Goal: Task Accomplishment & Management: Complete application form

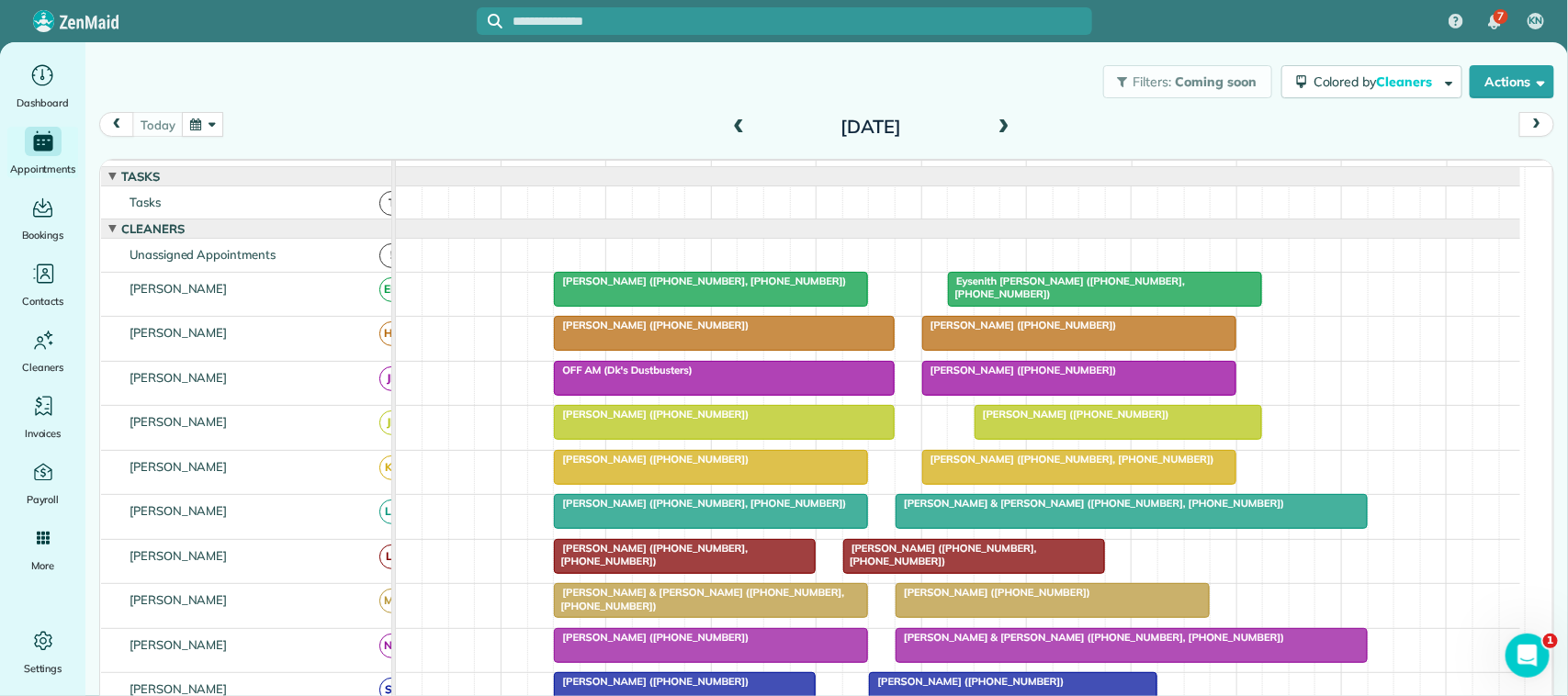
scroll to position [459, 0]
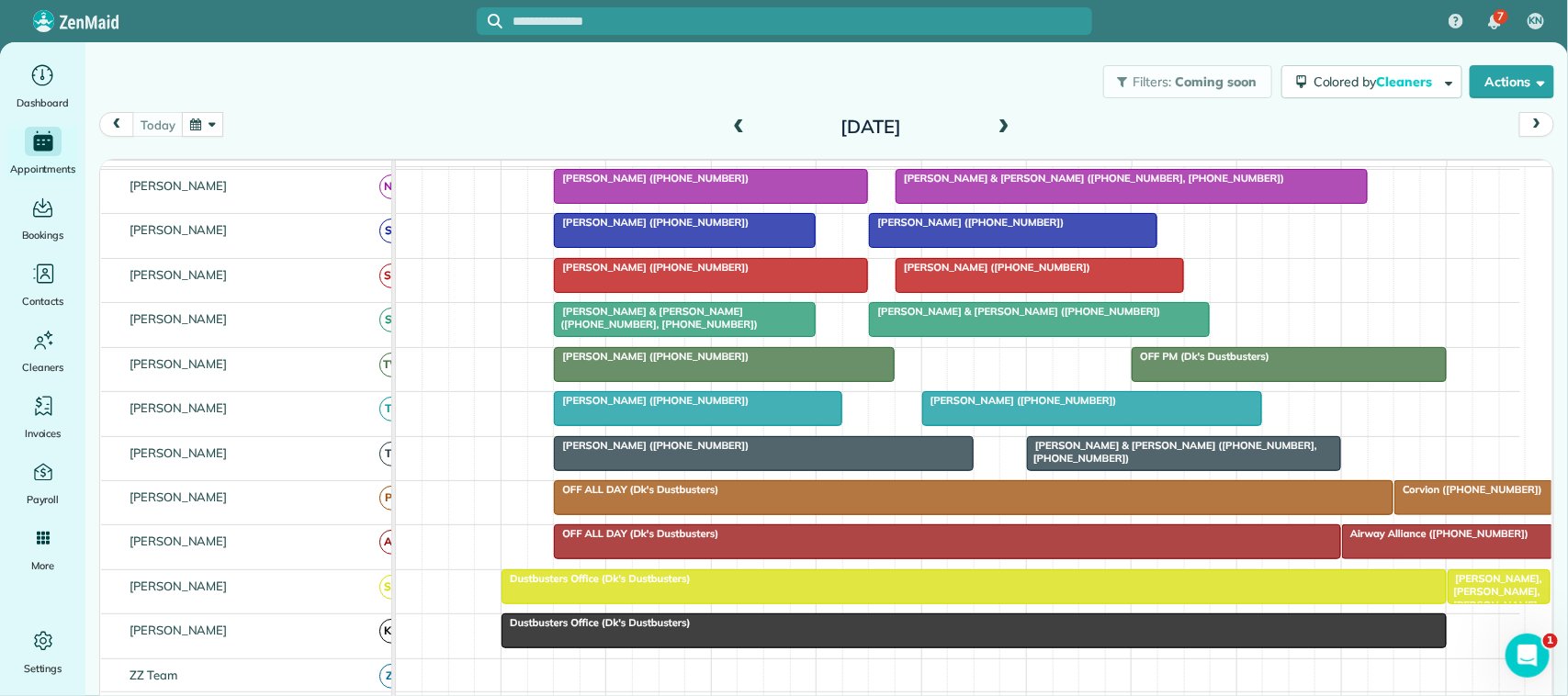
click at [600, 292] on div at bounding box center [710, 276] width 312 height 33
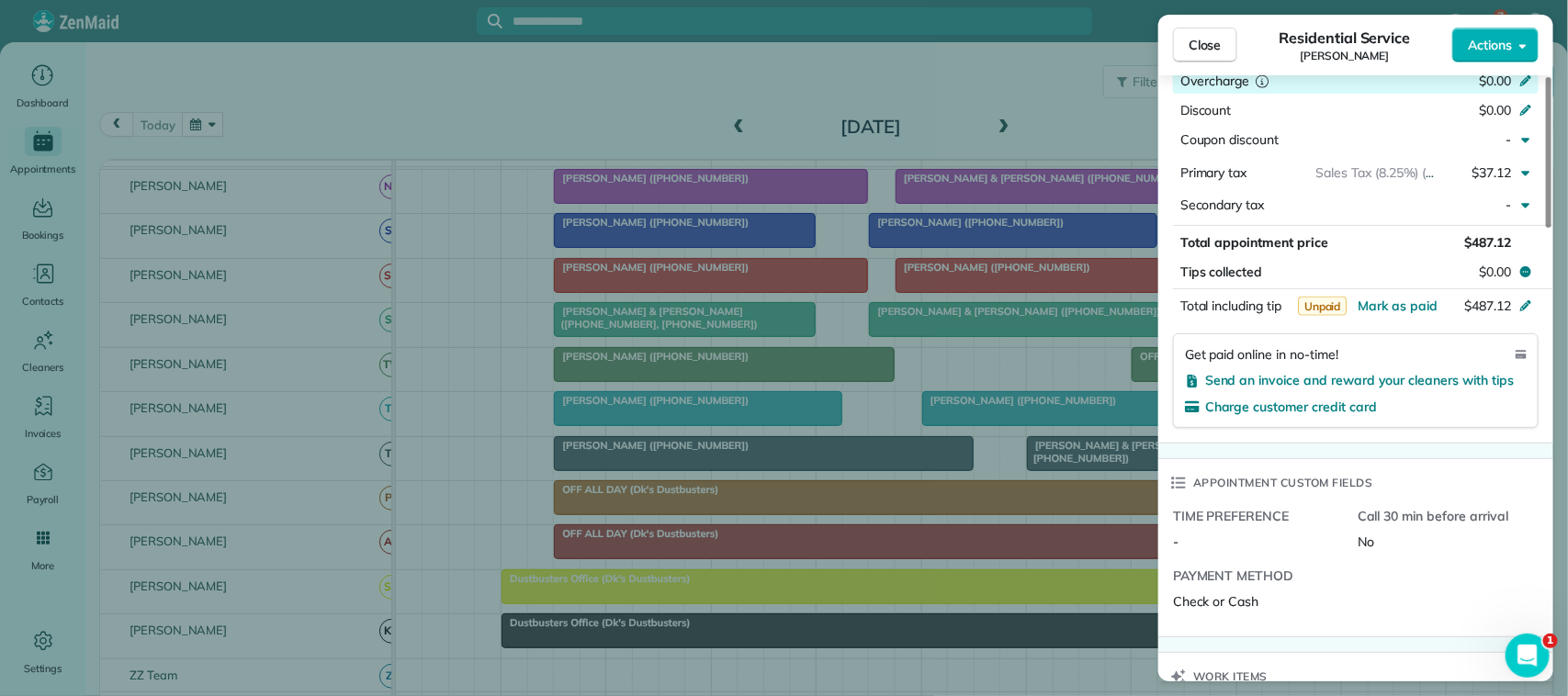
scroll to position [1033, 0]
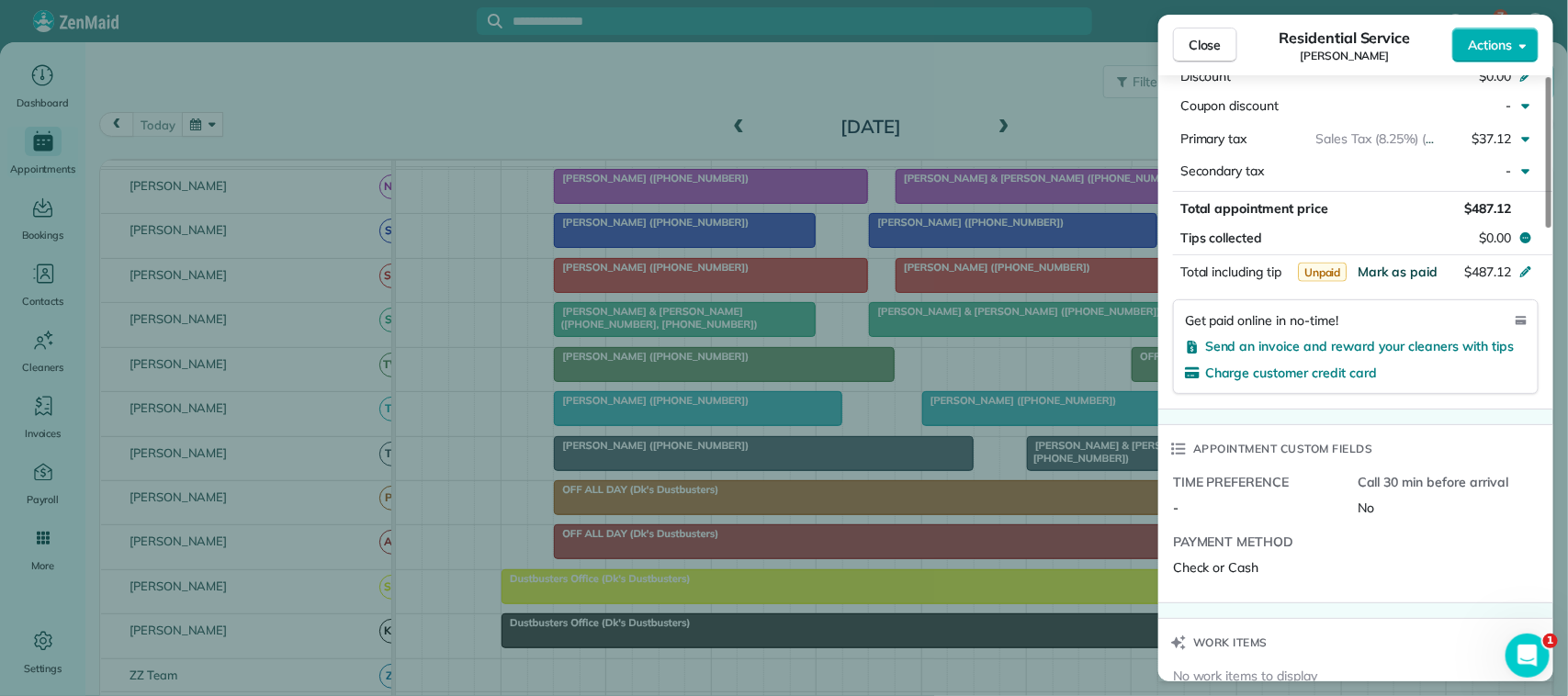
click at [1414, 280] on span "Mark as paid" at bounding box center [1397, 272] width 80 height 17
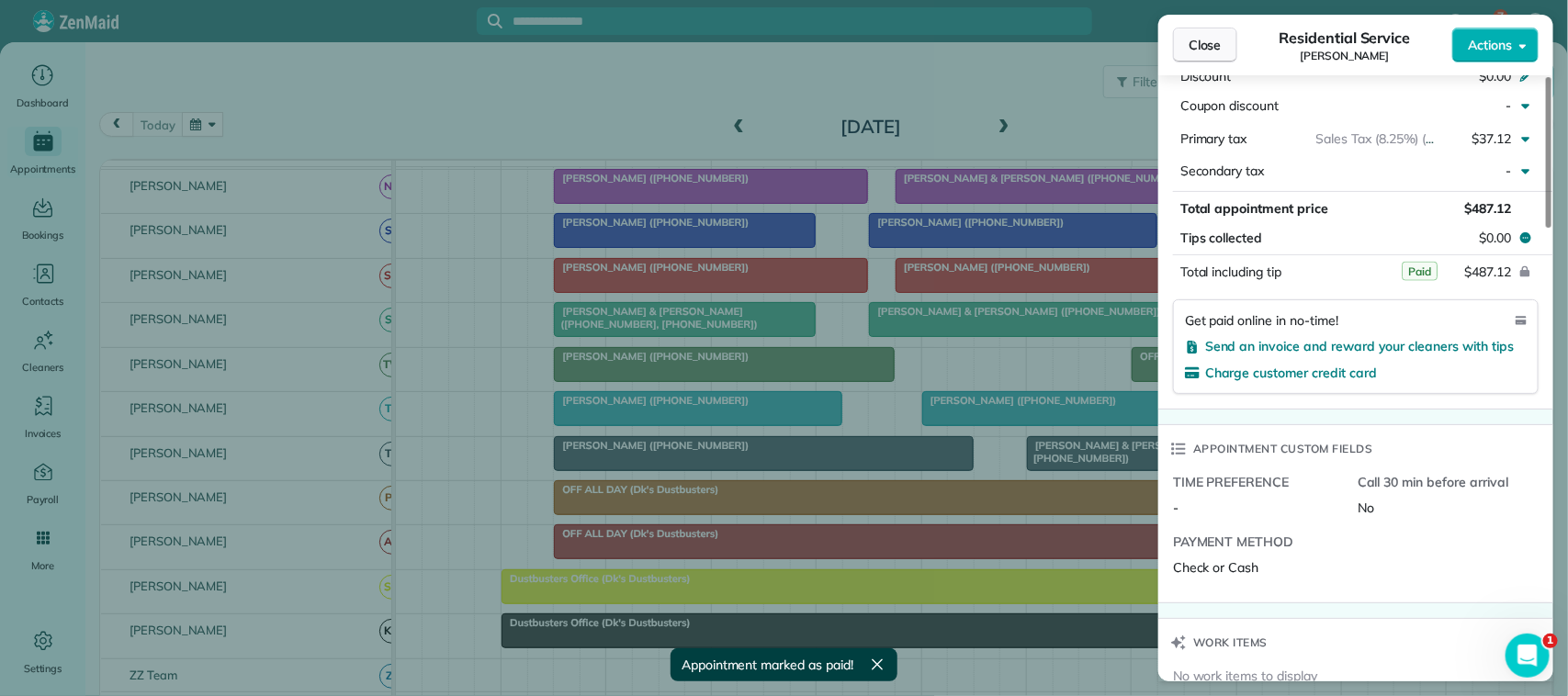
click at [1206, 50] on span "Close" at bounding box center [1206, 44] width 33 height 19
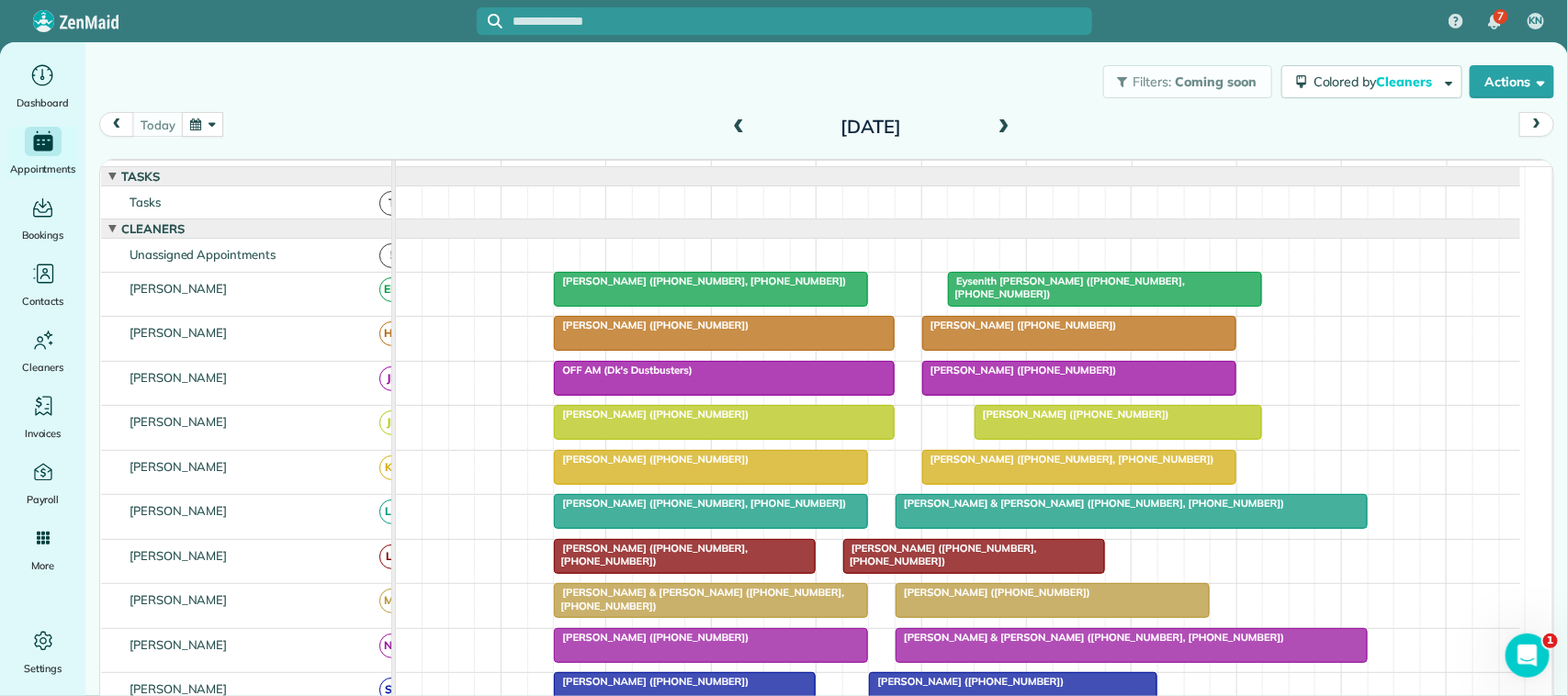
click at [1127, 293] on span "Eysenith [PERSON_NAME] ([PHONE_NUMBER], [PHONE_NUMBER])" at bounding box center [1066, 287] width 238 height 26
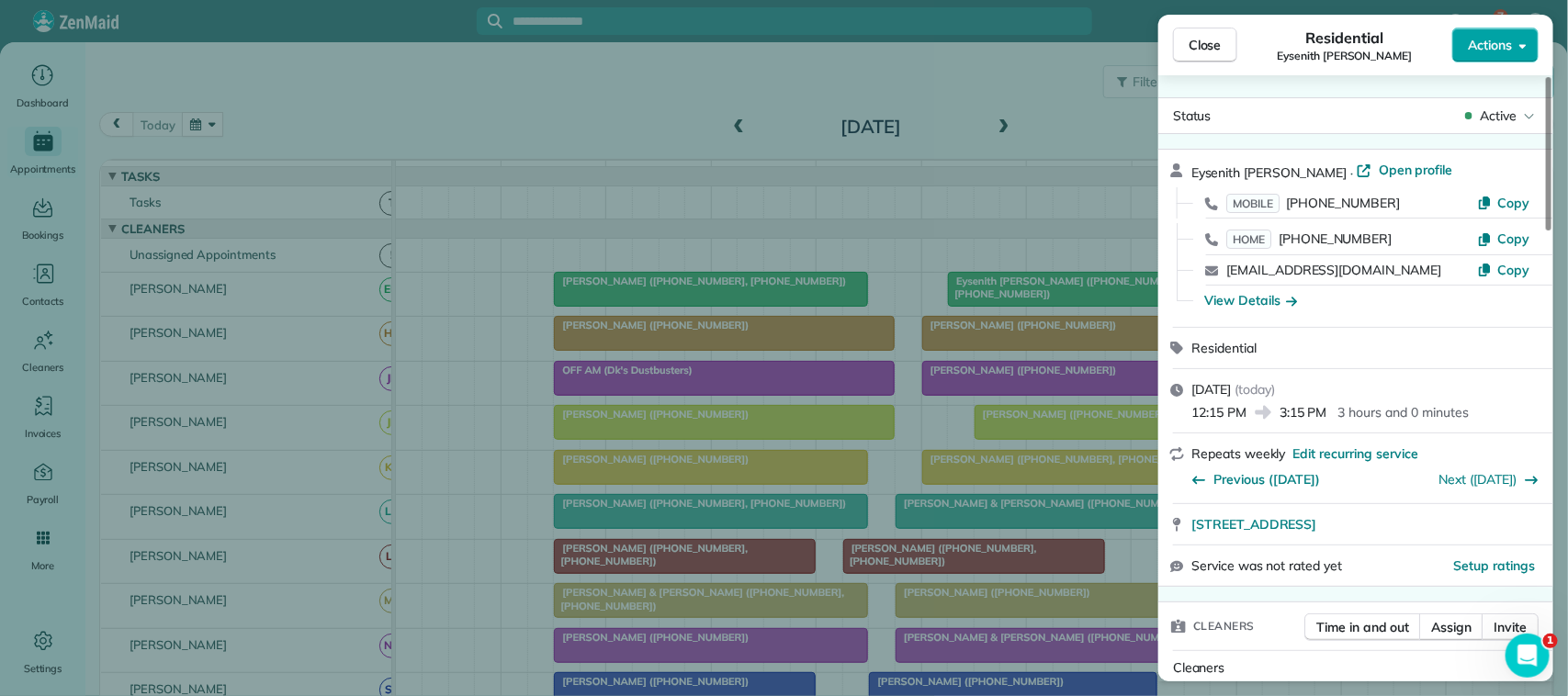
click at [1479, 51] on span "Actions" at bounding box center [1489, 44] width 44 height 19
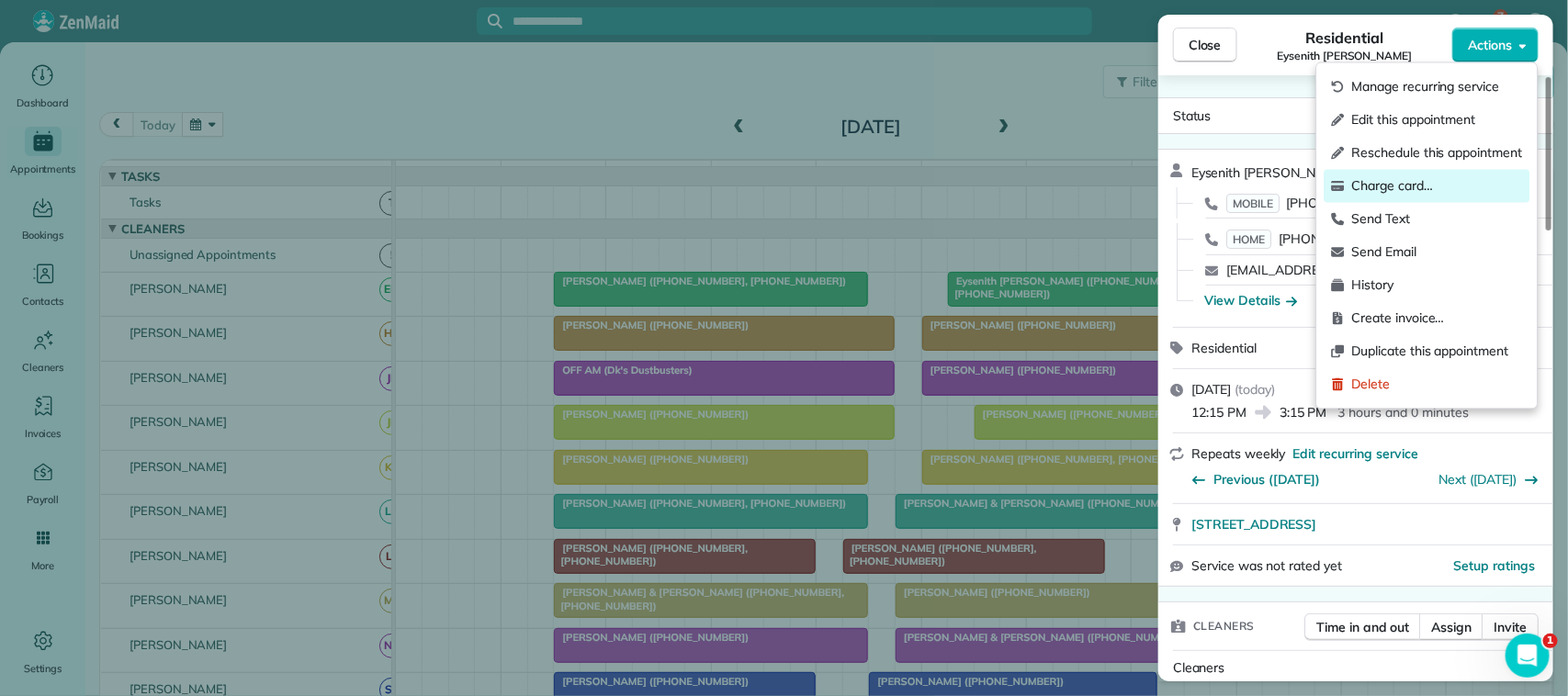
click at [1440, 185] on span "Charge card…" at bounding box center [1437, 186] width 170 height 19
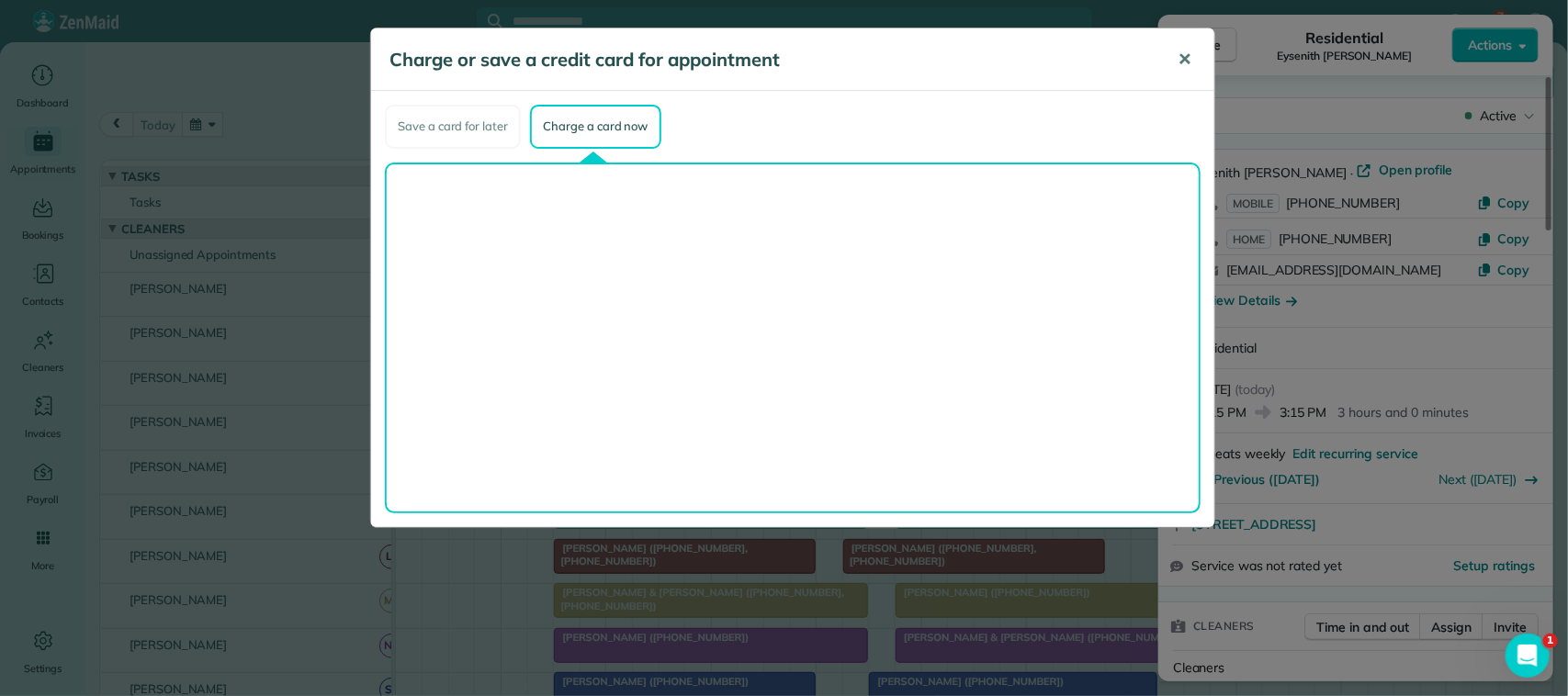
click at [1181, 56] on span "✕" at bounding box center [1184, 58] width 14 height 21
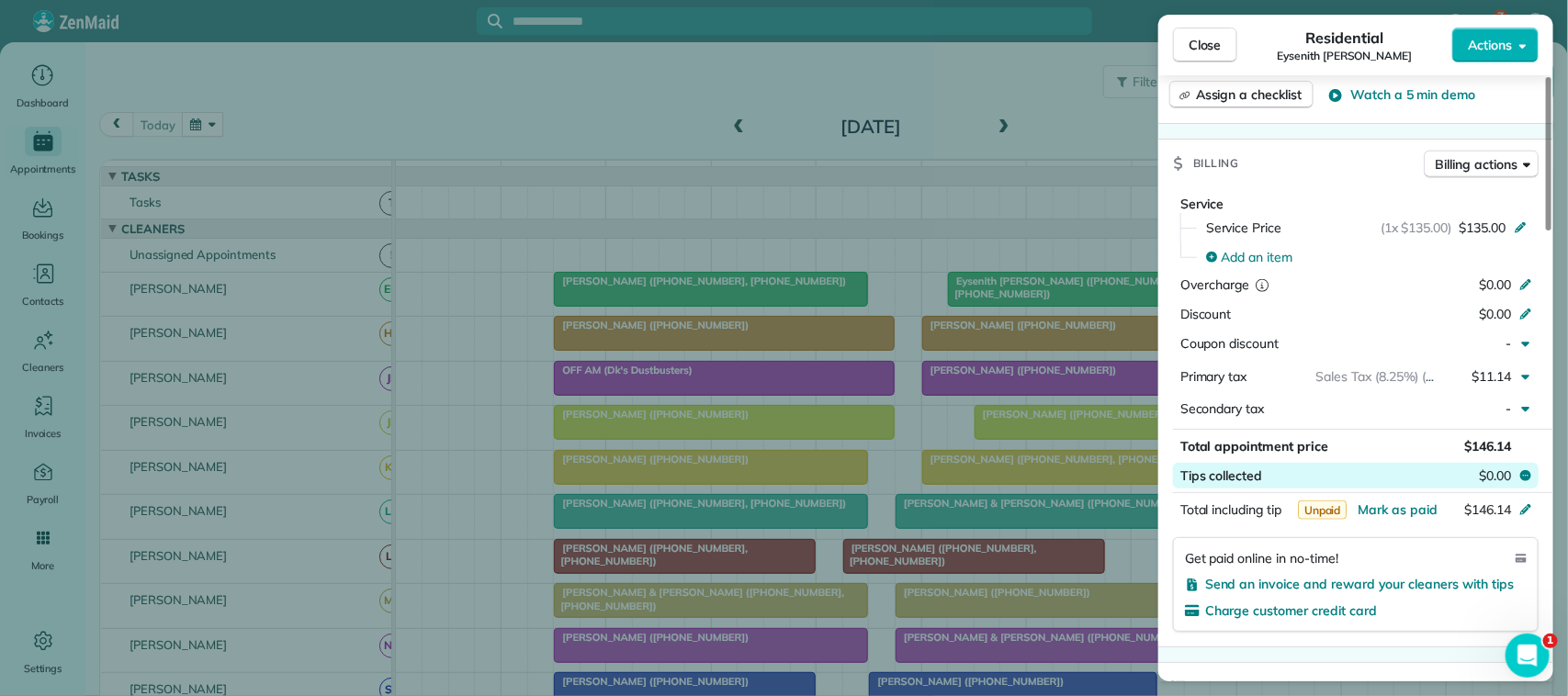
scroll to position [803, 0]
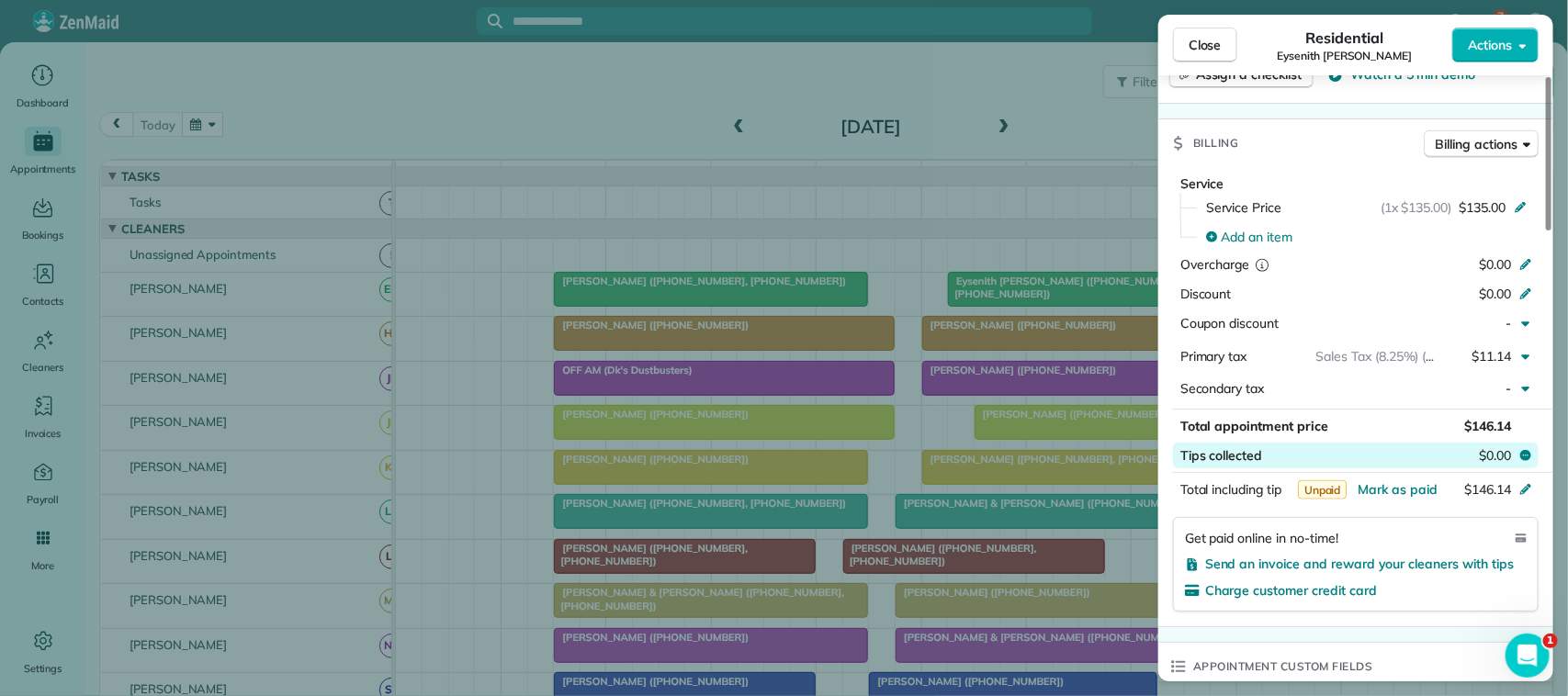
click at [1494, 465] on span "$0.00" at bounding box center [1494, 455] width 33 height 19
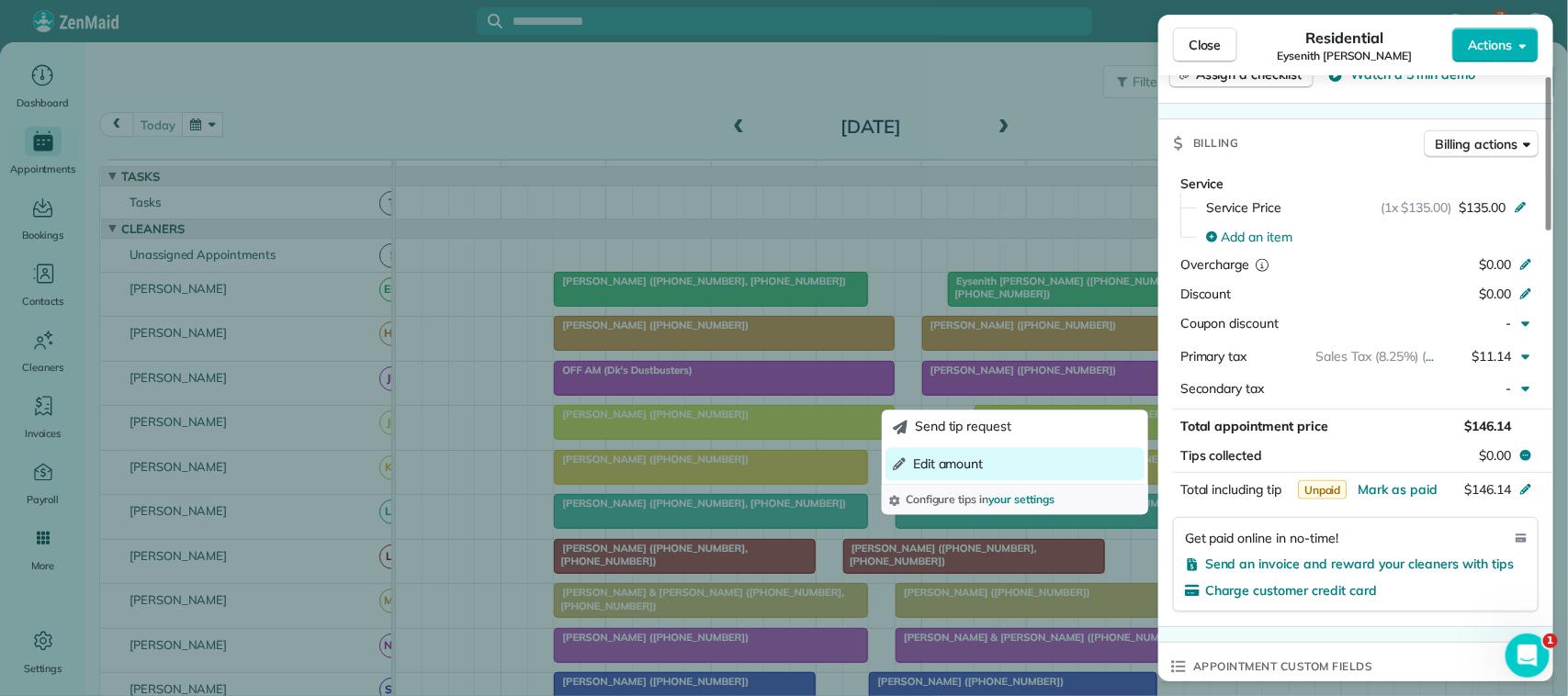
click at [995, 464] on button "Edit amount" at bounding box center [1014, 464] width 259 height 33
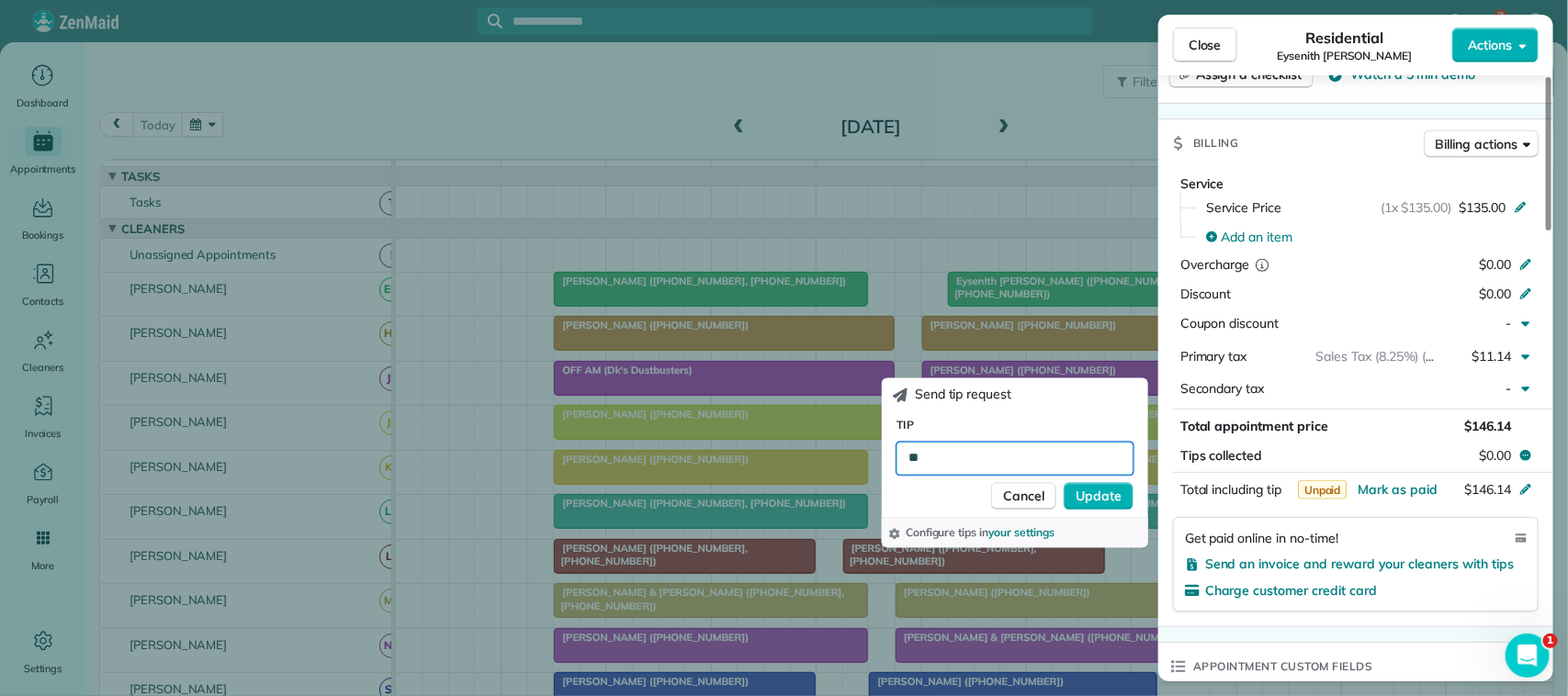
click at [923, 456] on input "**" at bounding box center [1014, 459] width 237 height 33
type input "*****"
click at [1094, 491] on span "Update" at bounding box center [1098, 495] width 46 height 19
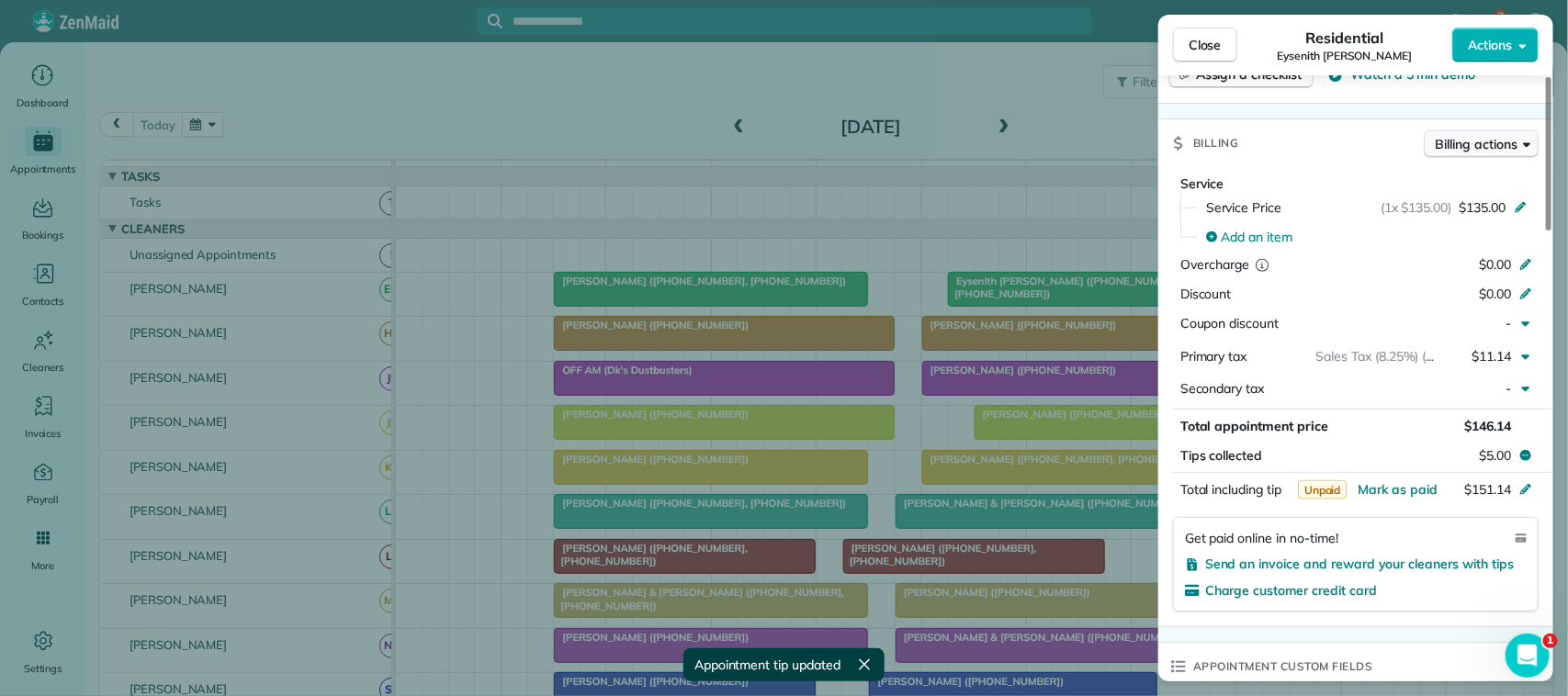
click at [1495, 154] on span "Billing actions" at bounding box center [1476, 144] width 82 height 19
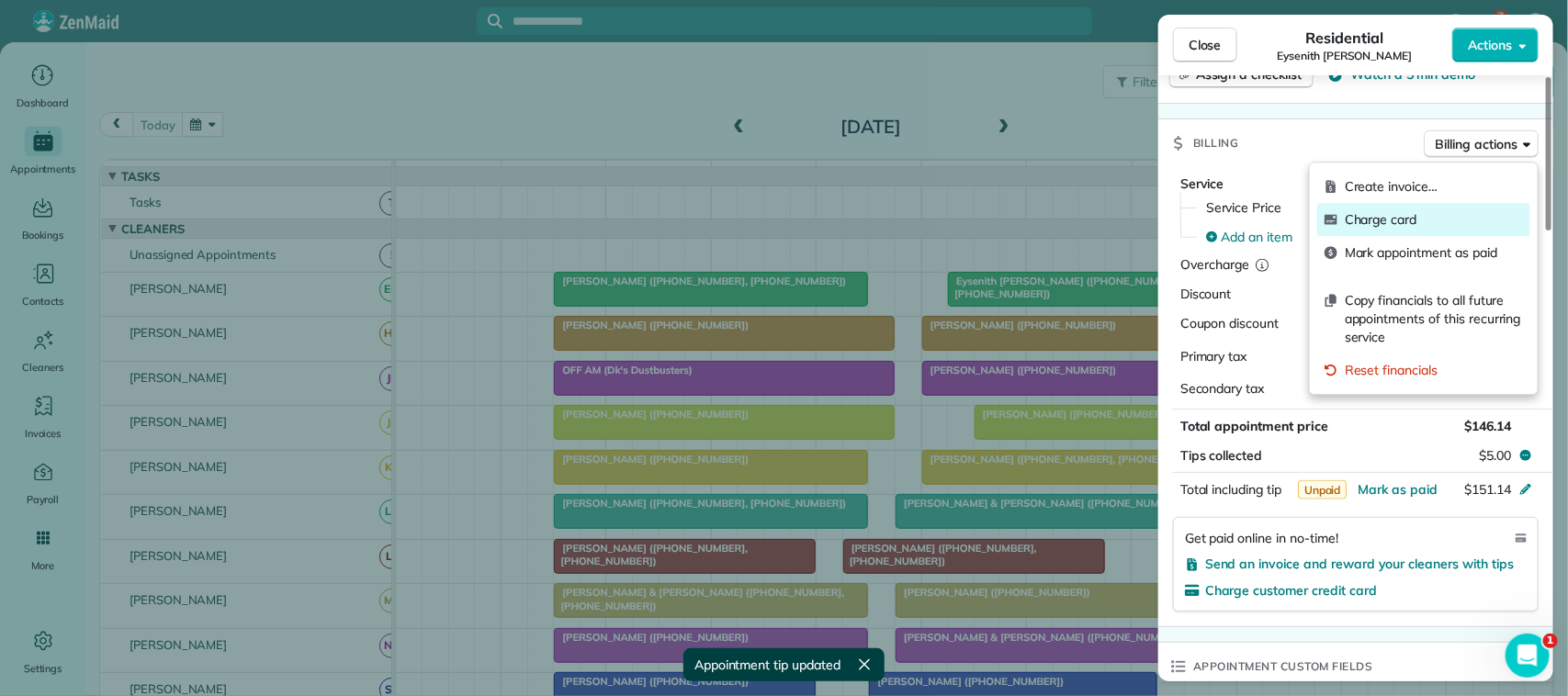
click at [1462, 225] on span "Charge card" at bounding box center [1433, 220] width 178 height 19
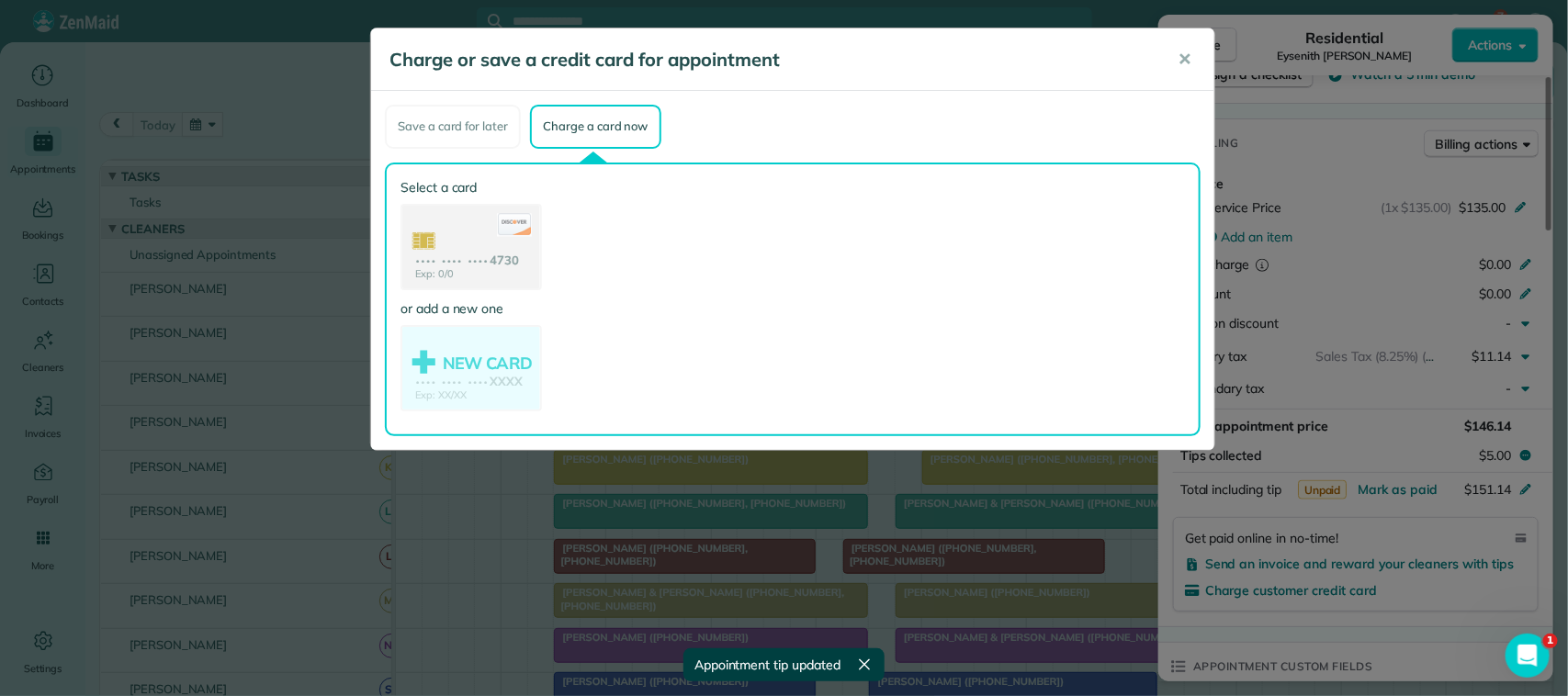
click at [483, 263] on use at bounding box center [471, 249] width 138 height 87
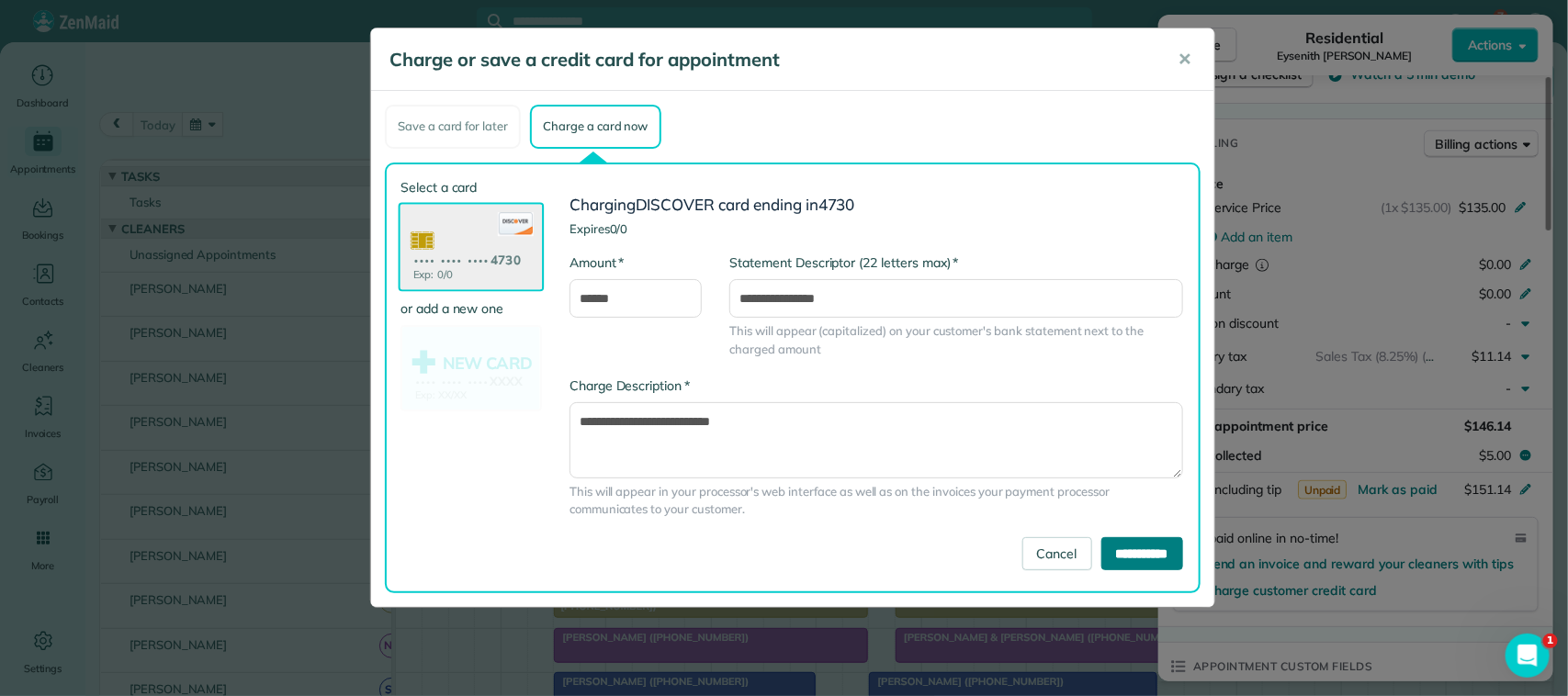
click at [1104, 551] on input "**********" at bounding box center [1142, 554] width 82 height 33
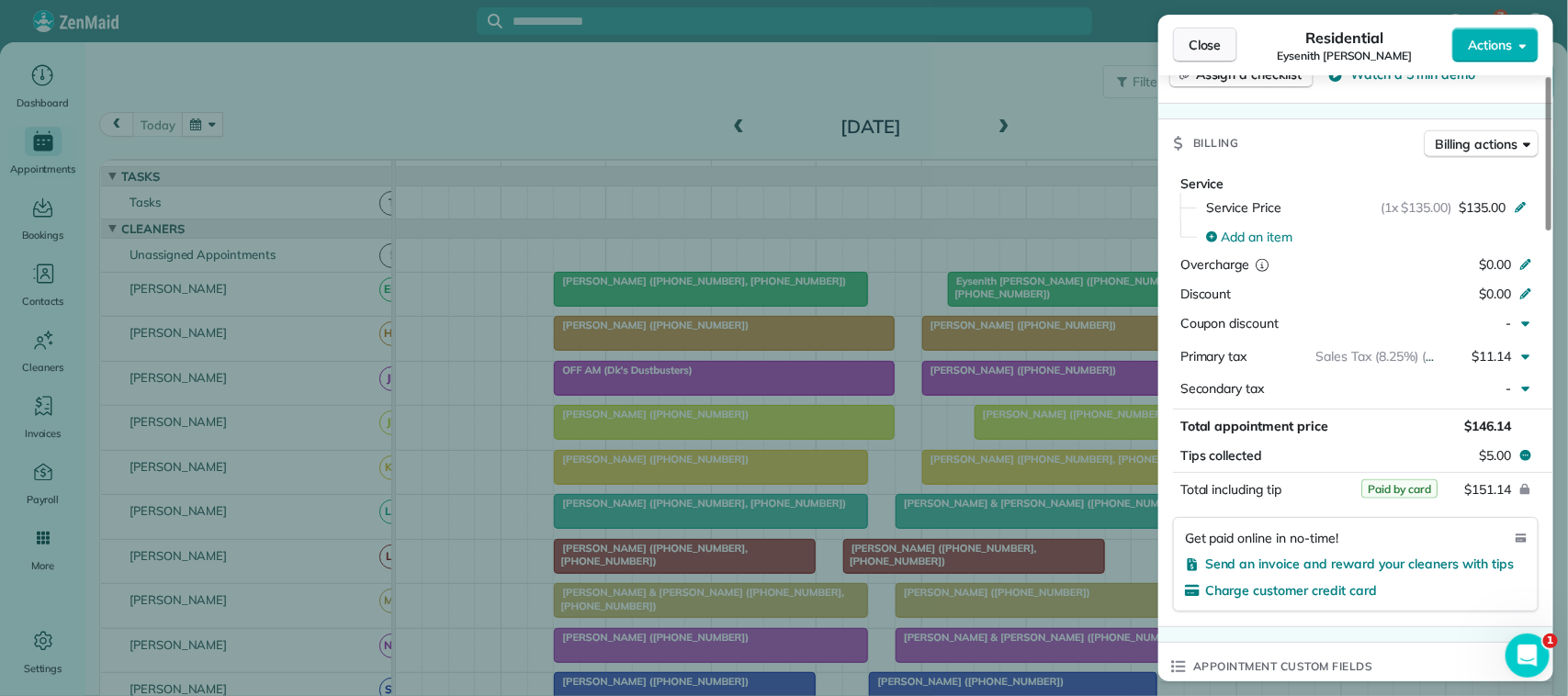
click at [1219, 43] on span "Close" at bounding box center [1206, 44] width 33 height 19
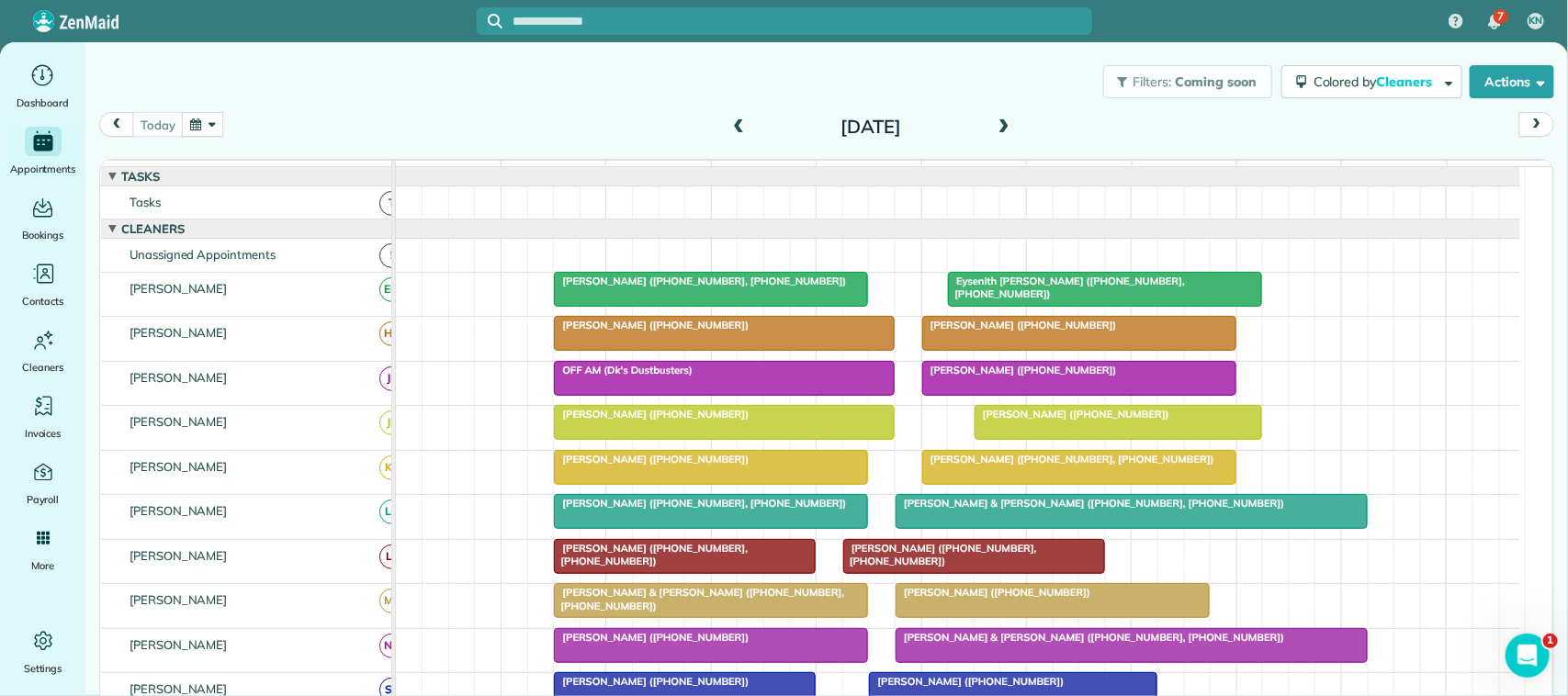
click at [216, 115] on button "button" at bounding box center [203, 124] width 42 height 25
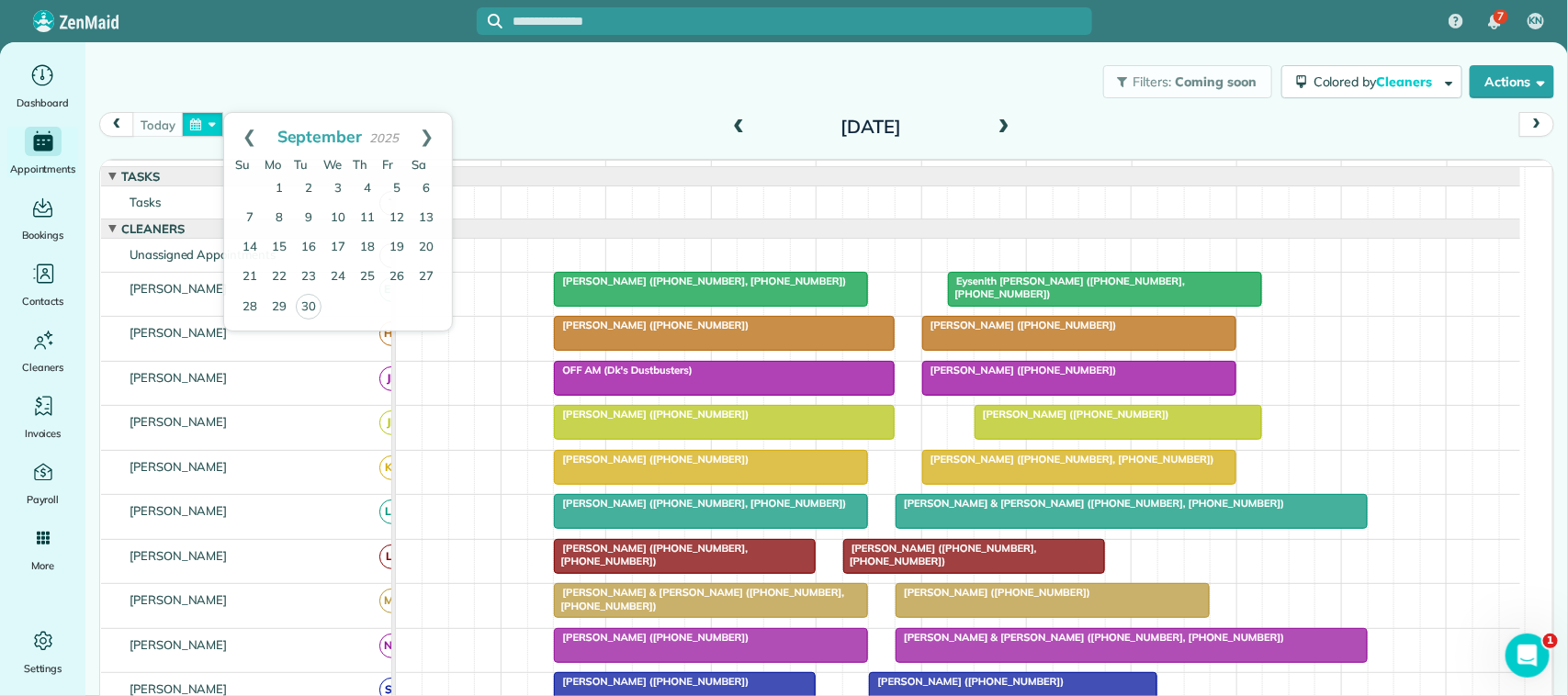
click at [182, 113] on button "button" at bounding box center [203, 124] width 42 height 25
click at [286, 298] on link "29" at bounding box center [280, 307] width 30 height 30
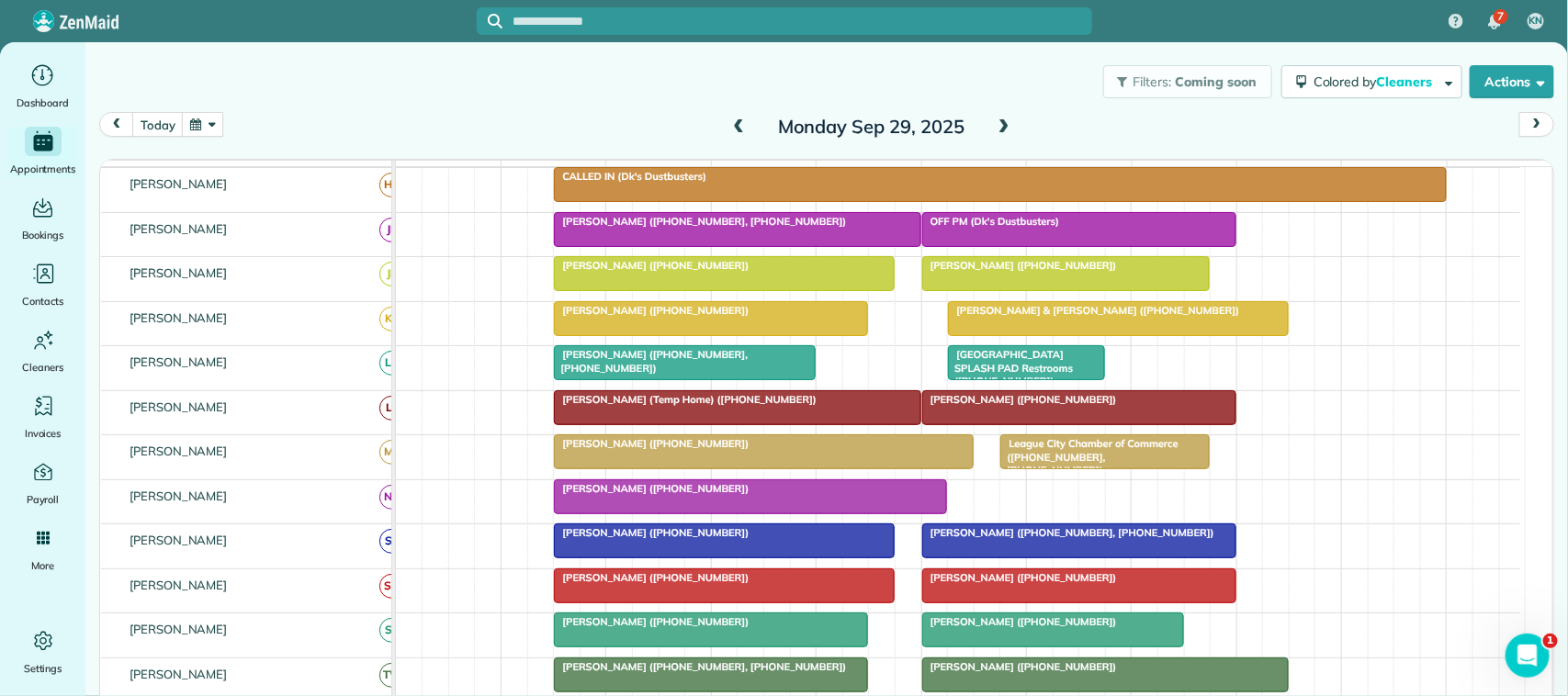
scroll to position [115, 0]
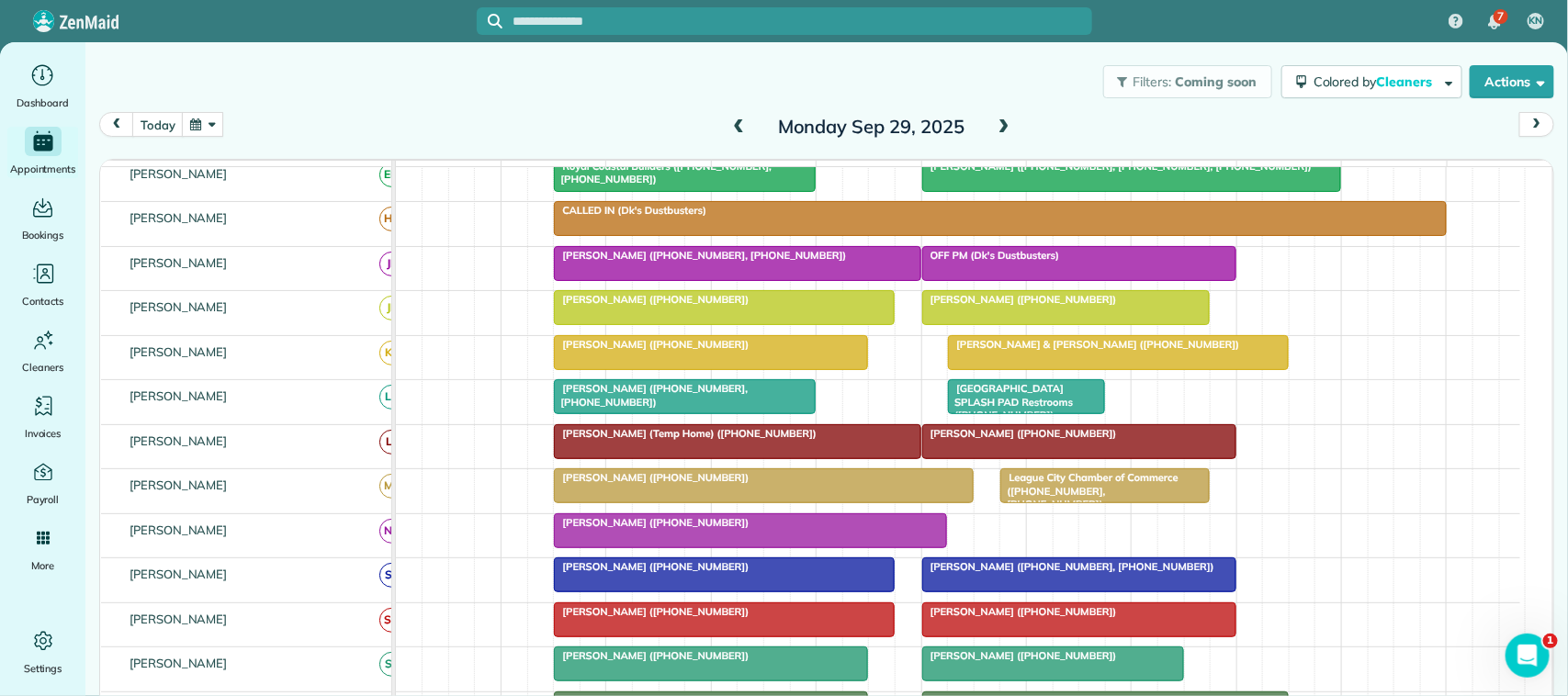
click at [639, 350] on span "Tracy Ferguson (+12817854516)" at bounding box center [651, 344] width 197 height 13
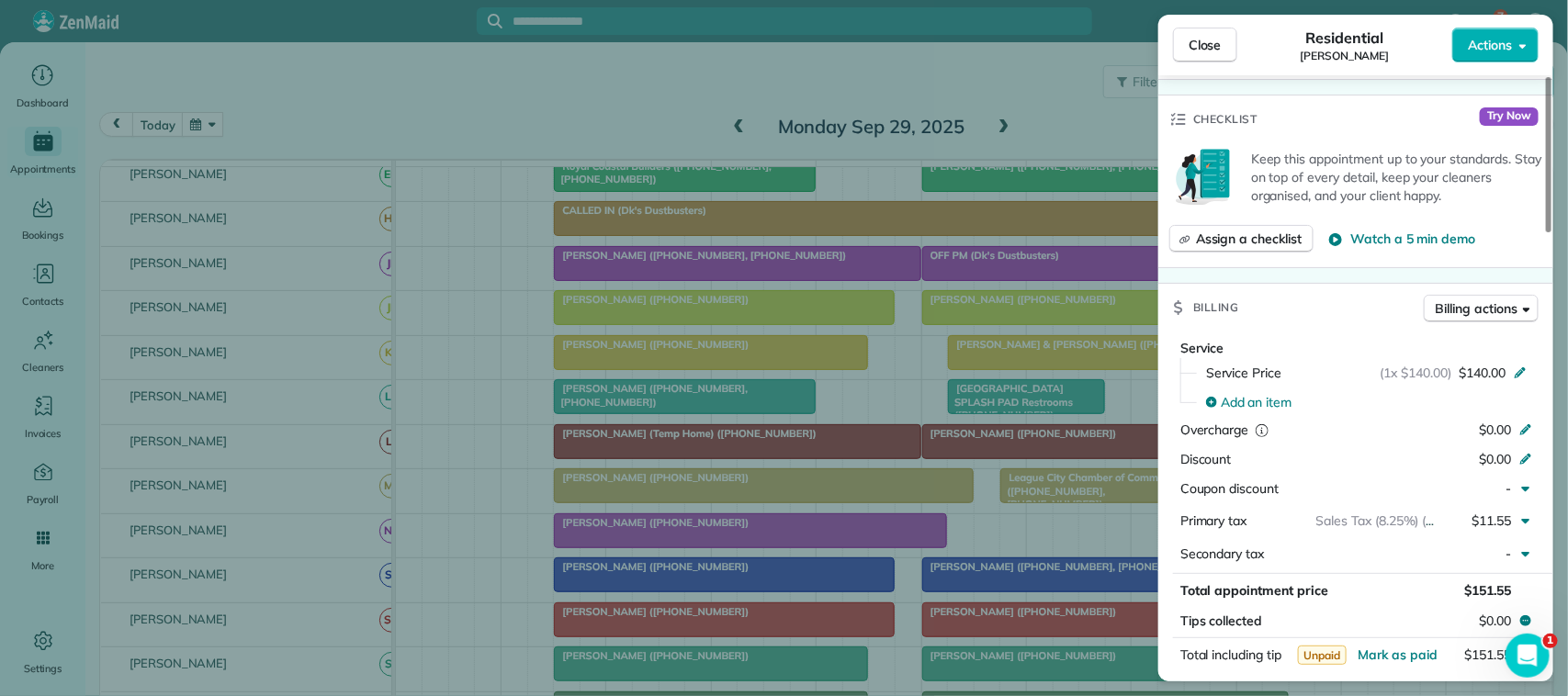
scroll to position [688, 0]
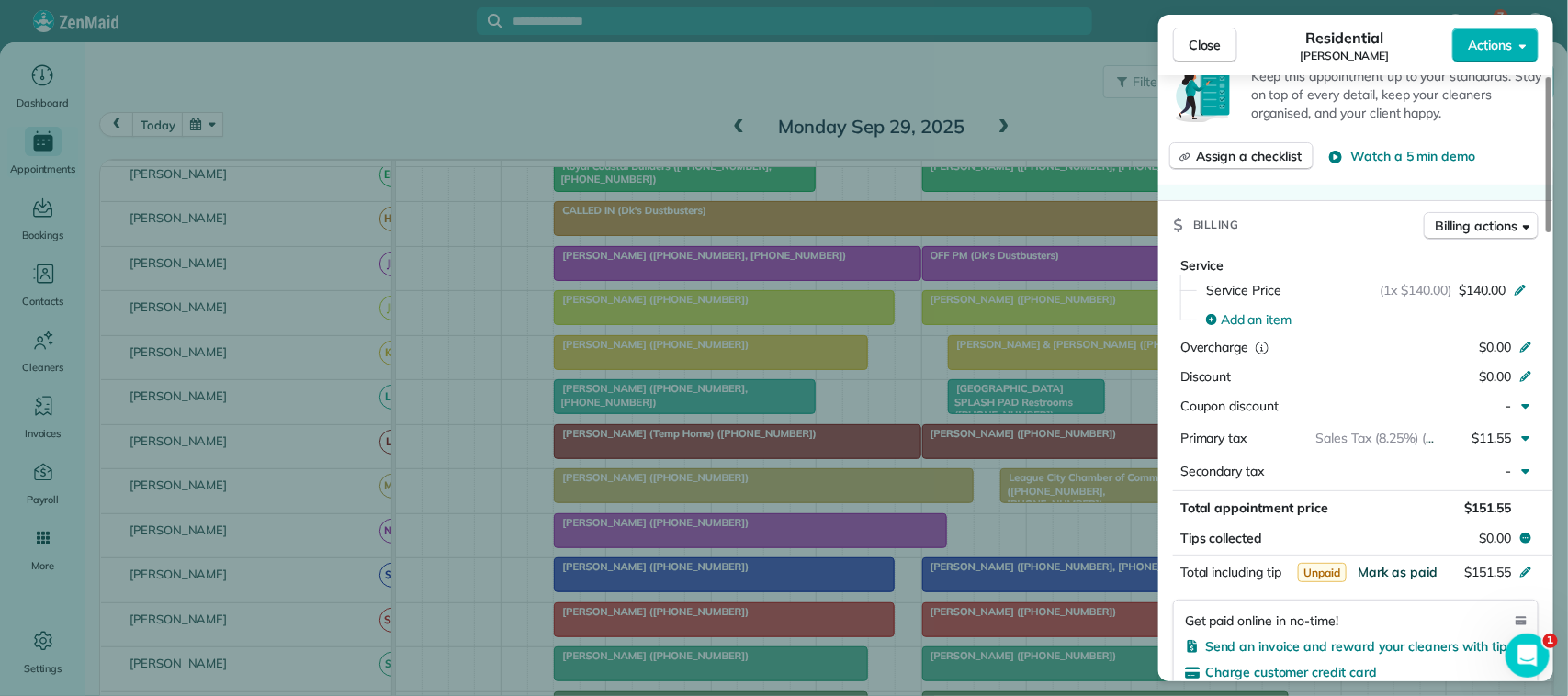
click at [1425, 580] on span "Mark as paid" at bounding box center [1397, 572] width 80 height 17
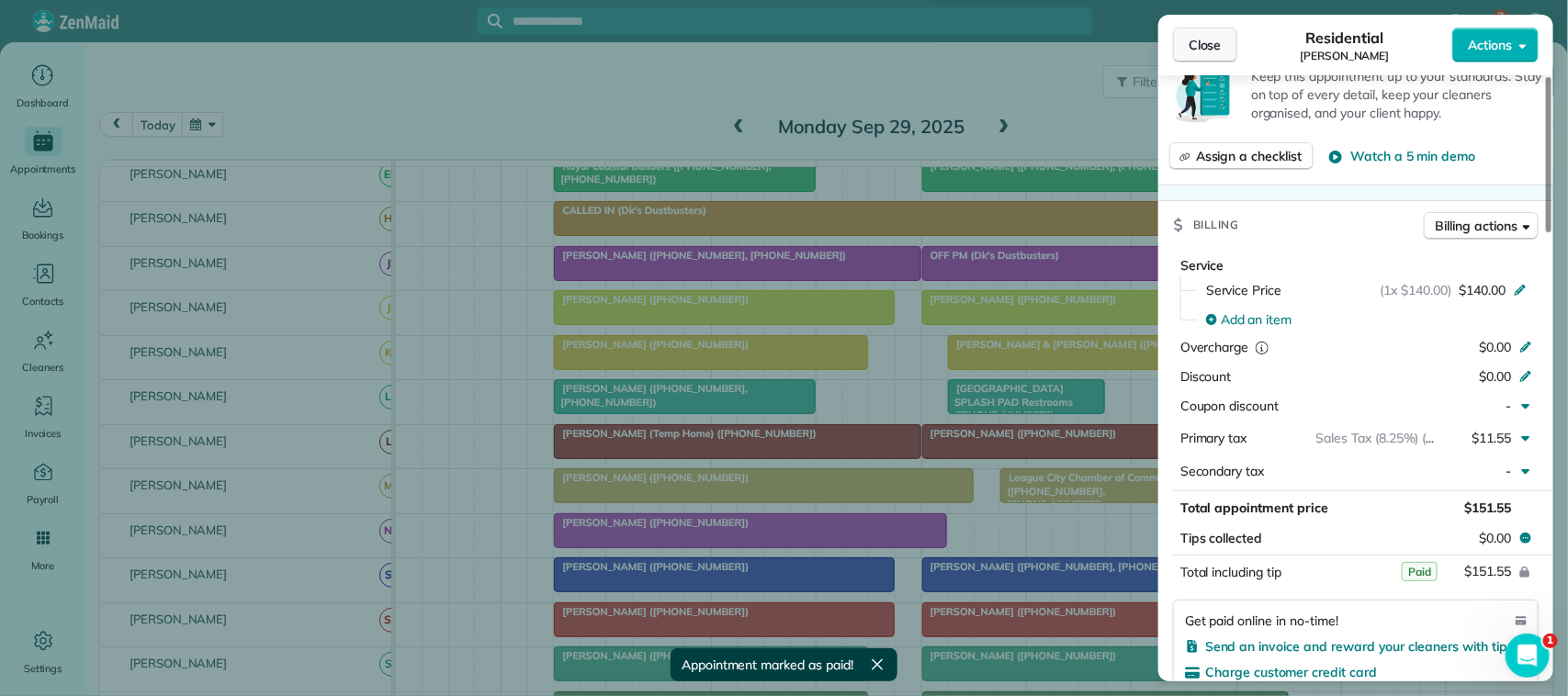
click at [1215, 36] on span "Close" at bounding box center [1206, 44] width 33 height 19
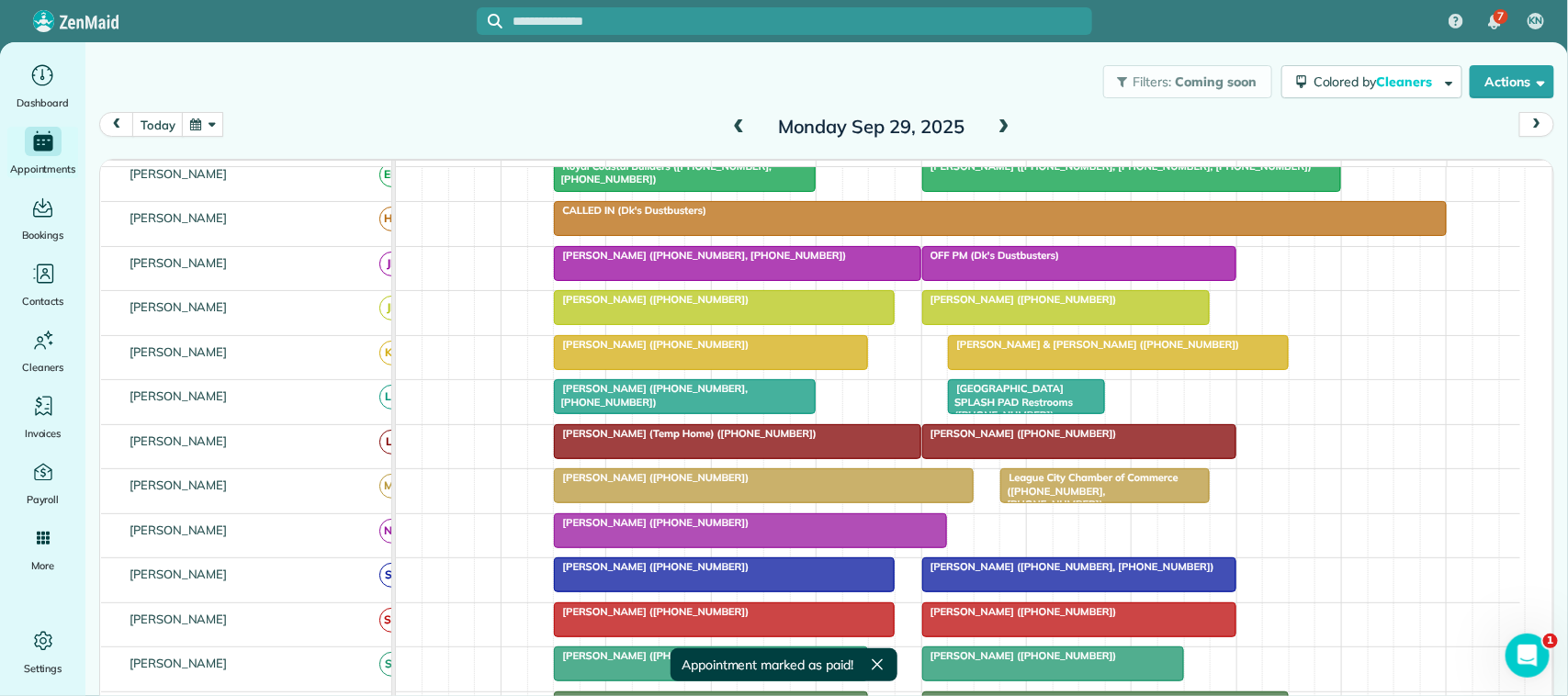
click at [966, 350] on div "Henry & Suzy Domingo (+12818029995)" at bounding box center [1118, 344] width 330 height 13
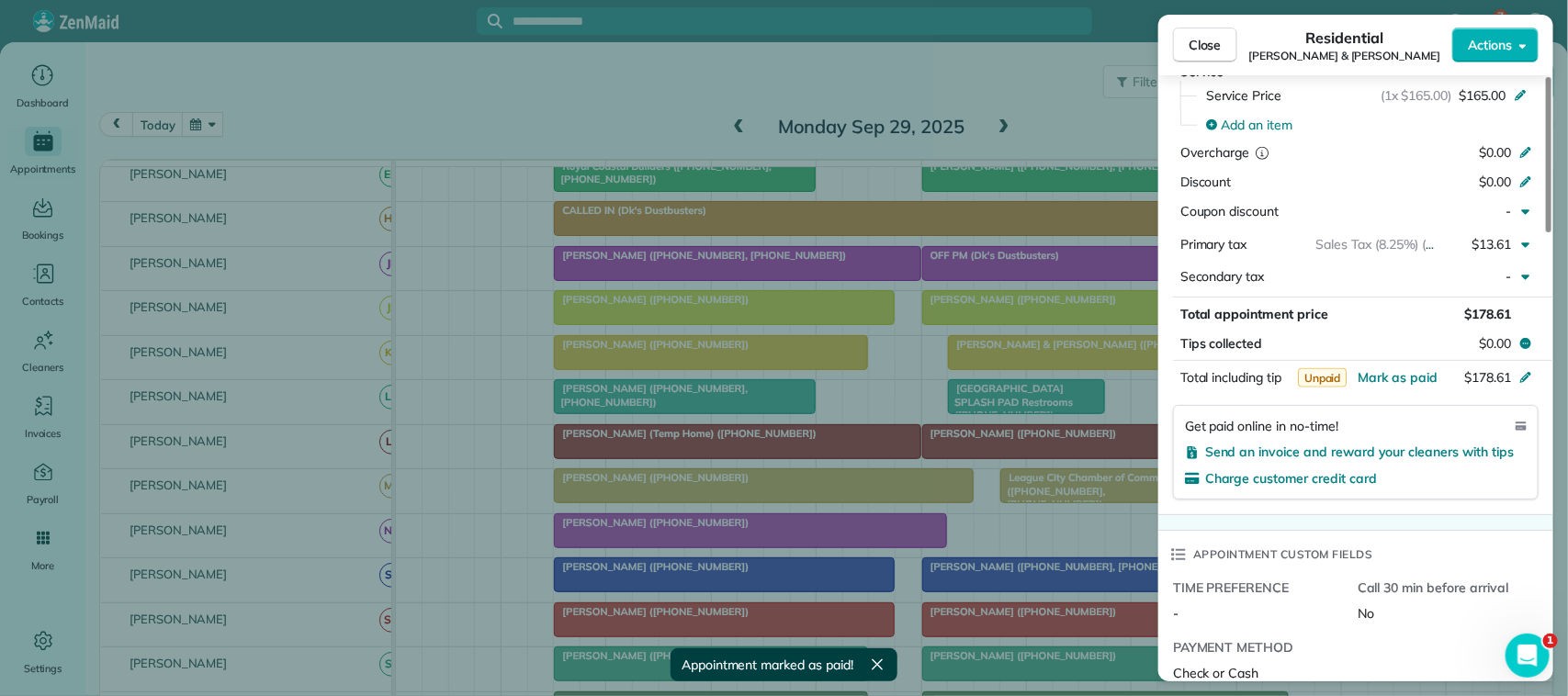
scroll to position [918, 0]
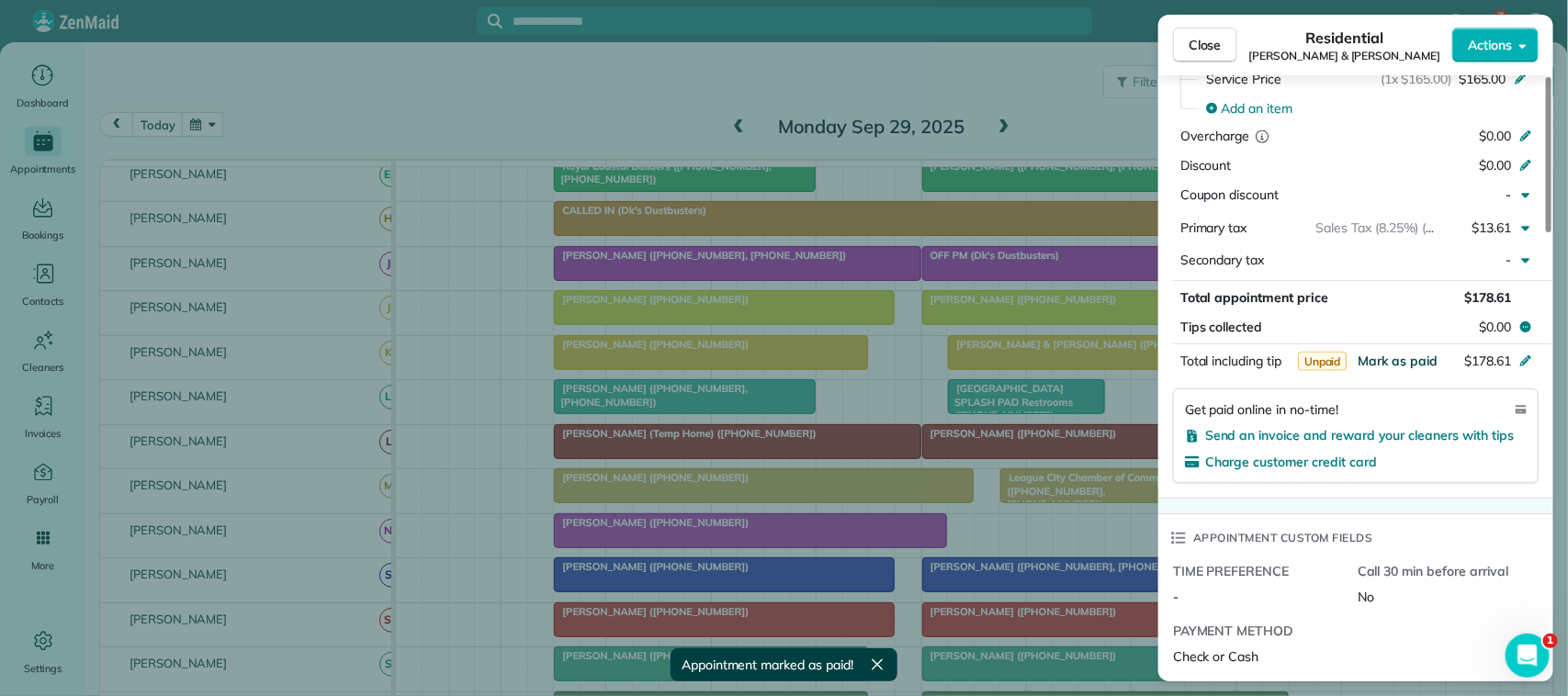
click at [1394, 352] on span "Mark as paid" at bounding box center [1397, 360] width 80 height 17
click at [1215, 37] on span "Close" at bounding box center [1206, 44] width 33 height 19
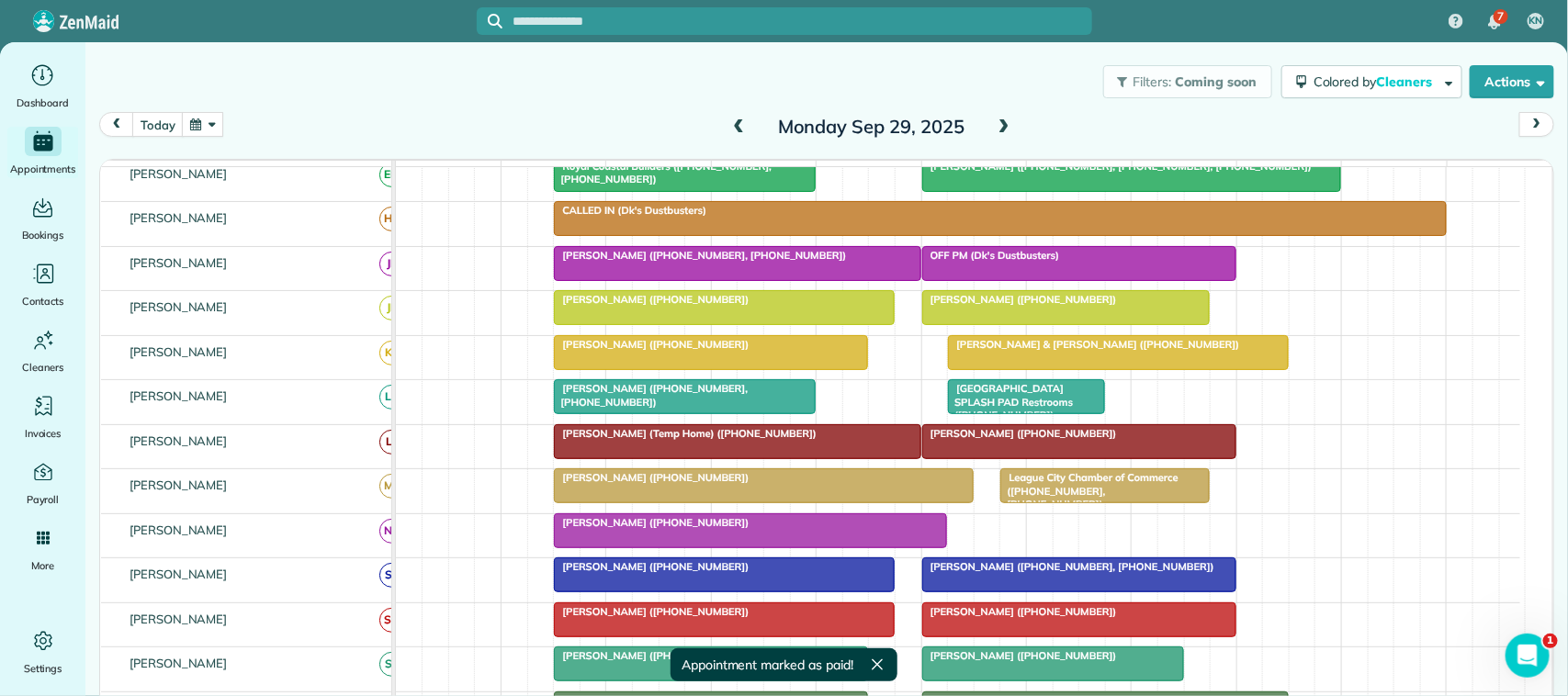
click at [630, 547] on div at bounding box center [750, 531] width 391 height 33
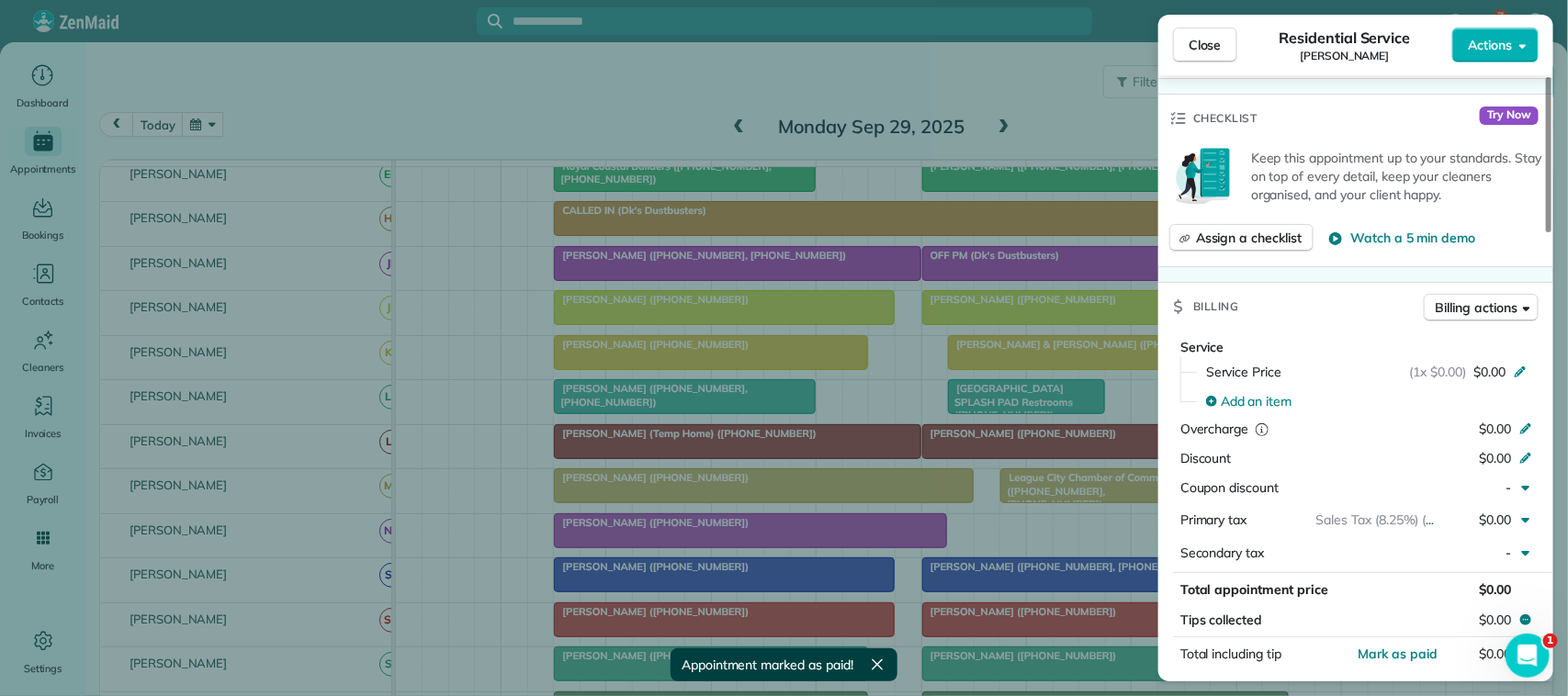
scroll to position [688, 0]
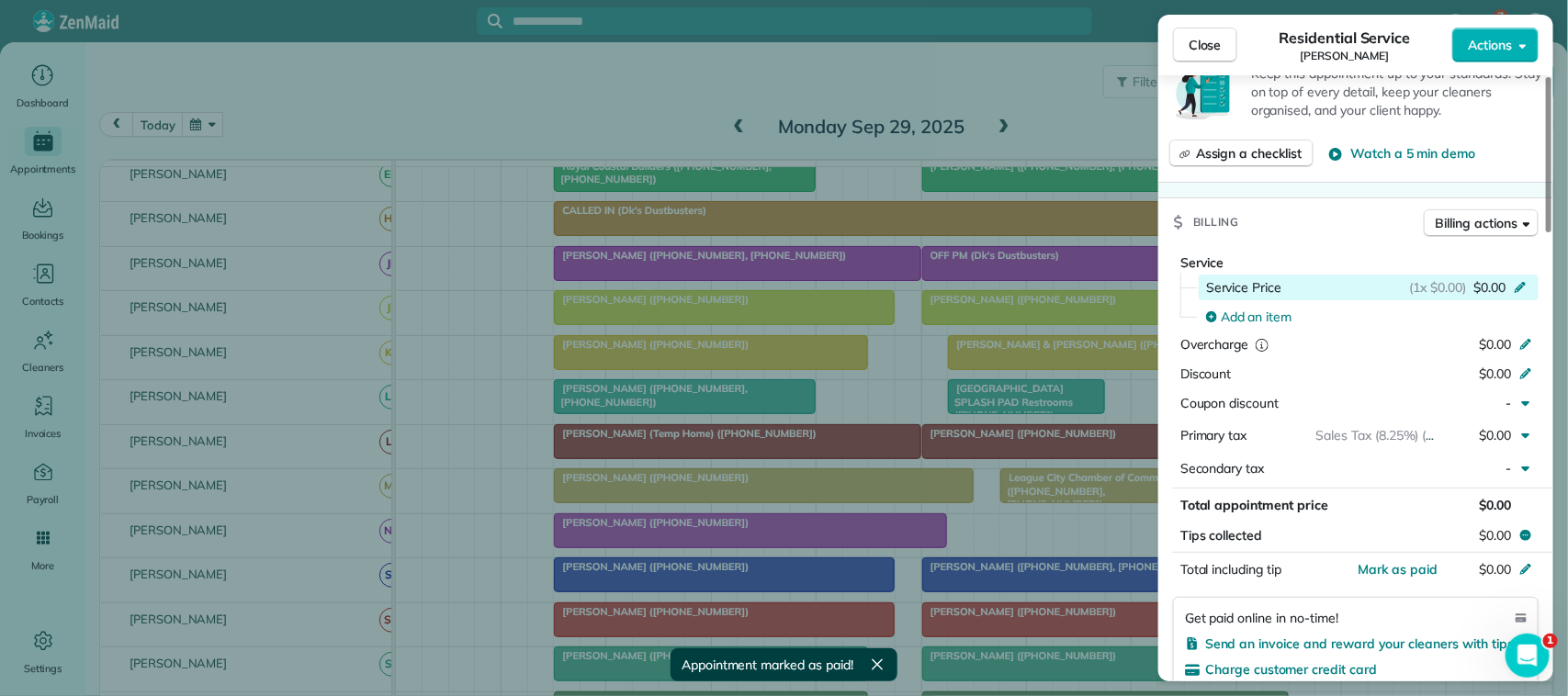
click at [1502, 292] on span "$0.00" at bounding box center [1489, 287] width 33 height 19
click at [1504, 285] on span "$0.00" at bounding box center [1489, 287] width 33 height 19
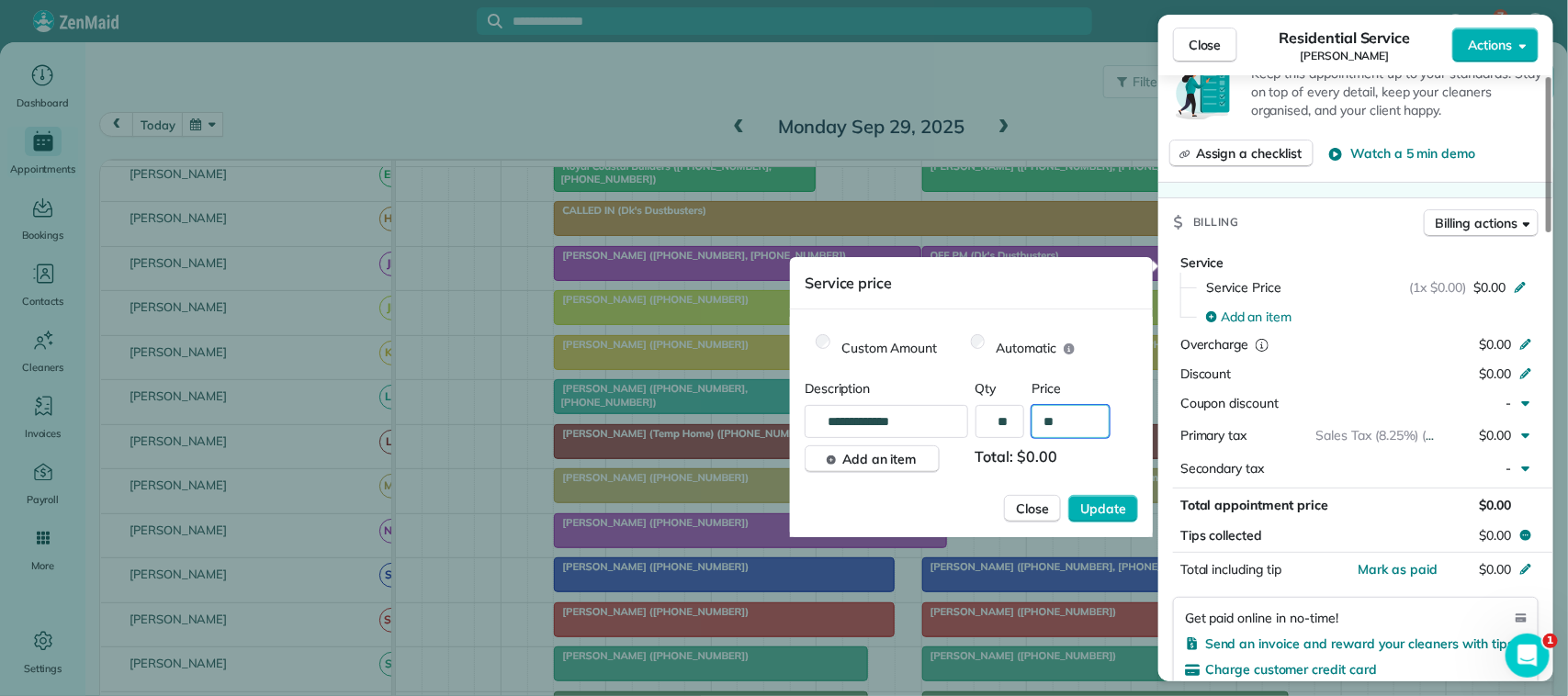
click at [1067, 419] on input "**" at bounding box center [1070, 421] width 78 height 33
type input "****"
click at [1069, 495] on button "Update" at bounding box center [1103, 509] width 70 height 28
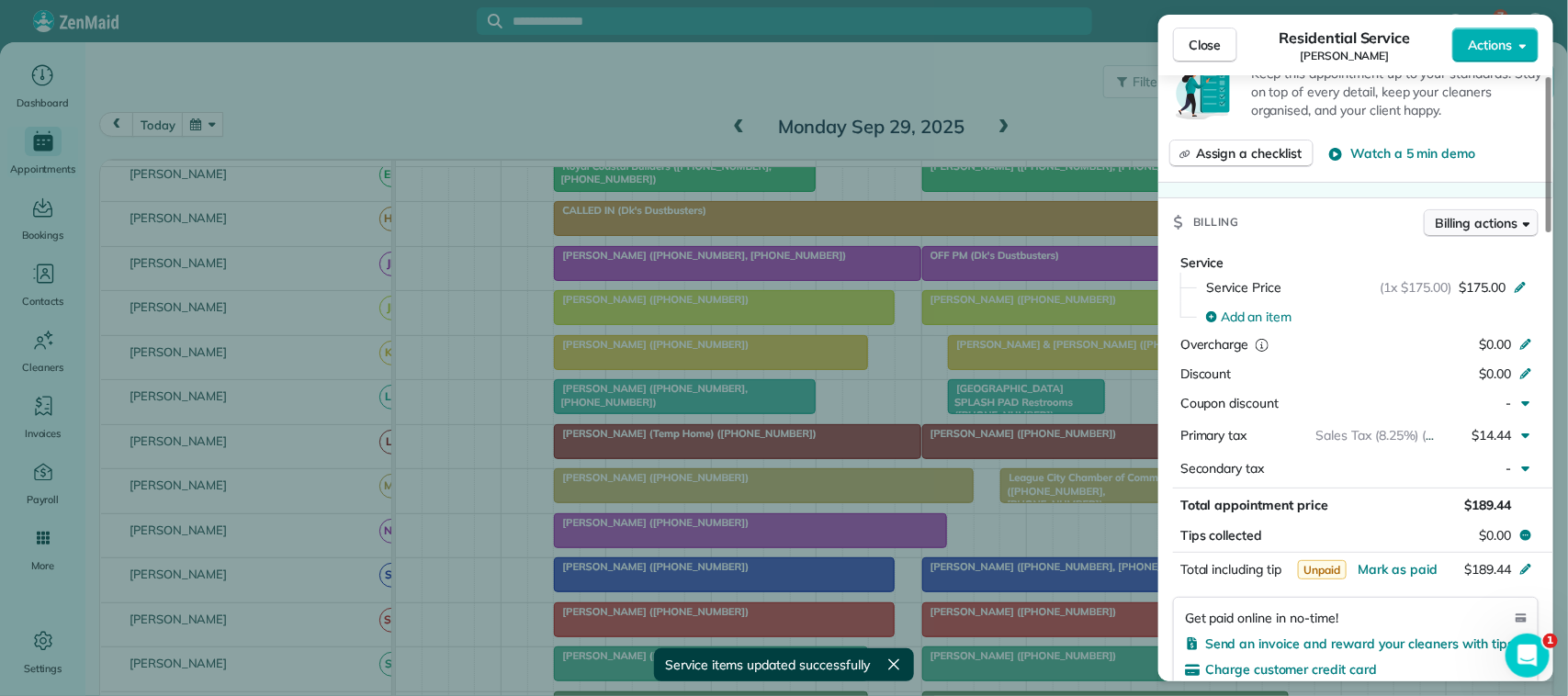
click at [1470, 237] on button "Billing actions" at bounding box center [1480, 223] width 115 height 28
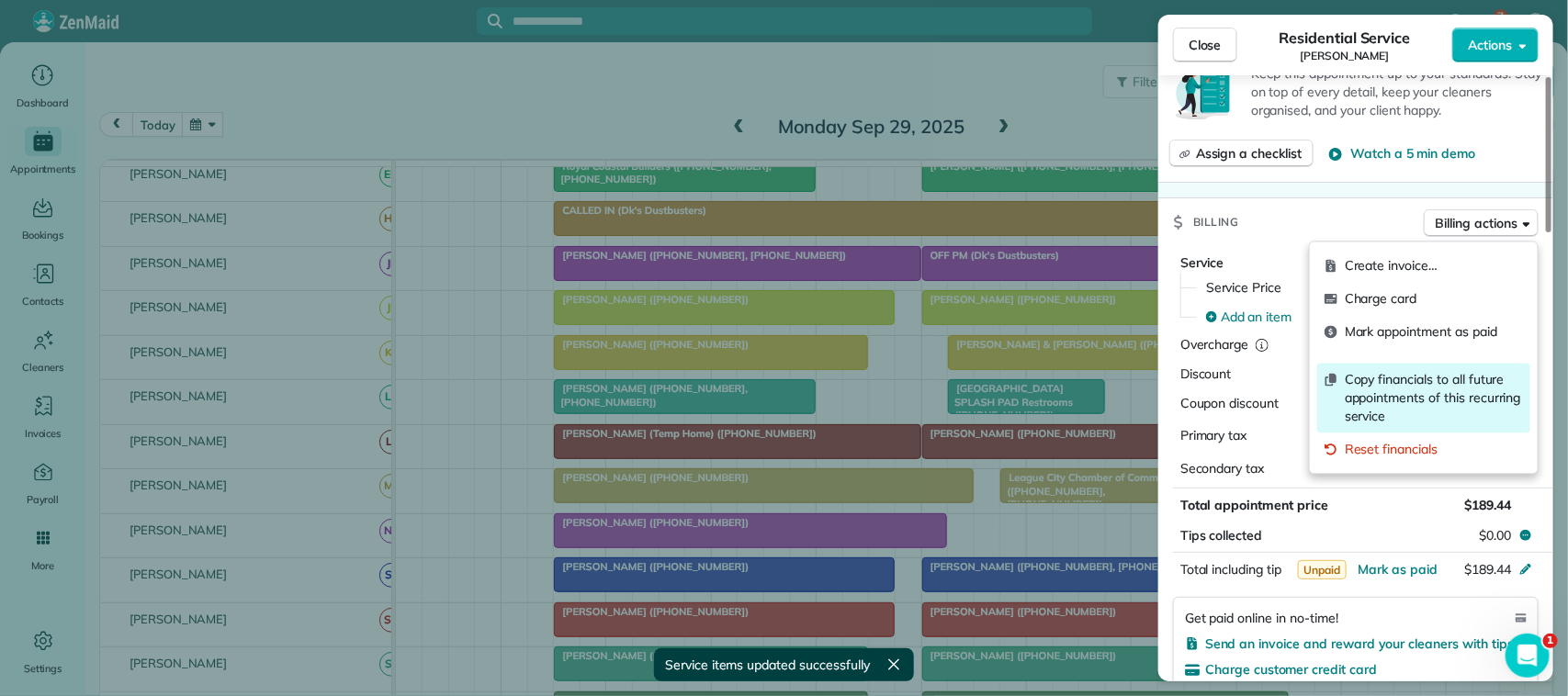
click at [1470, 381] on span "Copy financials to all future appointments of this recurring service" at bounding box center [1433, 399] width 178 height 55
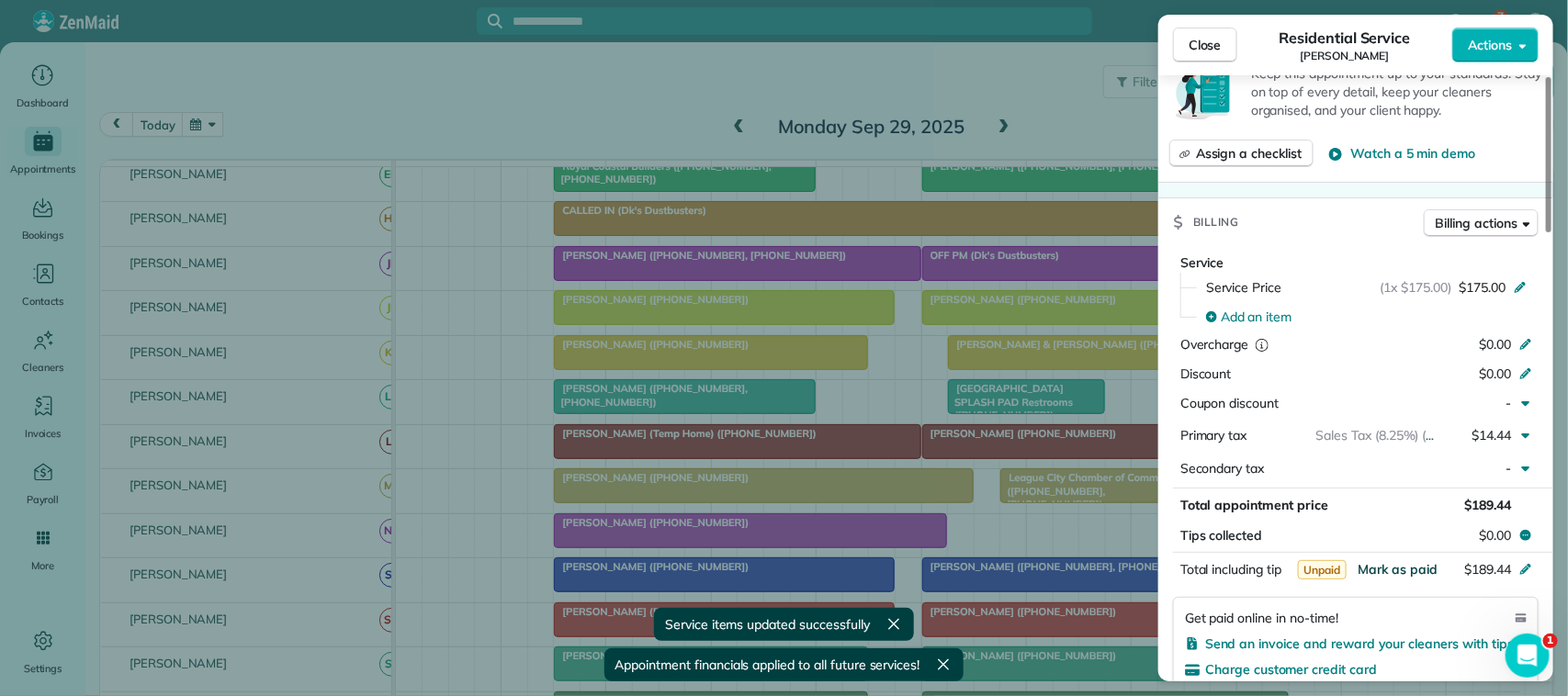
click at [1416, 569] on span "Mark as paid" at bounding box center [1397, 569] width 80 height 17
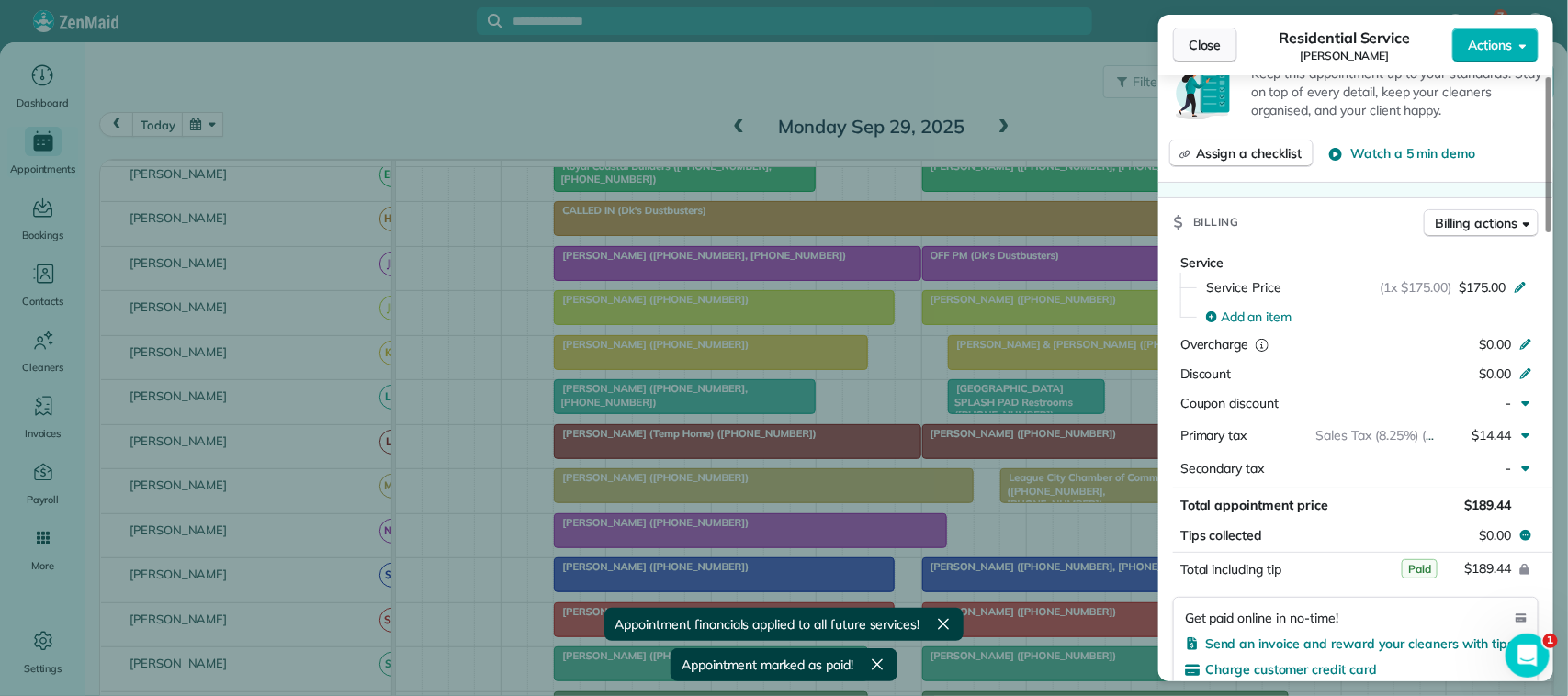
click at [1228, 41] on button "Close" at bounding box center [1205, 44] width 64 height 34
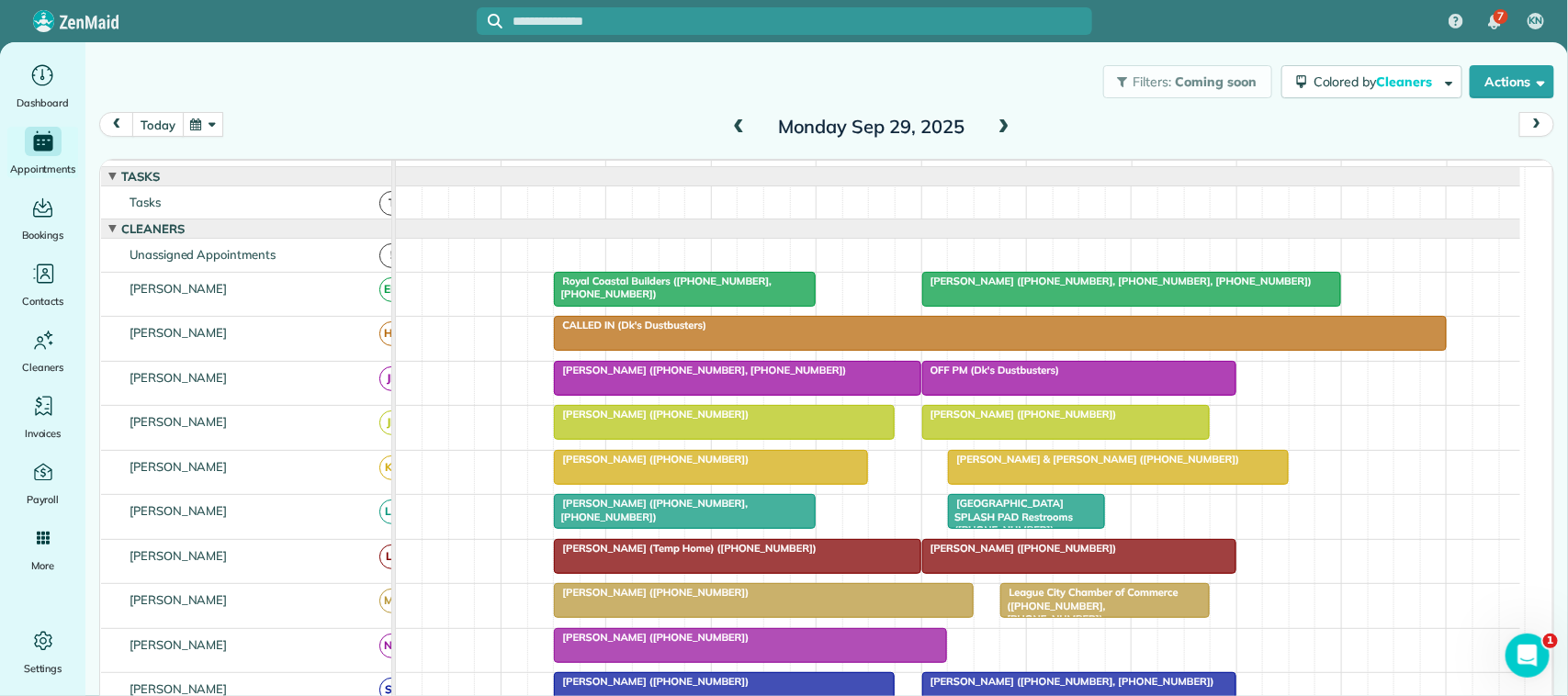
click at [166, 112] on button "today" at bounding box center [157, 124] width 50 height 25
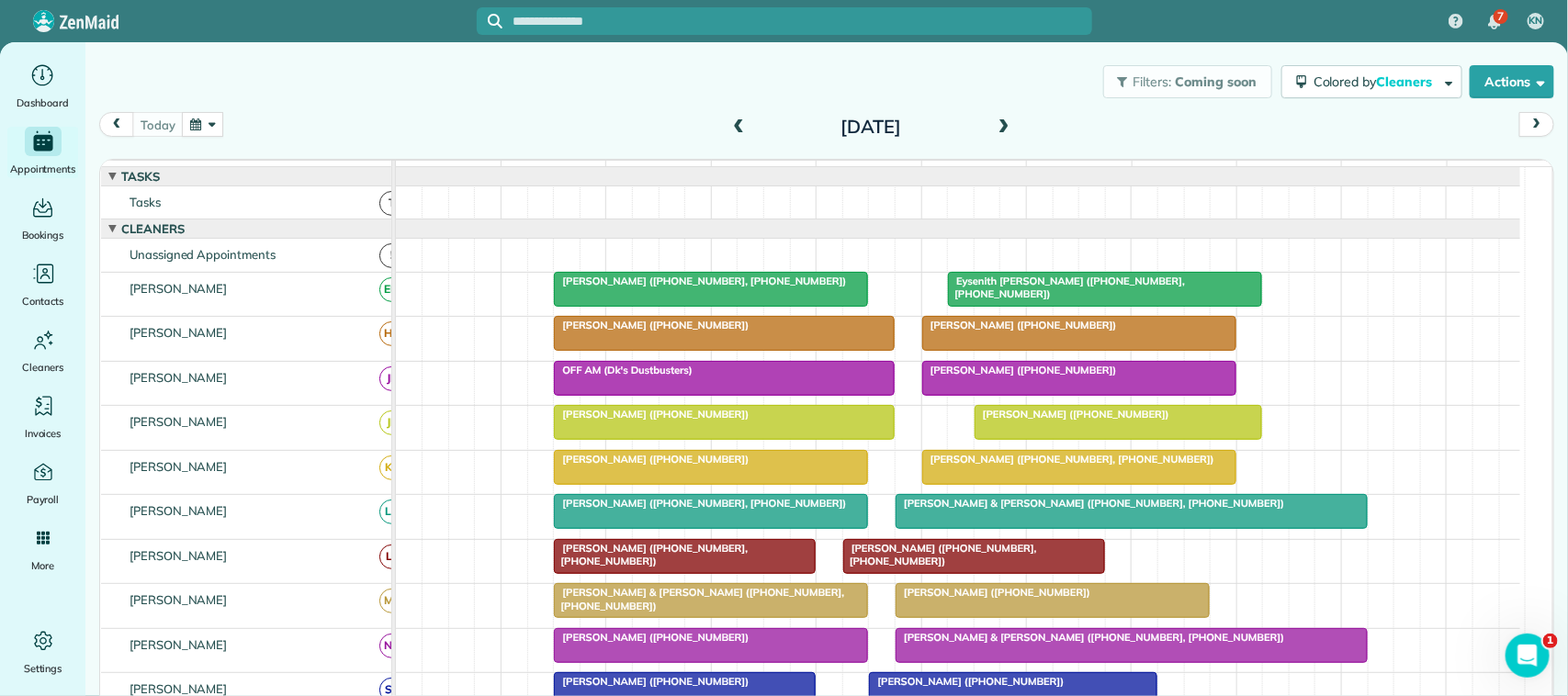
click at [314, 112] on div "[DATE] [DATE]" at bounding box center [826, 129] width 1455 height 34
click at [47, 281] on icon "Main" at bounding box center [43, 274] width 28 height 28
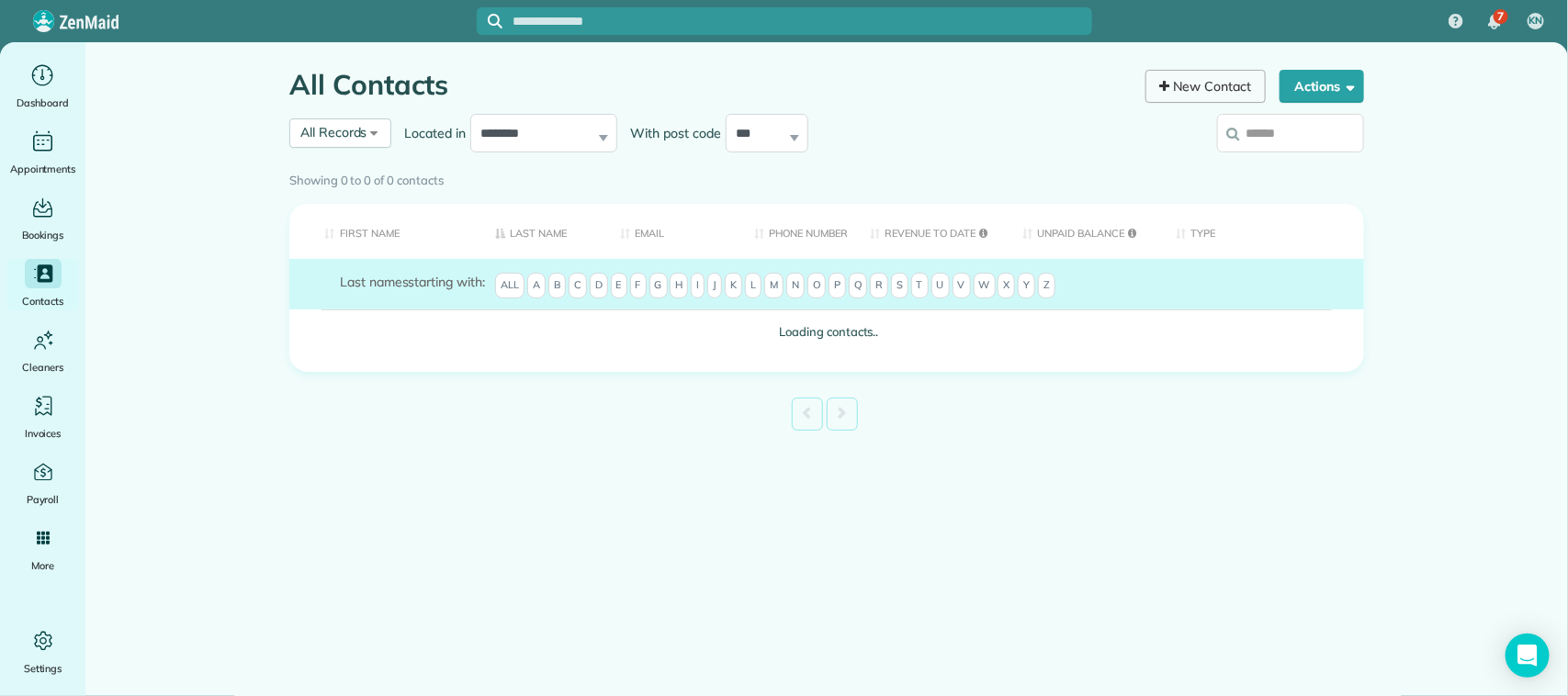
click at [1205, 89] on link "New Contact" at bounding box center [1206, 87] width 121 height 33
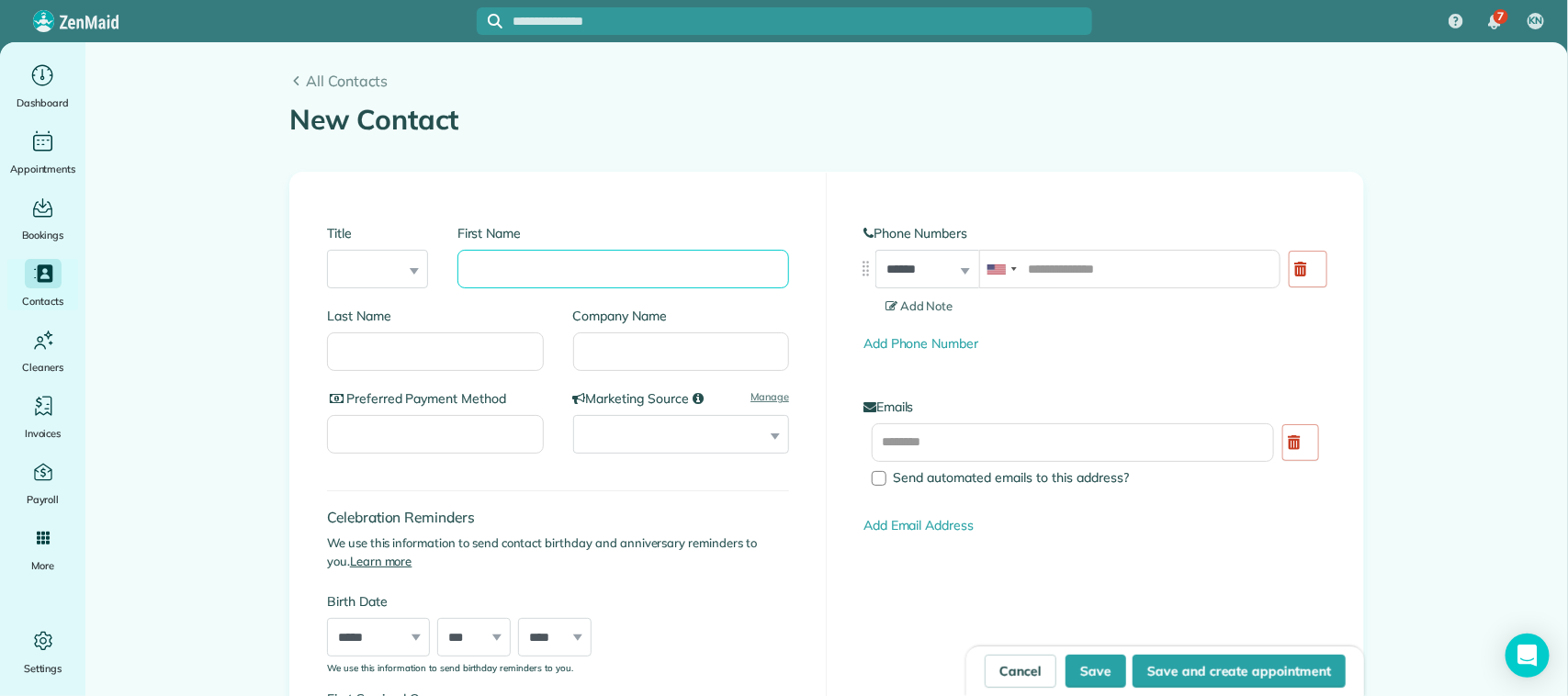
click at [600, 265] on input "First Name" at bounding box center [622, 269] width 332 height 38
type input "**********"
type input "*******"
click at [659, 442] on select "**********" at bounding box center [681, 433] width 216 height 38
select select "**********"
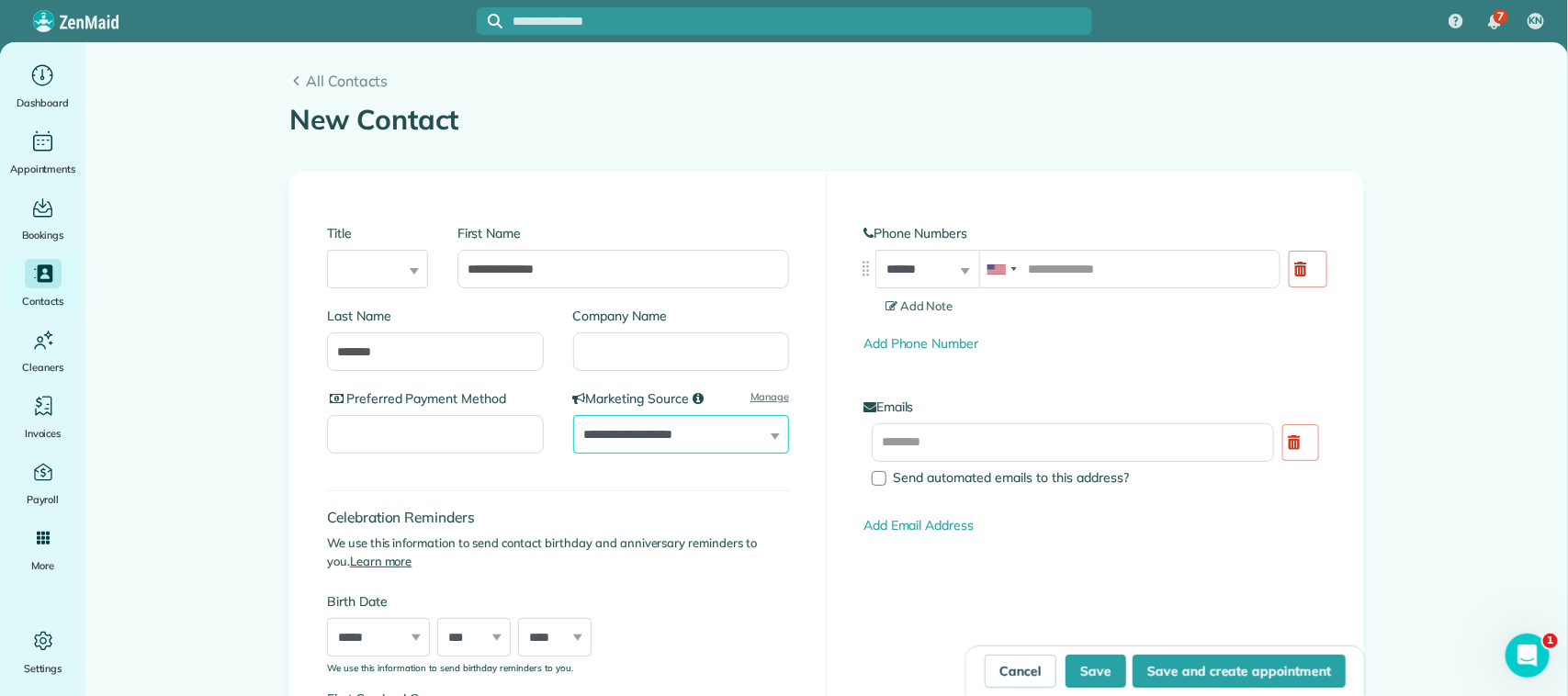
click at [573, 414] on select "**********" at bounding box center [681, 433] width 216 height 38
click at [1042, 278] on input "tel" at bounding box center [1130, 269] width 301 height 38
type input "**********"
click at [967, 271] on div "**********" at bounding box center [1095, 274] width 463 height 47
click at [956, 272] on div "**********" at bounding box center [927, 269] width 103 height 38
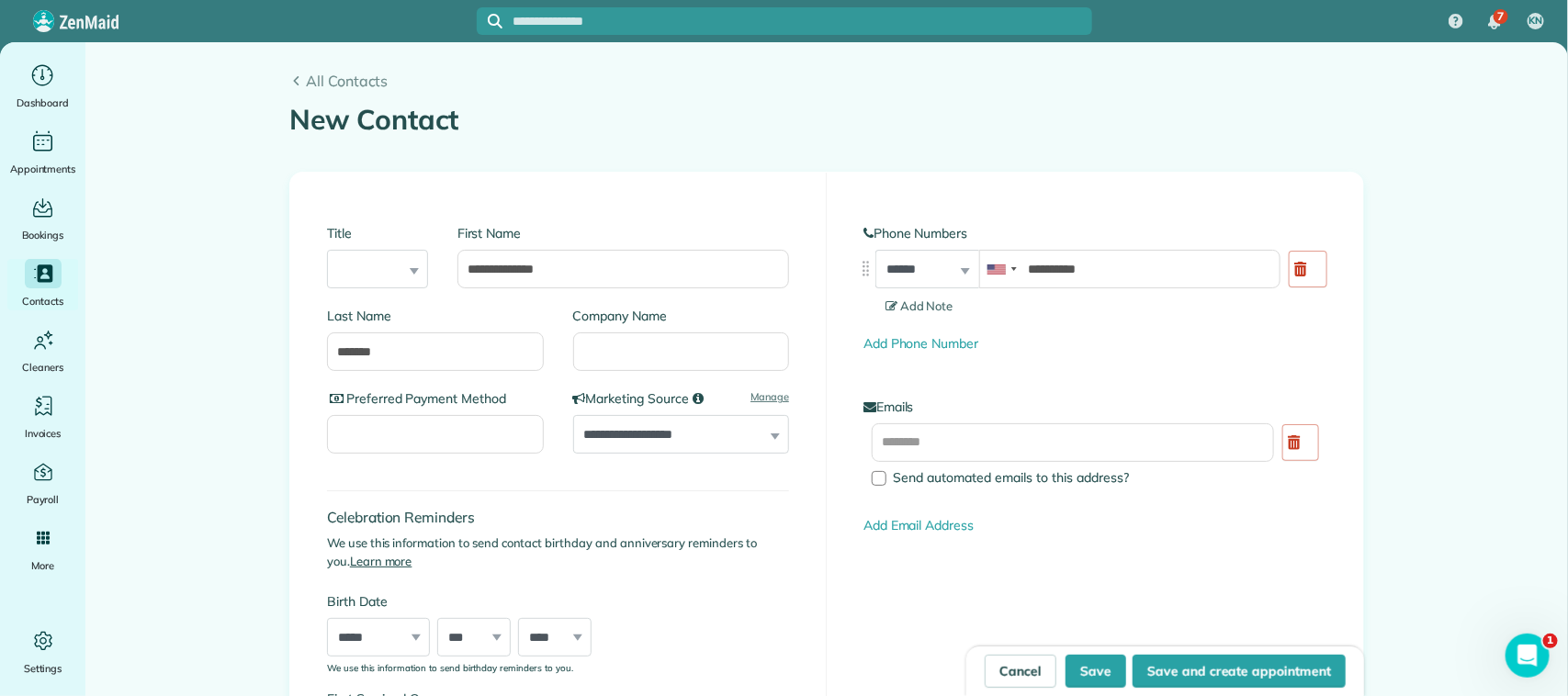
click at [956, 269] on div "**********" at bounding box center [927, 269] width 103 height 38
click at [951, 277] on select "**********" at bounding box center [927, 269] width 103 height 38
select select "**********"
click at [876, 250] on select "**********" at bounding box center [927, 269] width 103 height 38
click at [931, 308] on span "Add Note" at bounding box center [919, 305] width 68 height 15
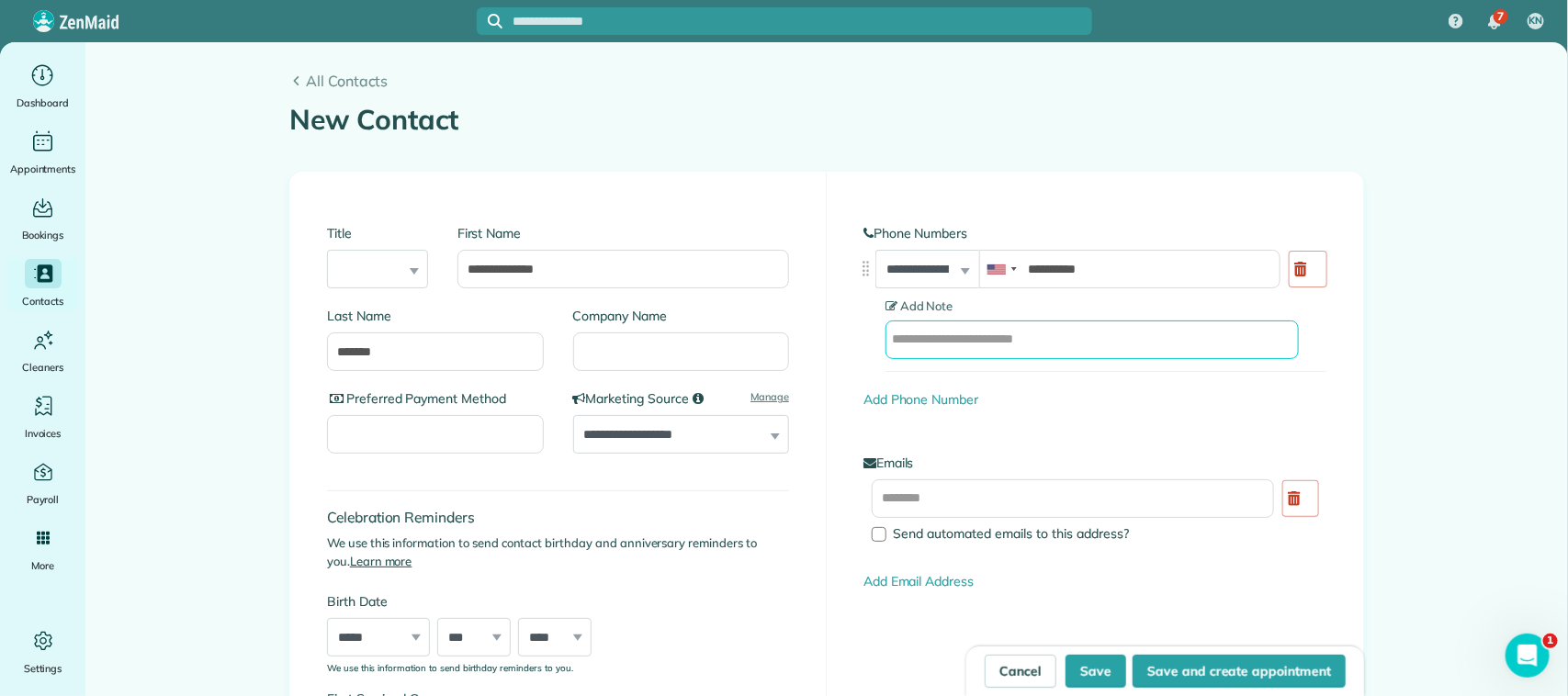
click at [958, 320] on input "text" at bounding box center [1092, 339] width 414 height 38
type input "**********"
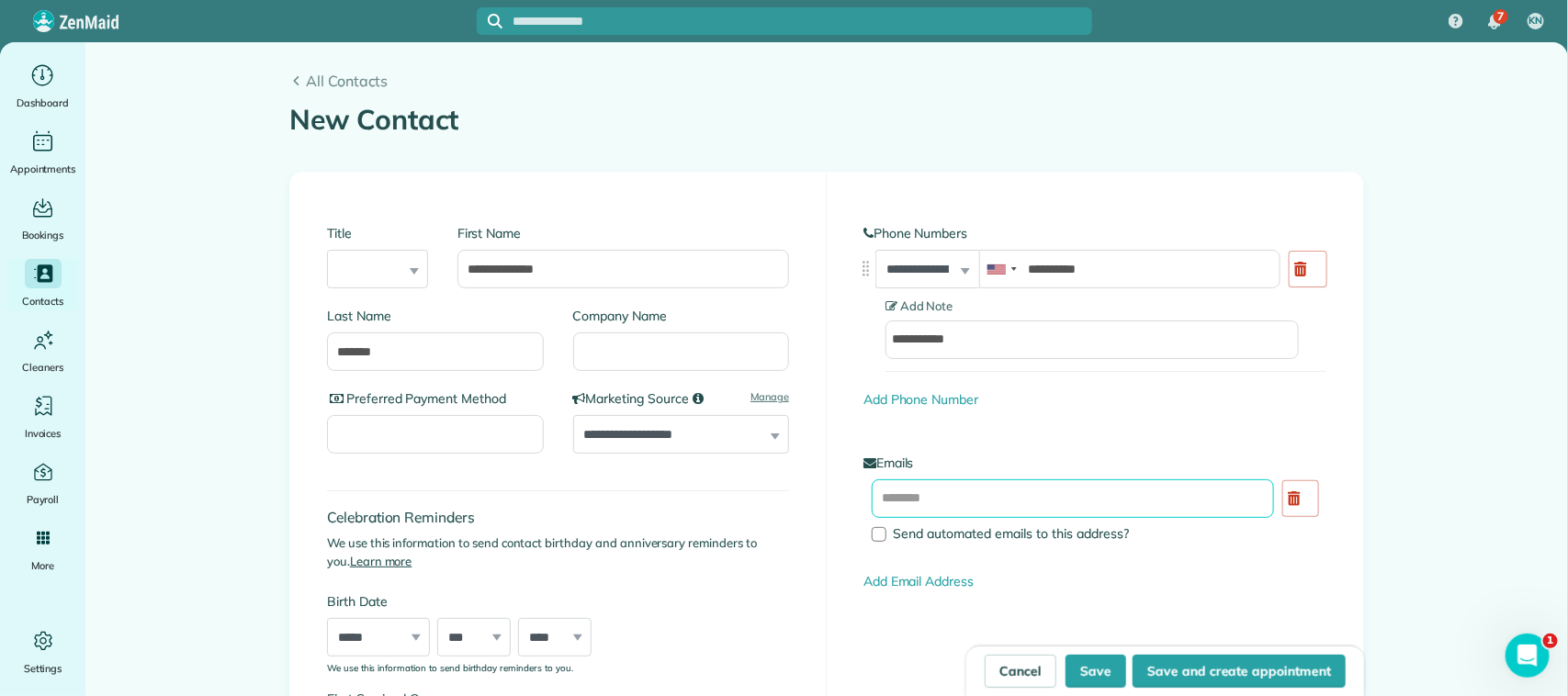
click at [999, 492] on input "text" at bounding box center [1073, 498] width 402 height 38
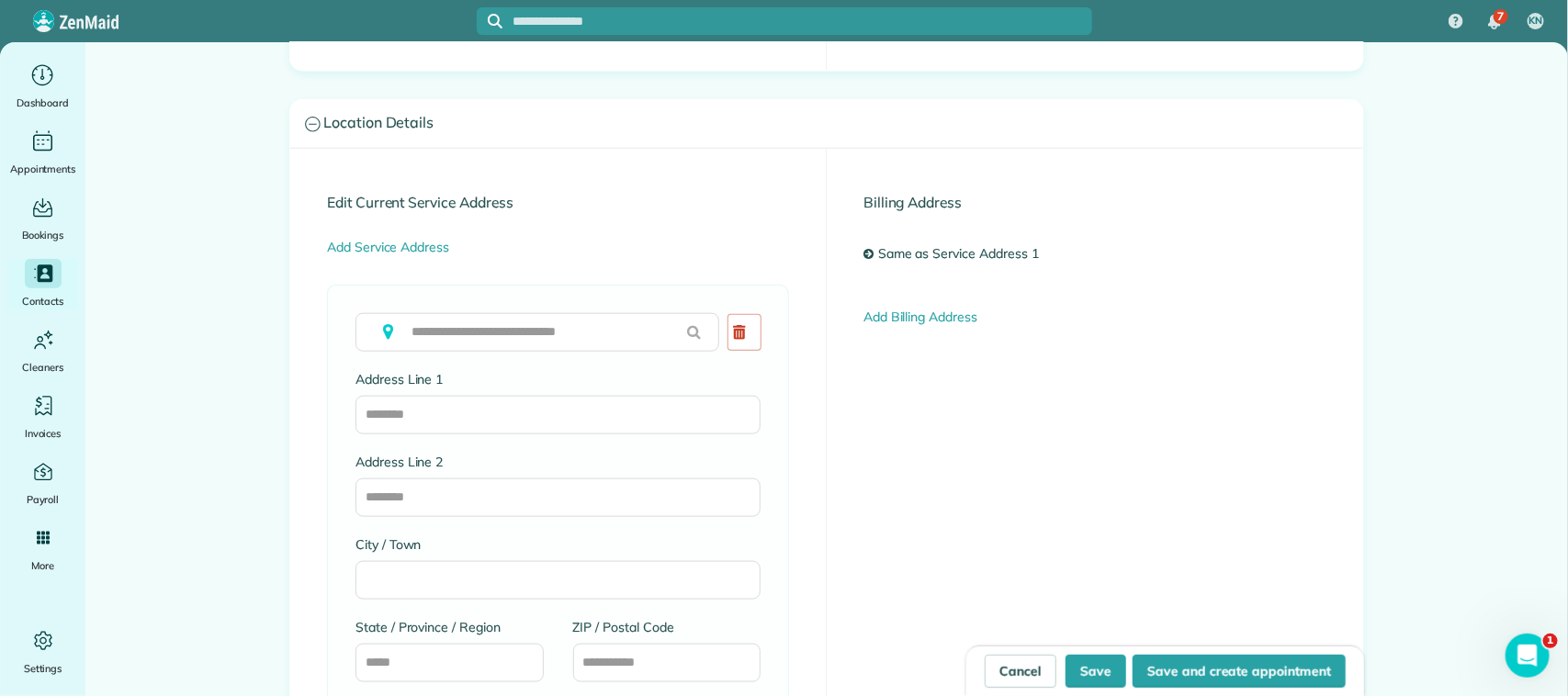
scroll to position [803, 0]
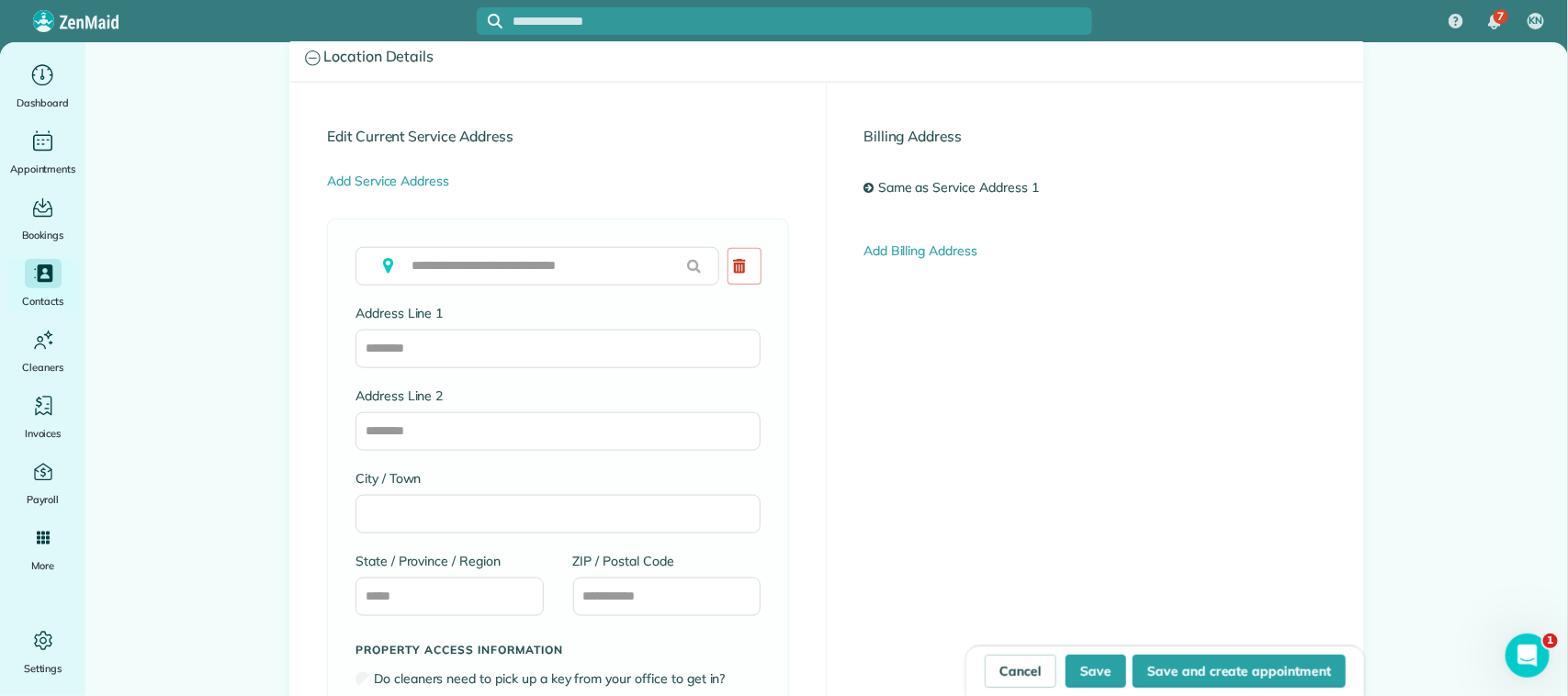
type input "**********"
click at [543, 265] on input "text" at bounding box center [537, 266] width 363 height 38
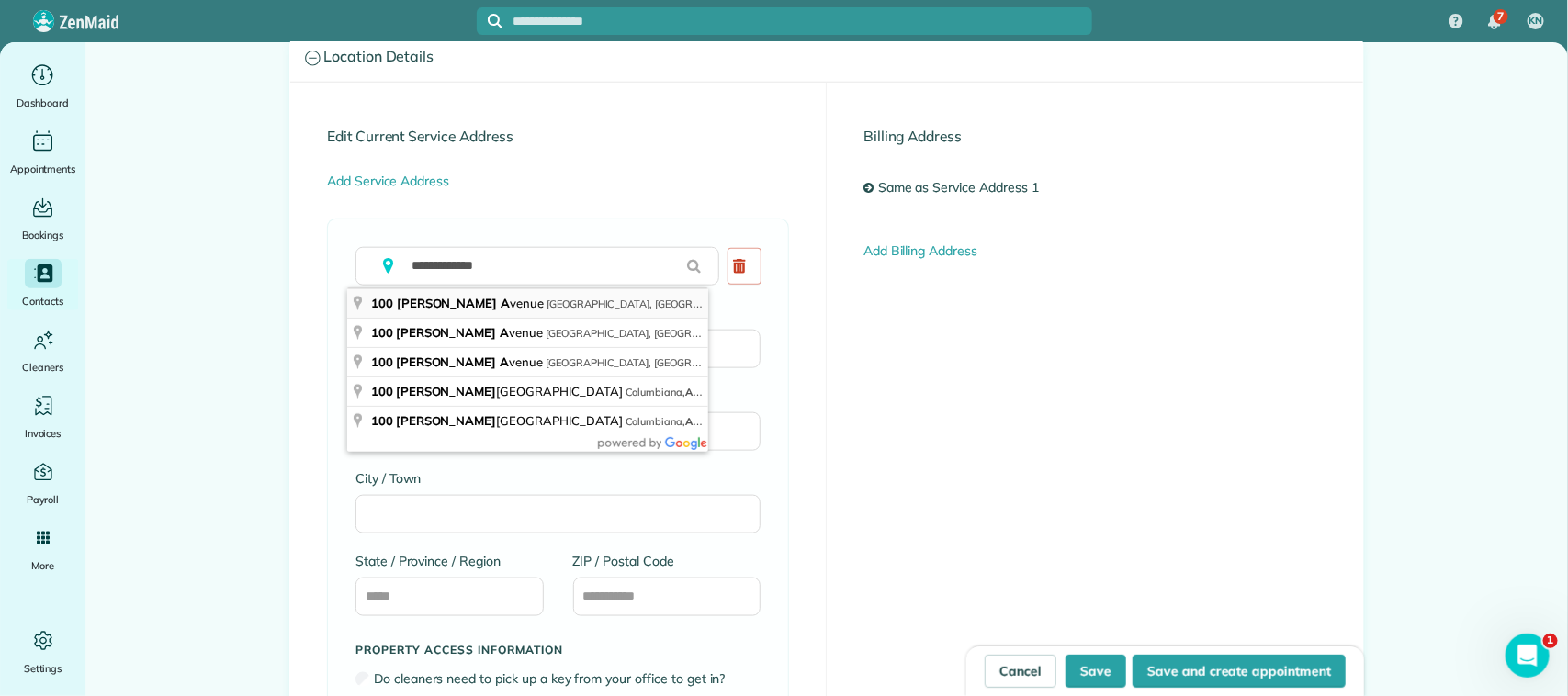
type input "**********"
type input "**"
type input "*****"
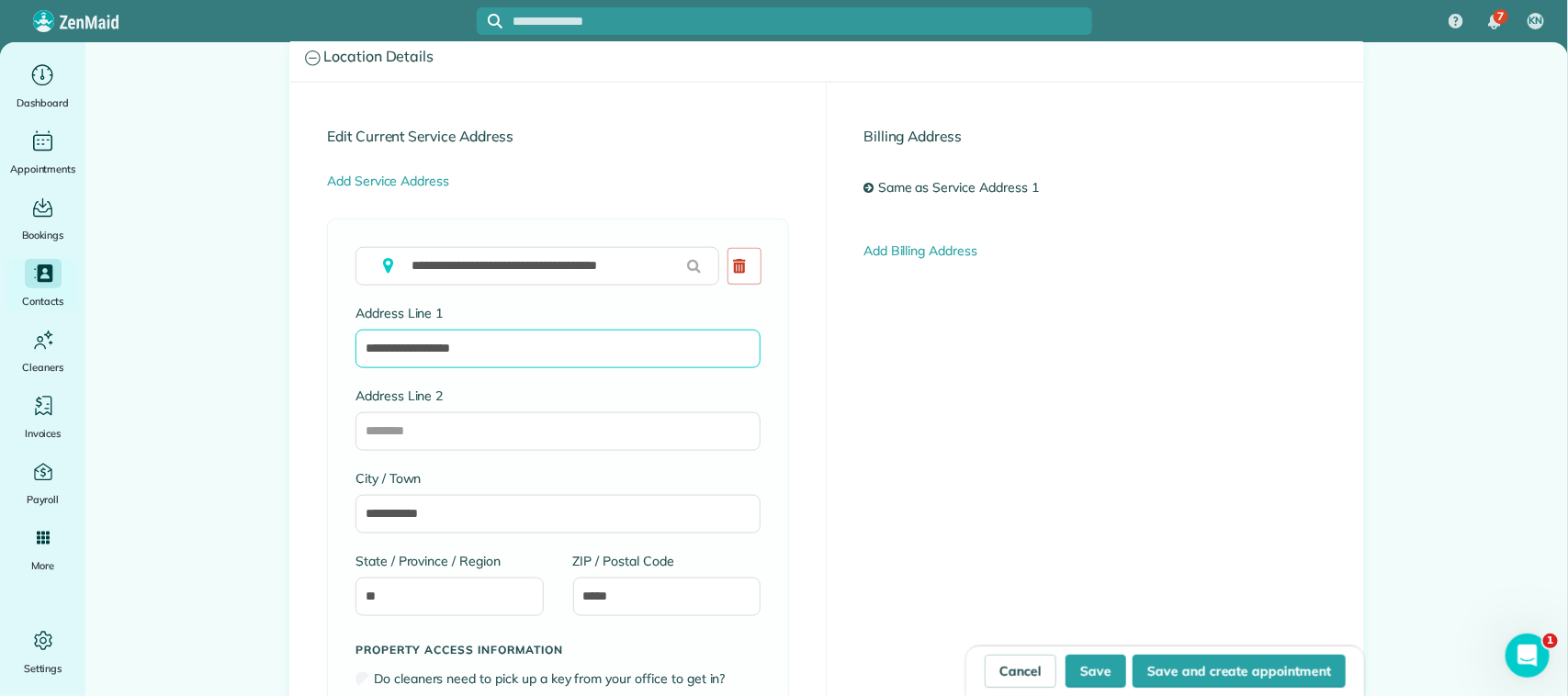
click at [516, 335] on input "**********" at bounding box center [557, 348] width 405 height 38
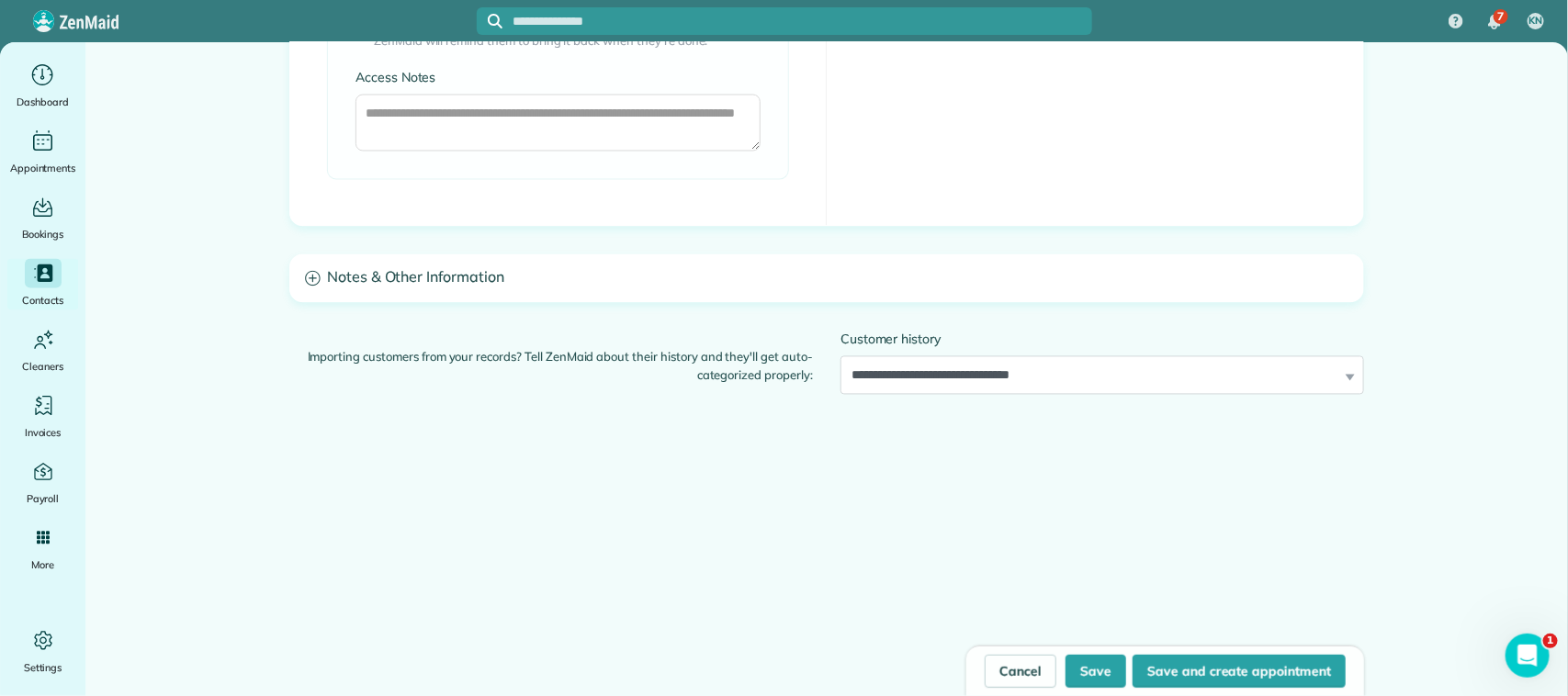
scroll to position [1563, 0]
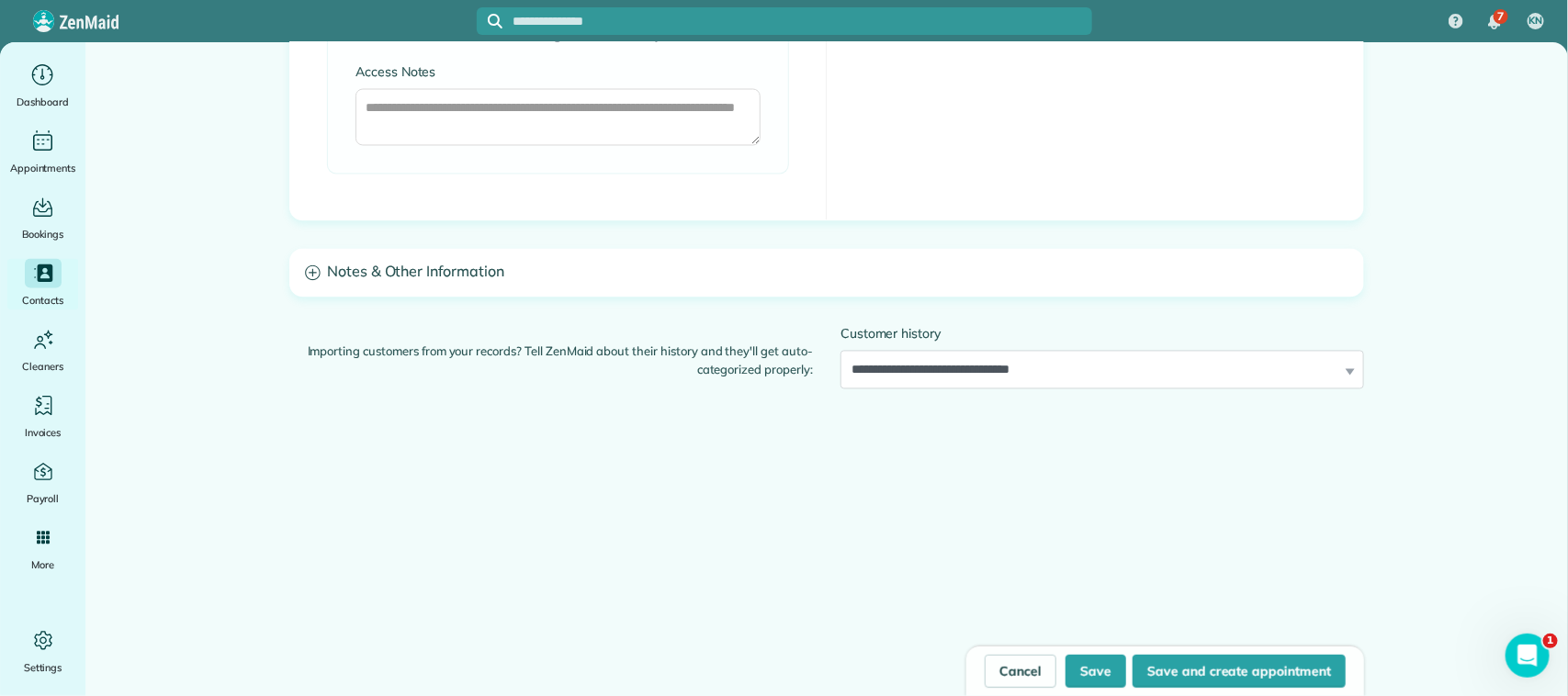
type input "**********"
click at [531, 286] on h3 "Notes & Other Information" at bounding box center [826, 274] width 1073 height 47
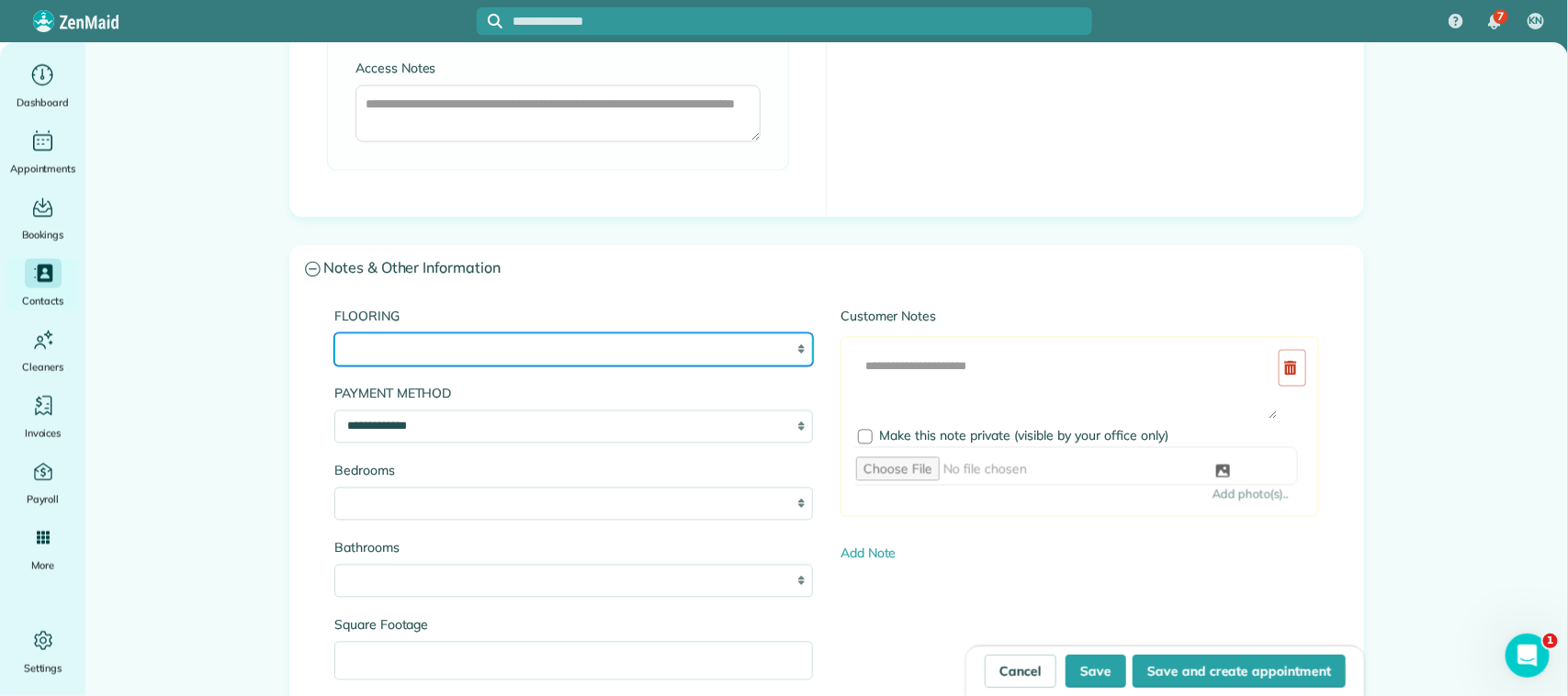
click at [530, 351] on select "**********" at bounding box center [573, 350] width 479 height 33
select select "**********"
click at [334, 337] on select "**********" at bounding box center [573, 350] width 479 height 33
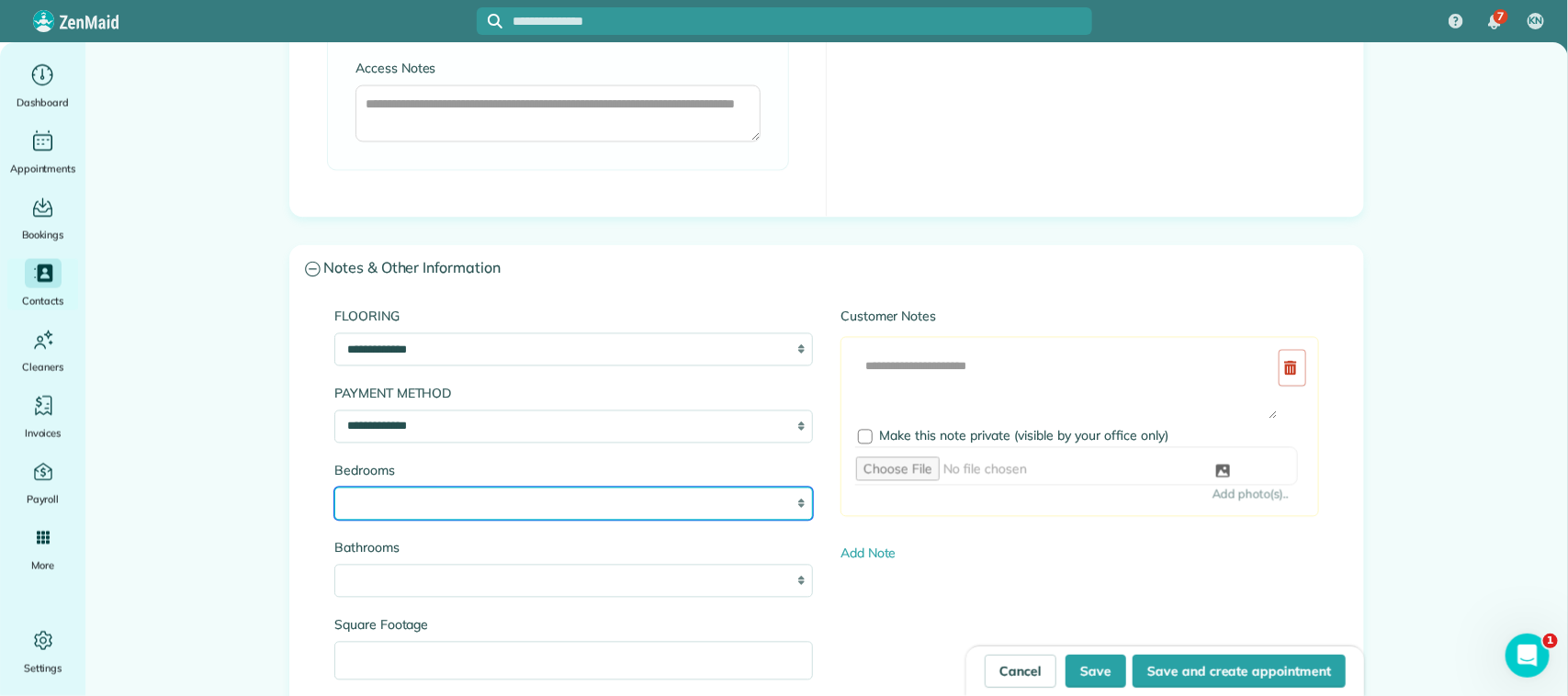
click at [453, 497] on select "* * * * * *" at bounding box center [573, 504] width 479 height 33
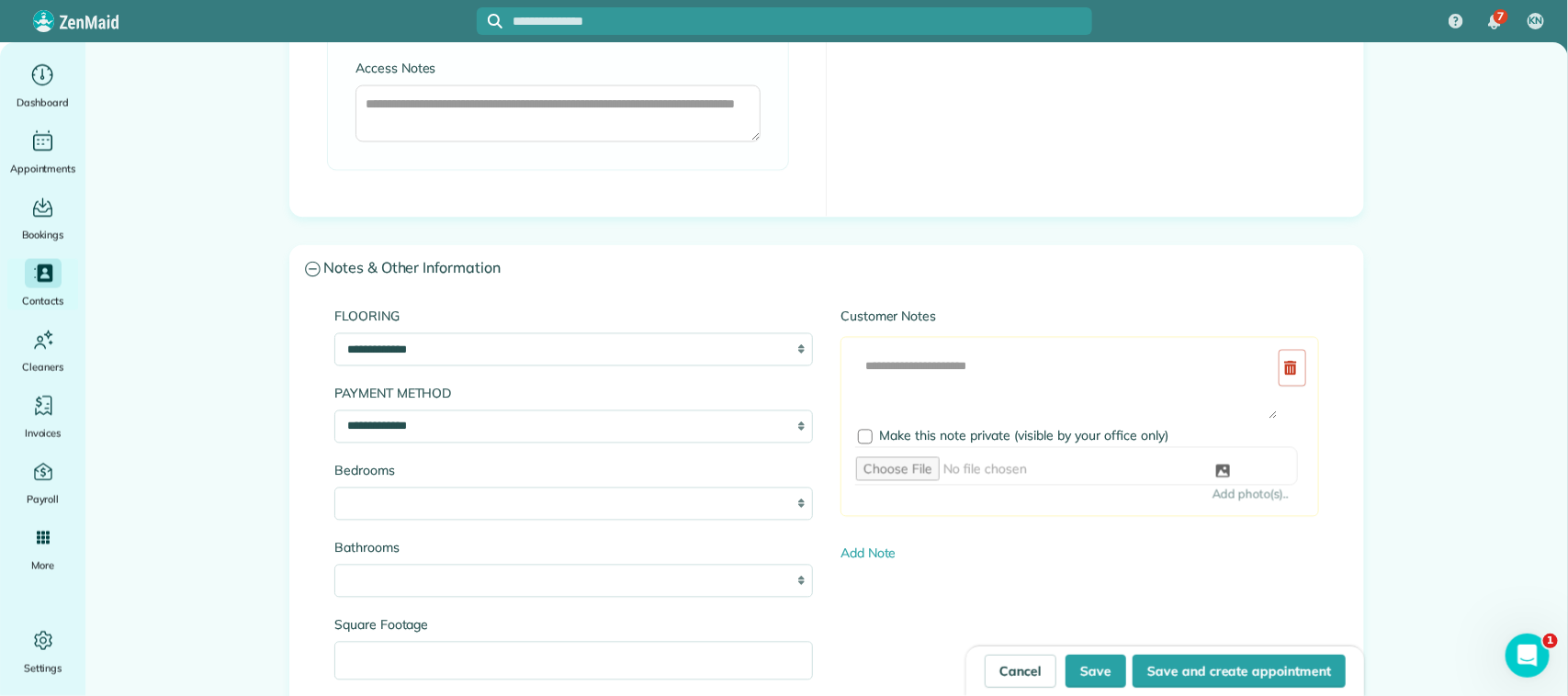
click at [265, 465] on main "**********" at bounding box center [826, 18] width 1482 height 3078
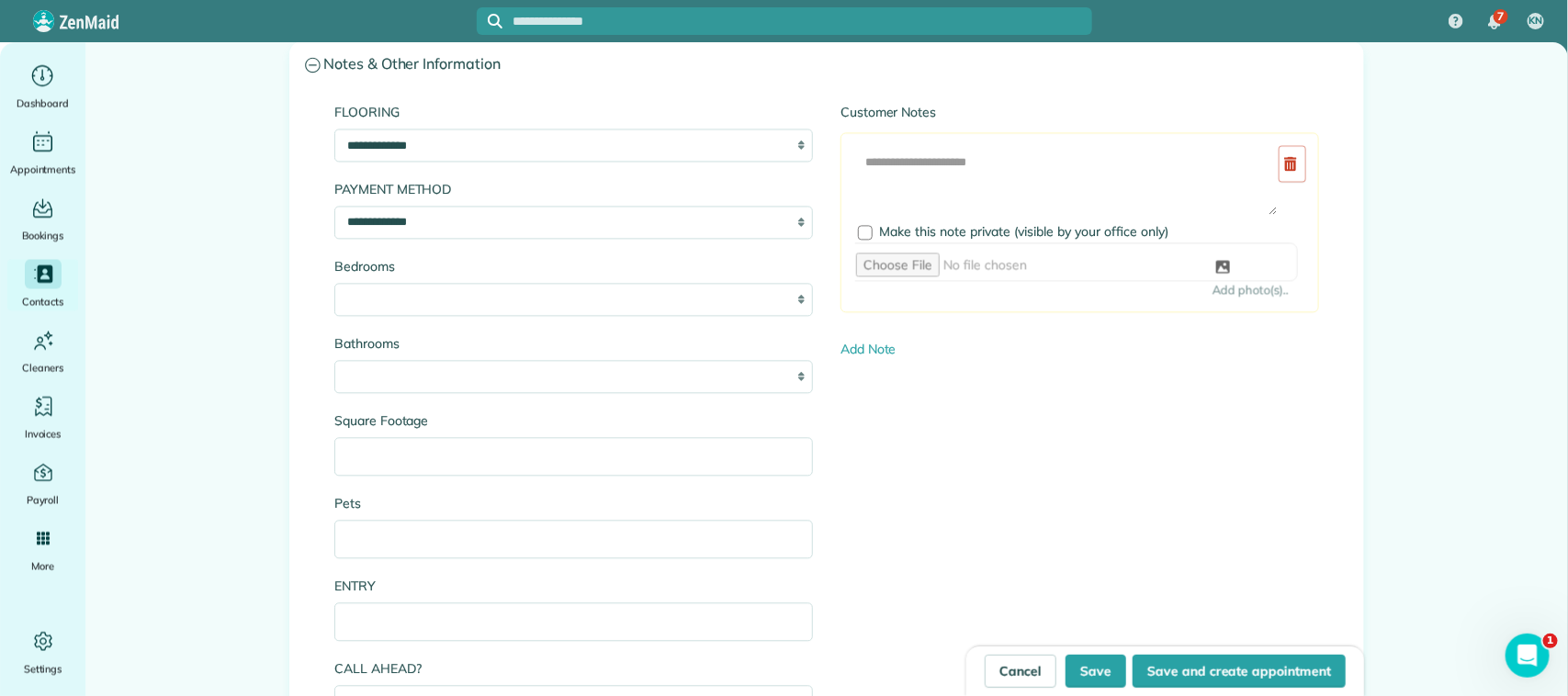
scroll to position [1793, 0]
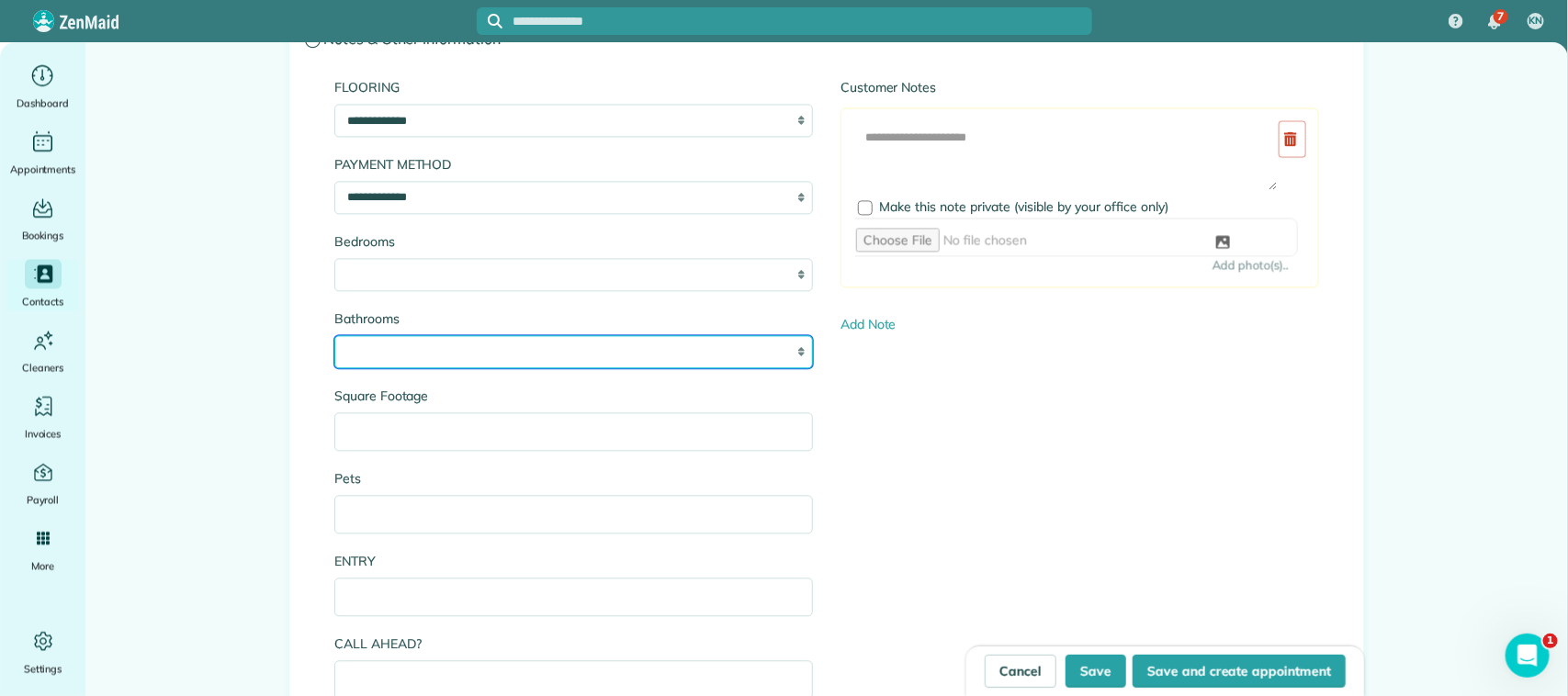
click at [396, 348] on select "* *** * *** * *** * *** * *** * *** *" at bounding box center [573, 351] width 479 height 33
select select "*"
click at [334, 339] on select "* *** * *** * *** * *** * *** * *** *" at bounding box center [573, 351] width 479 height 33
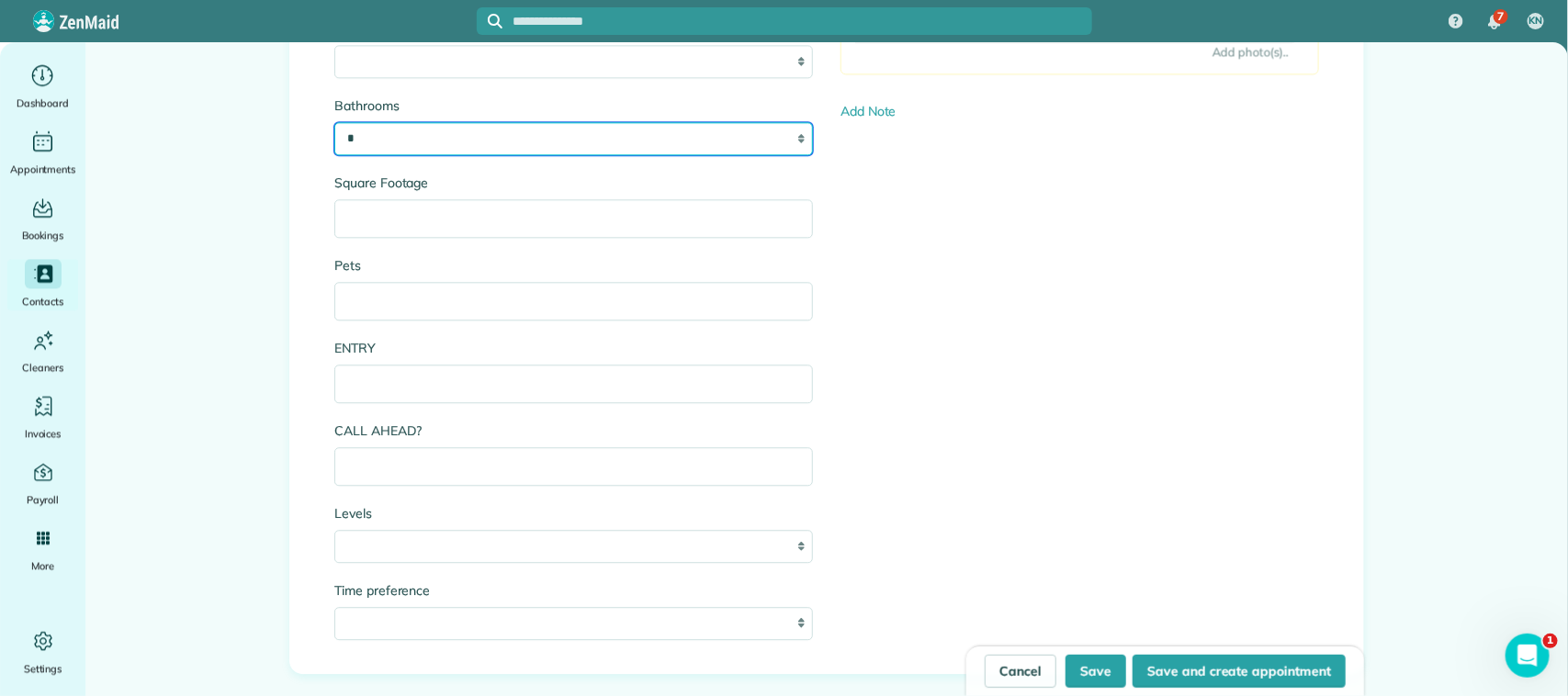
scroll to position [2022, 0]
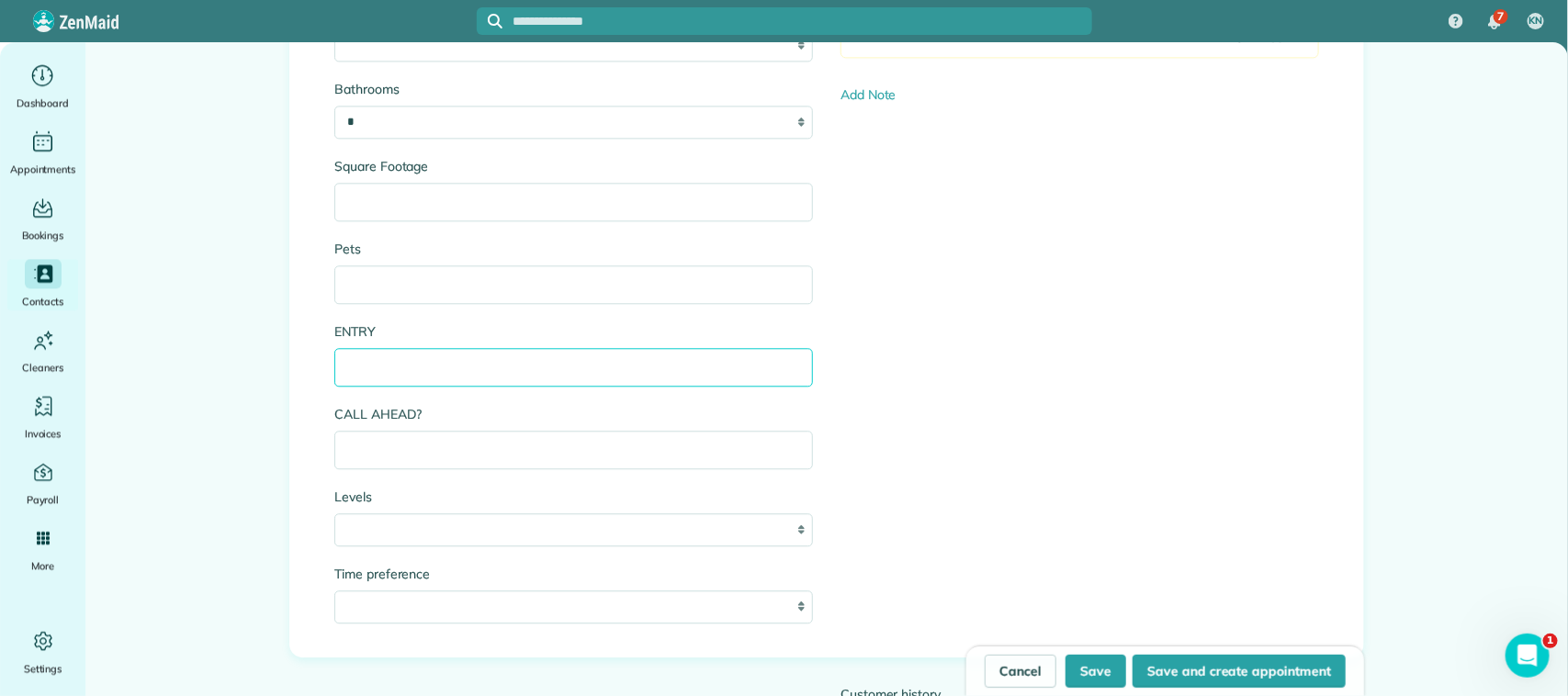
click at [453, 378] on input "ENTRY" at bounding box center [573, 366] width 479 height 38
type input "**********"
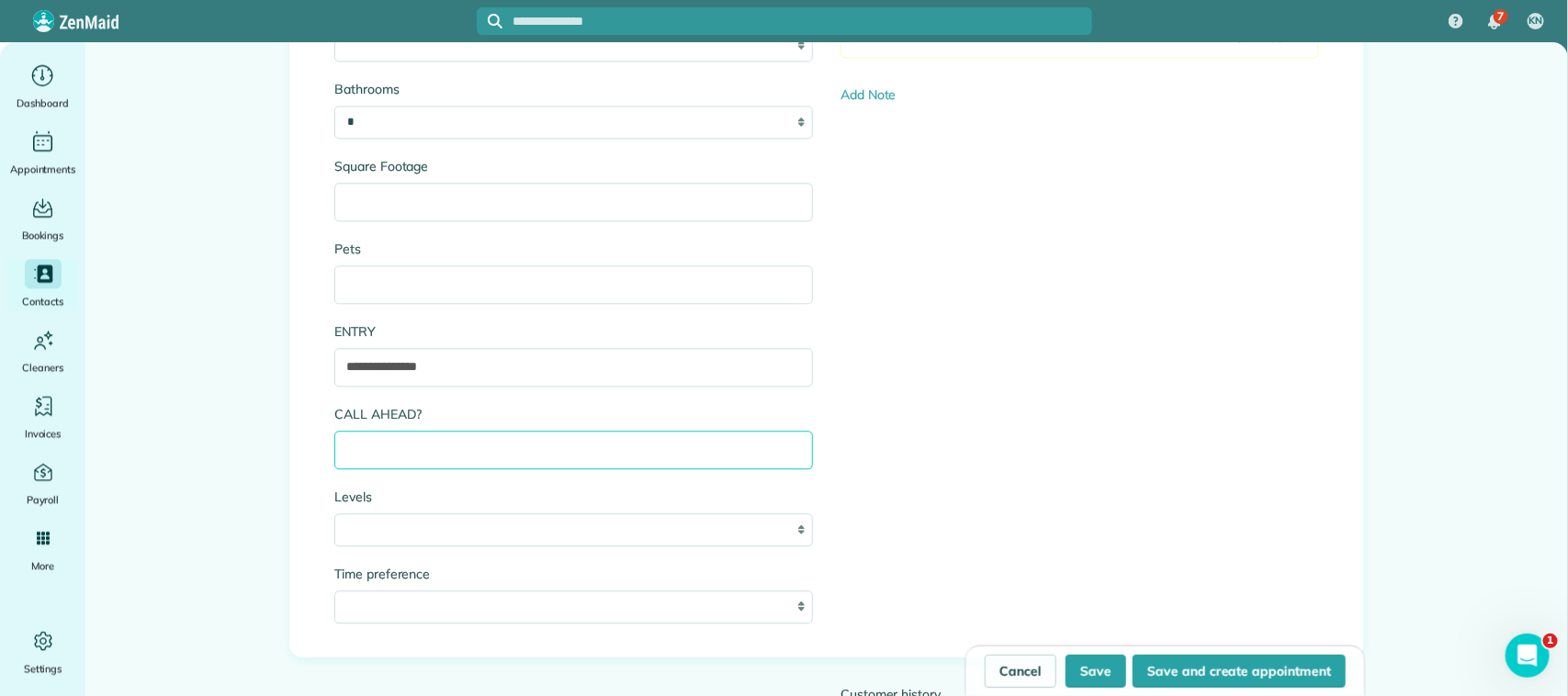
click at [453, 455] on input "CALL AHEAD?" at bounding box center [573, 449] width 479 height 38
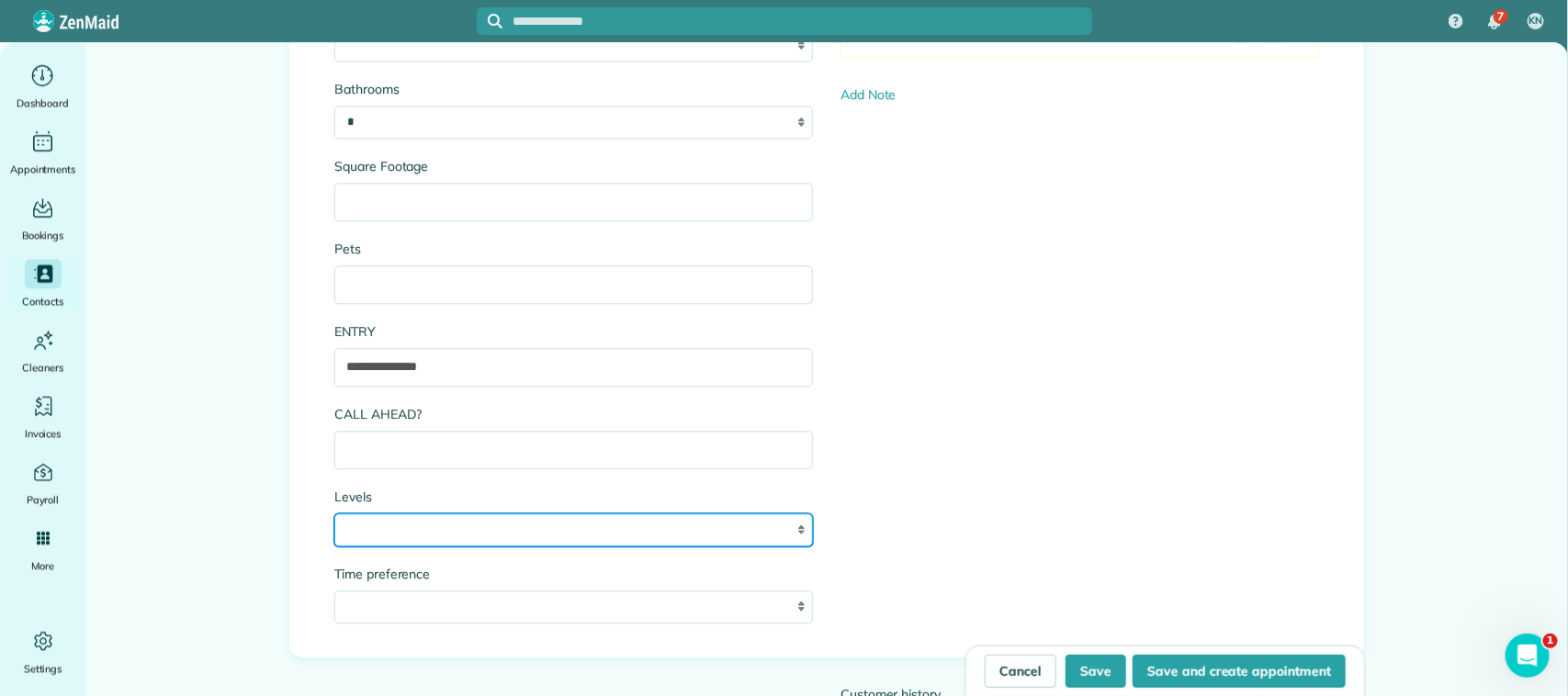
click at [459, 525] on select "* * *" at bounding box center [573, 530] width 479 height 33
select select "*"
click at [334, 517] on select "* * *" at bounding box center [573, 530] width 479 height 33
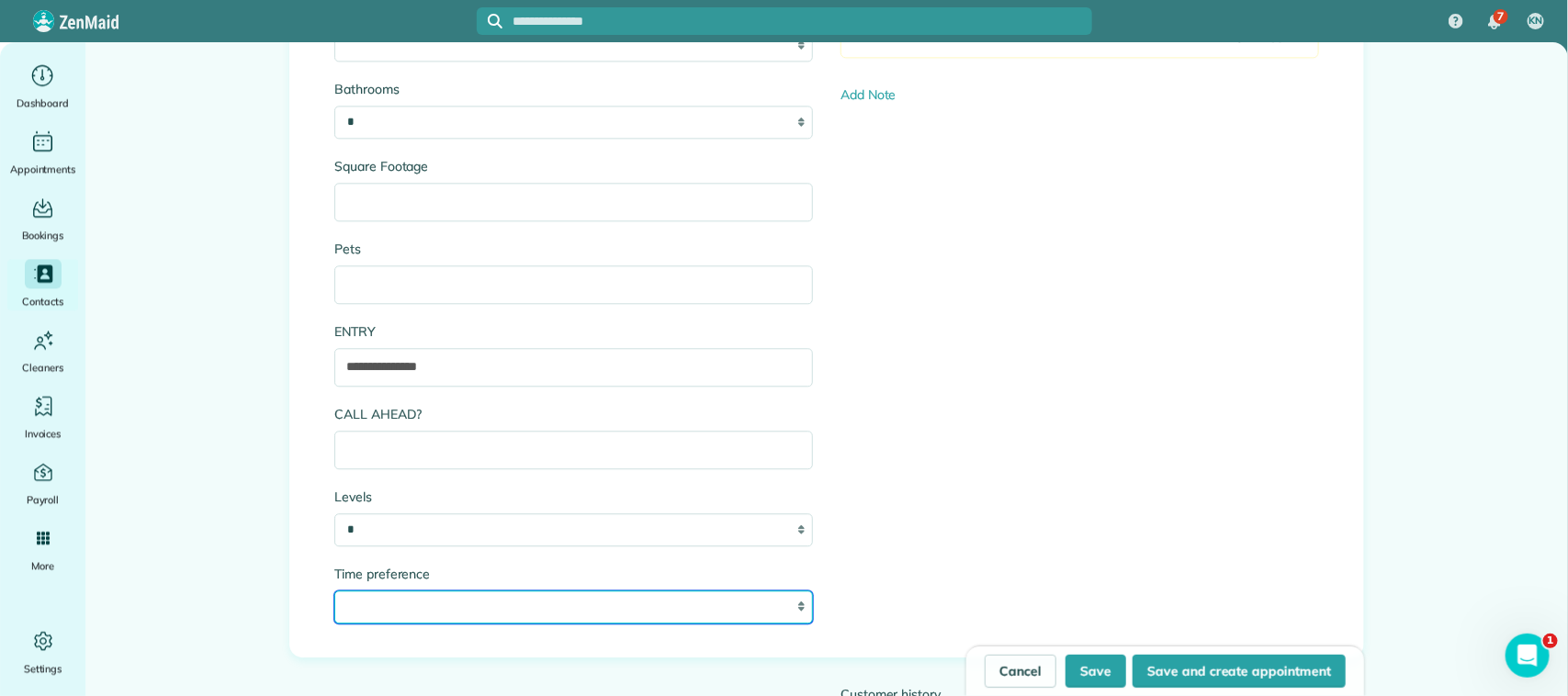
click at [456, 612] on select "**********" at bounding box center [573, 607] width 479 height 33
select select "***"
click at [334, 594] on select "**********" at bounding box center [573, 607] width 479 height 33
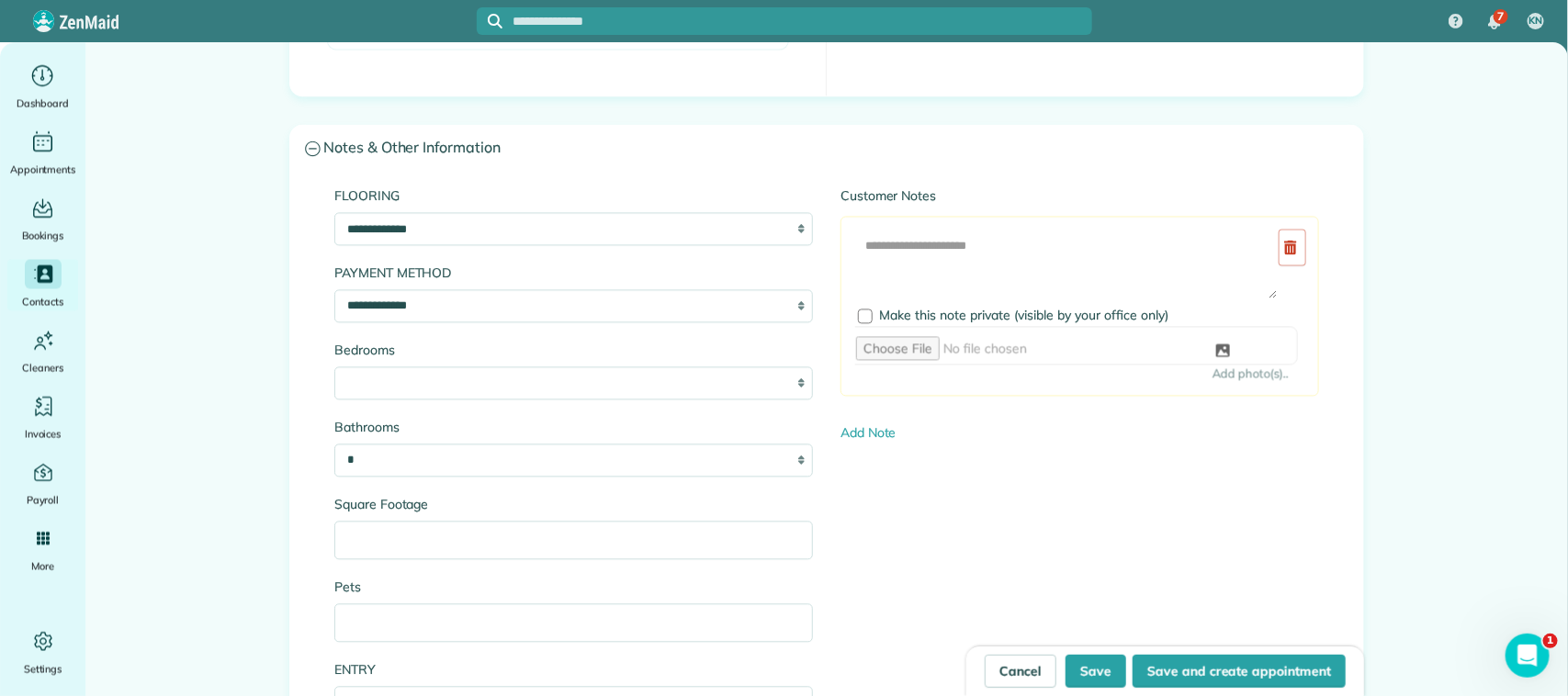
scroll to position [1678, 0]
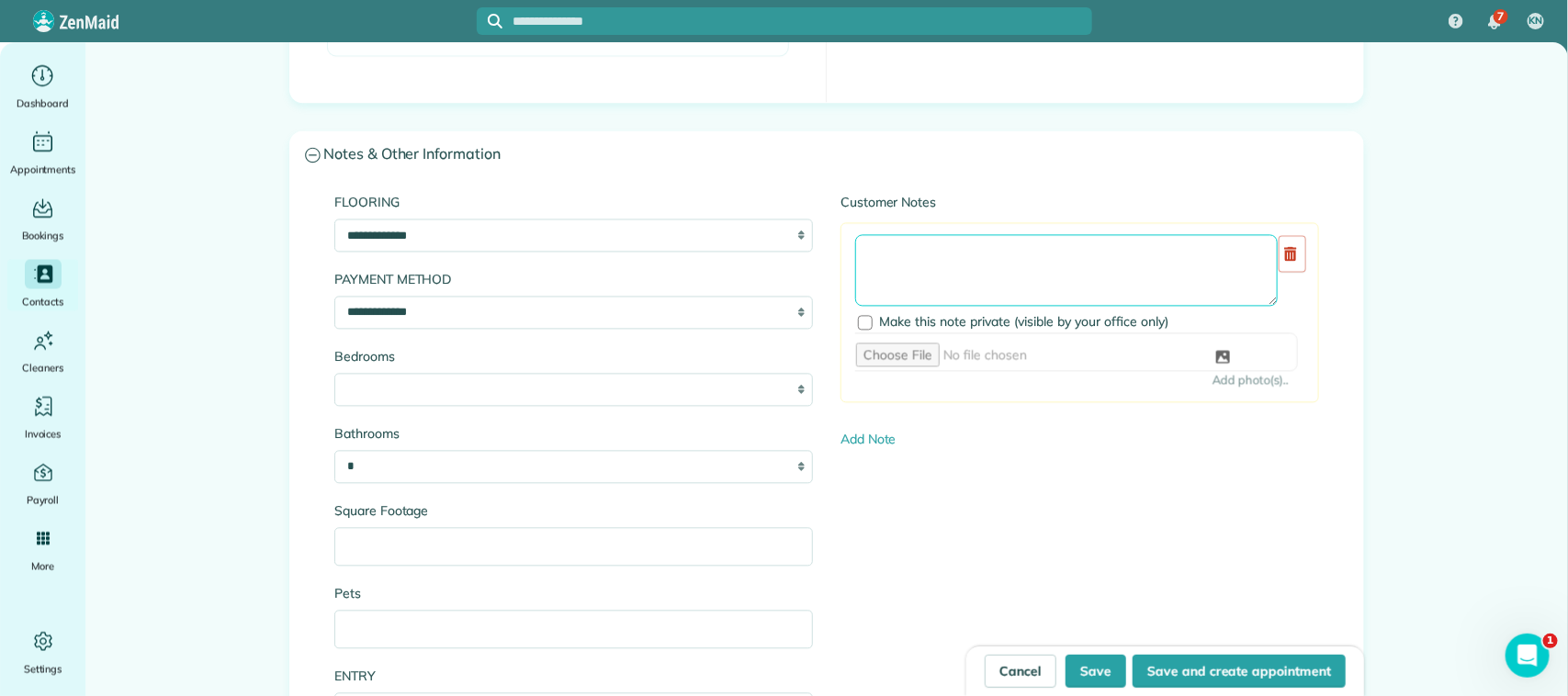
click at [930, 269] on textarea at bounding box center [1066, 270] width 423 height 72
click at [1015, 271] on textarea "**********" at bounding box center [1066, 270] width 423 height 72
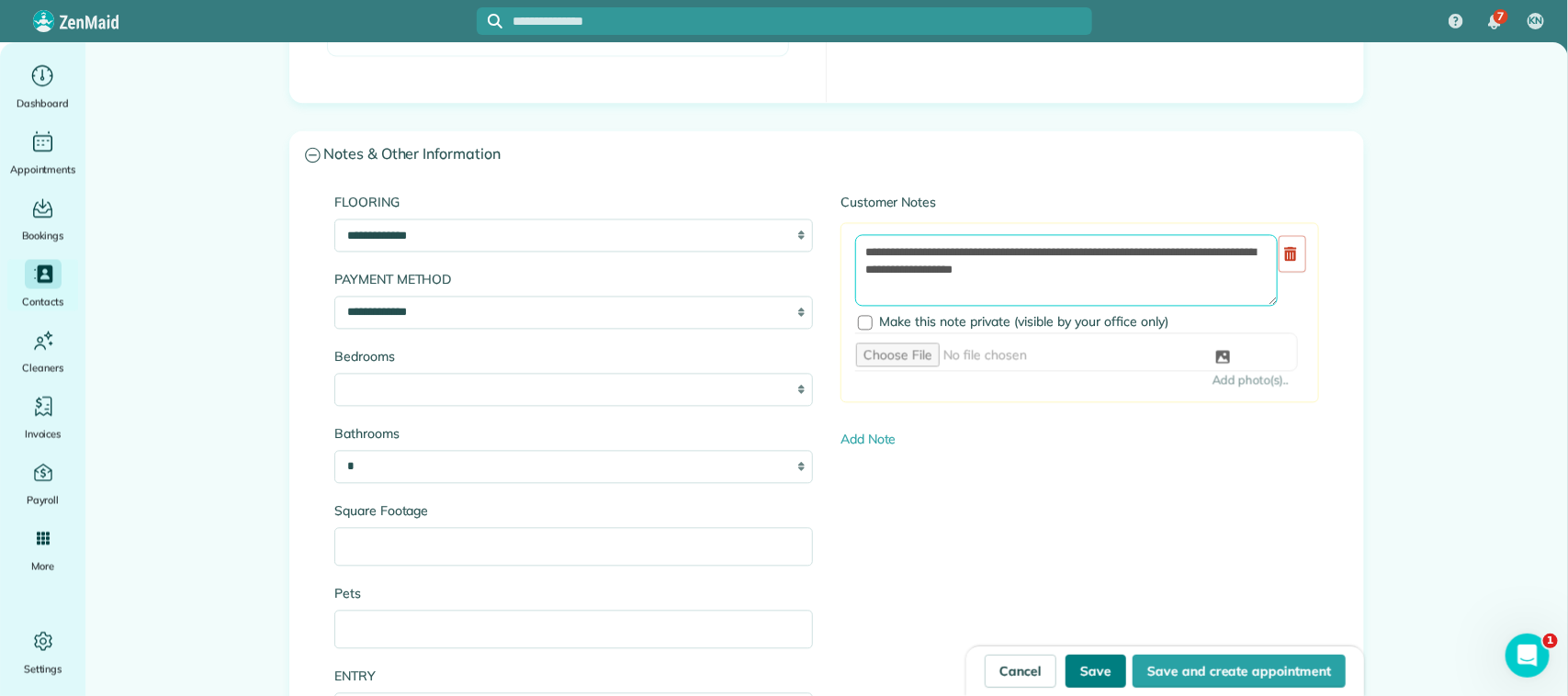
type textarea "**********"
click at [1103, 670] on button "Save" at bounding box center [1096, 671] width 61 height 33
type input "**********"
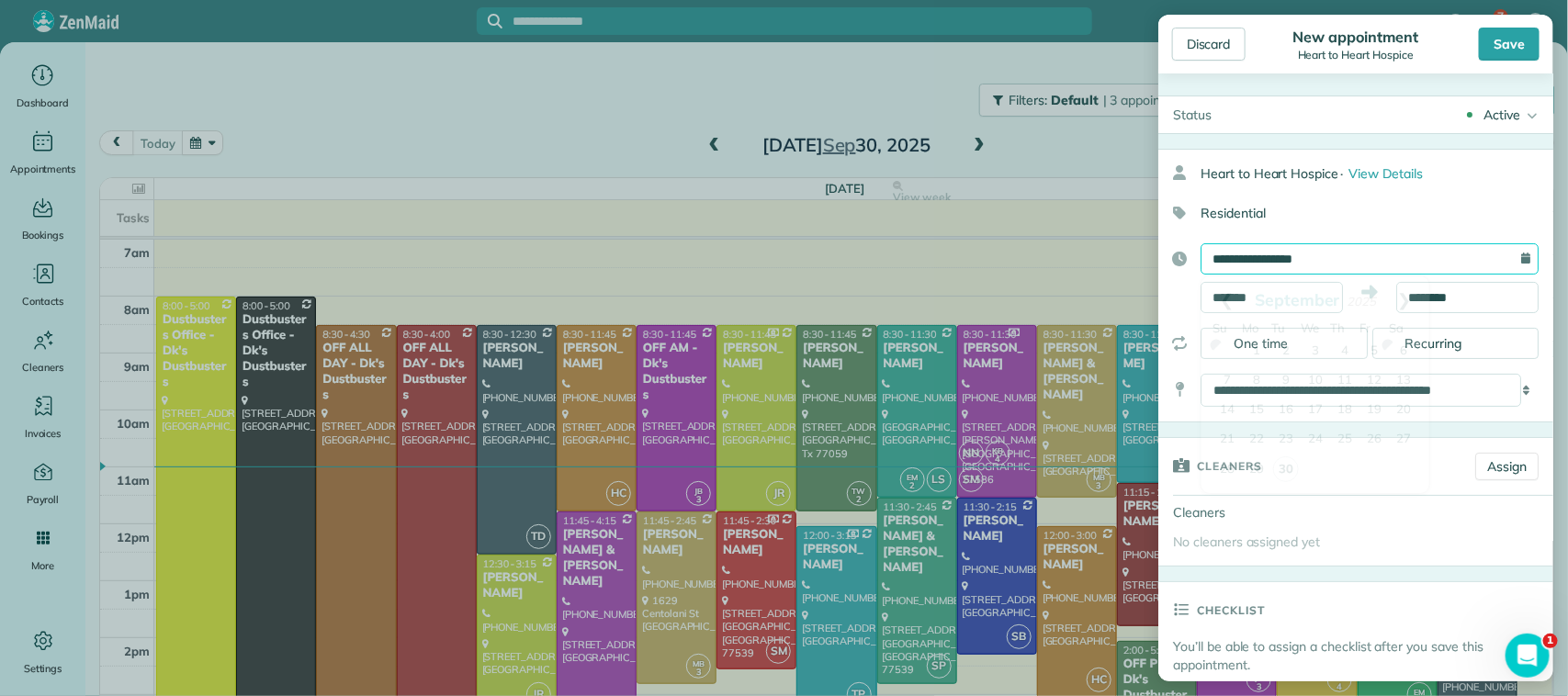
click at [1333, 260] on input "**********" at bounding box center [1369, 259] width 338 height 32
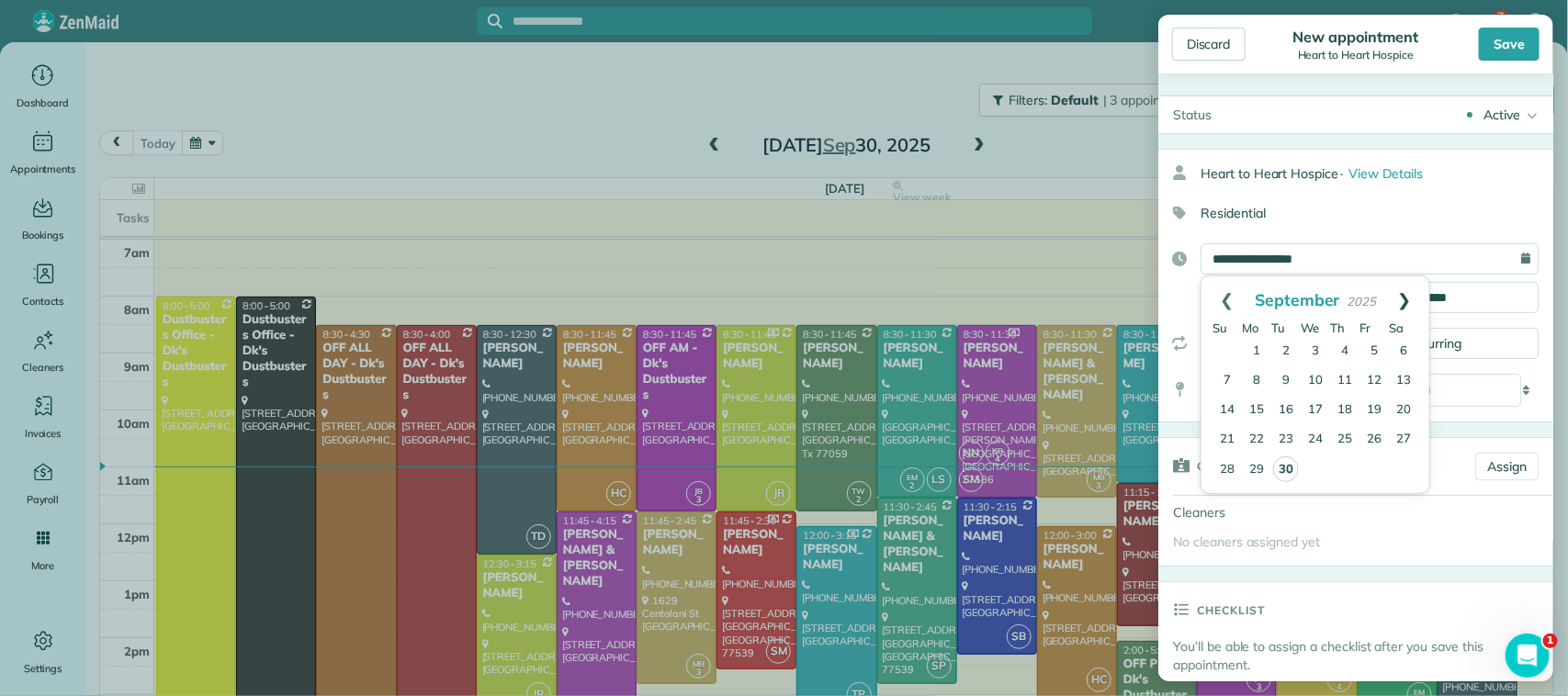
click at [1399, 299] on link "Next" at bounding box center [1405, 299] width 50 height 46
click at [1283, 381] on link "7" at bounding box center [1286, 381] width 30 height 30
type input "**********"
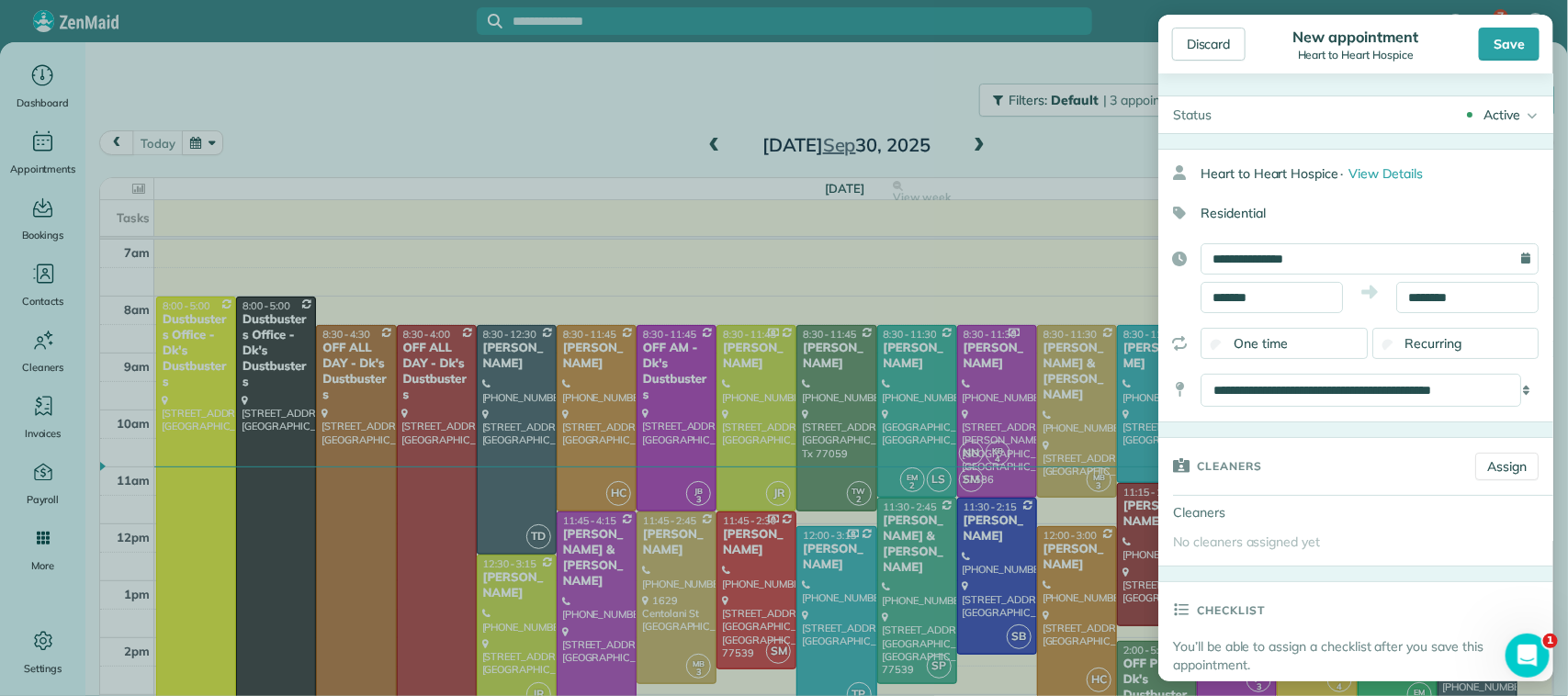
click at [1405, 343] on span "Recurring" at bounding box center [1434, 343] width 57 height 17
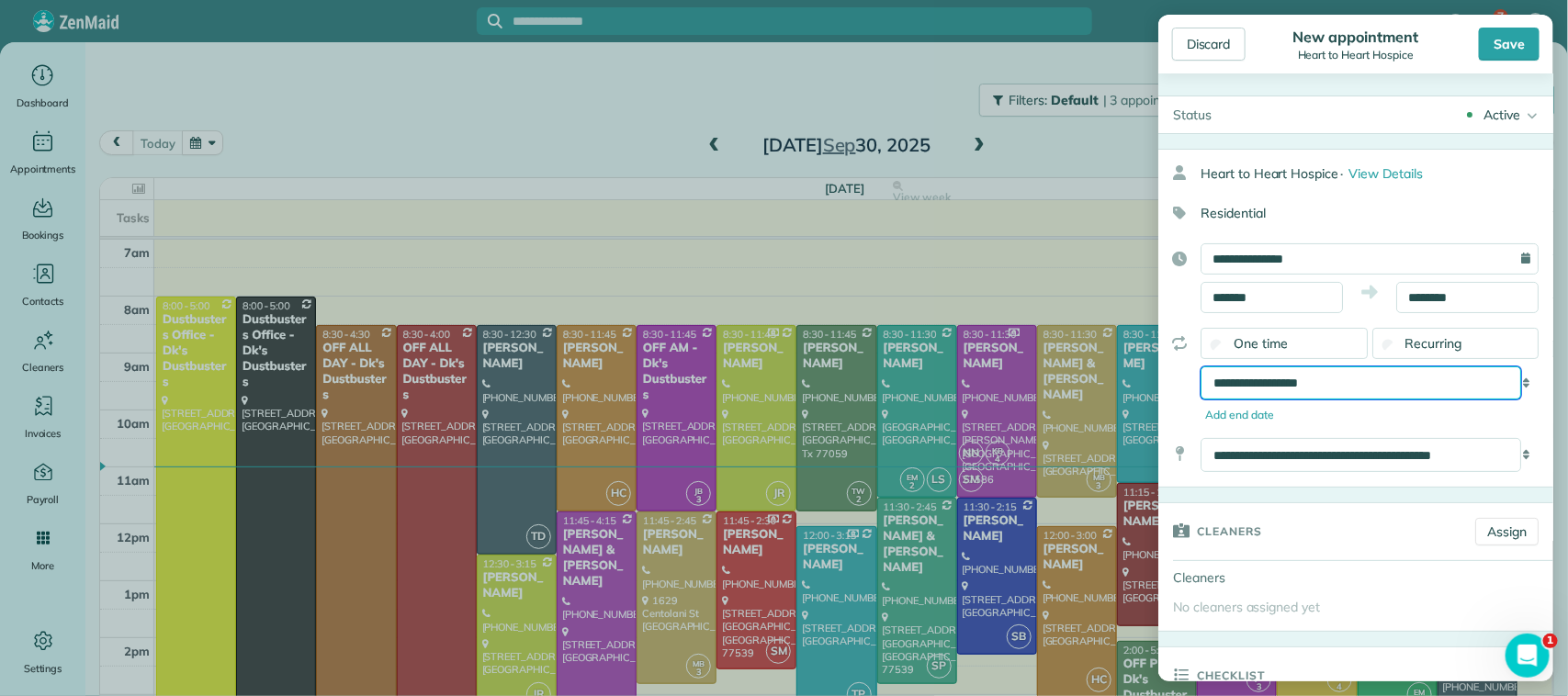
click at [1339, 388] on select "**********" at bounding box center [1360, 383] width 320 height 33
click at [1201, 368] on select "**********" at bounding box center [1360, 383] width 320 height 33
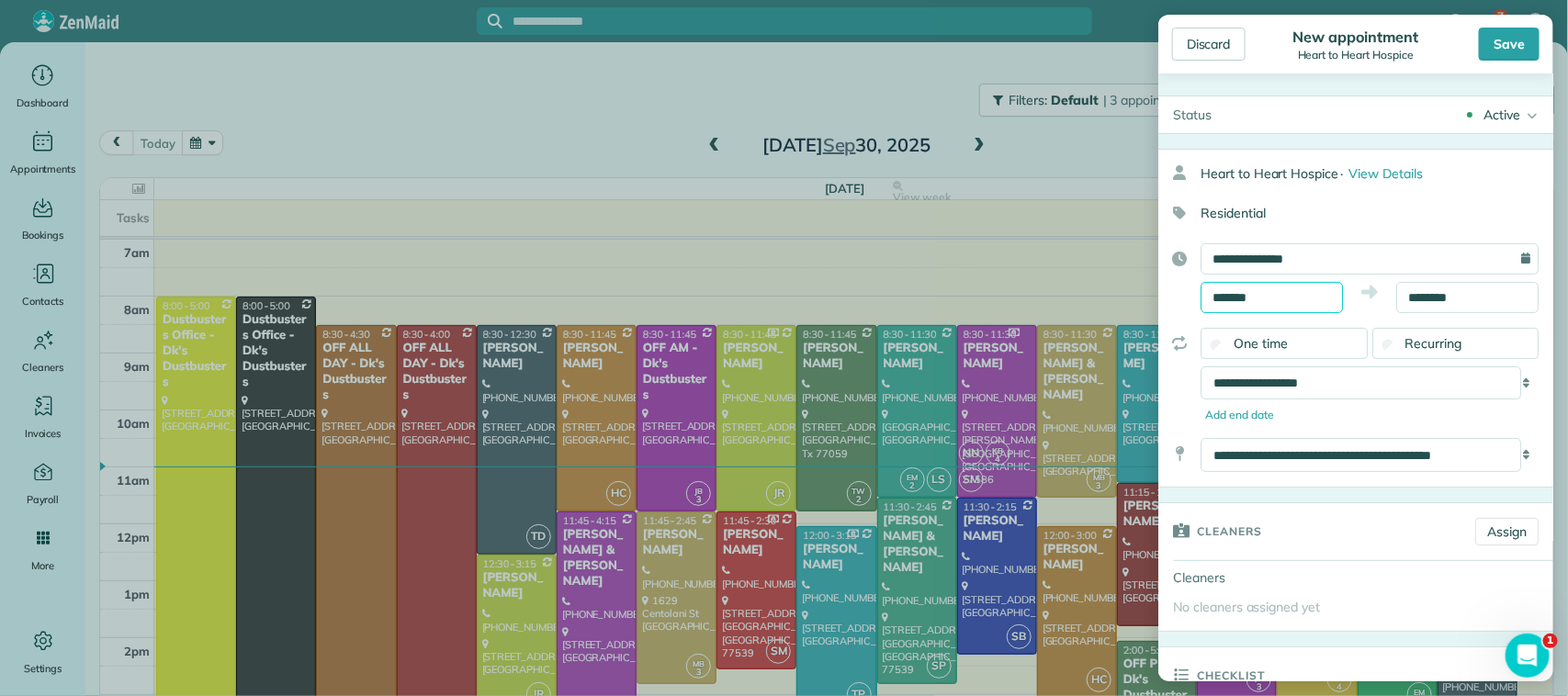
click at [1279, 293] on input "*******" at bounding box center [1272, 297] width 143 height 32
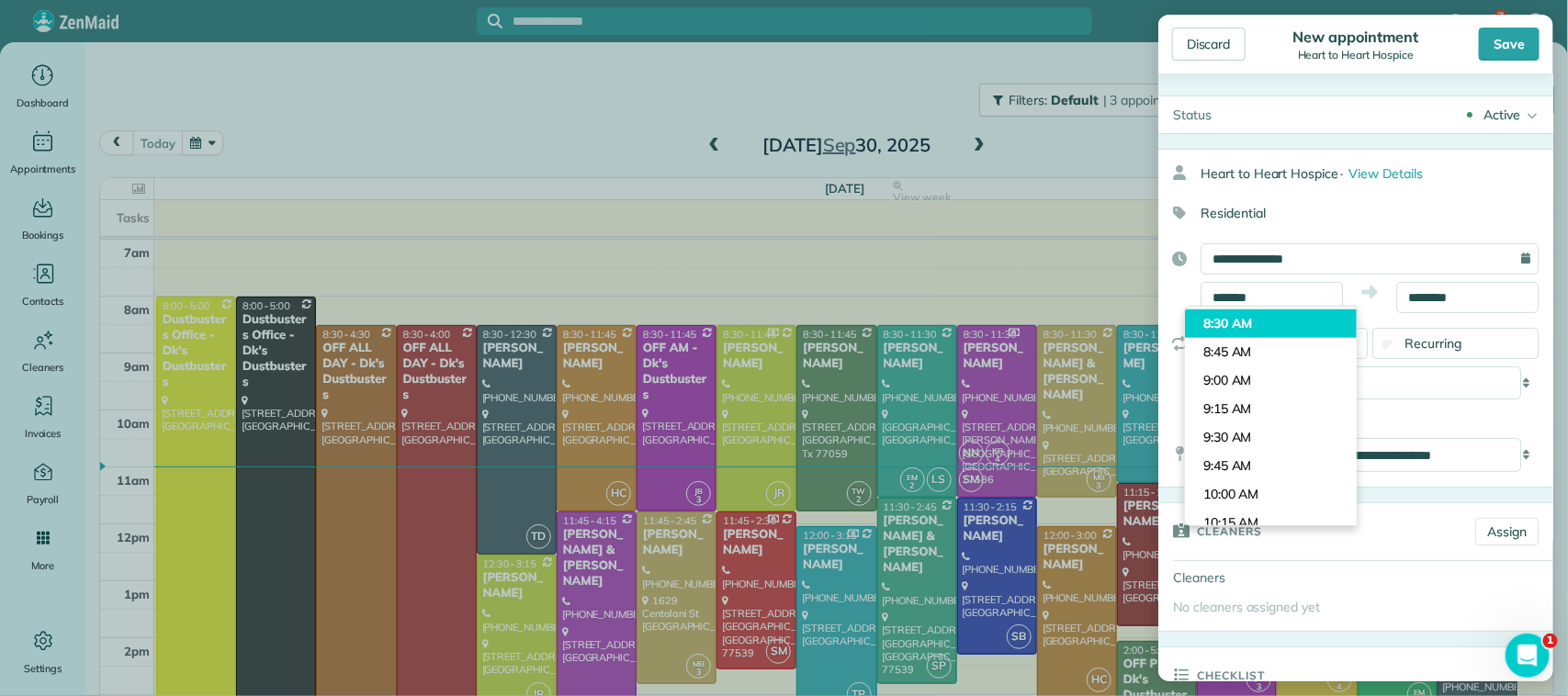
scroll to position [920, 0]
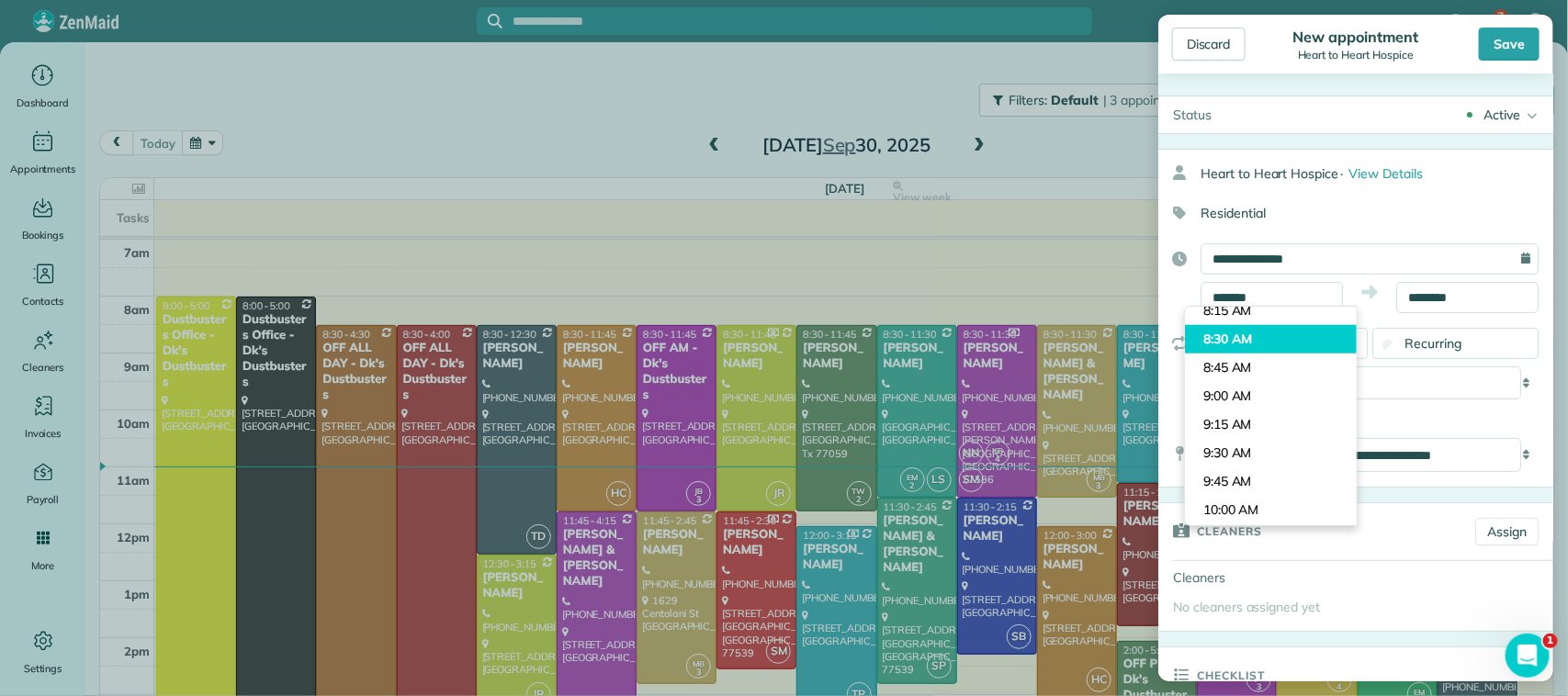
type input "*******"
click at [1274, 336] on body "7 KN Dashboard Appointments Bookings Contacts Cleaners Invoices Payroll Reports…" at bounding box center [784, 348] width 1568 height 696
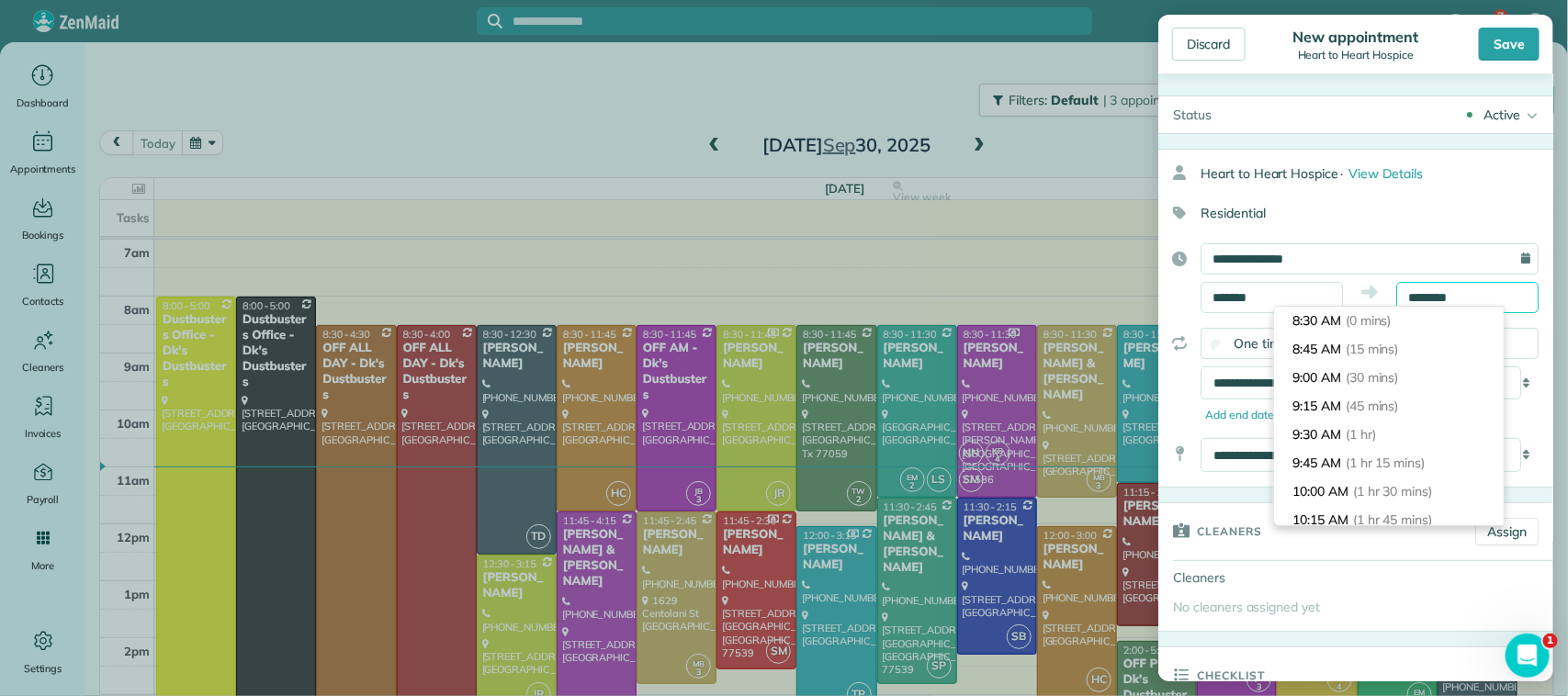
click at [1423, 295] on input "********" at bounding box center [1467, 297] width 143 height 32
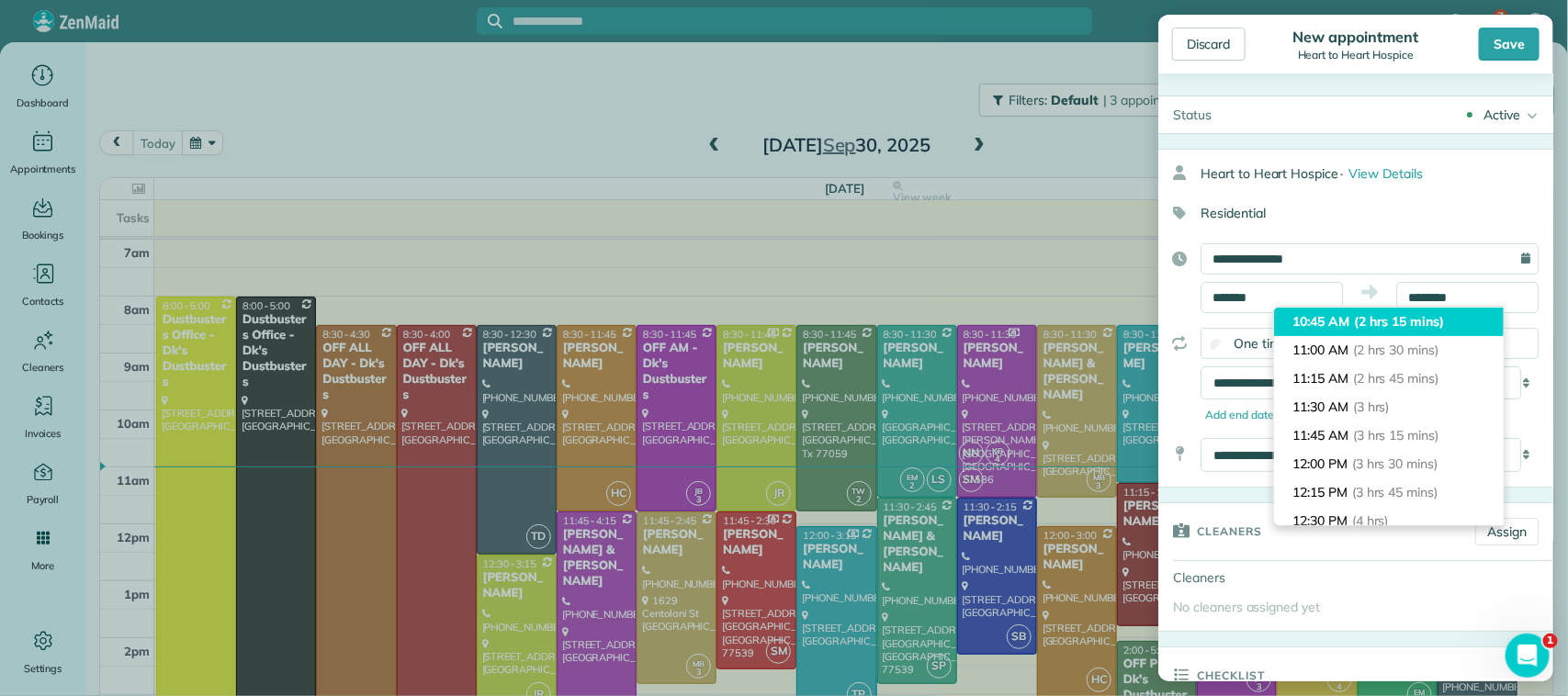
type input "********"
click at [1421, 317] on span "(2 hrs 15 mins)" at bounding box center [1399, 321] width 90 height 17
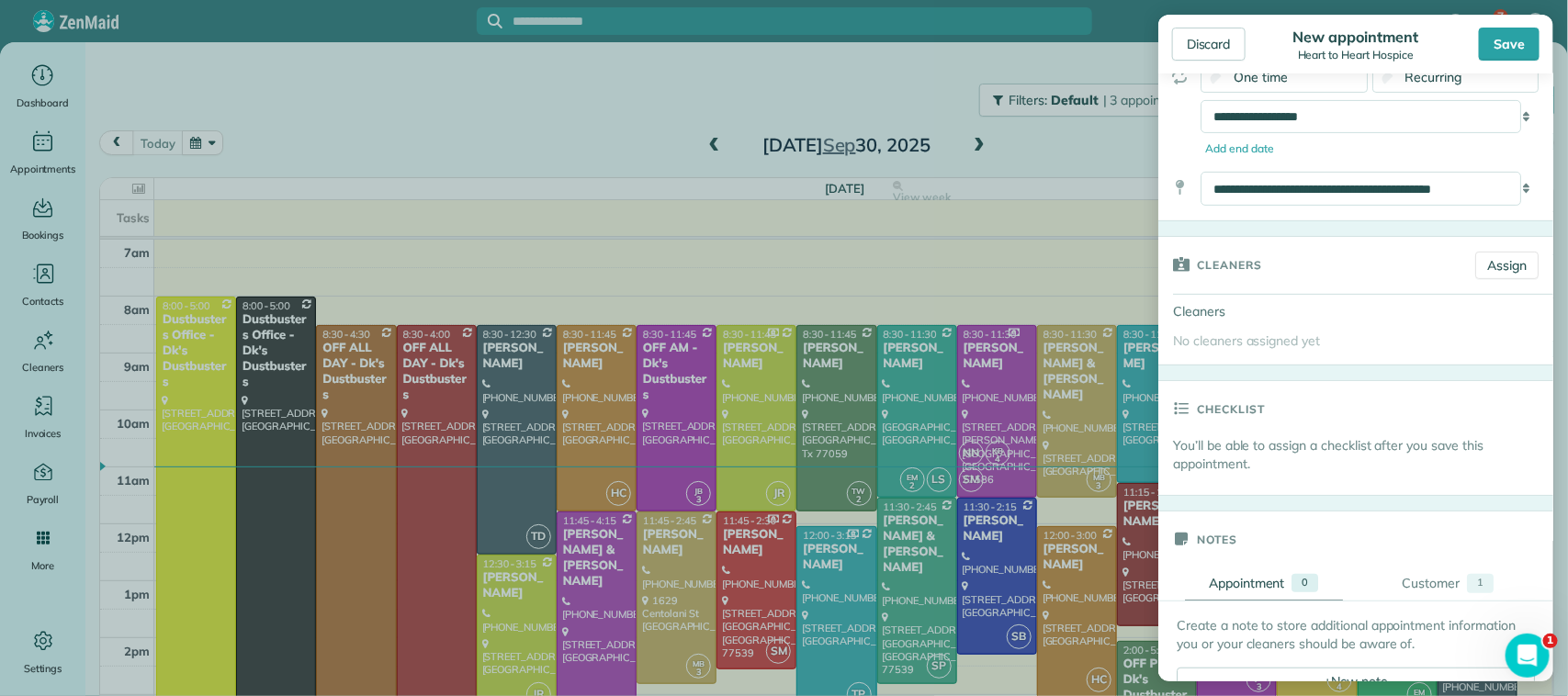
scroll to position [0, 0]
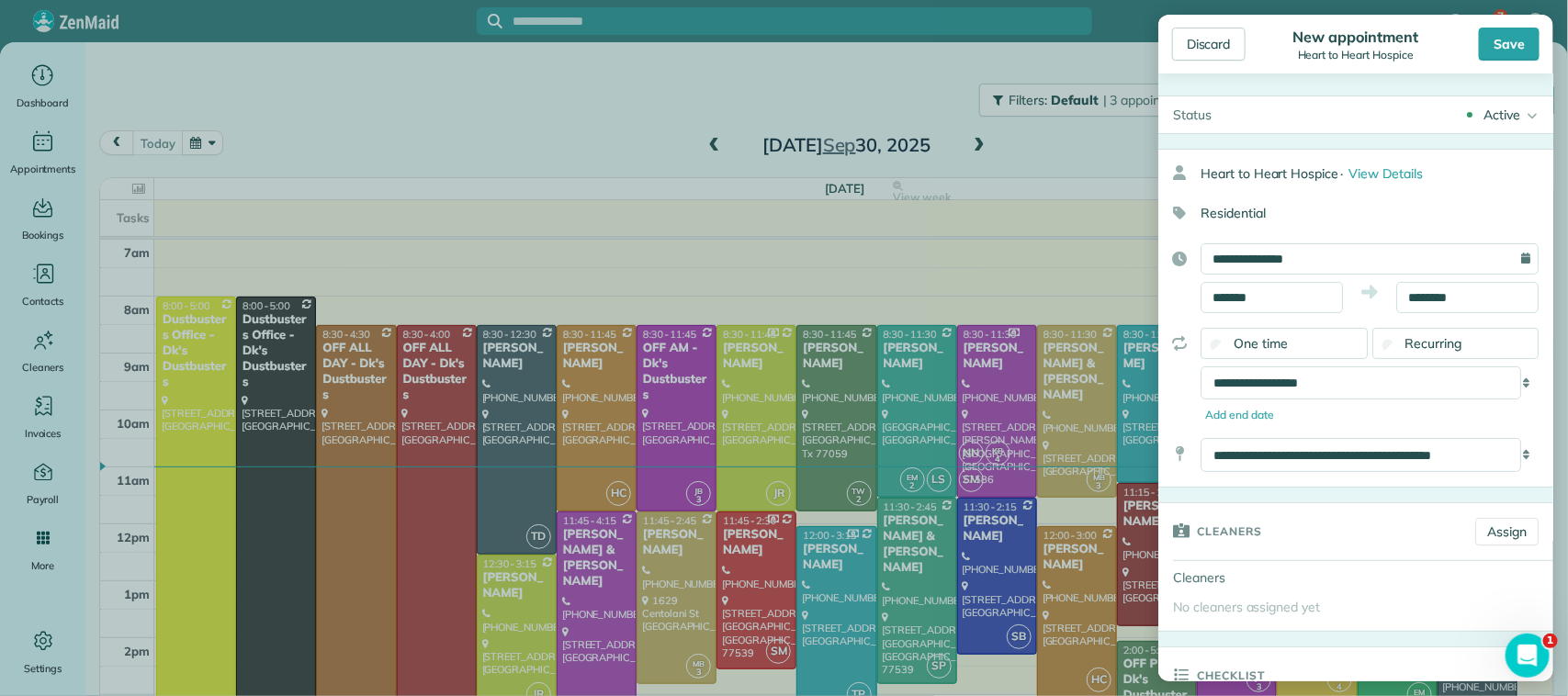
click at [1512, 61] on div "Discard New appointment Heart to Heart Hospice Save" at bounding box center [1355, 44] width 395 height 59
click at [1499, 47] on div "Save" at bounding box center [1509, 44] width 61 height 33
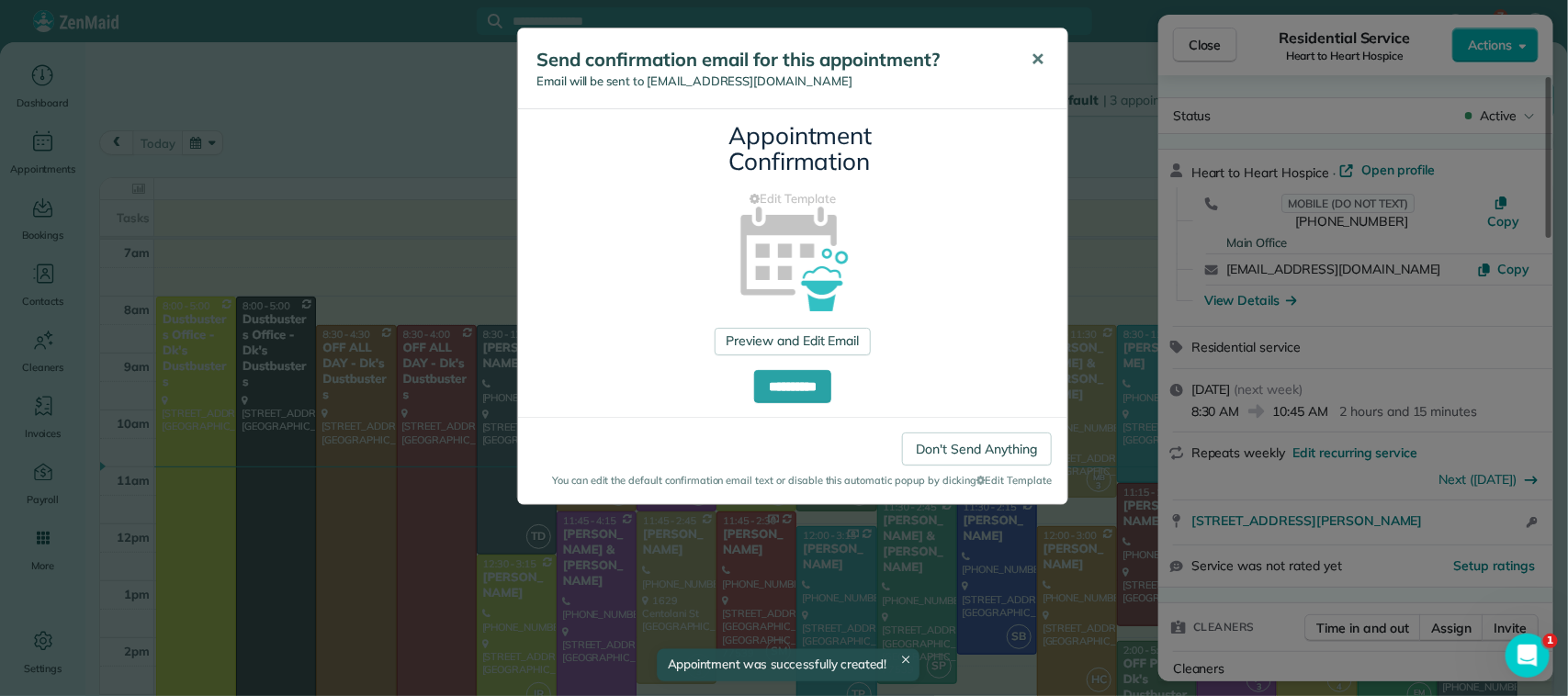
click at [1045, 65] on button "✕" at bounding box center [1037, 59] width 41 height 44
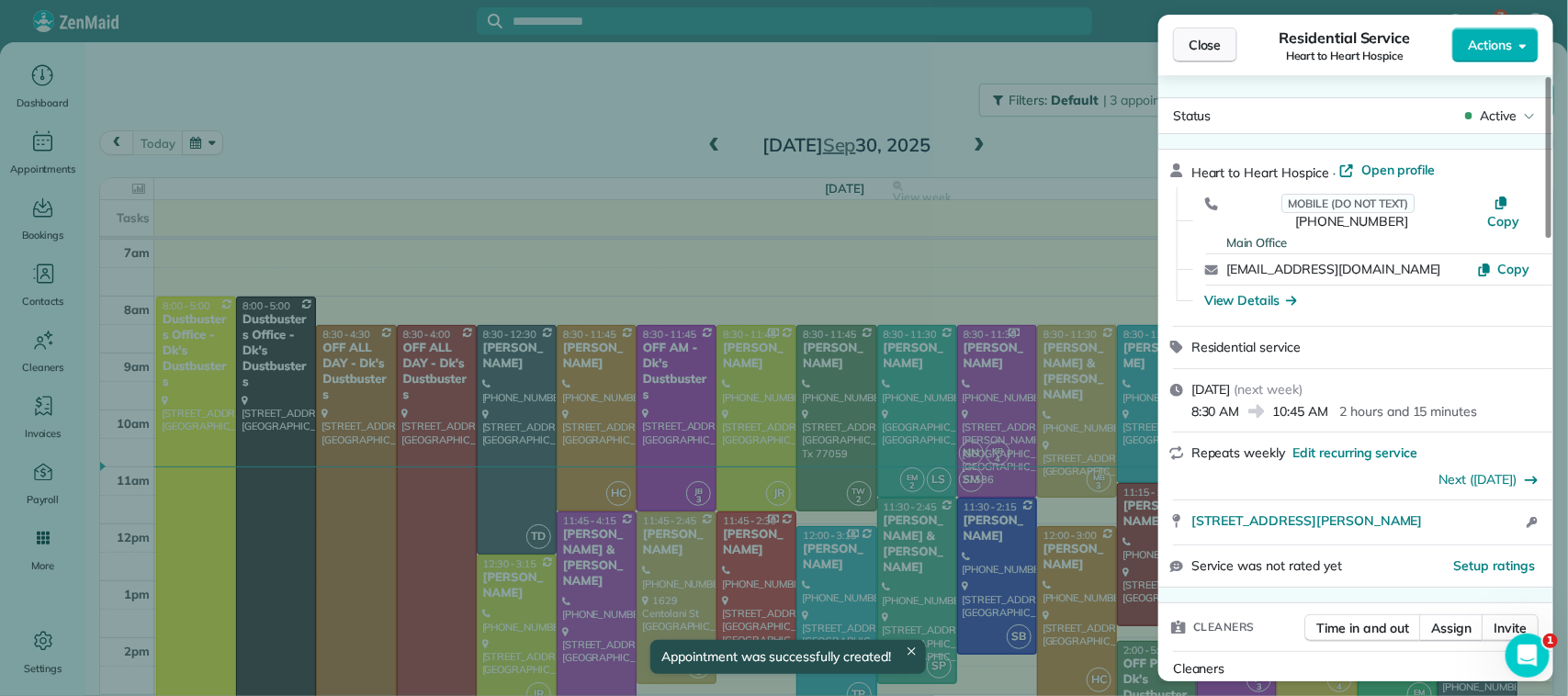
click at [1214, 50] on span "Close" at bounding box center [1206, 44] width 33 height 19
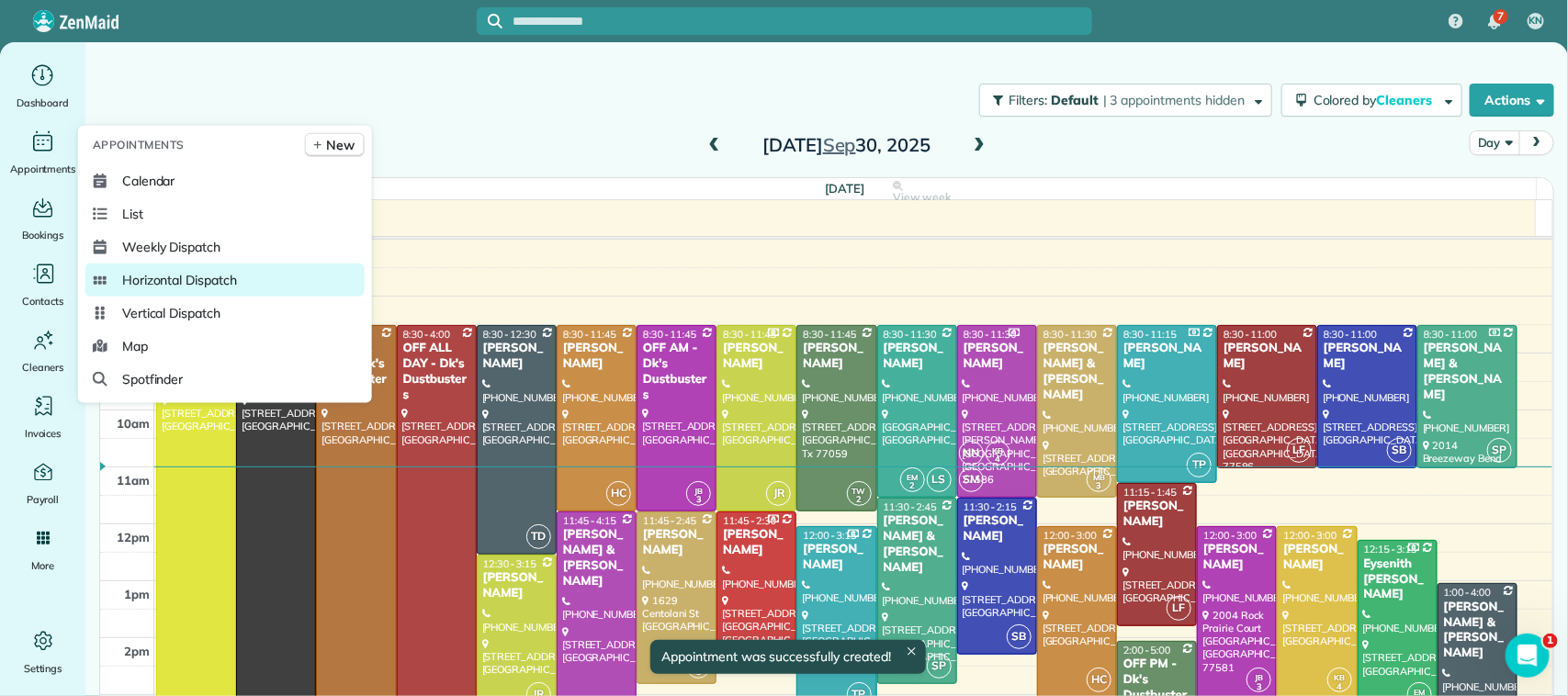
click at [194, 287] on span "Horizontal Dispatch" at bounding box center [179, 280] width 115 height 19
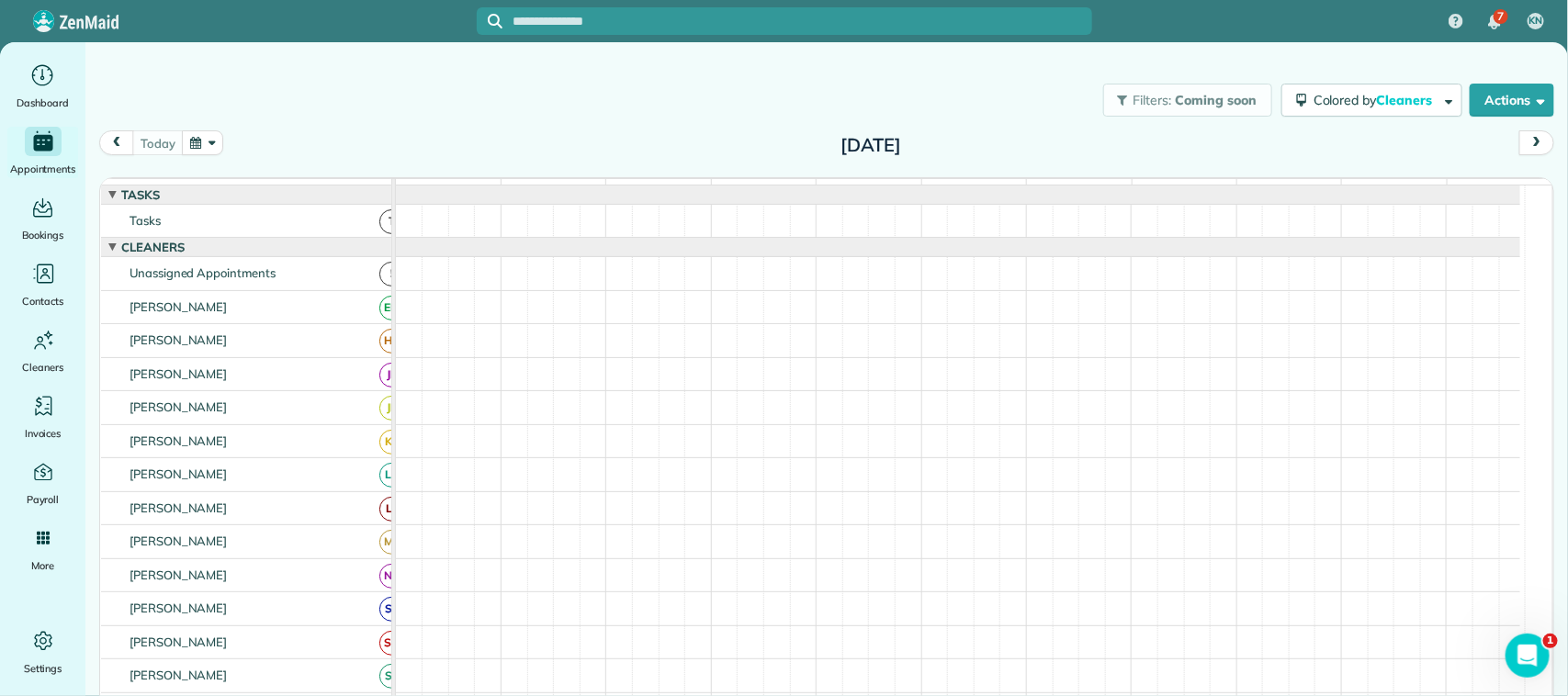
click at [214, 138] on button "button" at bounding box center [203, 142] width 42 height 25
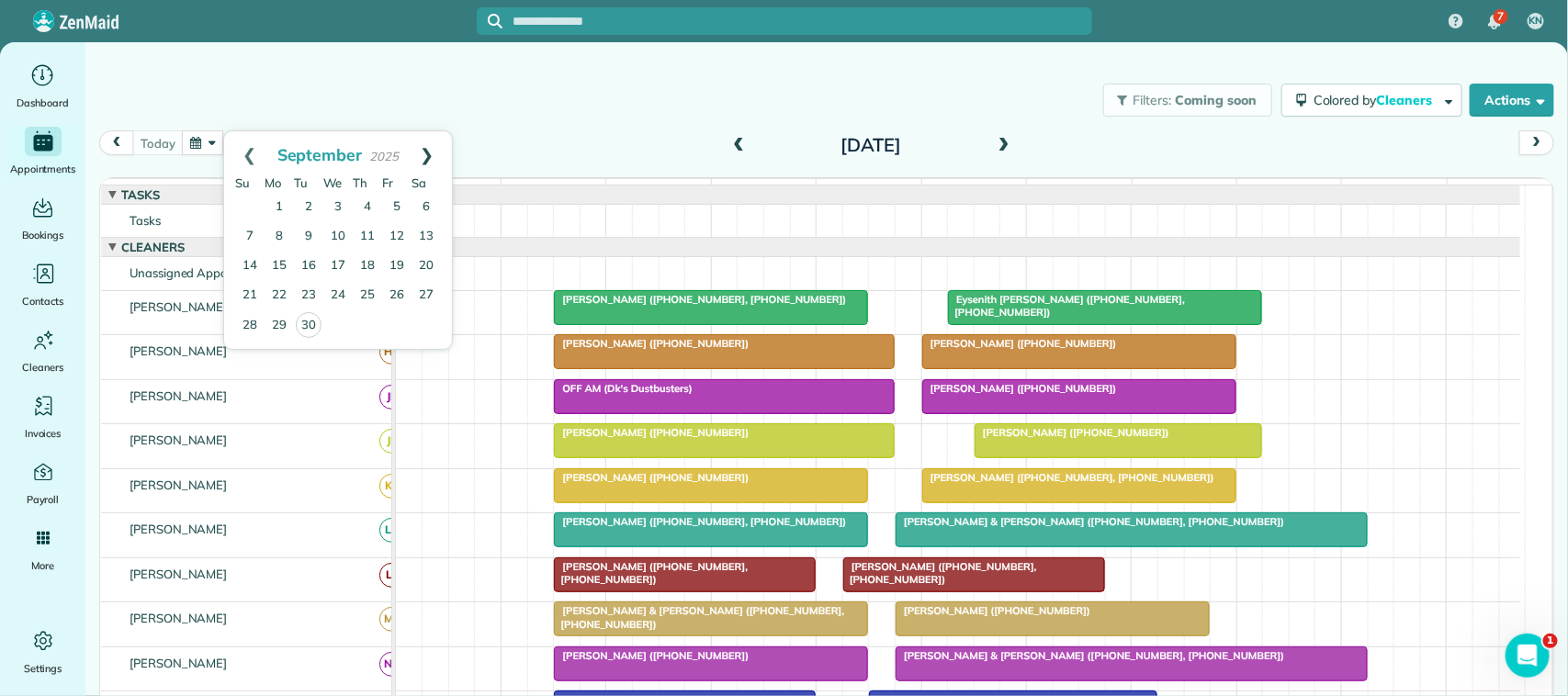
click at [428, 154] on link "Next" at bounding box center [426, 154] width 50 height 46
click at [314, 225] on link "7" at bounding box center [308, 237] width 30 height 30
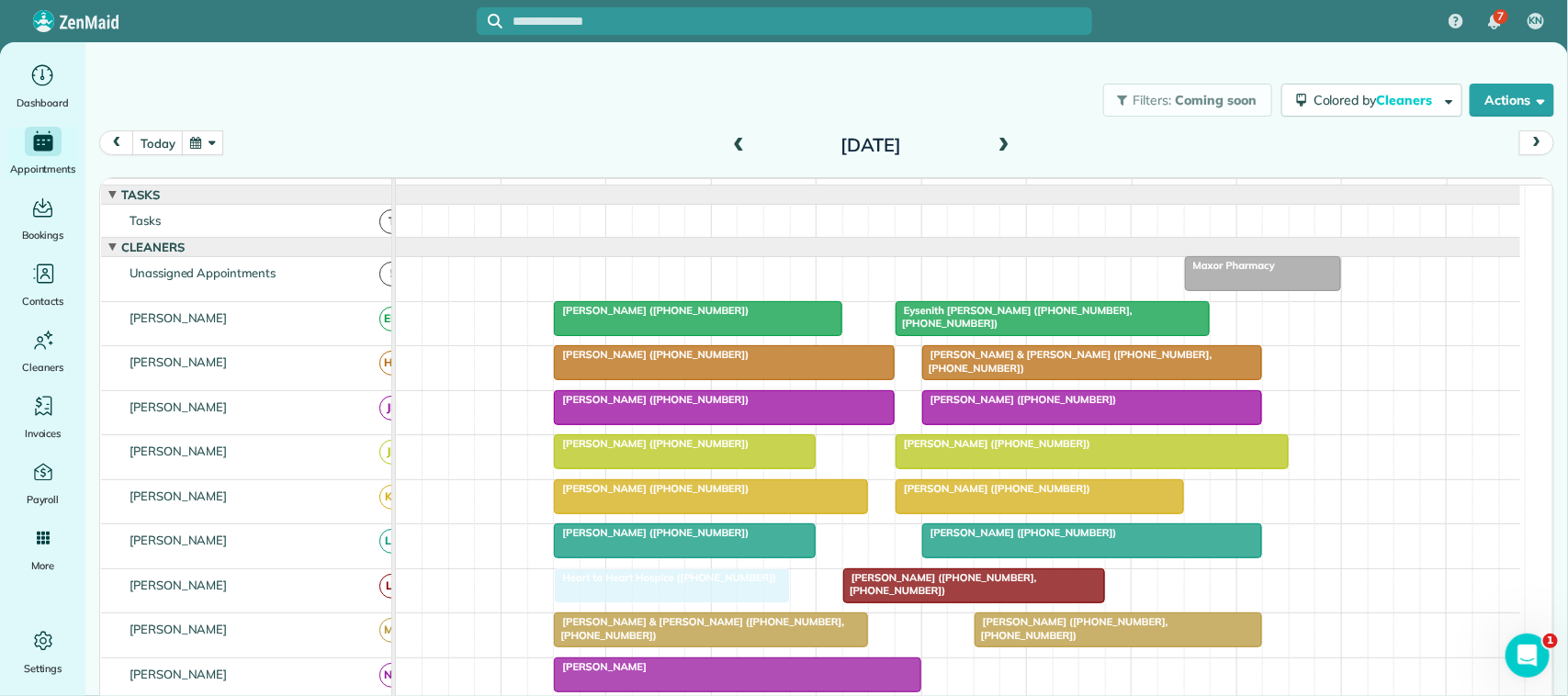
drag, startPoint x: 643, startPoint y: 281, endPoint x: 640, endPoint y: 590, distance: 309.0
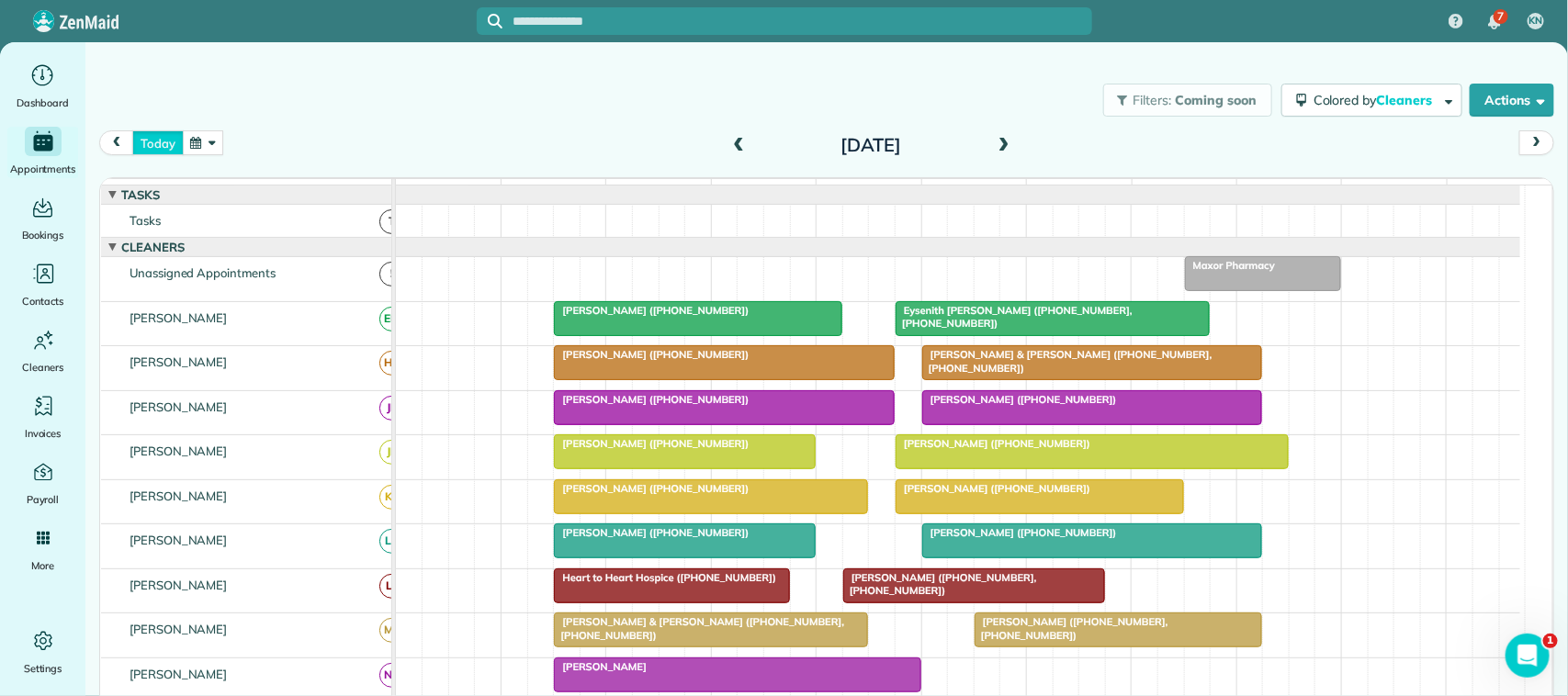
click at [161, 152] on button "today" at bounding box center [157, 142] width 50 height 25
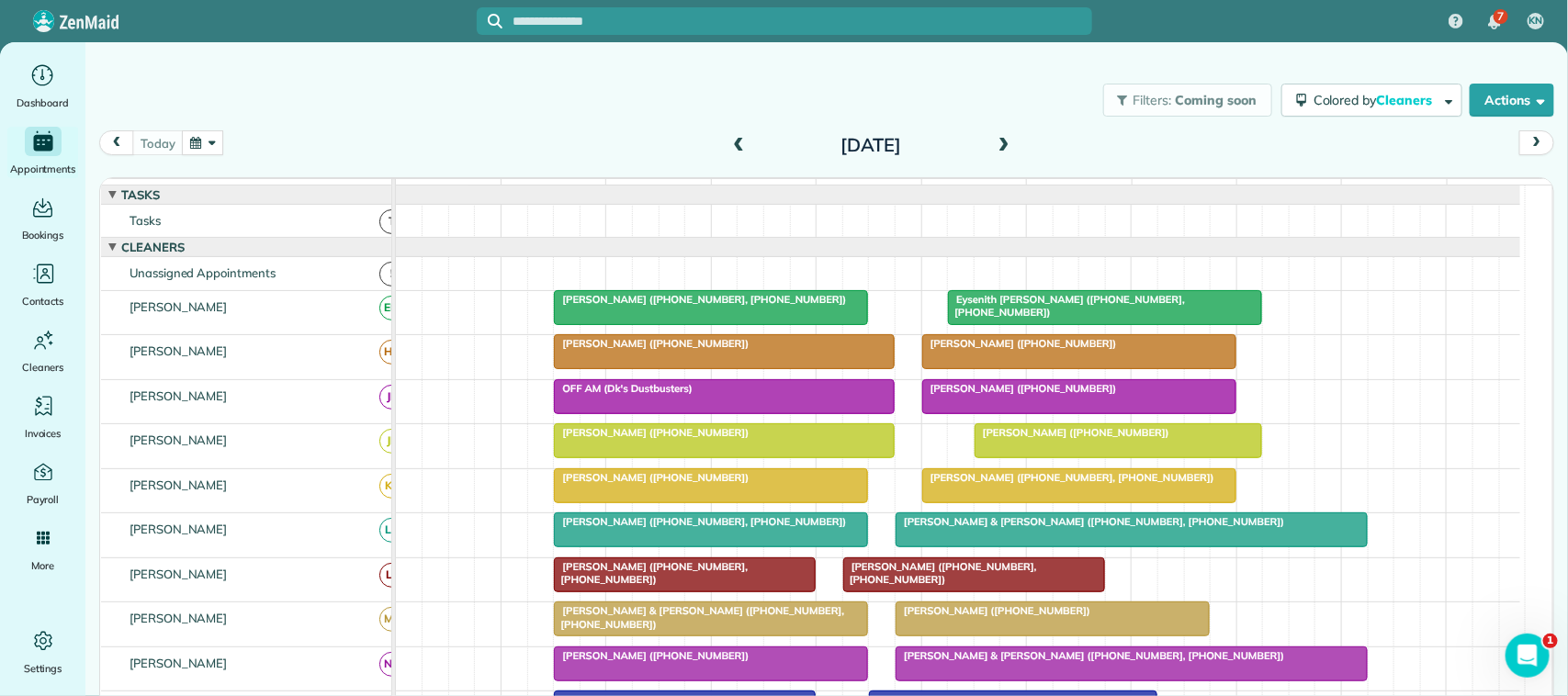
click at [994, 140] on span at bounding box center [1004, 146] width 21 height 17
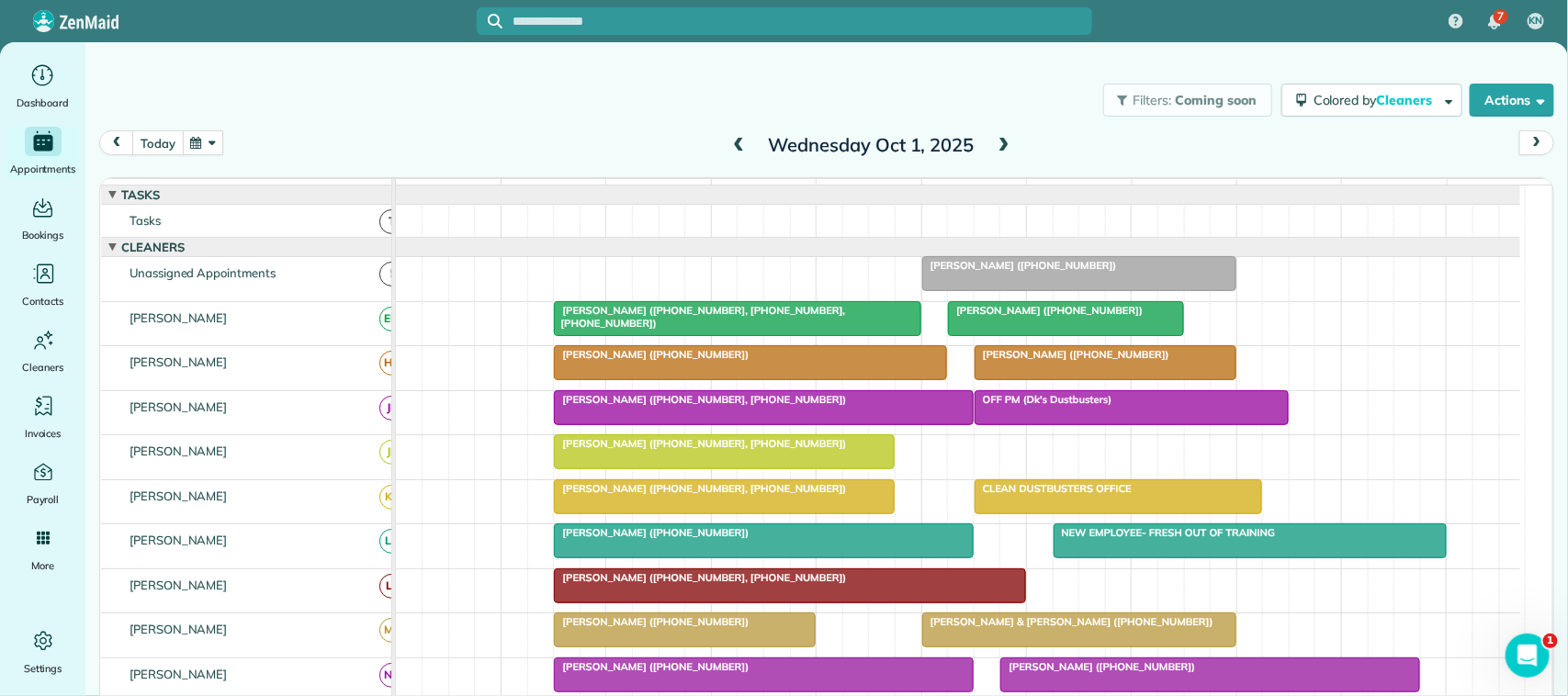
click at [168, 141] on button "today" at bounding box center [157, 142] width 50 height 25
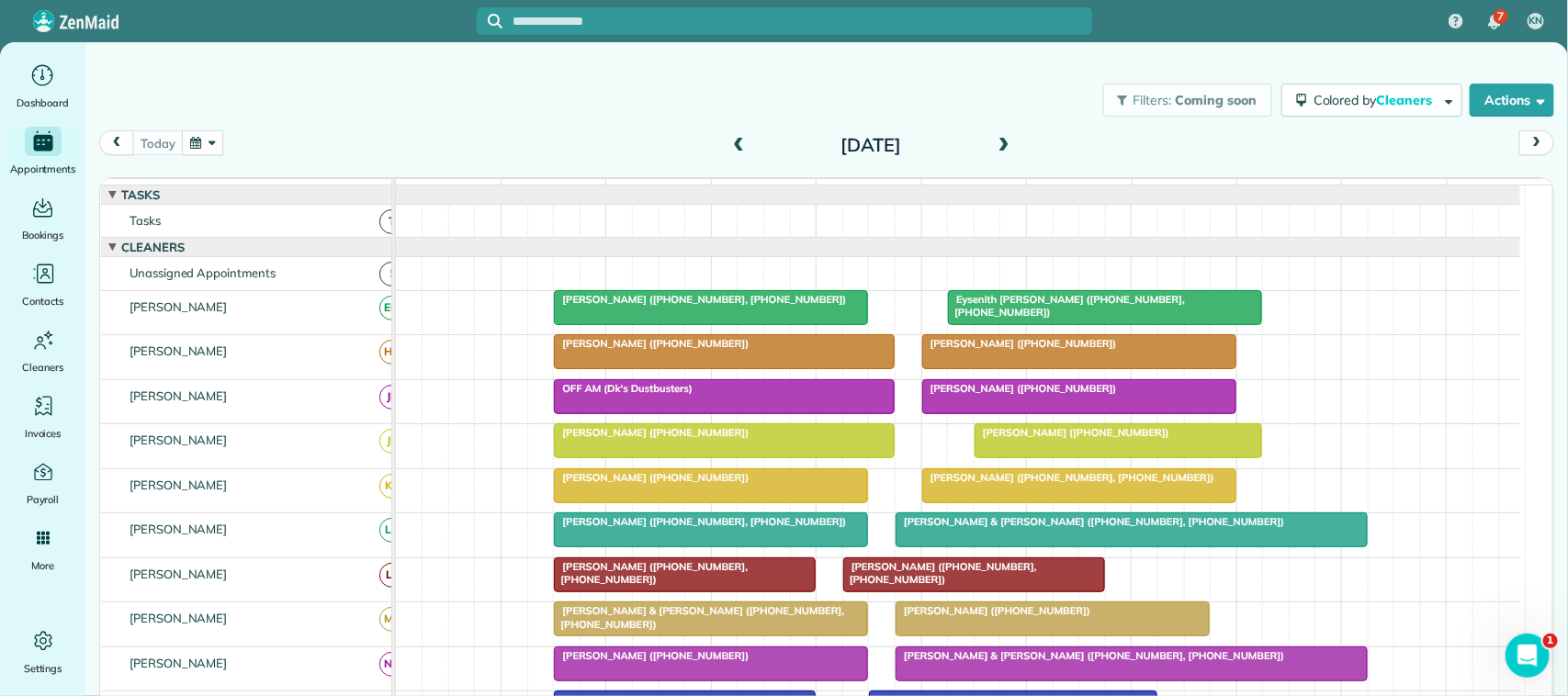
click at [159, 160] on div "today Tuesday Sep 30, 2025" at bounding box center [826, 147] width 1455 height 34
click at [994, 141] on span at bounding box center [1004, 146] width 21 height 17
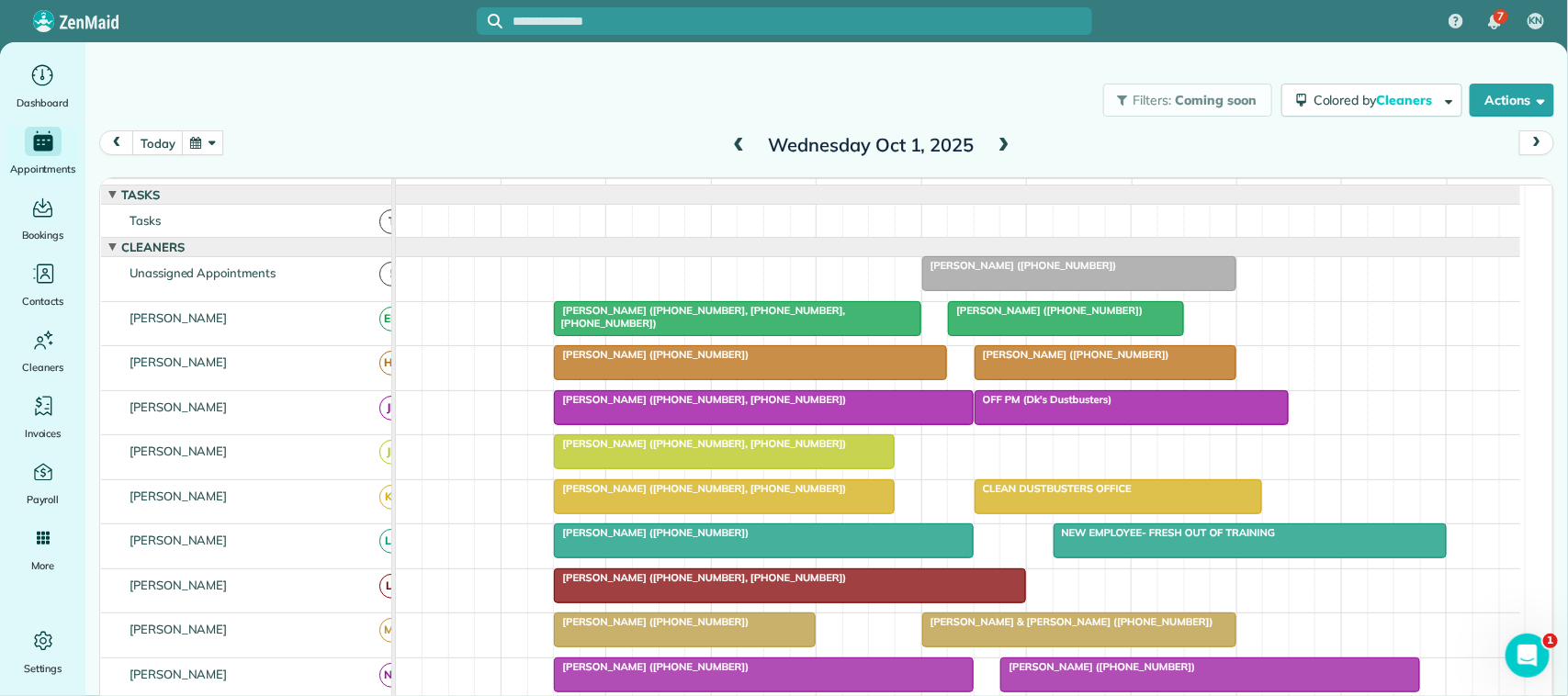
scroll to position [740, 0]
click at [1001, 152] on span at bounding box center [1004, 146] width 21 height 17
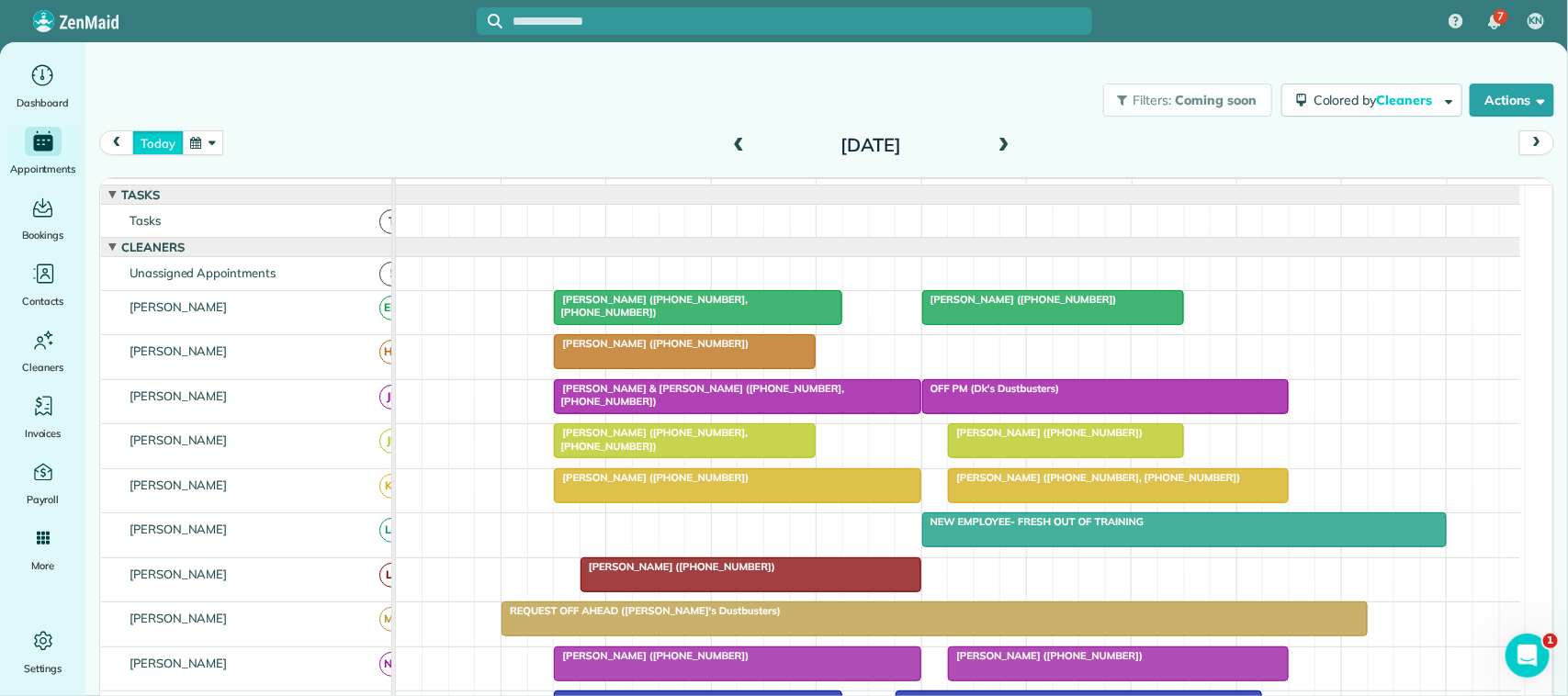
click at [158, 147] on button "today" at bounding box center [157, 142] width 50 height 25
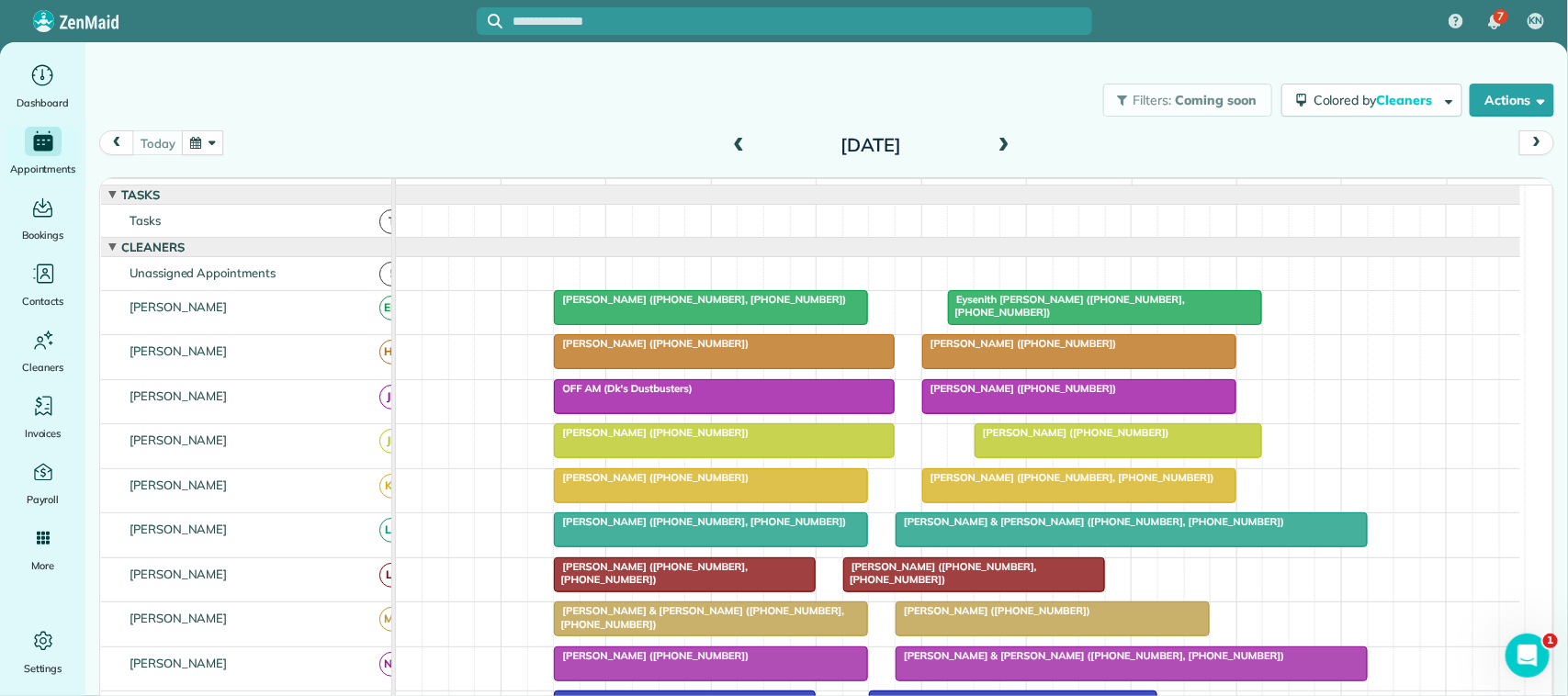
click at [1012, 158] on div "today Tuesday Sep 30, 2025" at bounding box center [826, 147] width 1455 height 34
click at [994, 141] on span at bounding box center [1004, 146] width 21 height 17
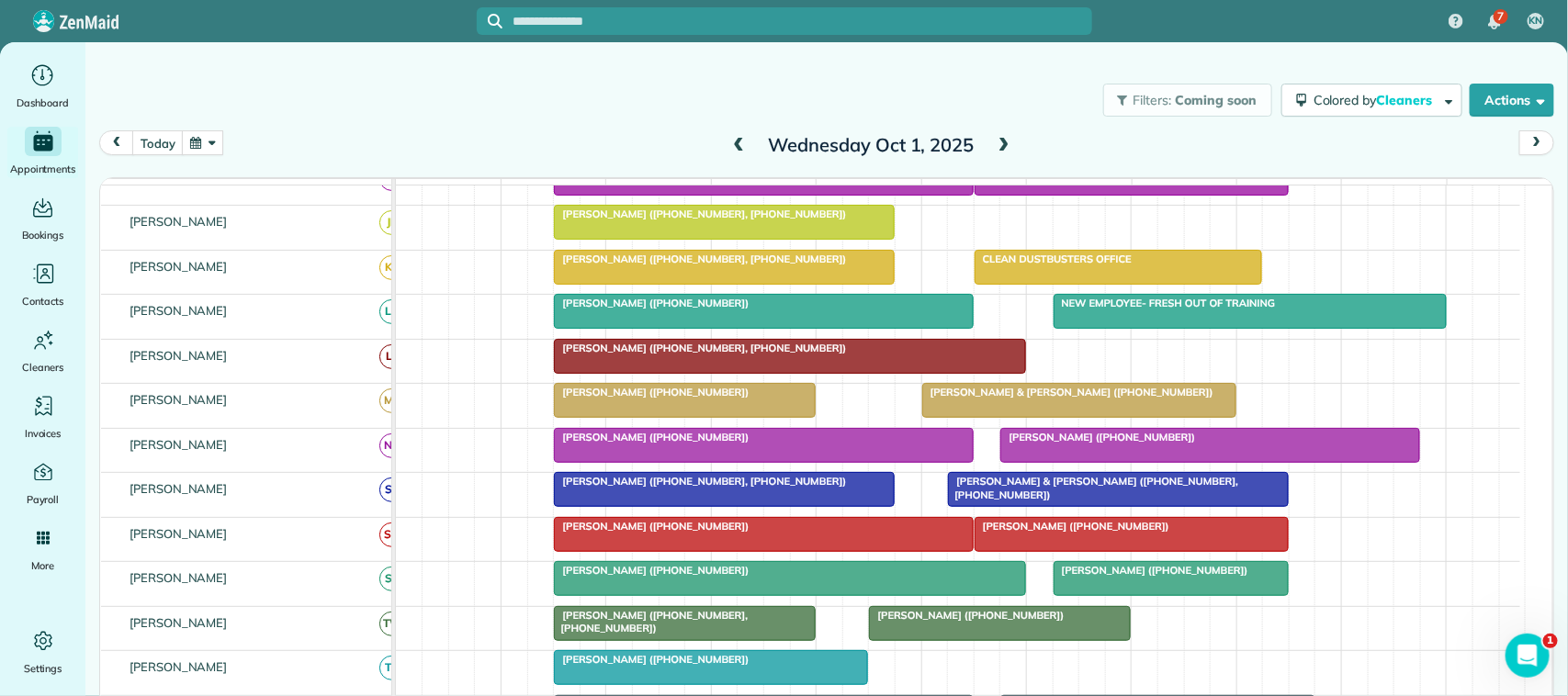
click at [217, 141] on div "today Wednesday Oct 1, 2025" at bounding box center [826, 147] width 1455 height 34
click at [217, 143] on button "button" at bounding box center [203, 142] width 42 height 25
click at [421, 153] on link "Next" at bounding box center [426, 154] width 50 height 46
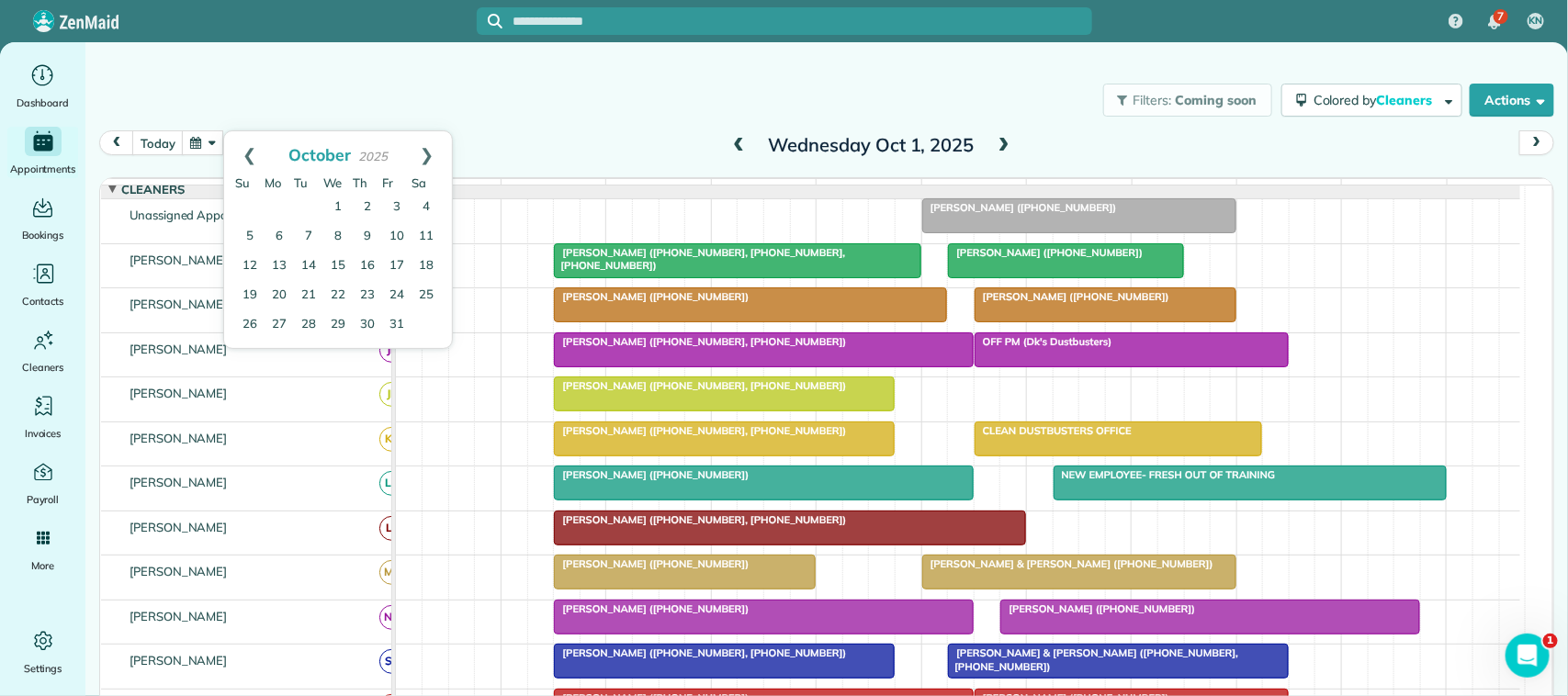
scroll to position [0, 0]
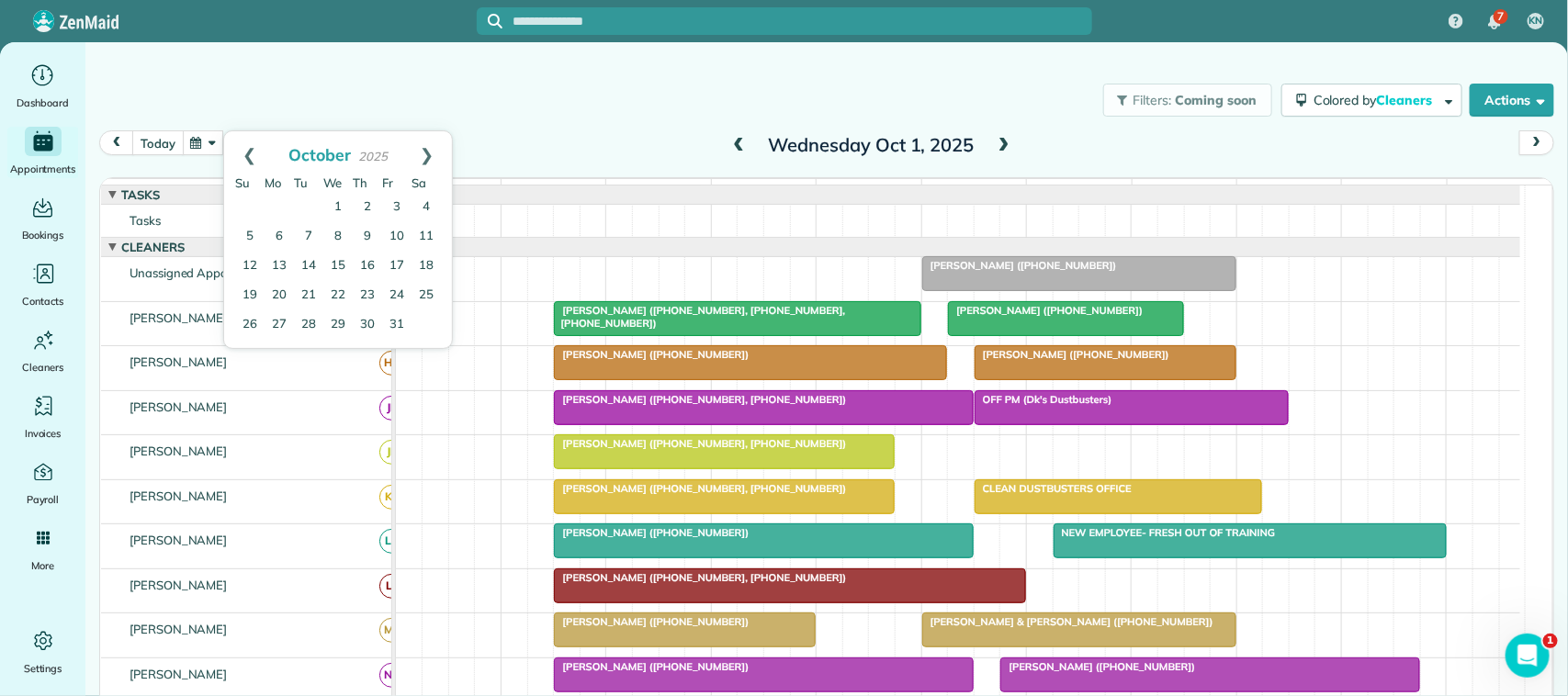
click at [167, 130] on button "today" at bounding box center [157, 142] width 50 height 25
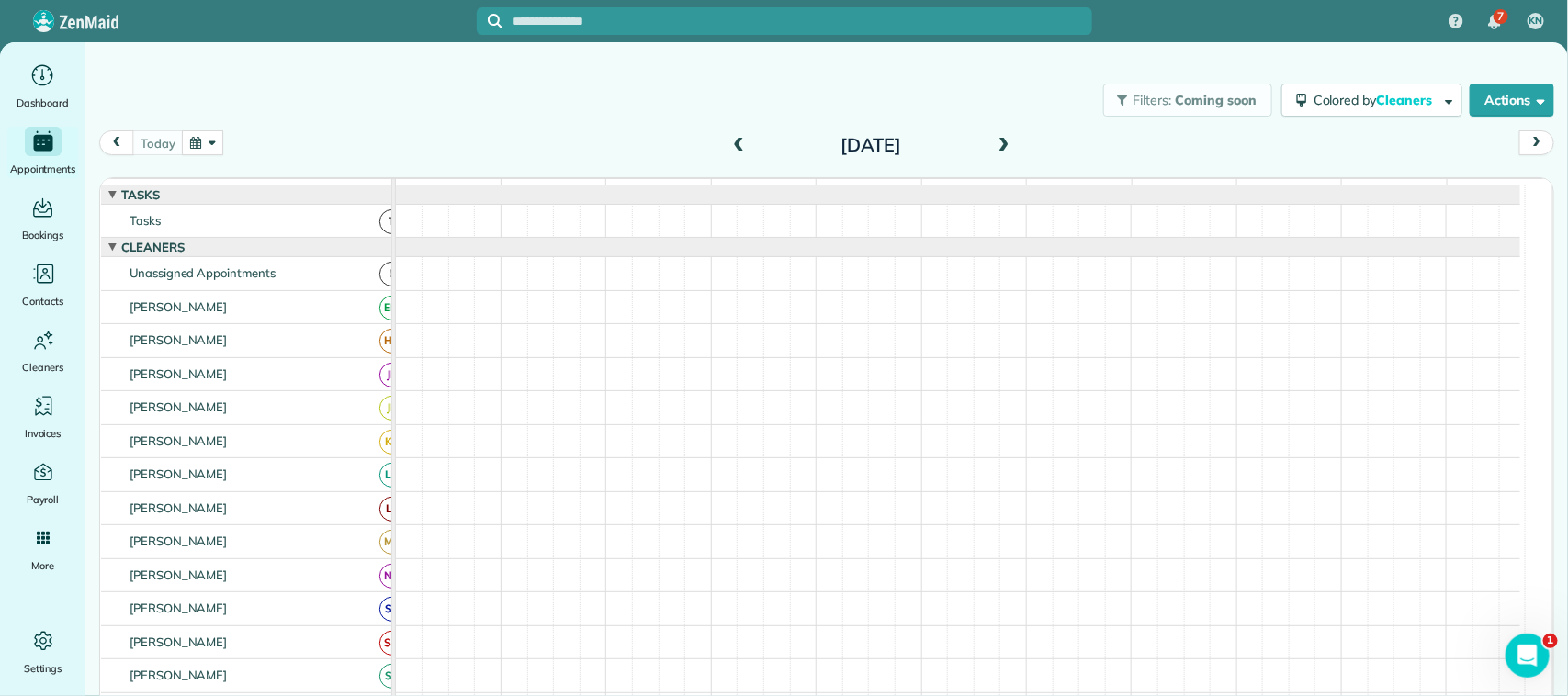
click at [365, 112] on div "Filters: Coming soon Colored by Cleaners Color by Cleaner Color by Team Color b…" at bounding box center [826, 100] width 1482 height 61
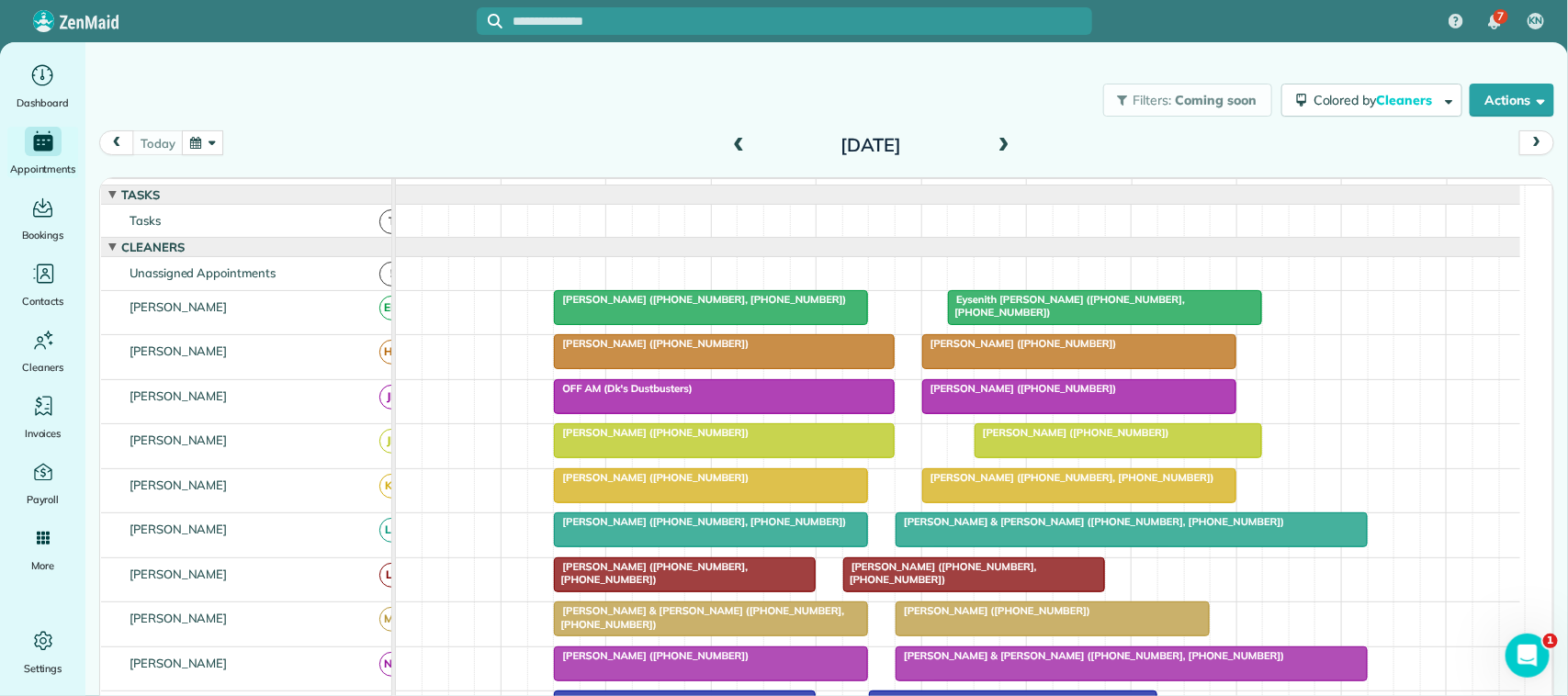
click at [705, 125] on div "Filters: Coming soon Colored by Cleaners Color by Cleaner Color by Team Color b…" at bounding box center [826, 100] width 1482 height 61
click at [319, 143] on div "today Tuesday Sep 30, 2025" at bounding box center [826, 147] width 1455 height 34
click at [231, 143] on div "today Tuesday Sep 30, 2025" at bounding box center [826, 147] width 1455 height 34
click at [208, 143] on button "button" at bounding box center [203, 142] width 42 height 25
click at [428, 154] on link "Next" at bounding box center [426, 154] width 50 height 46
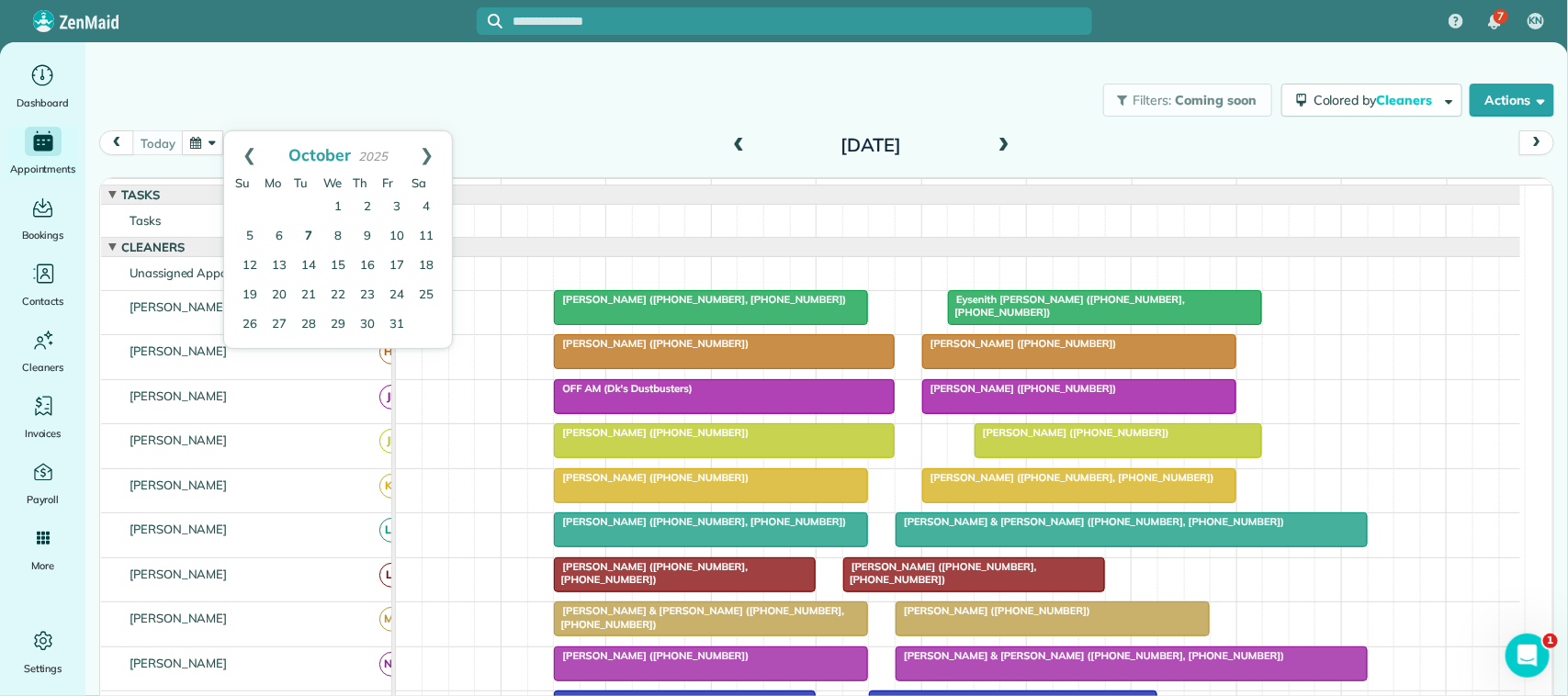
click at [304, 239] on link "7" at bounding box center [308, 237] width 30 height 30
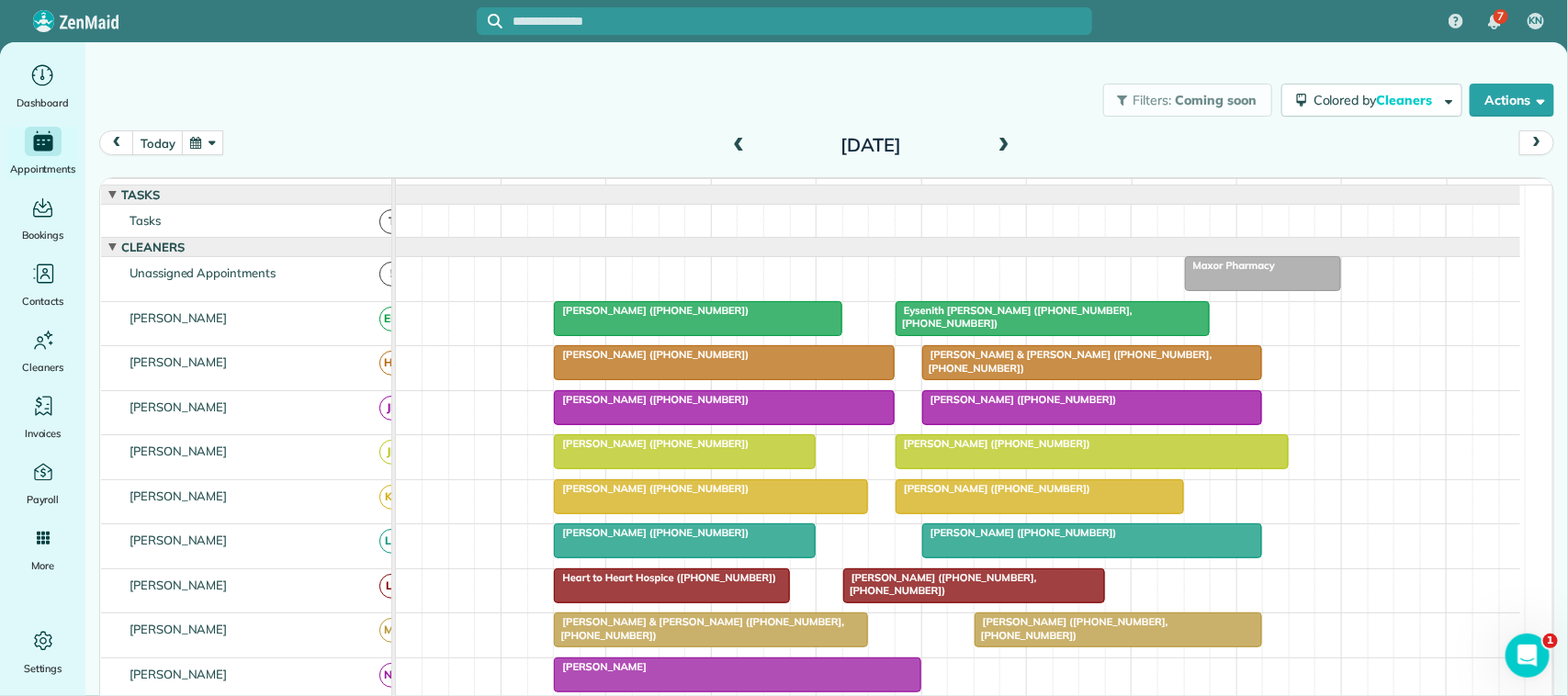
scroll to position [115, 0]
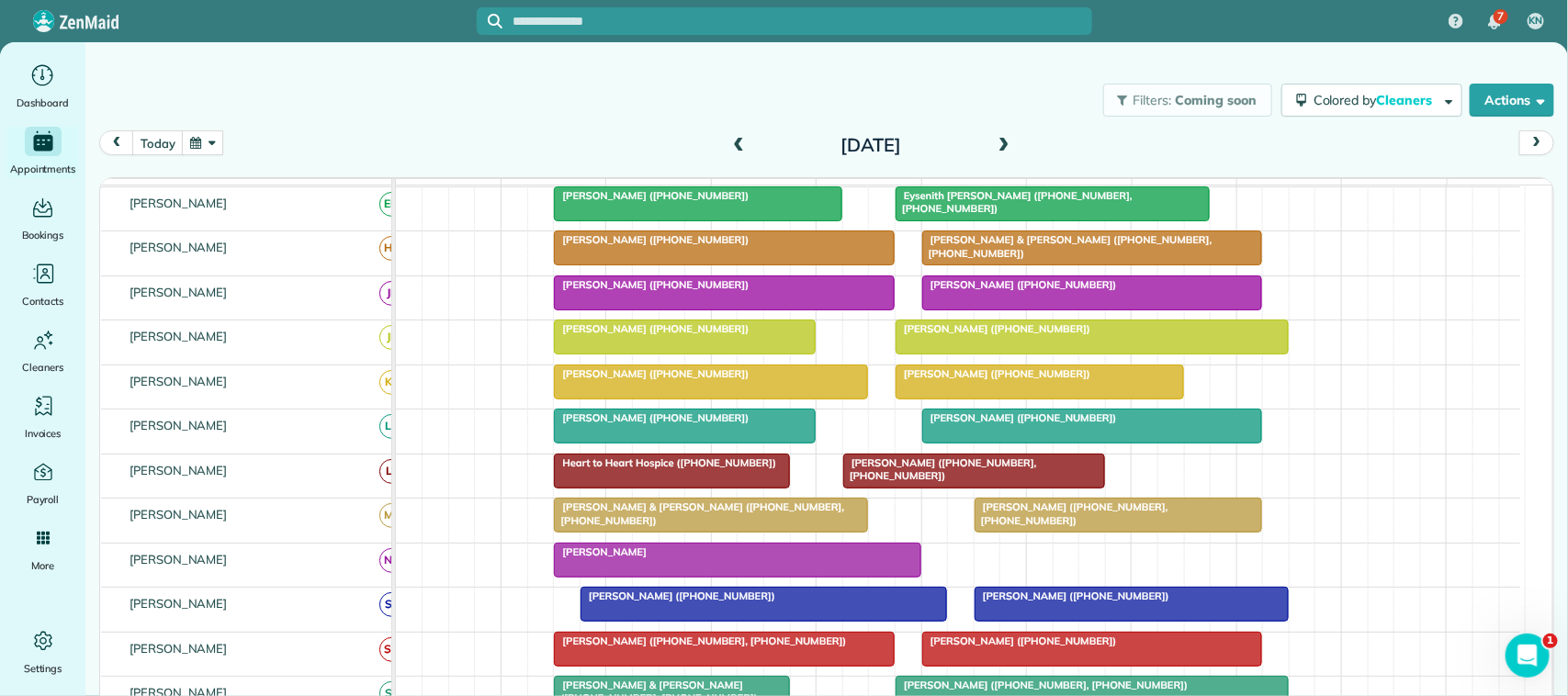
click at [730, 145] on span at bounding box center [738, 146] width 21 height 17
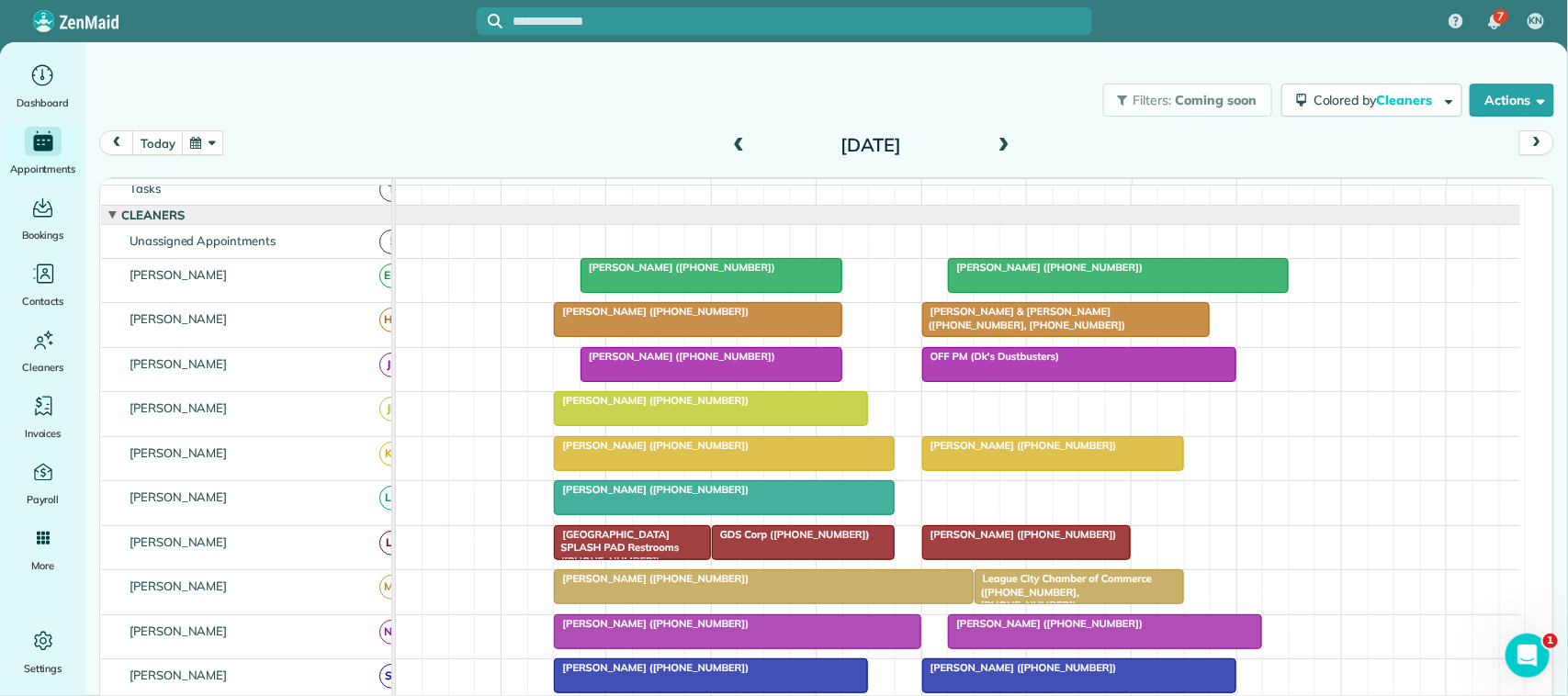
scroll to position [0, 0]
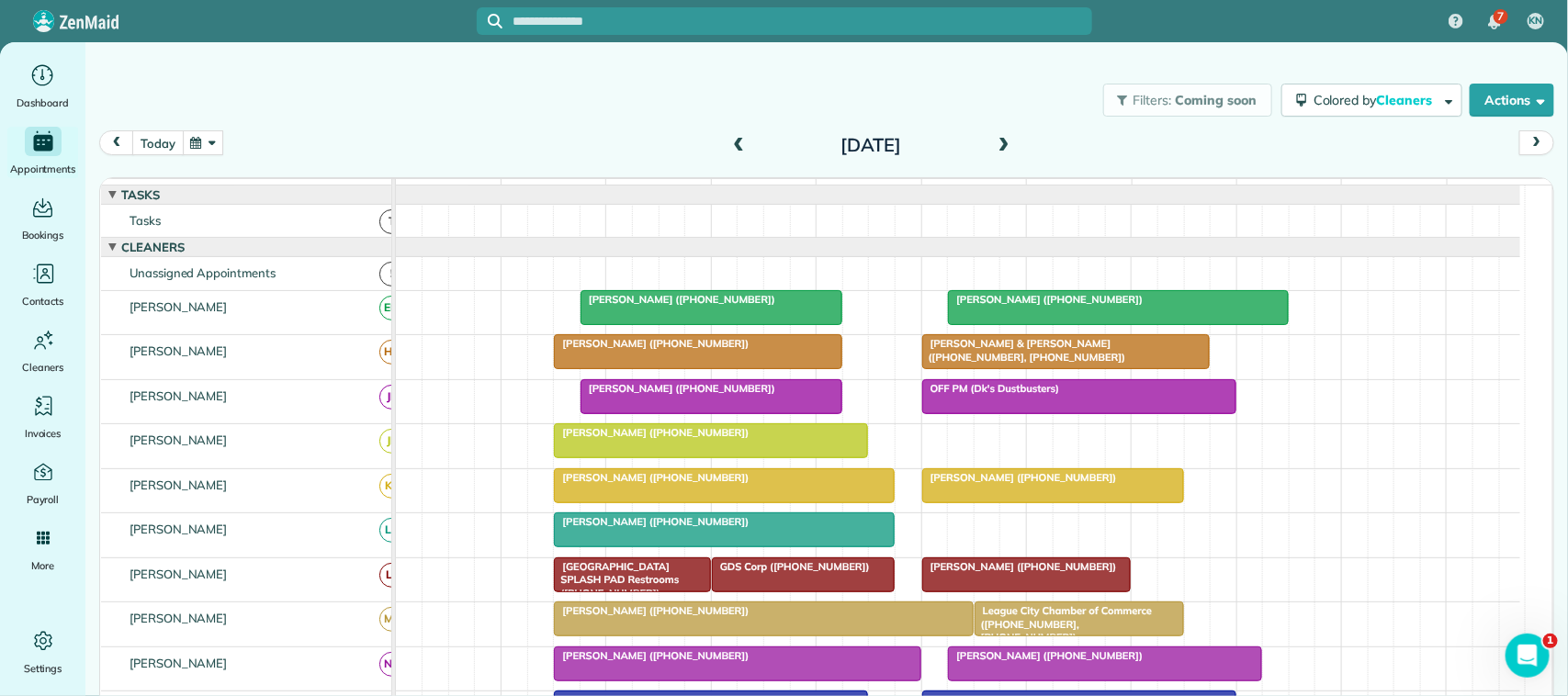
click at [159, 126] on div "Filters: Coming soon Colored by Cleaners Color by Cleaner Color by Team Color b…" at bounding box center [826, 100] width 1482 height 61
click at [138, 144] on button "today" at bounding box center [157, 142] width 50 height 25
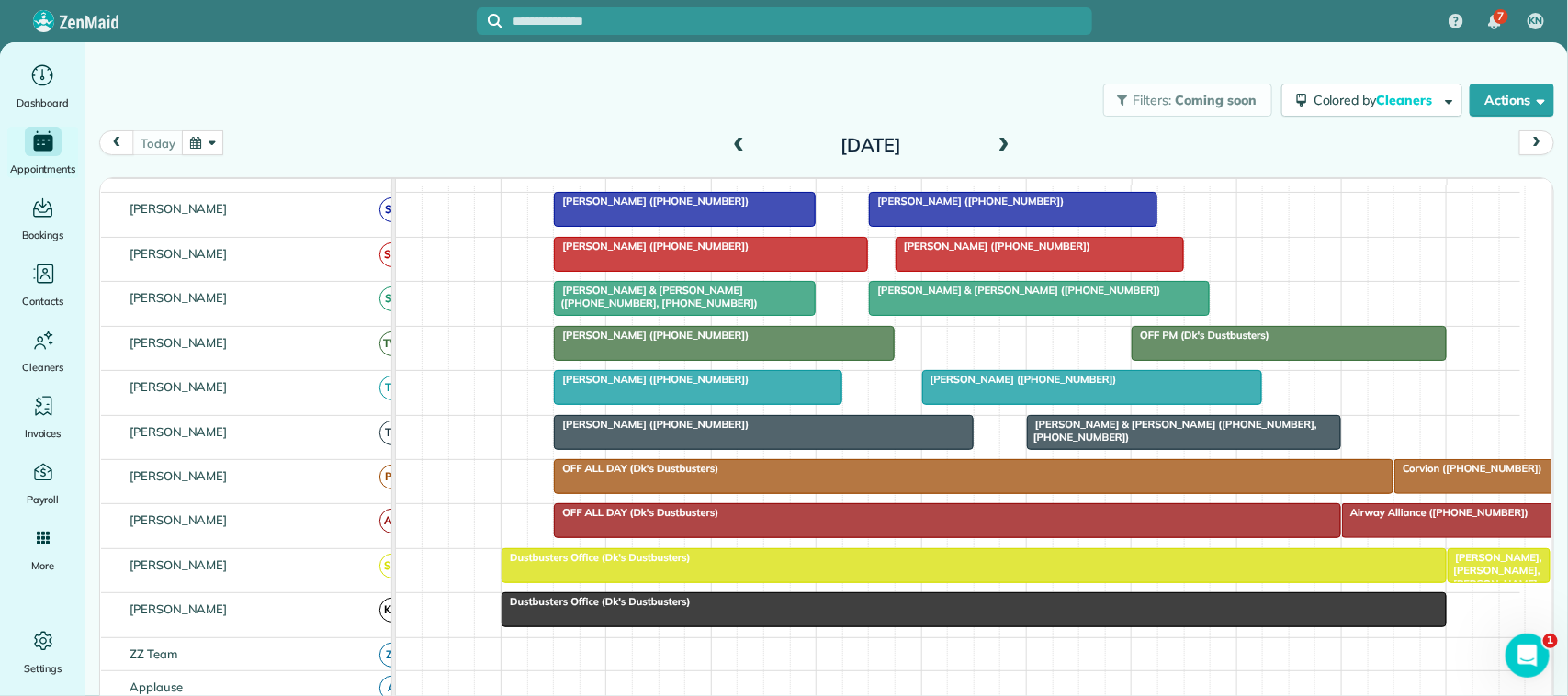
scroll to position [459, 0]
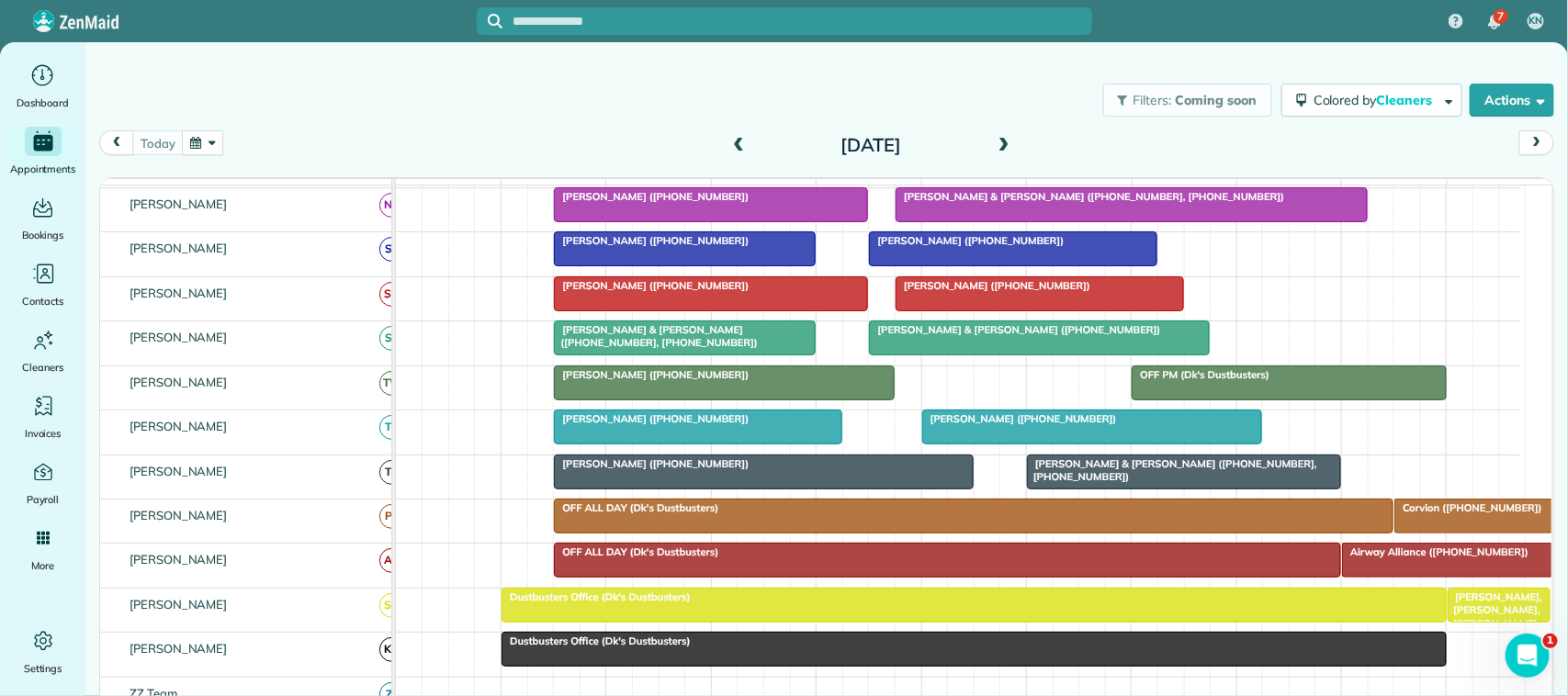
click at [607, 348] on span "Michael Achierno & Barbara Calvert (+16063752380, +13615509820)" at bounding box center [655, 336] width 206 height 26
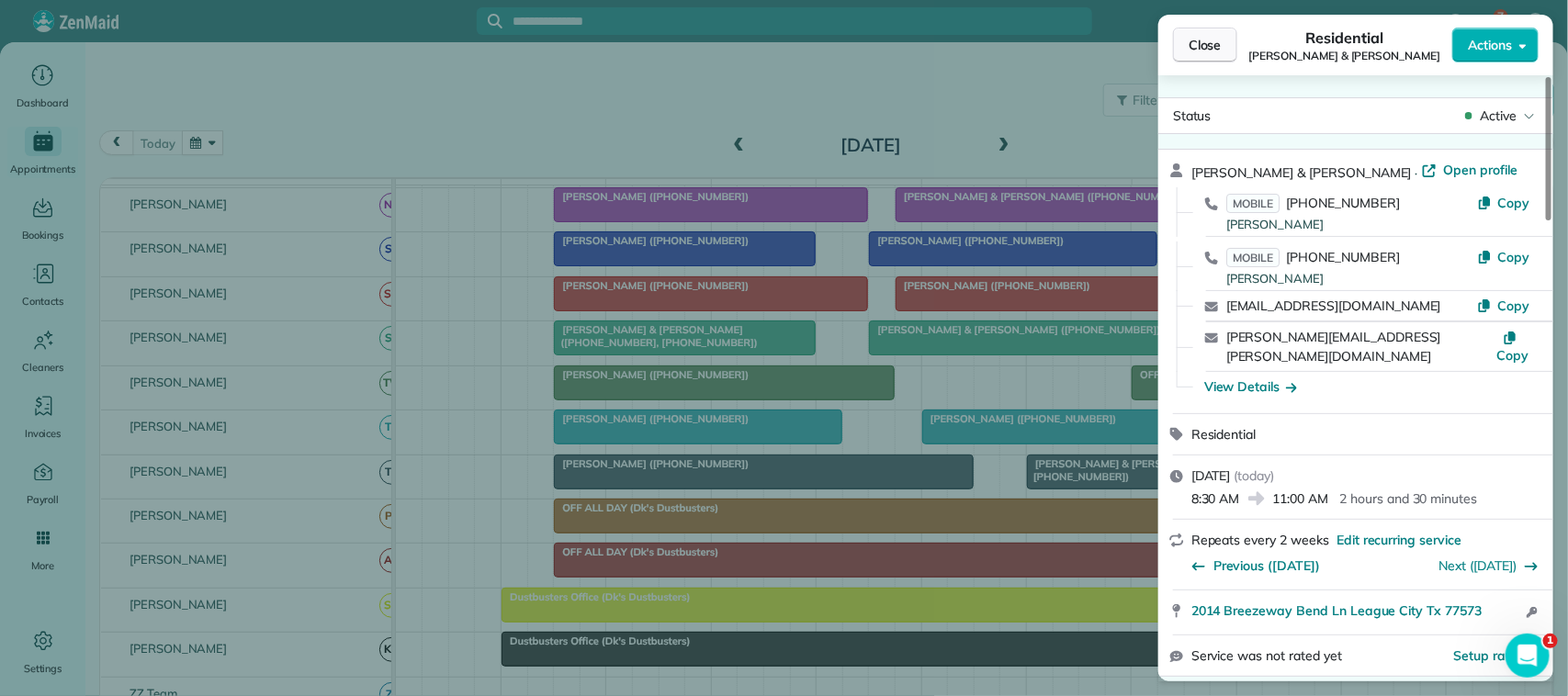
click at [1187, 34] on button "Close" at bounding box center [1205, 44] width 64 height 34
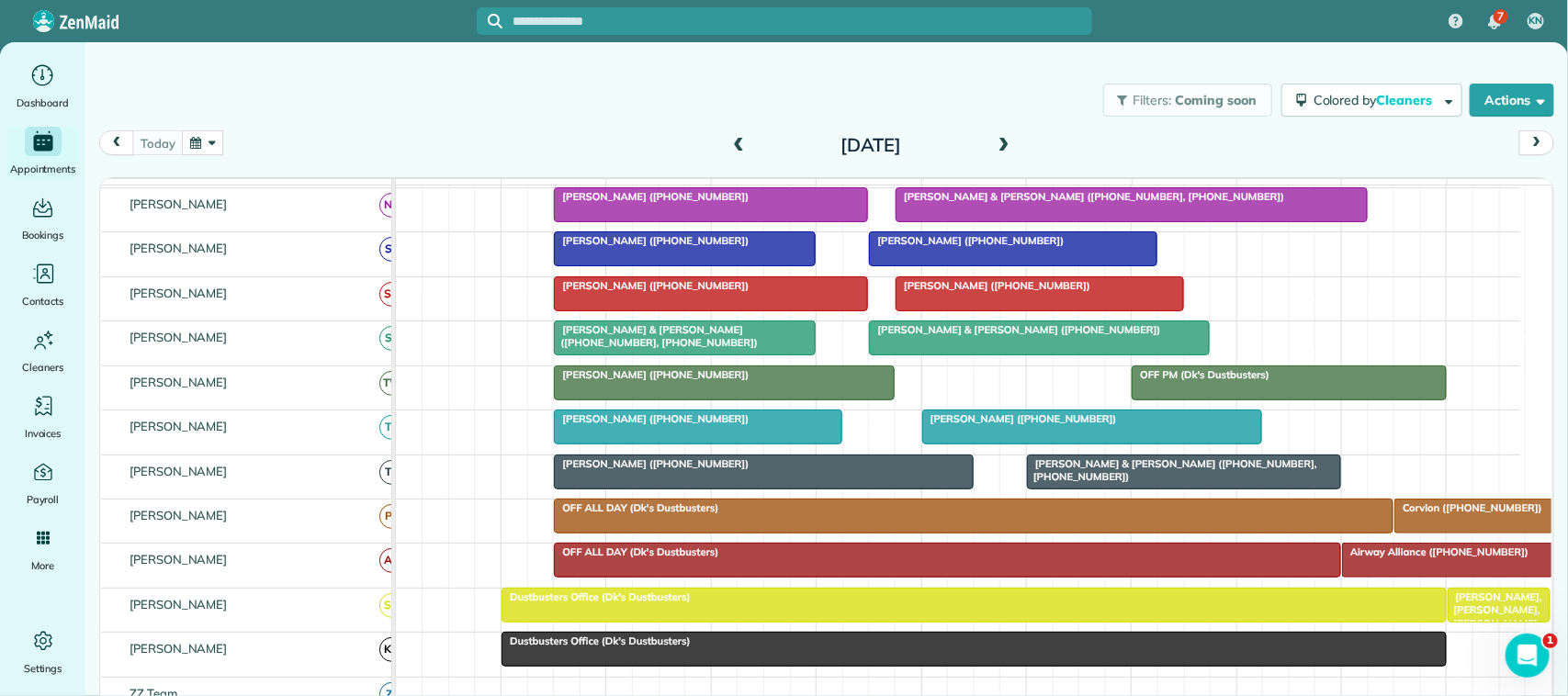
click at [167, 157] on div "today Tuesday Sep 30, 2025" at bounding box center [826, 147] width 1455 height 34
click at [222, 149] on button "button" at bounding box center [203, 142] width 42 height 25
click at [309, 115] on div "Filters: Coming soon Colored by Cleaners Color by Cleaner Color by Team Color b…" at bounding box center [826, 100] width 1482 height 61
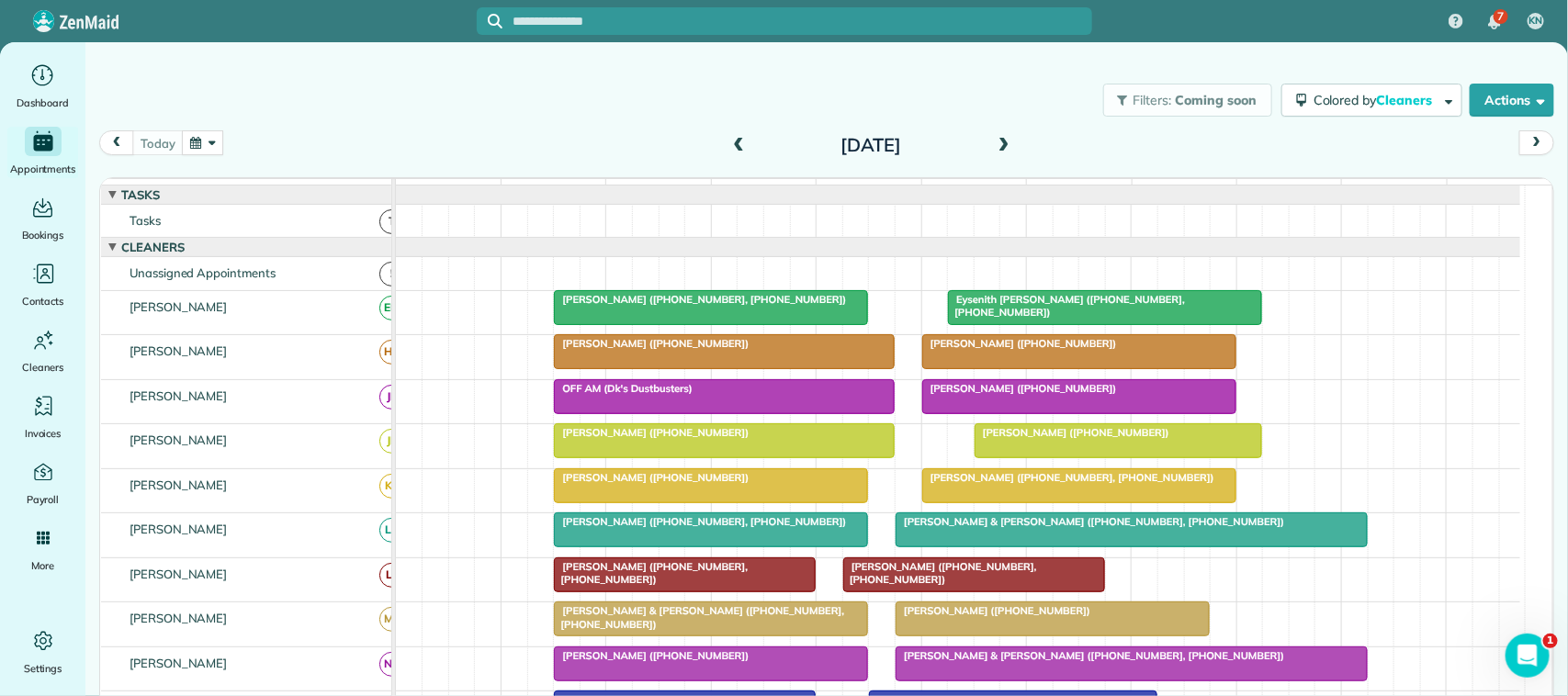
click at [144, 157] on div "today Tuesday Sep 30, 2025" at bounding box center [826, 147] width 1455 height 34
click at [272, 139] on div "today Tuesday Sep 30, 2025" at bounding box center [826, 147] width 1455 height 34
click at [225, 144] on div "today Tuesday Sep 30, 2025" at bounding box center [826, 147] width 1455 height 34
click at [224, 148] on button "button" at bounding box center [203, 142] width 42 height 25
click at [428, 160] on link "Next" at bounding box center [426, 154] width 50 height 46
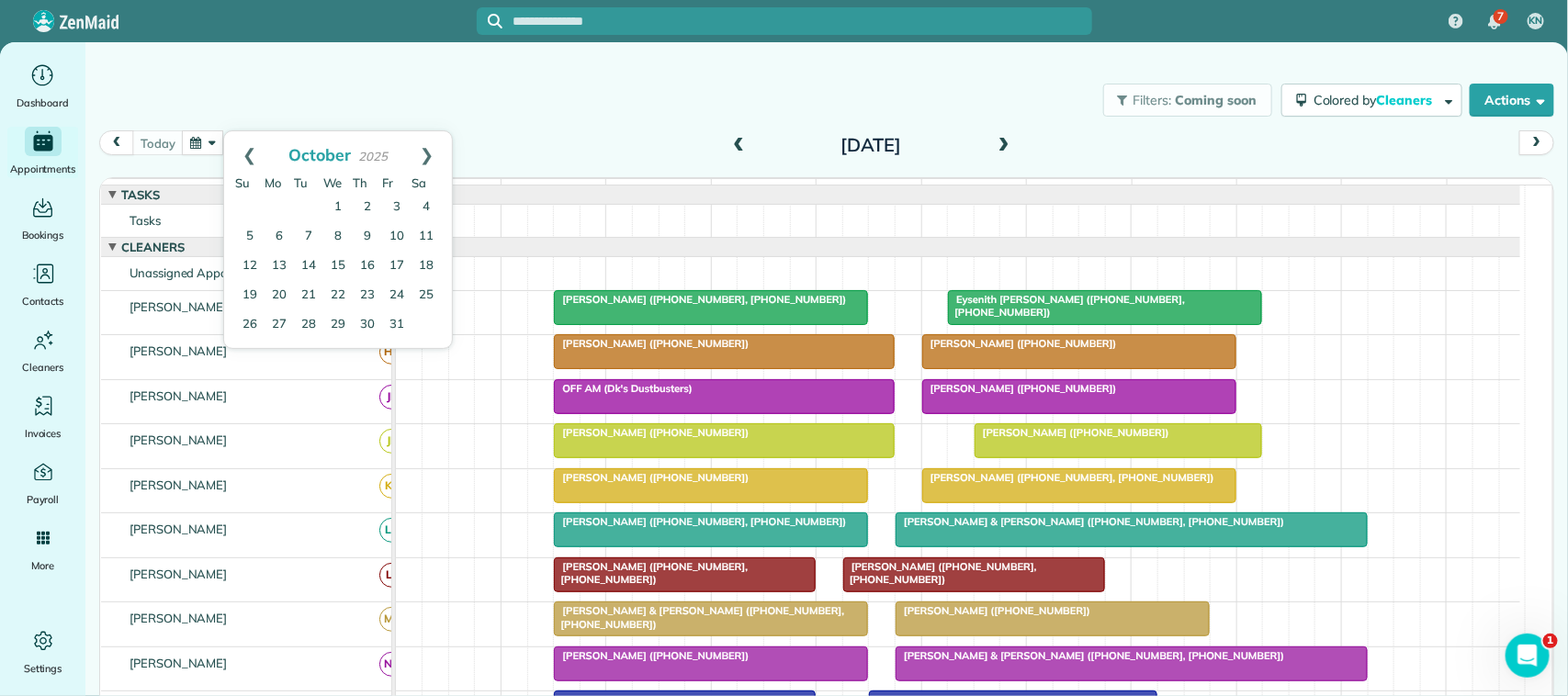
click at [304, 112] on div "Filters: Coming soon Colored by Cleaners Color by Cleaner Color by Team Color b…" at bounding box center [826, 100] width 1482 height 61
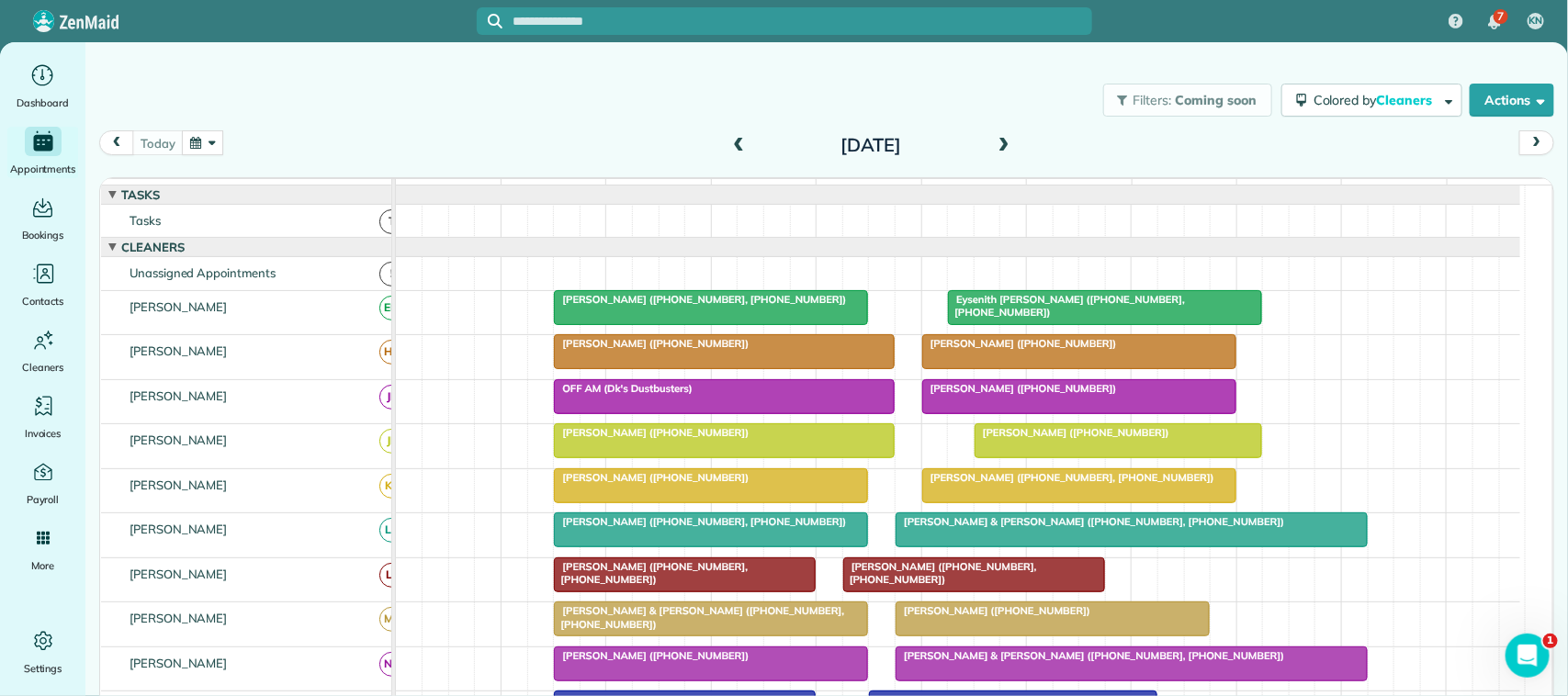
click at [984, 166] on div "today Tuesday Sep 30, 2025 function(groupId) { return _("Cleaners"); } 7am 8am …" at bounding box center [826, 411] width 1455 height 564
click at [204, 141] on button "button" at bounding box center [203, 142] width 42 height 25
click at [425, 157] on link "Next" at bounding box center [426, 154] width 50 height 46
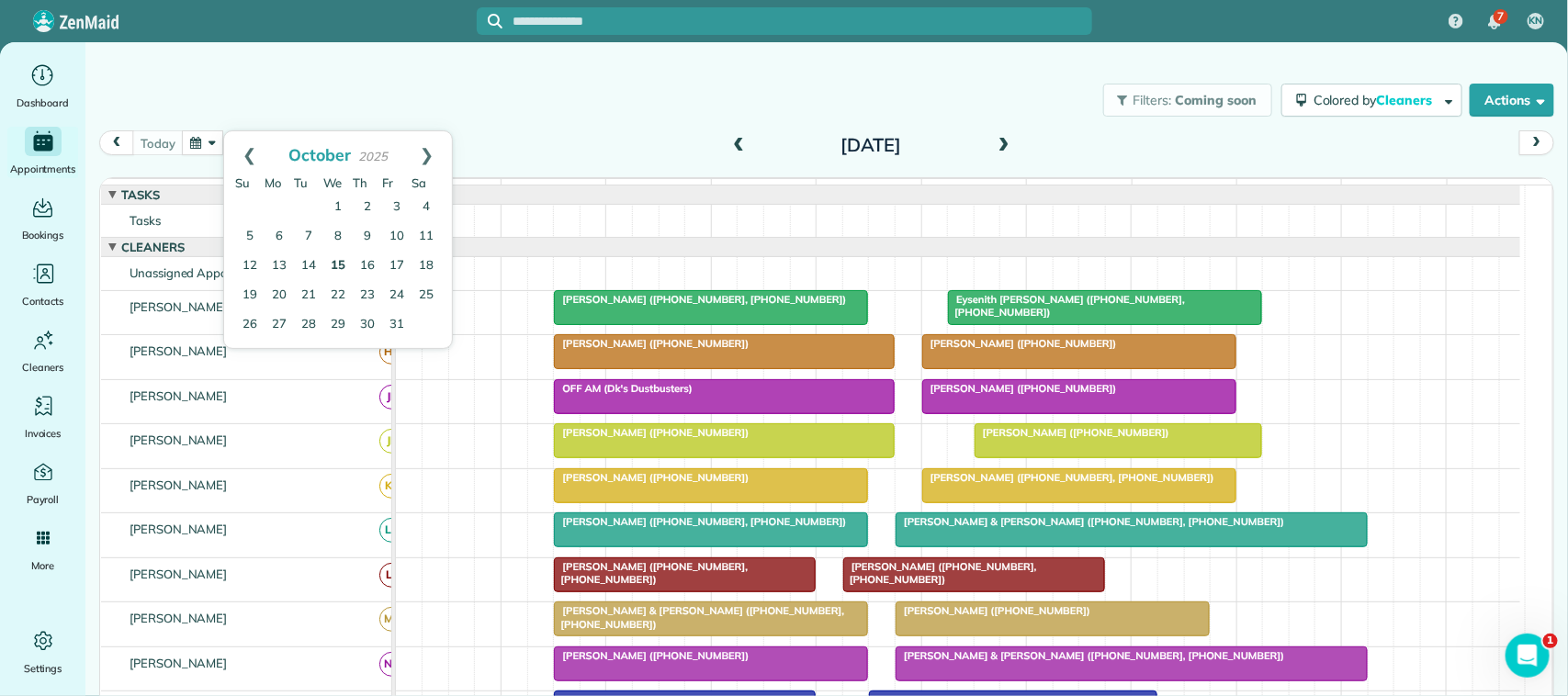
click at [336, 267] on link "15" at bounding box center [338, 267] width 30 height 30
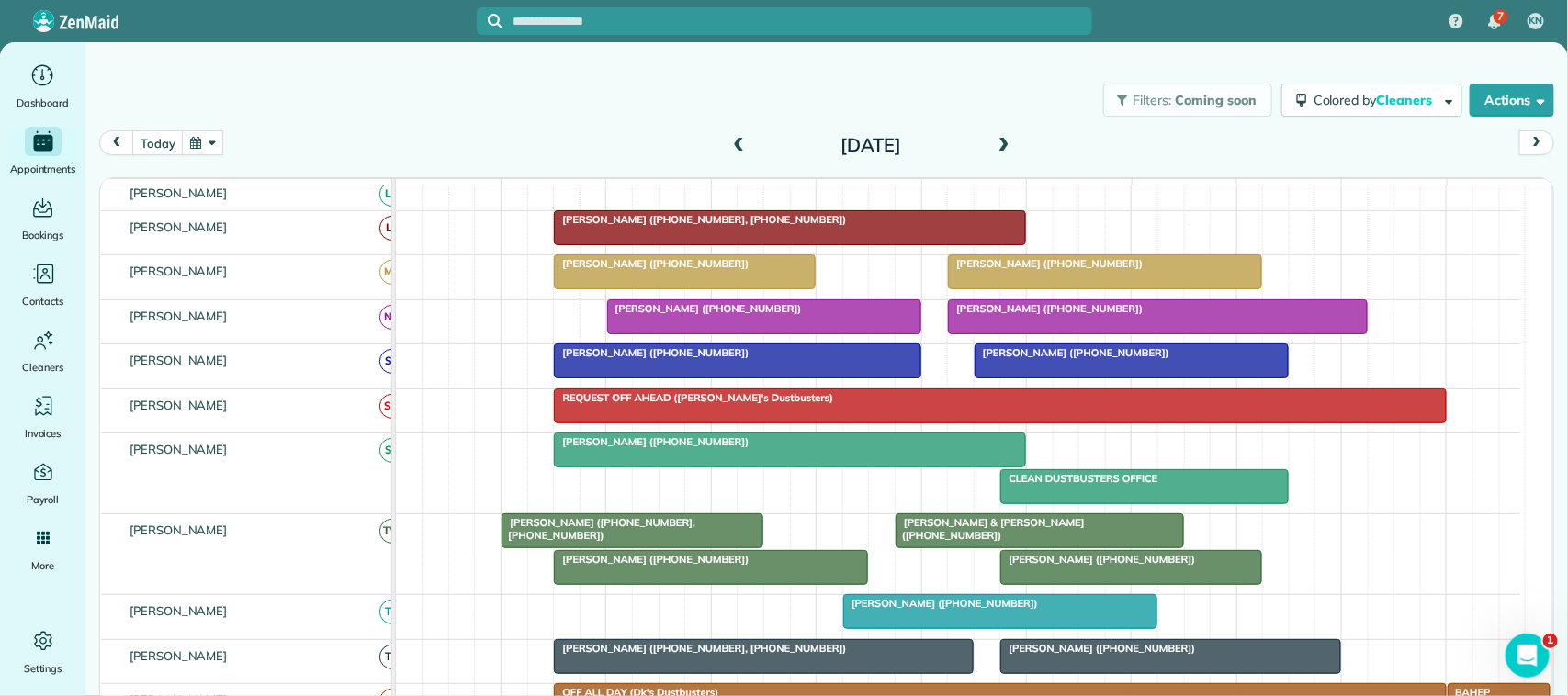
scroll to position [378, 0]
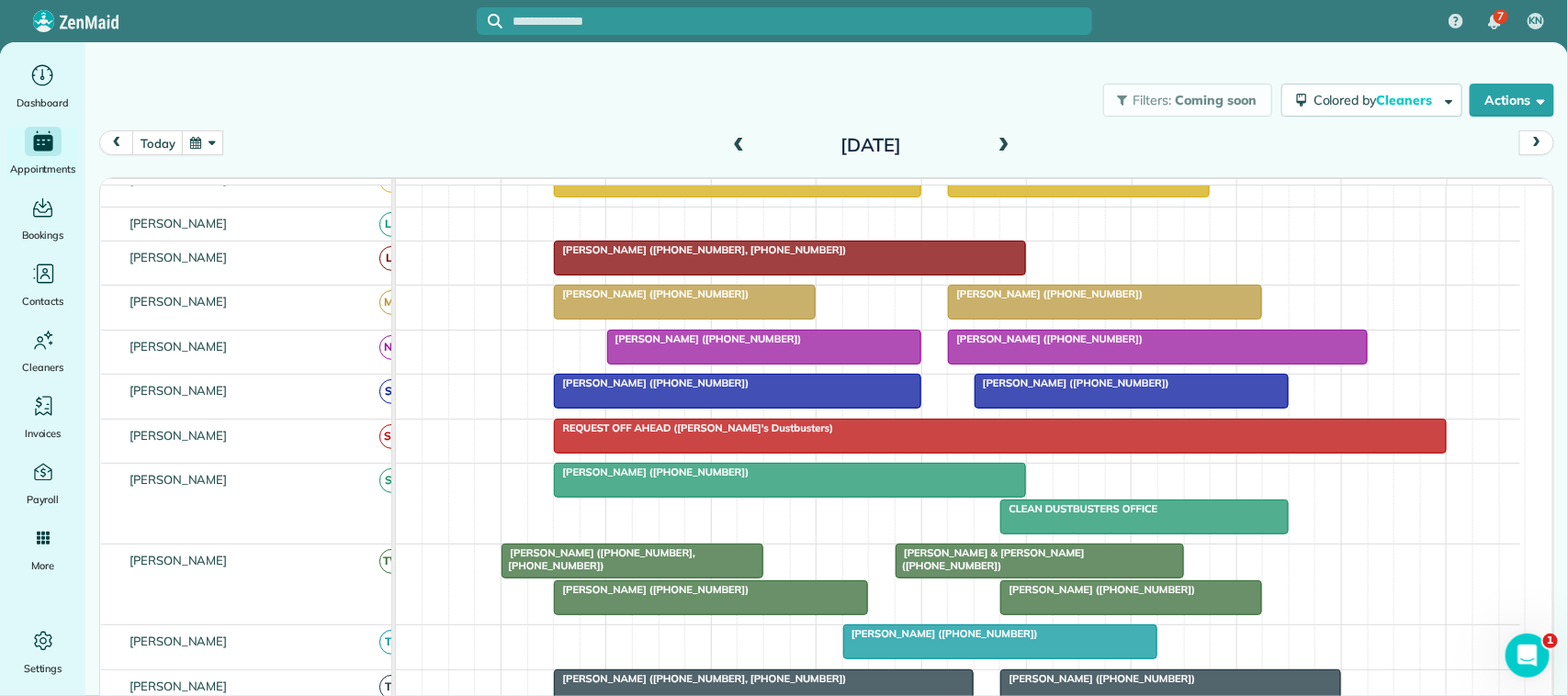
click at [994, 147] on span at bounding box center [1004, 146] width 21 height 17
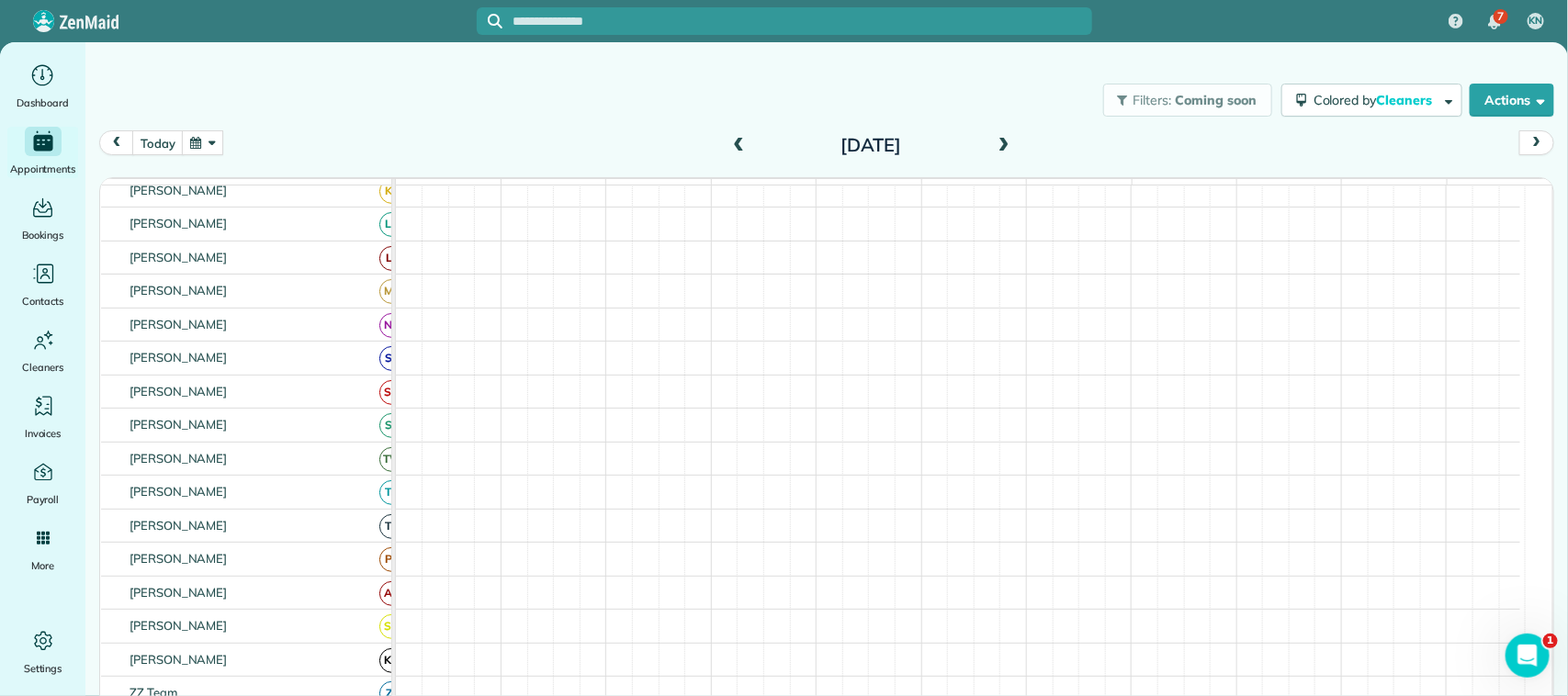
scroll to position [462, 0]
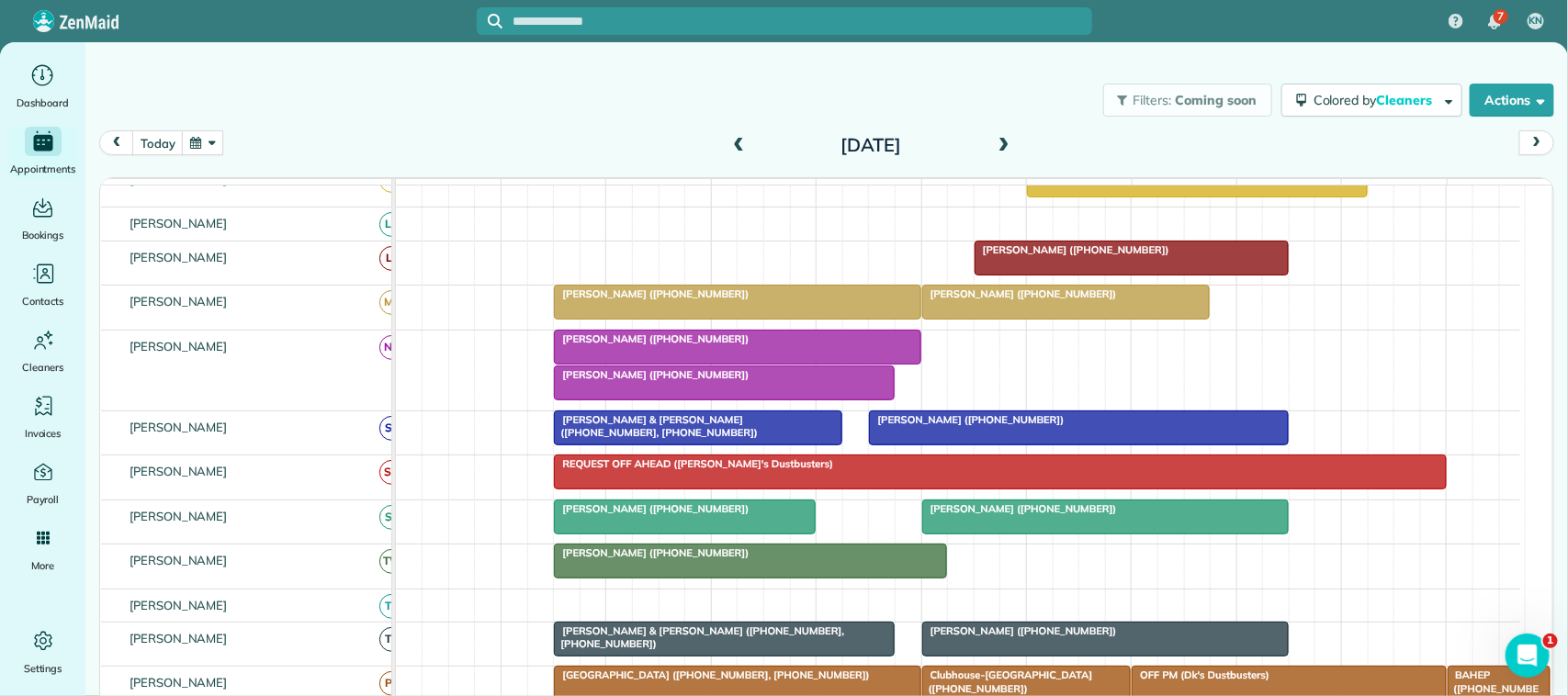
click at [994, 147] on span at bounding box center [1004, 146] width 21 height 17
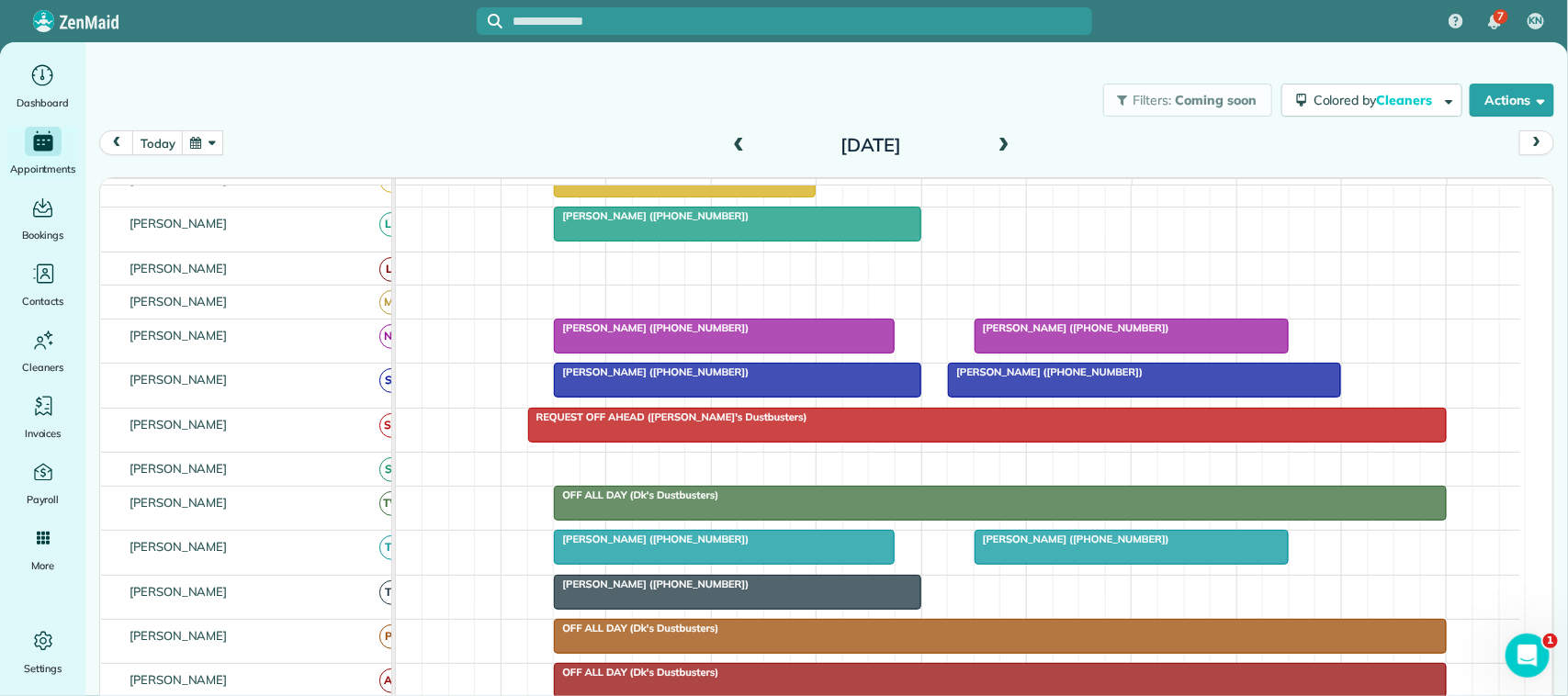
click at [994, 147] on span at bounding box center [1004, 146] width 21 height 17
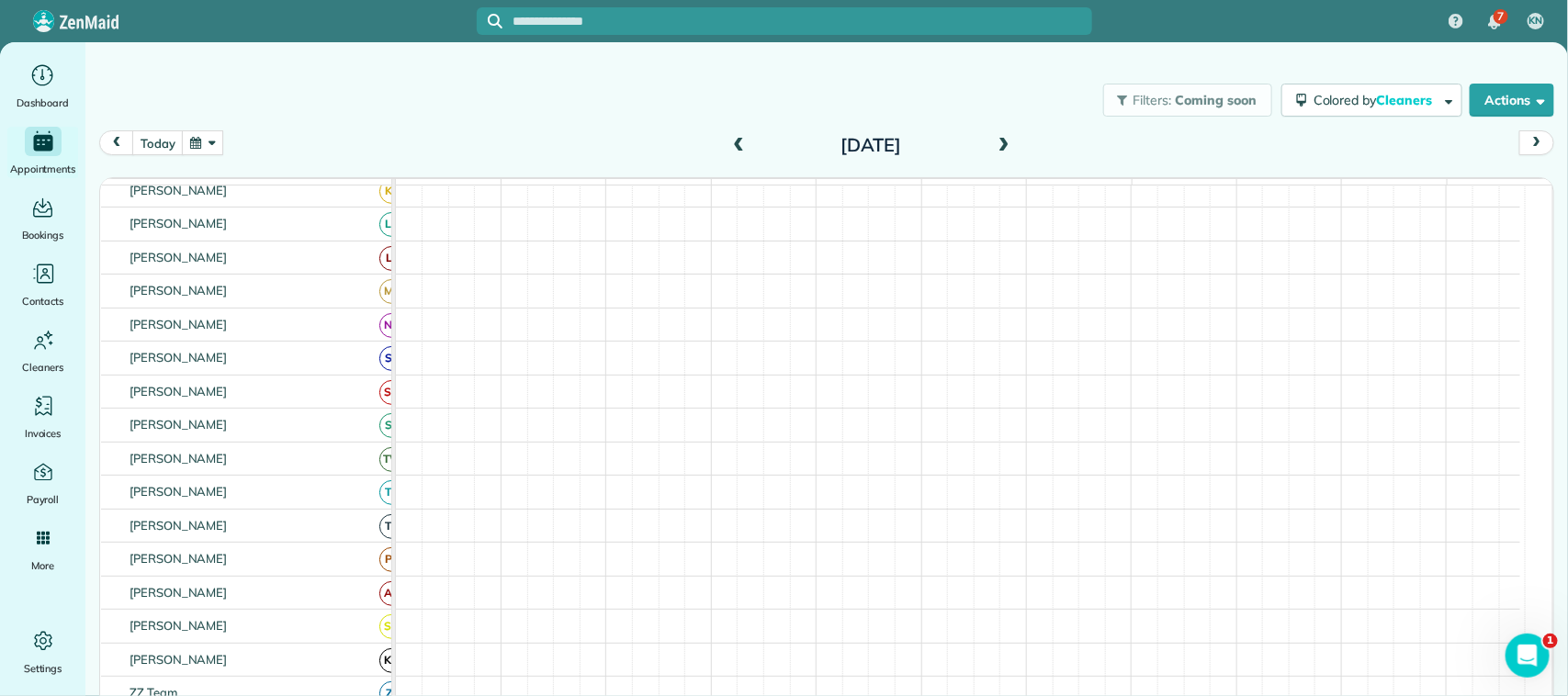
click at [994, 147] on span at bounding box center [1004, 146] width 21 height 17
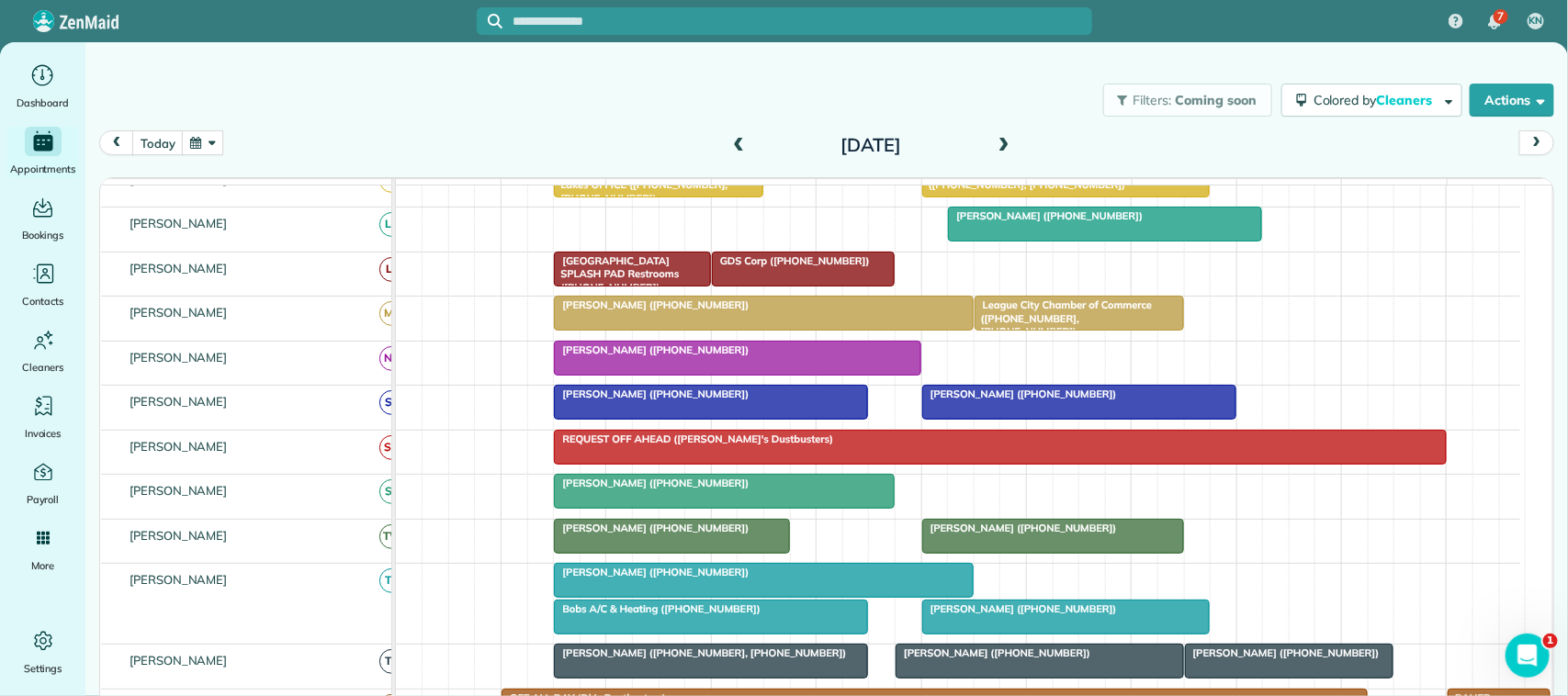
click at [994, 138] on span at bounding box center [1004, 146] width 21 height 17
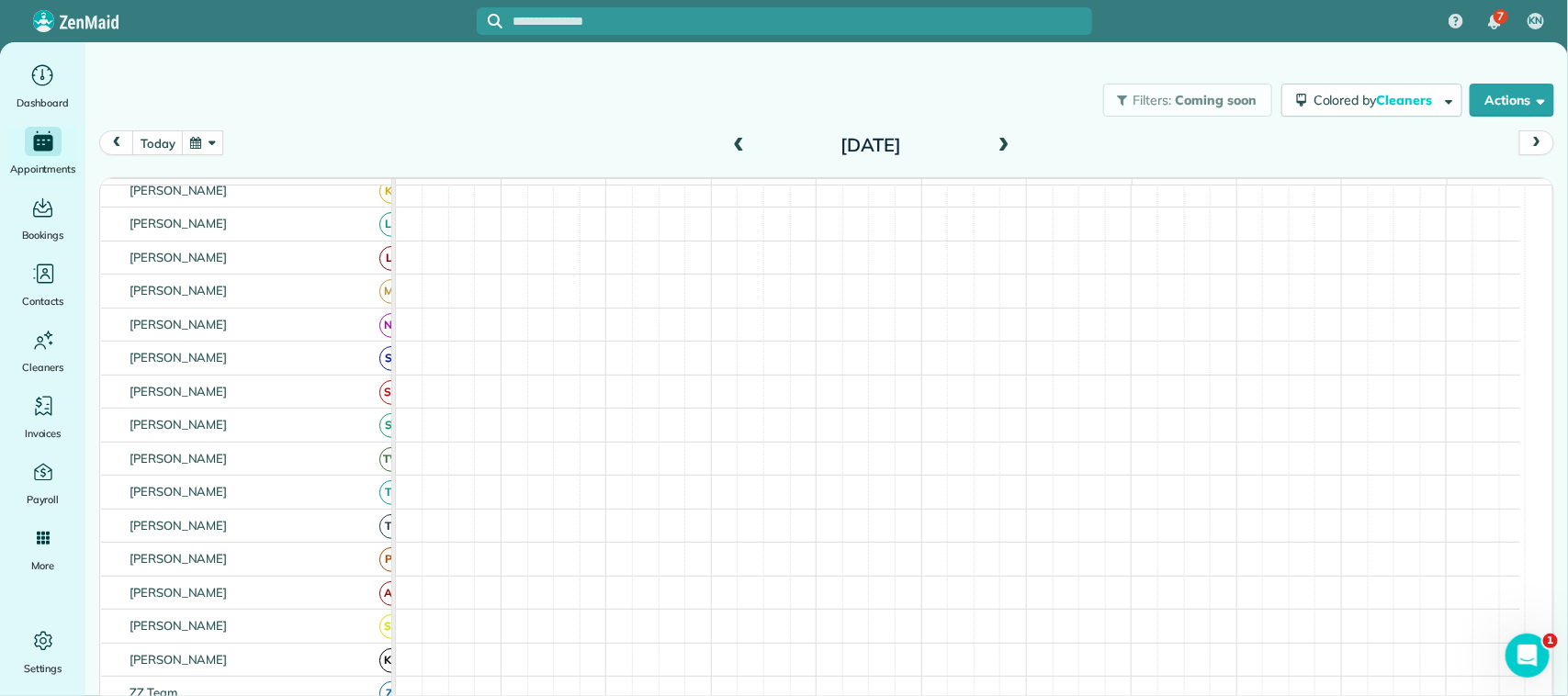
scroll to position [505, 0]
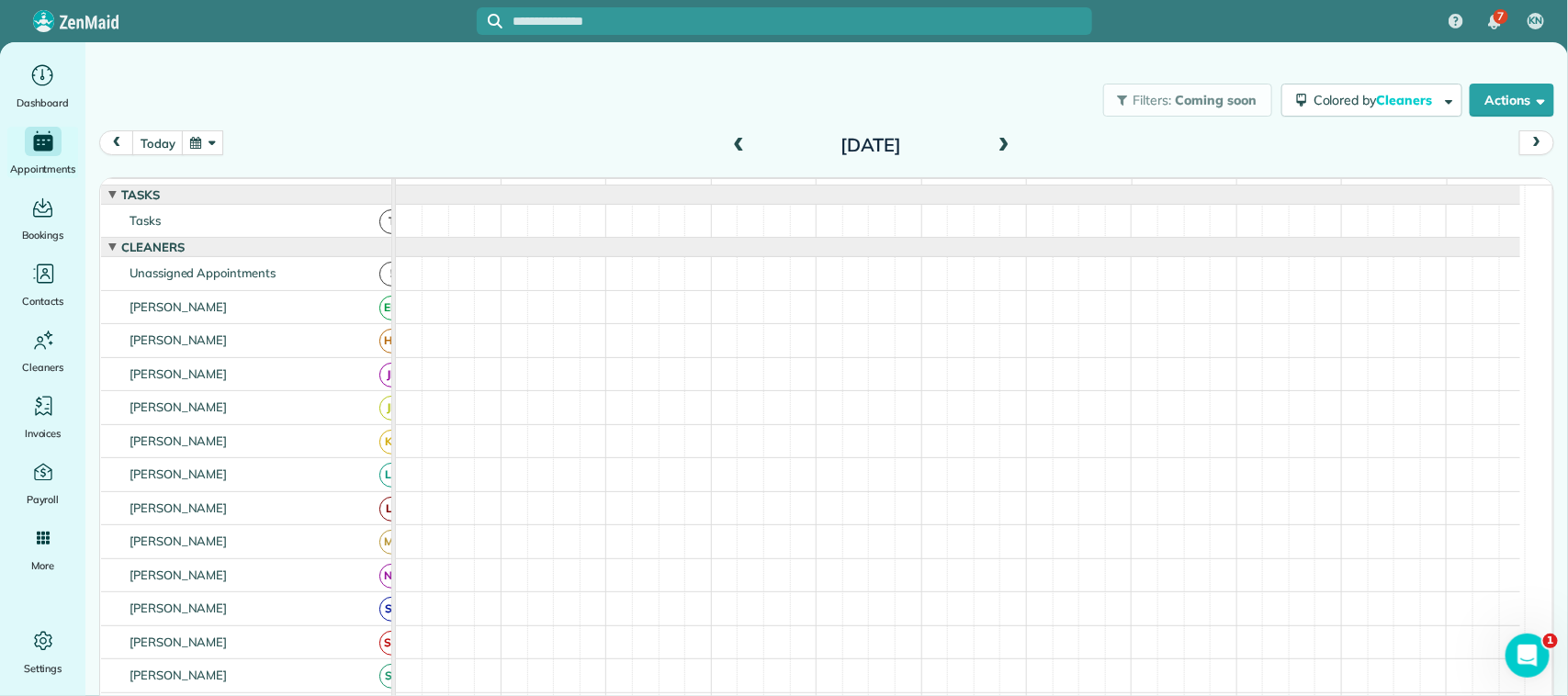
click at [203, 143] on button "button" at bounding box center [203, 142] width 42 height 25
click at [436, 150] on link "Next" at bounding box center [426, 154] width 50 height 46
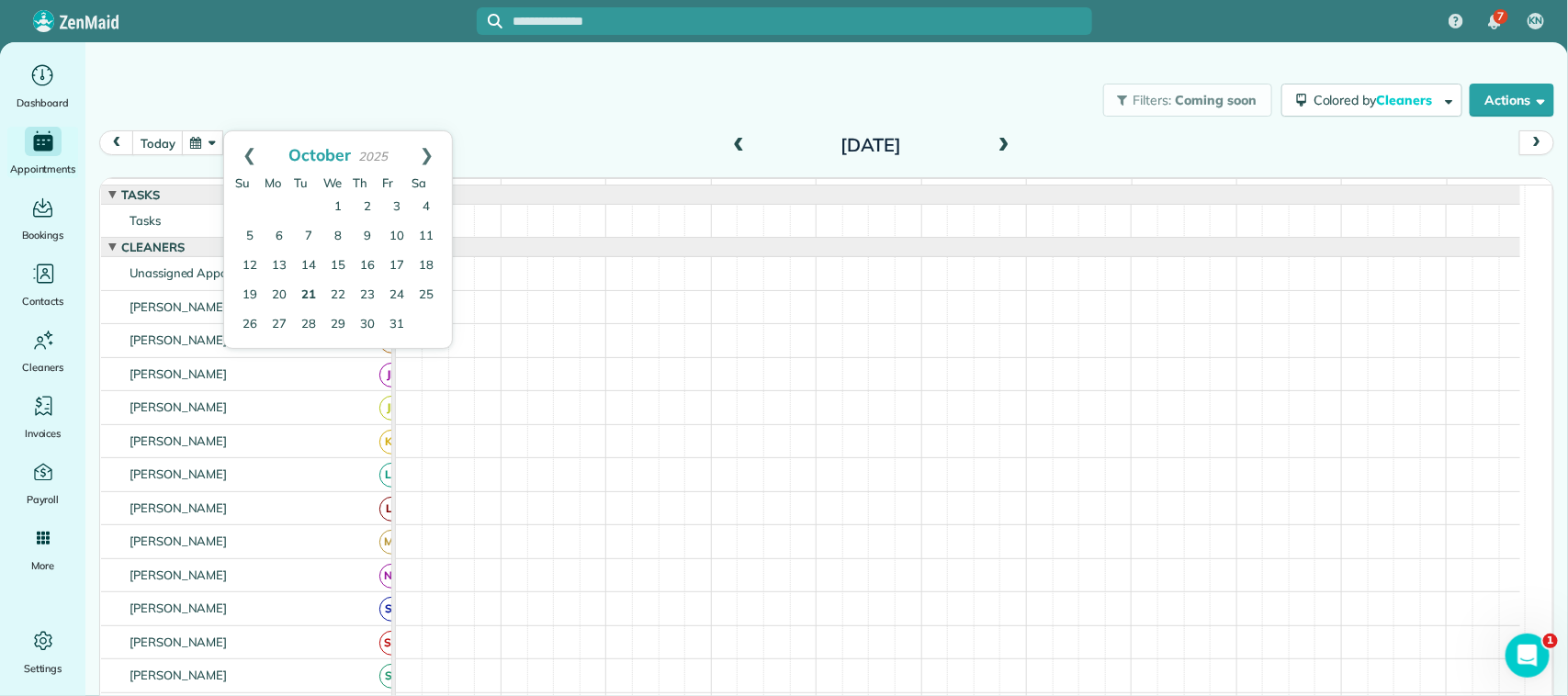
click at [303, 296] on link "21" at bounding box center [308, 295] width 30 height 30
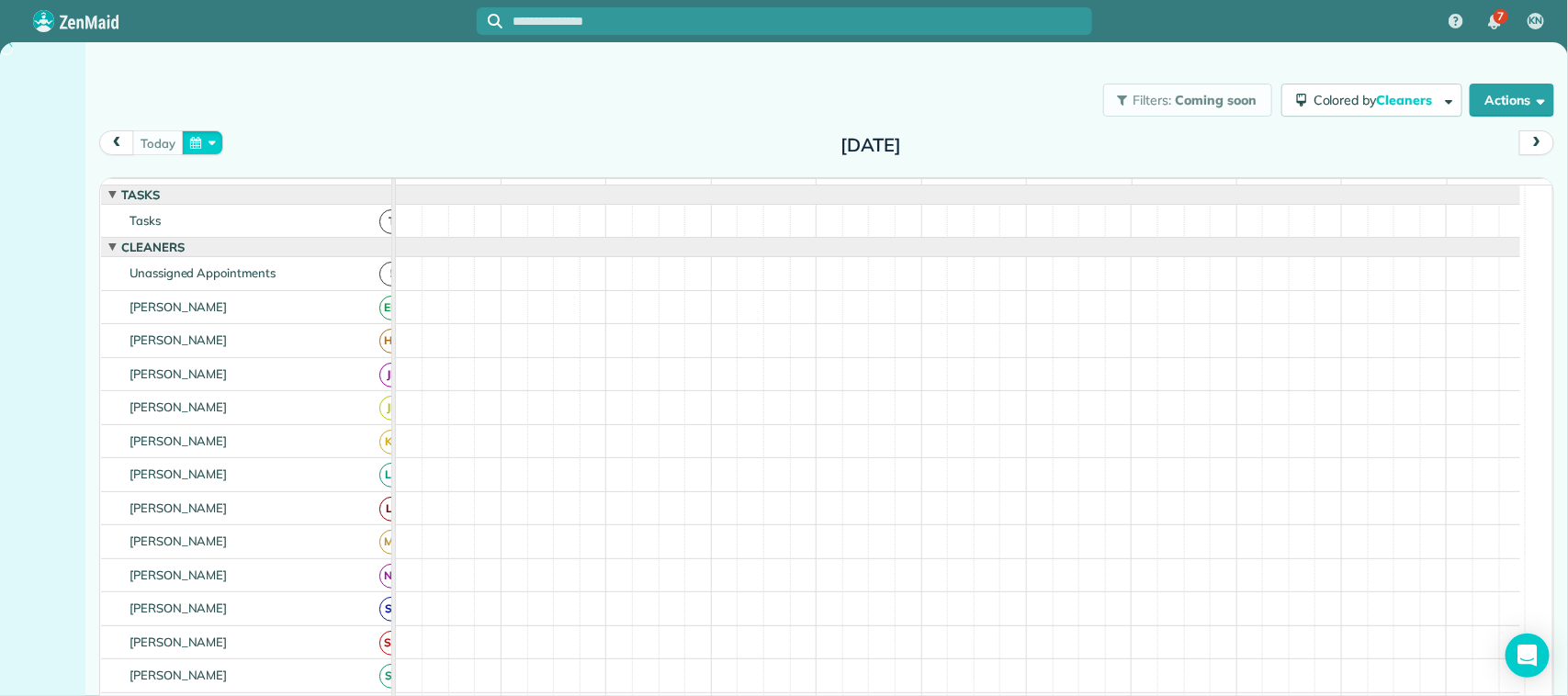
drag, startPoint x: 200, startPoint y: 135, endPoint x: 213, endPoint y: 139, distance: 13.6
click at [200, 136] on button "button" at bounding box center [203, 142] width 42 height 25
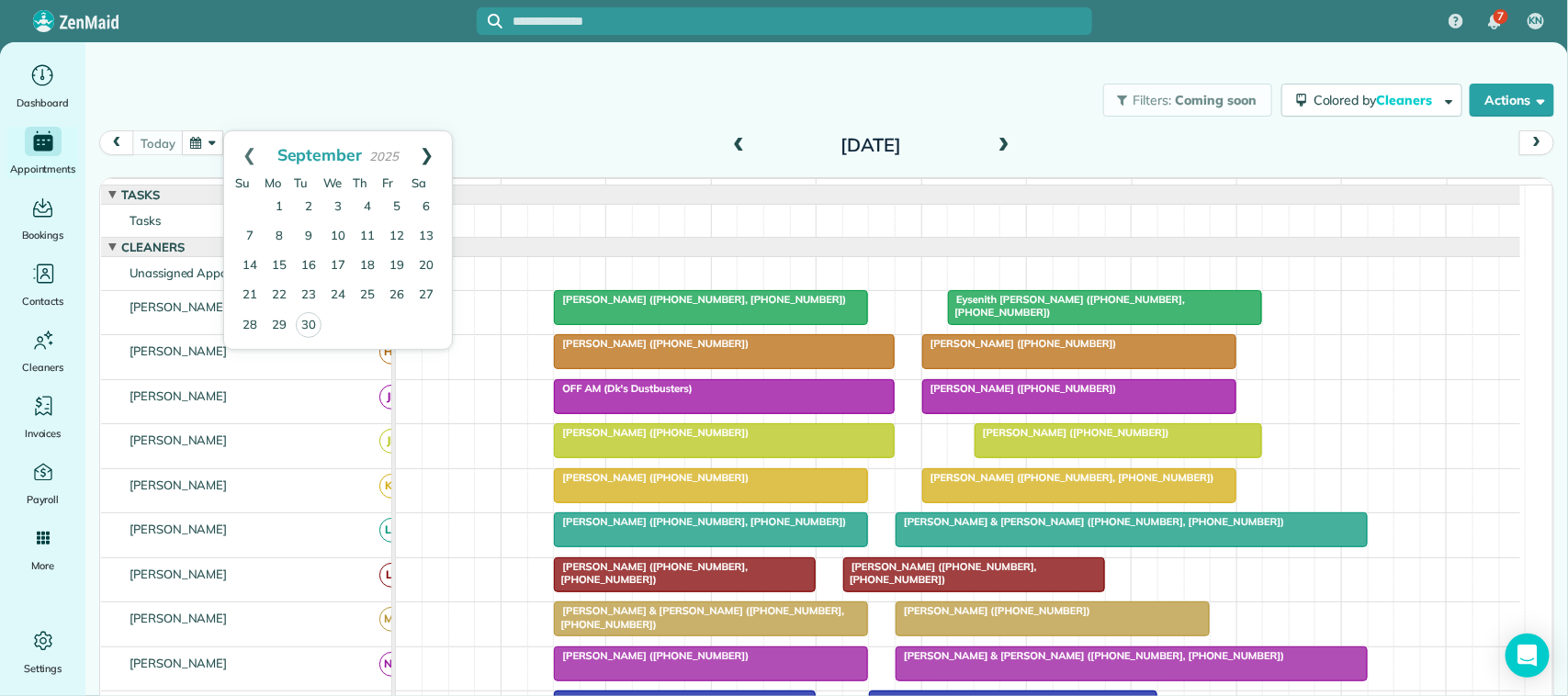
click at [425, 150] on link "Next" at bounding box center [426, 154] width 50 height 46
click at [308, 292] on link "21" at bounding box center [308, 295] width 30 height 30
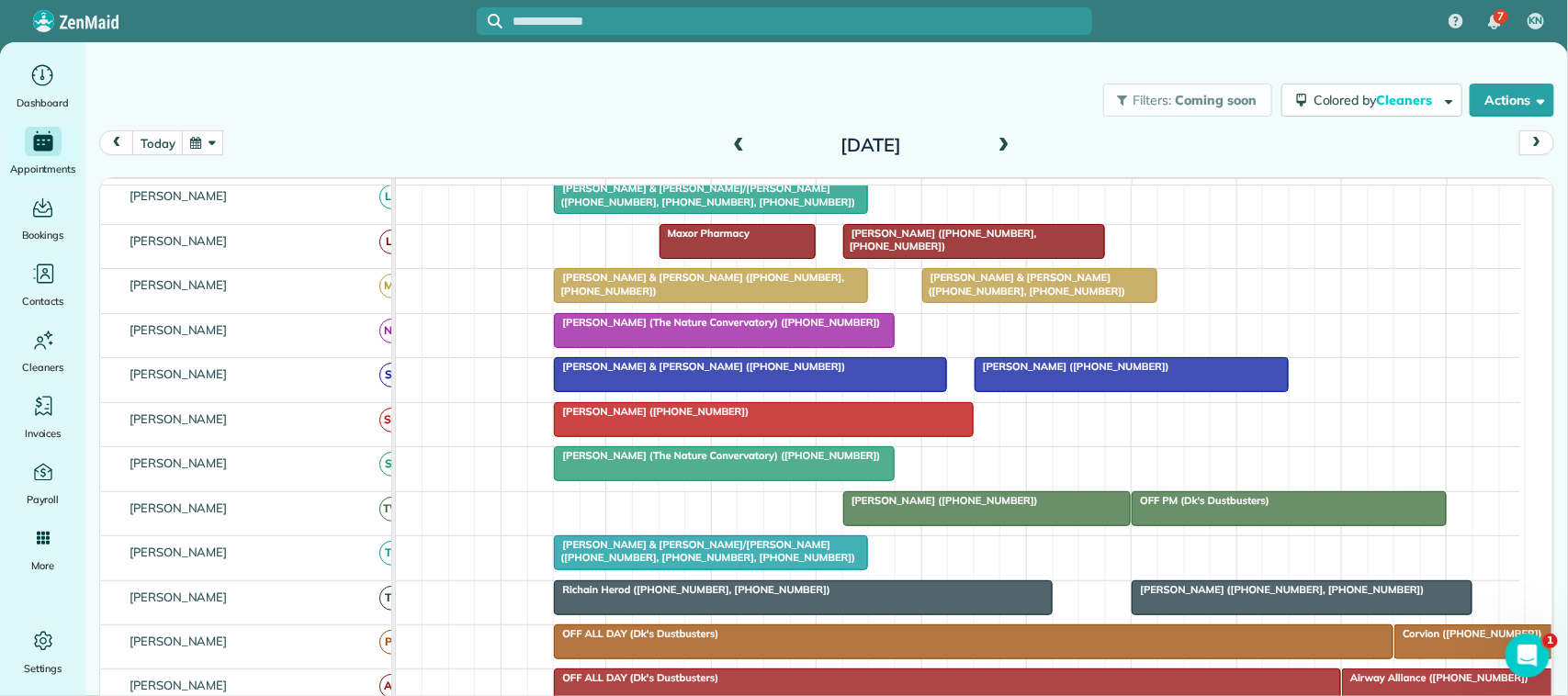
click at [335, 102] on div "Filters: Coming soon Colored by Cleaners Color by Cleaner Color by Team Color b…" at bounding box center [826, 100] width 1482 height 61
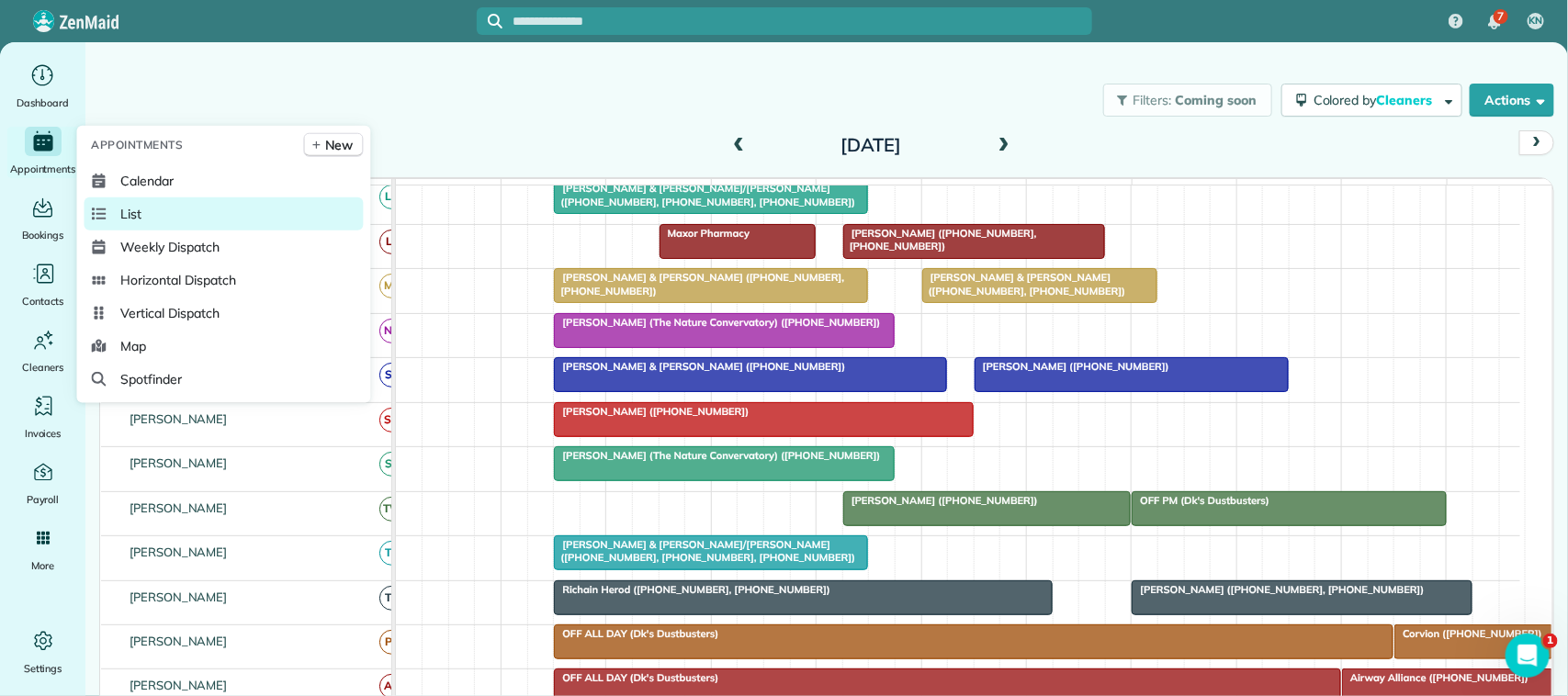
click at [145, 218] on link "List" at bounding box center [224, 214] width 279 height 33
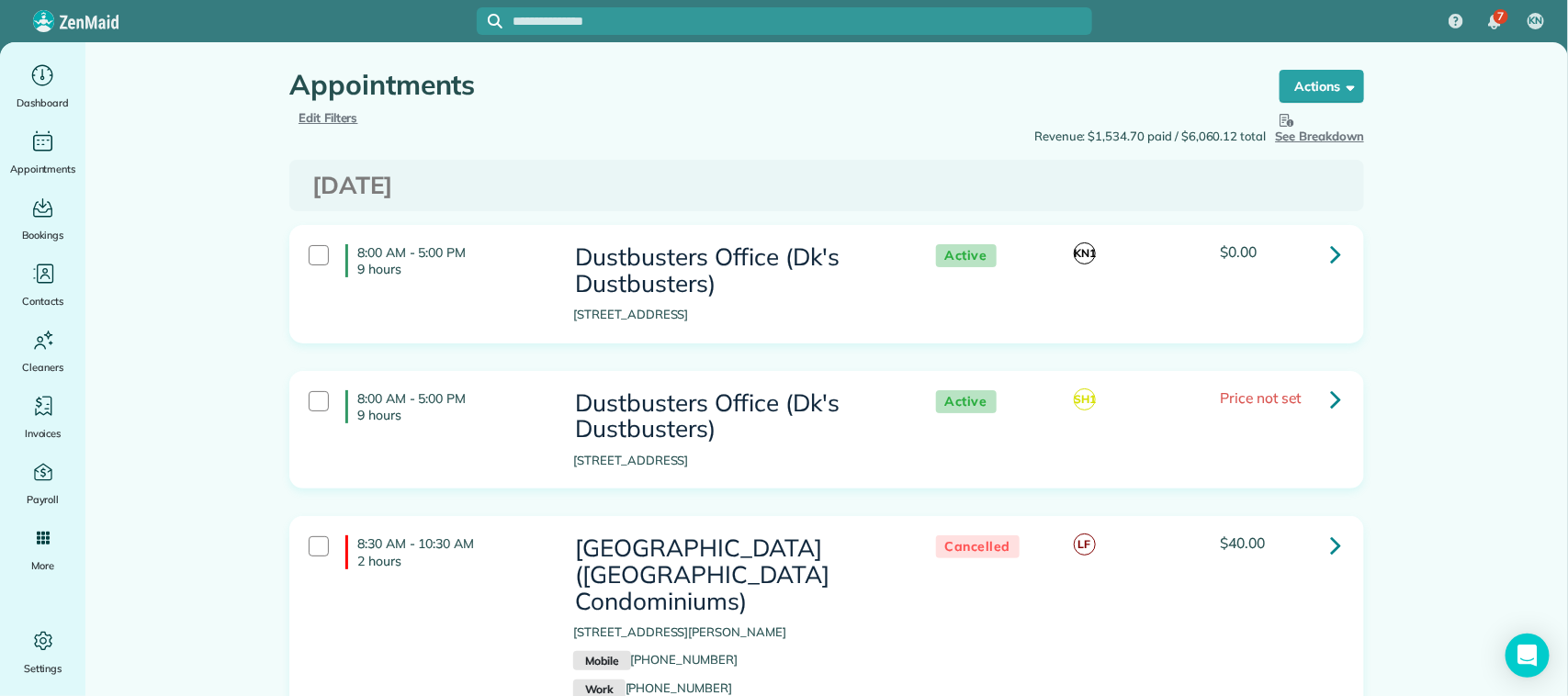
type input "**********"
click at [346, 121] on span "Edit Filters" at bounding box center [328, 117] width 60 height 15
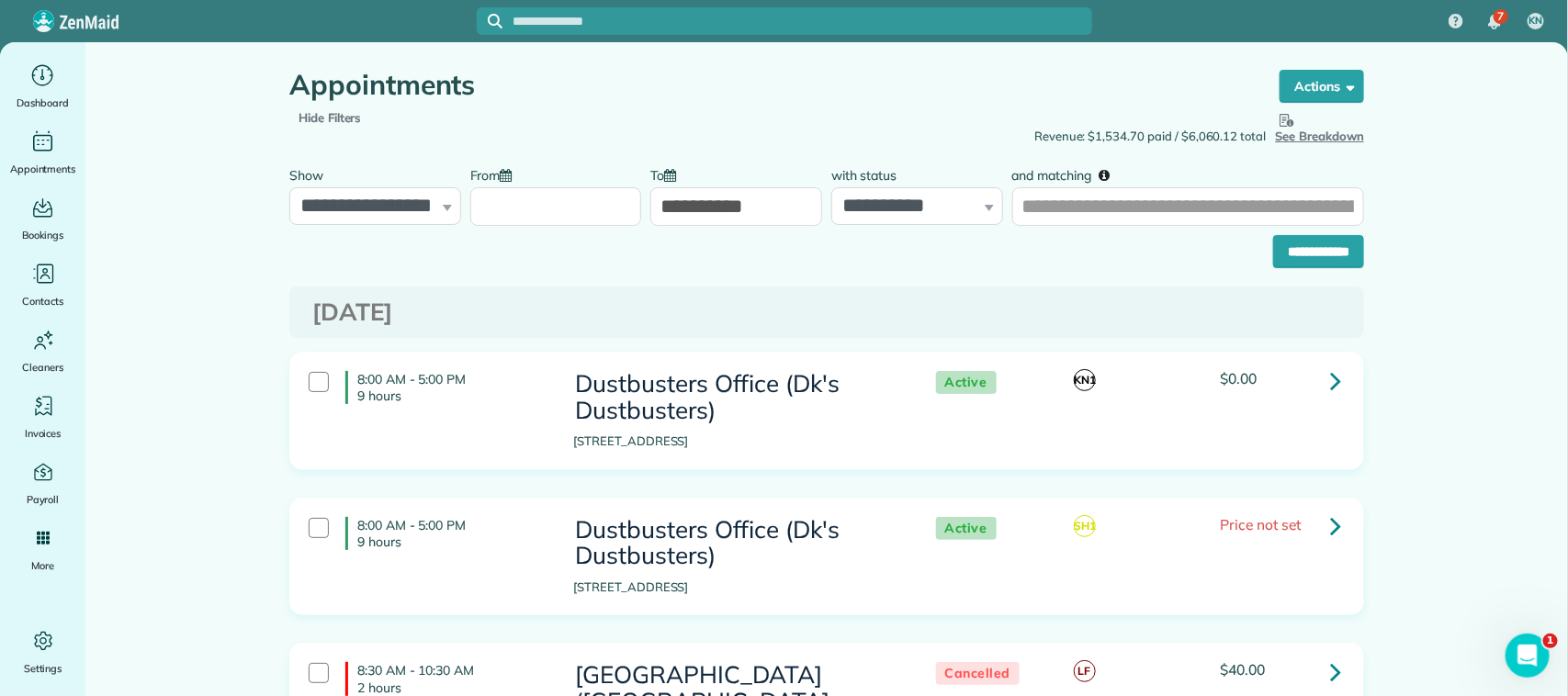
click at [597, 216] on input "From" at bounding box center [555, 206] width 171 height 38
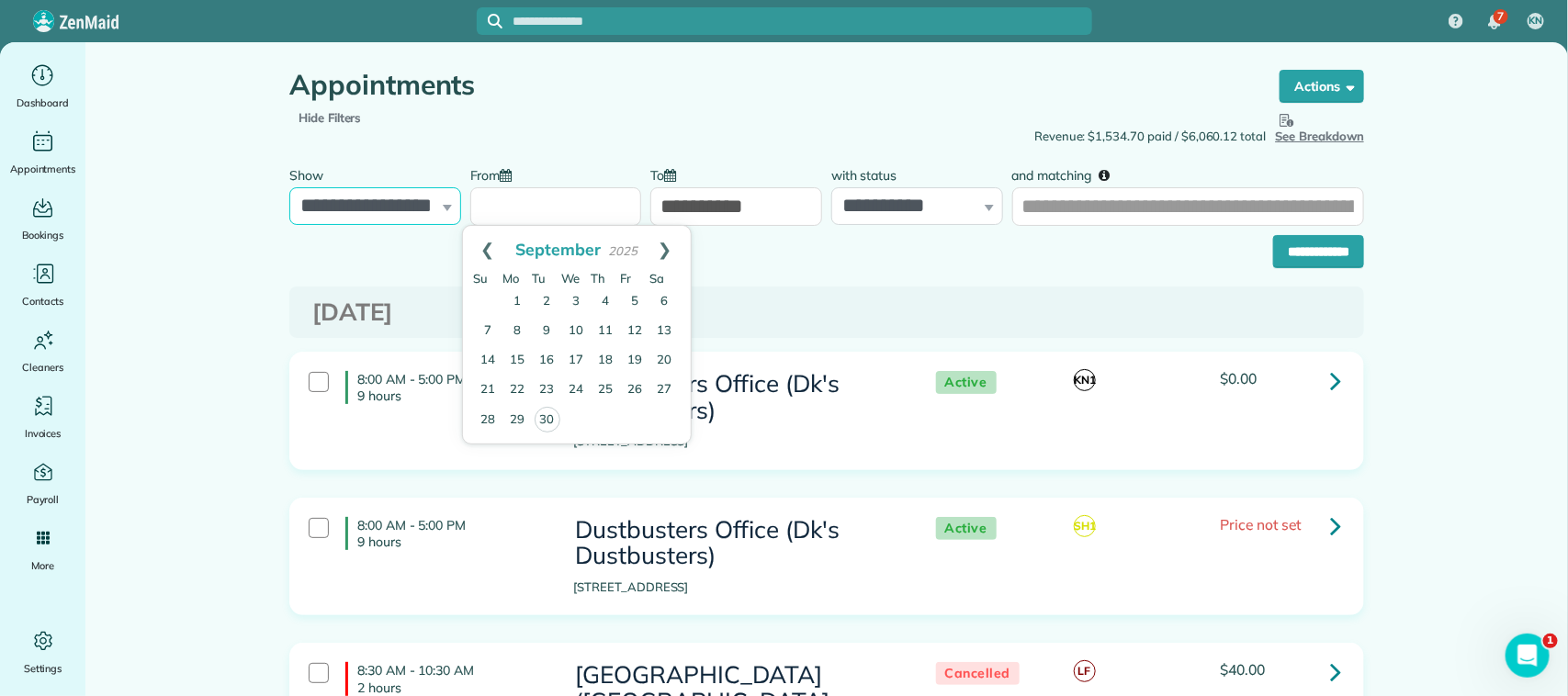
click at [441, 213] on select "**********" at bounding box center [375, 206] width 171 height 38
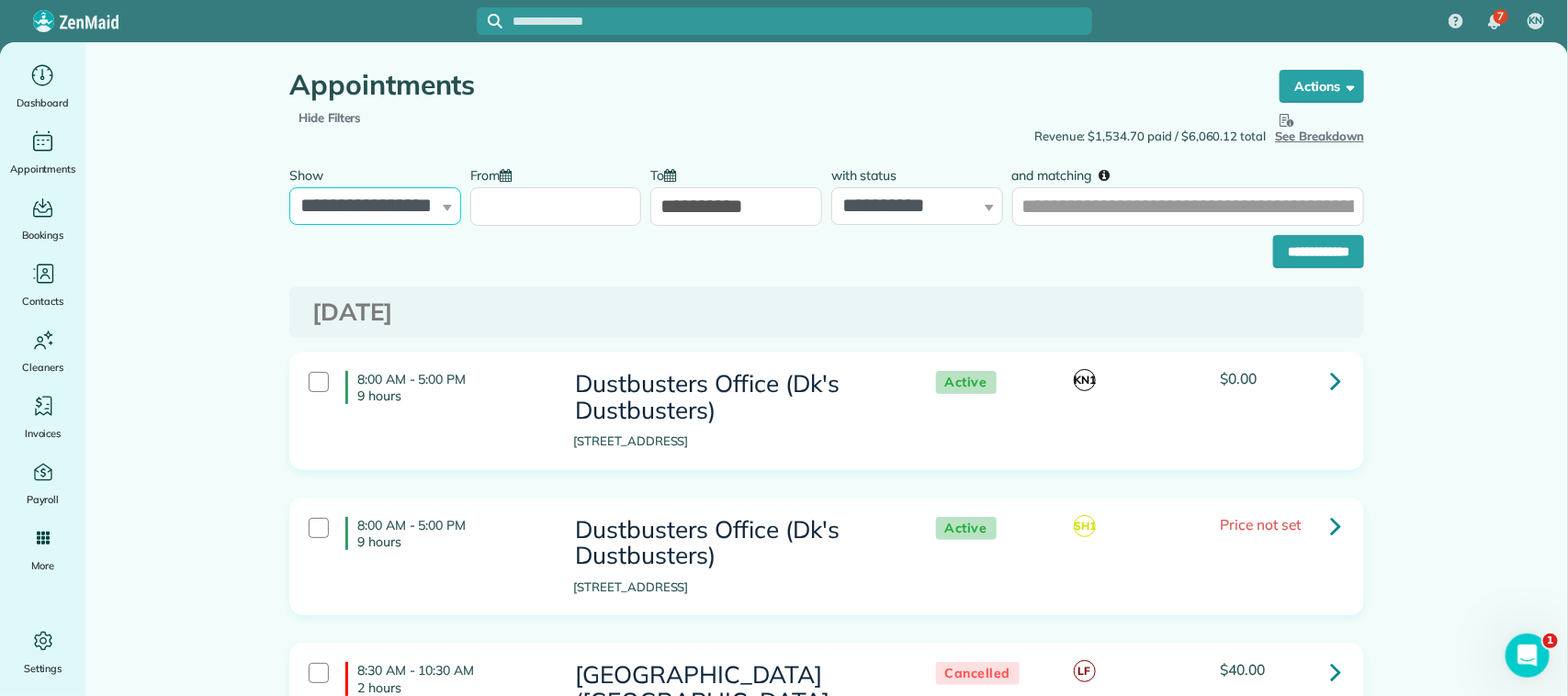
click at [290, 187] on select "**********" at bounding box center [375, 206] width 171 height 38
click at [489, 218] on input "From" at bounding box center [555, 206] width 171 height 38
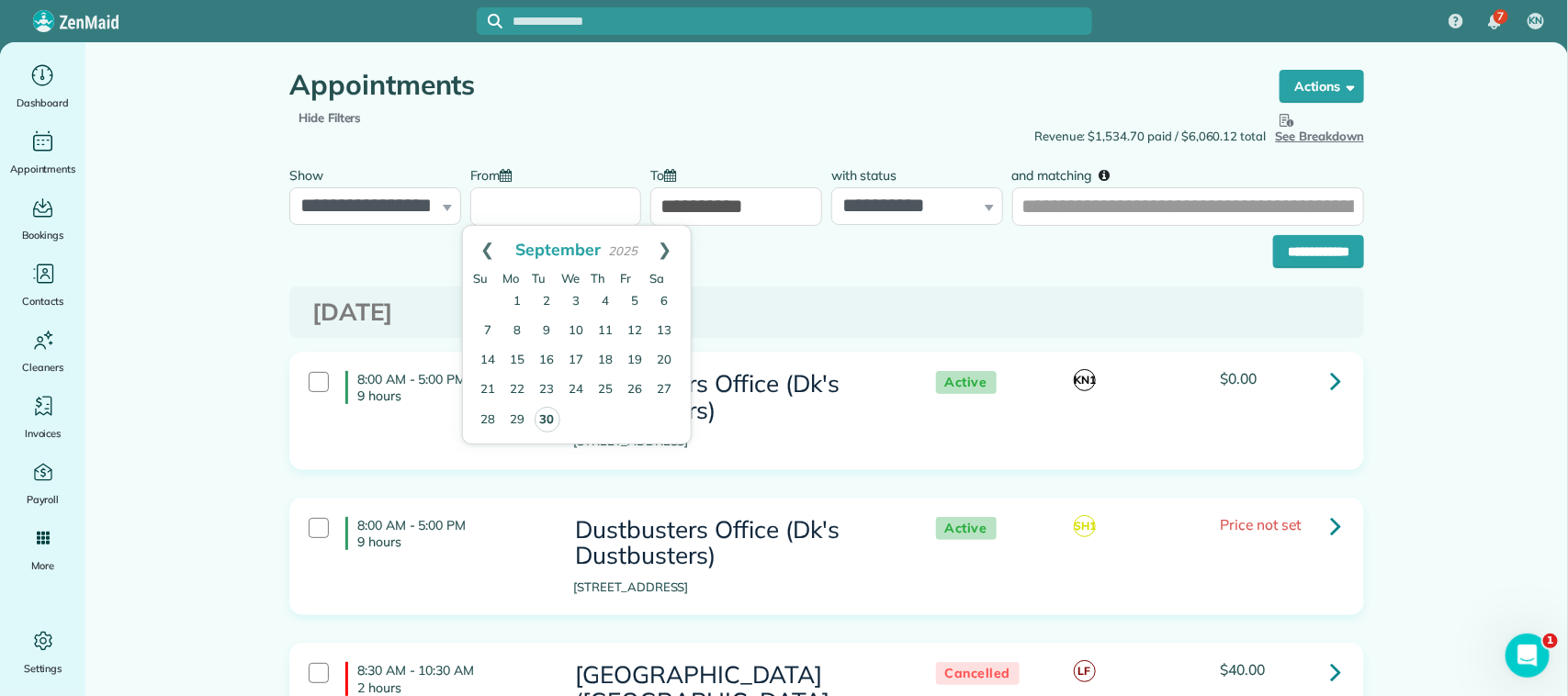
click at [553, 418] on link "30" at bounding box center [548, 419] width 26 height 26
type input "**********"
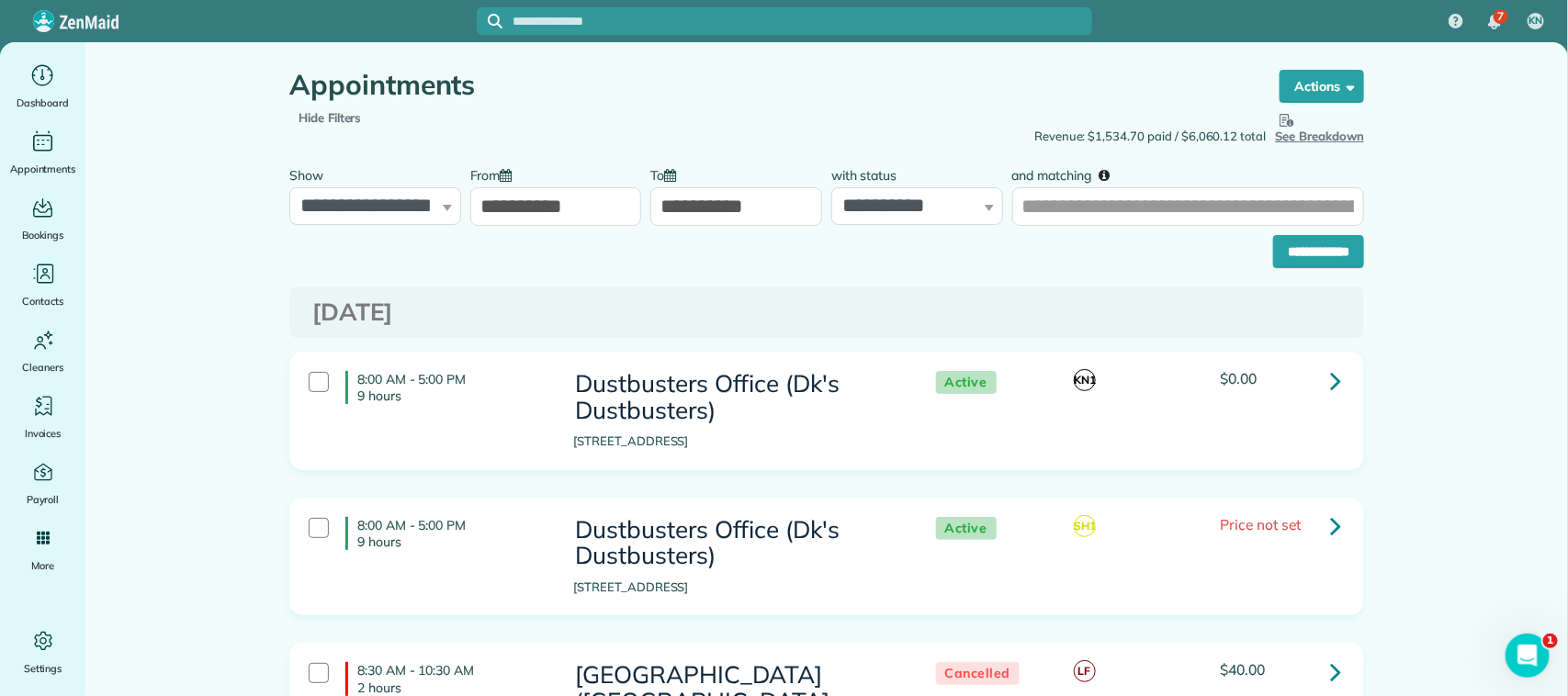
click at [721, 210] on input "**********" at bounding box center [736, 206] width 171 height 38
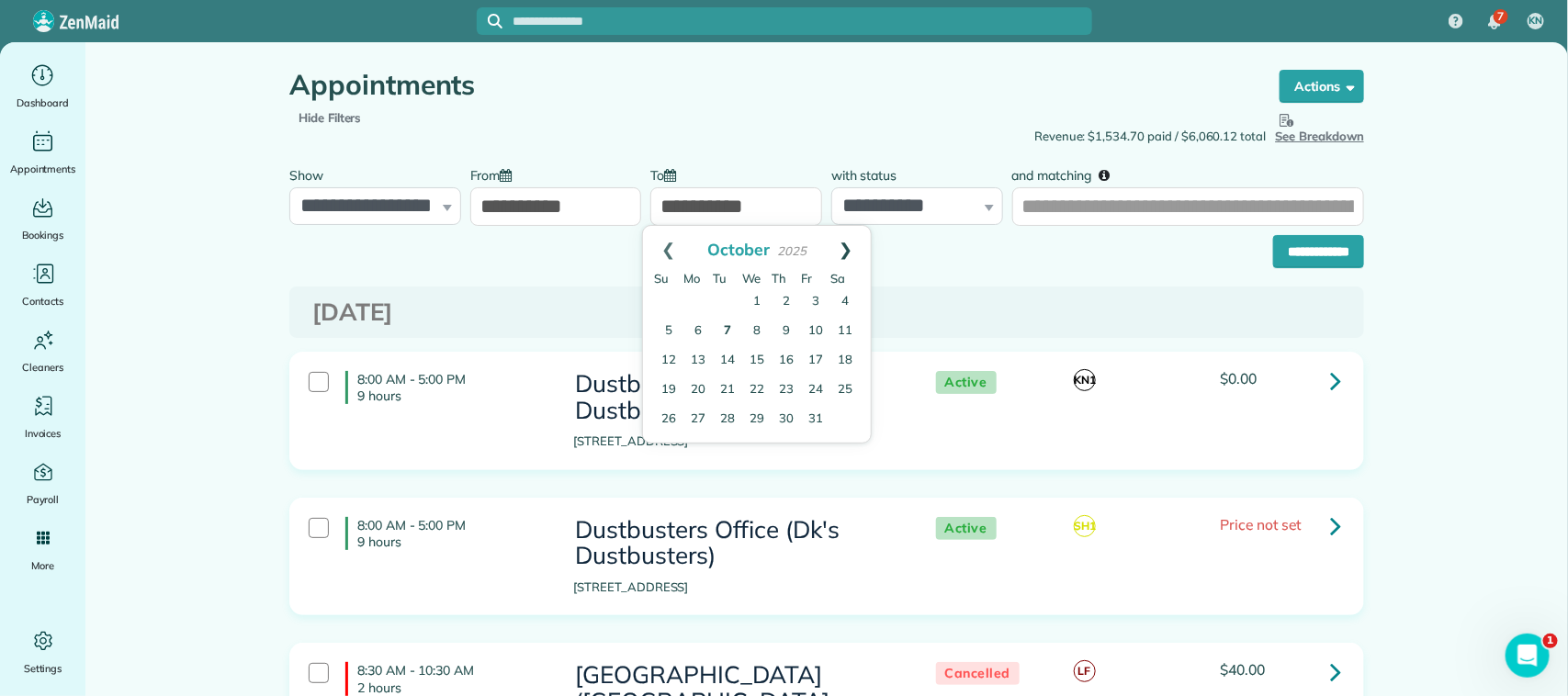
click at [855, 245] on link "Next" at bounding box center [845, 248] width 50 height 46
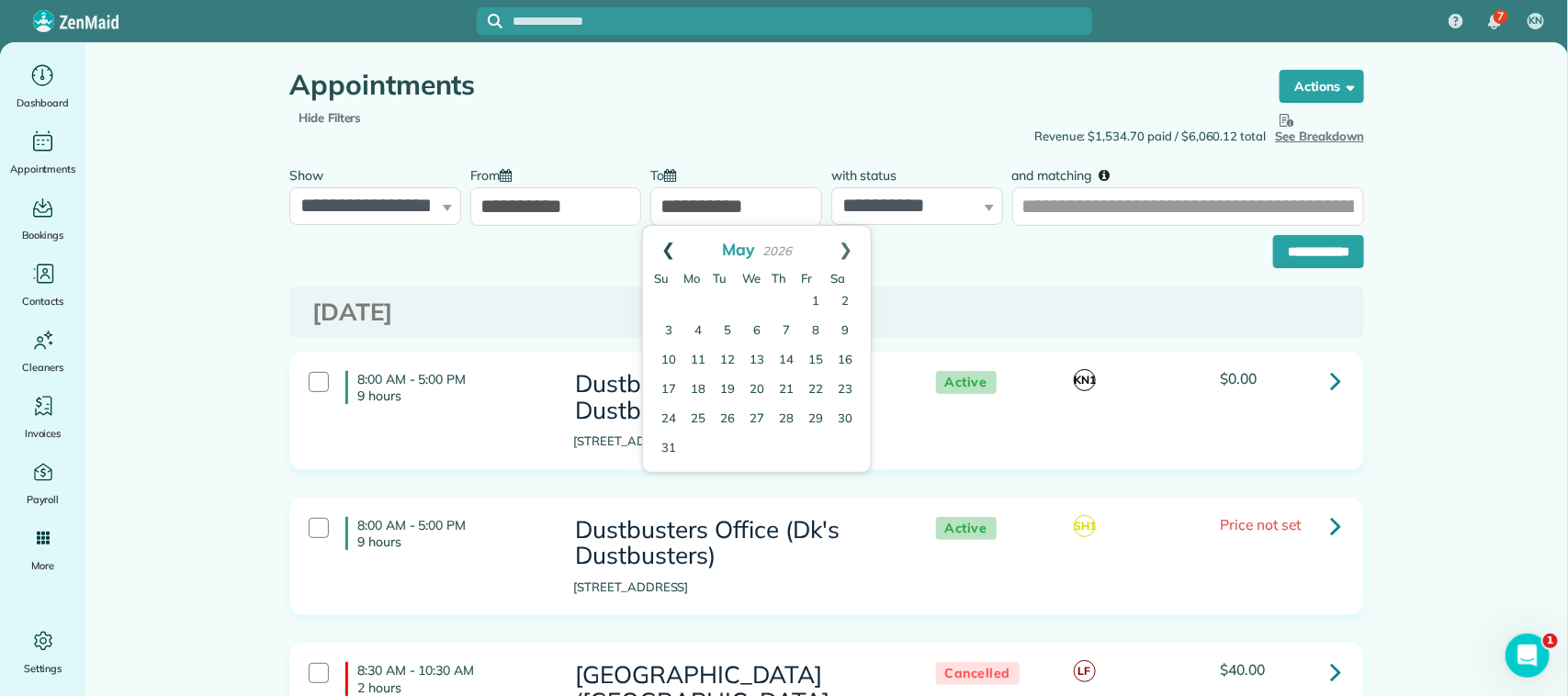
click at [673, 243] on link "Prev" at bounding box center [668, 248] width 50 height 46
click at [754, 300] on link "1" at bounding box center [756, 302] width 30 height 30
type input "**********"
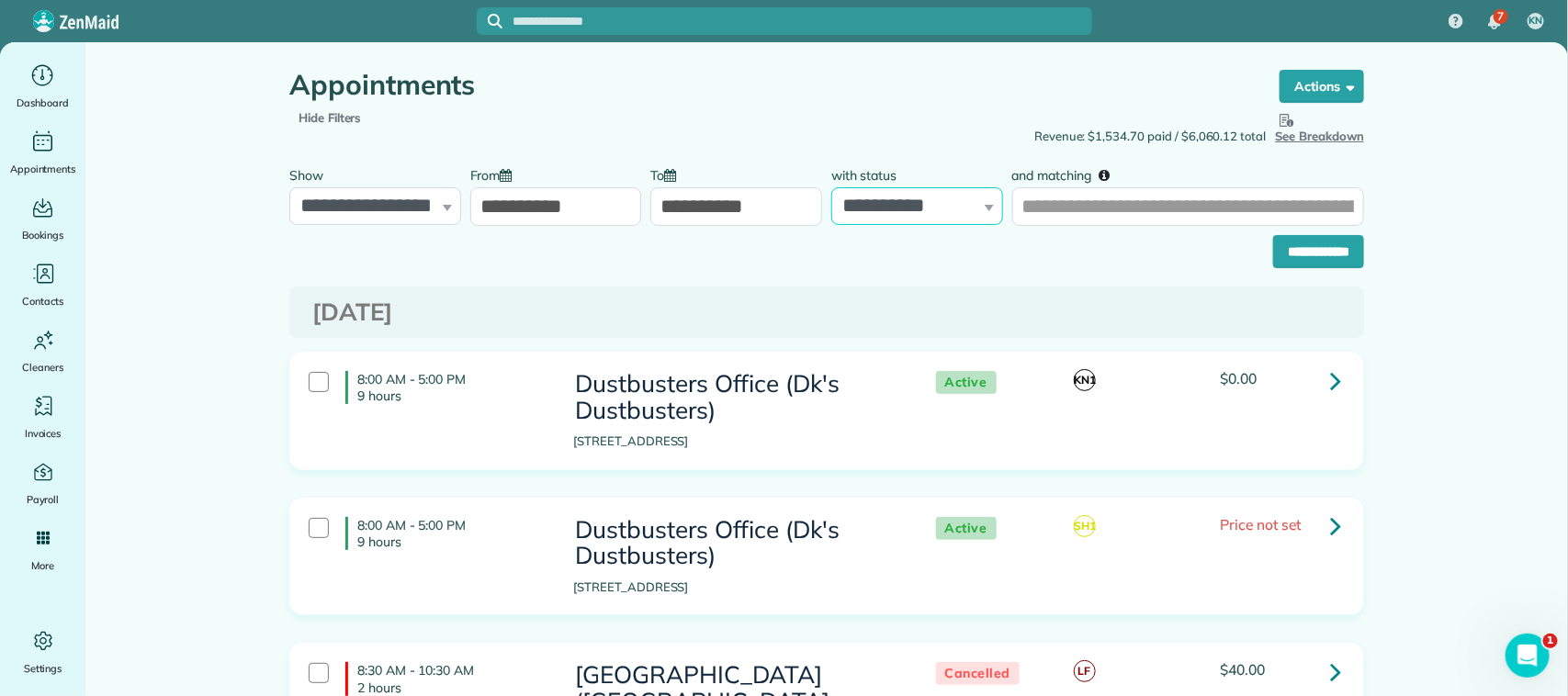
click at [884, 213] on select "**********" at bounding box center [917, 206] width 171 height 38
click at [831, 187] on select "**********" at bounding box center [917, 206] width 171 height 38
click at [1054, 218] on input "and matching" at bounding box center [1188, 206] width 352 height 38
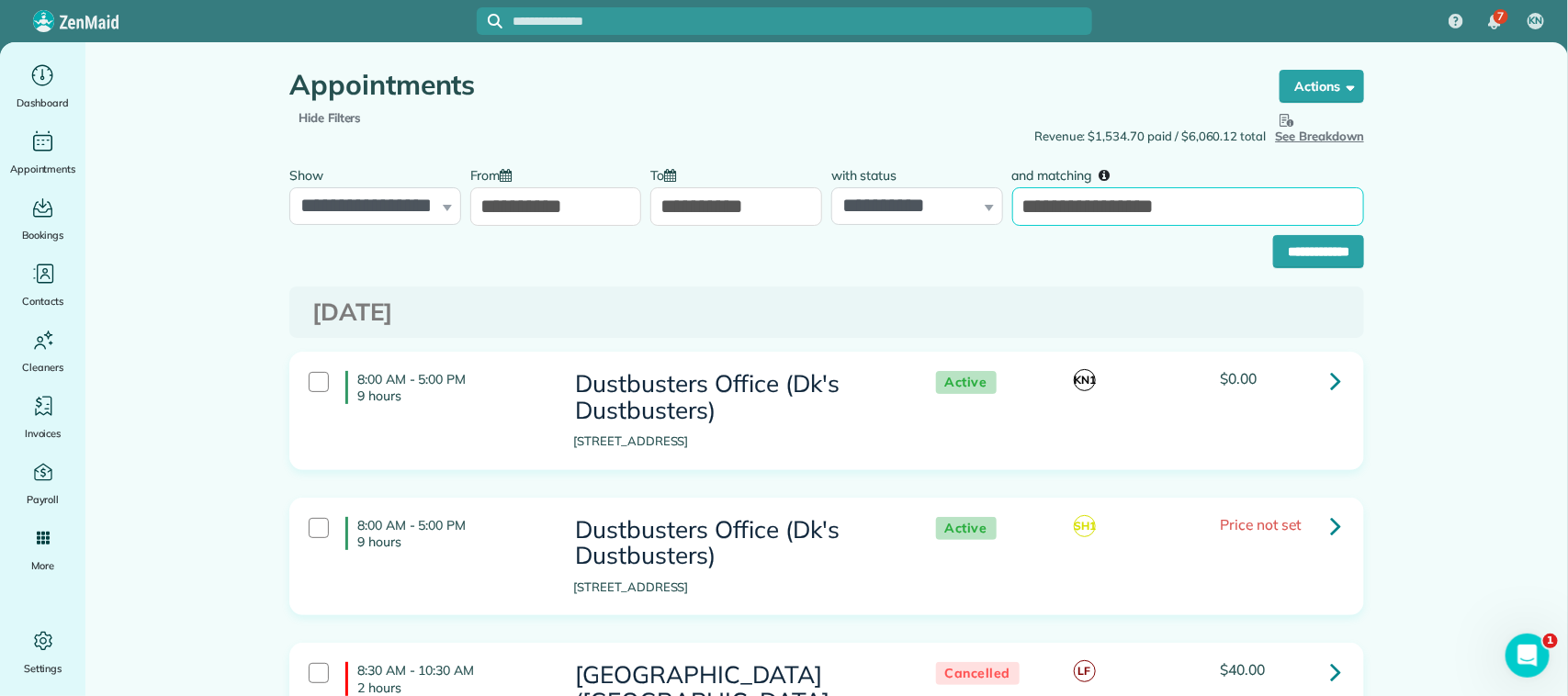
click at [1146, 208] on input "**********" at bounding box center [1188, 206] width 352 height 38
type input "**********"
click at [1296, 240] on input "**********" at bounding box center [1318, 252] width 91 height 33
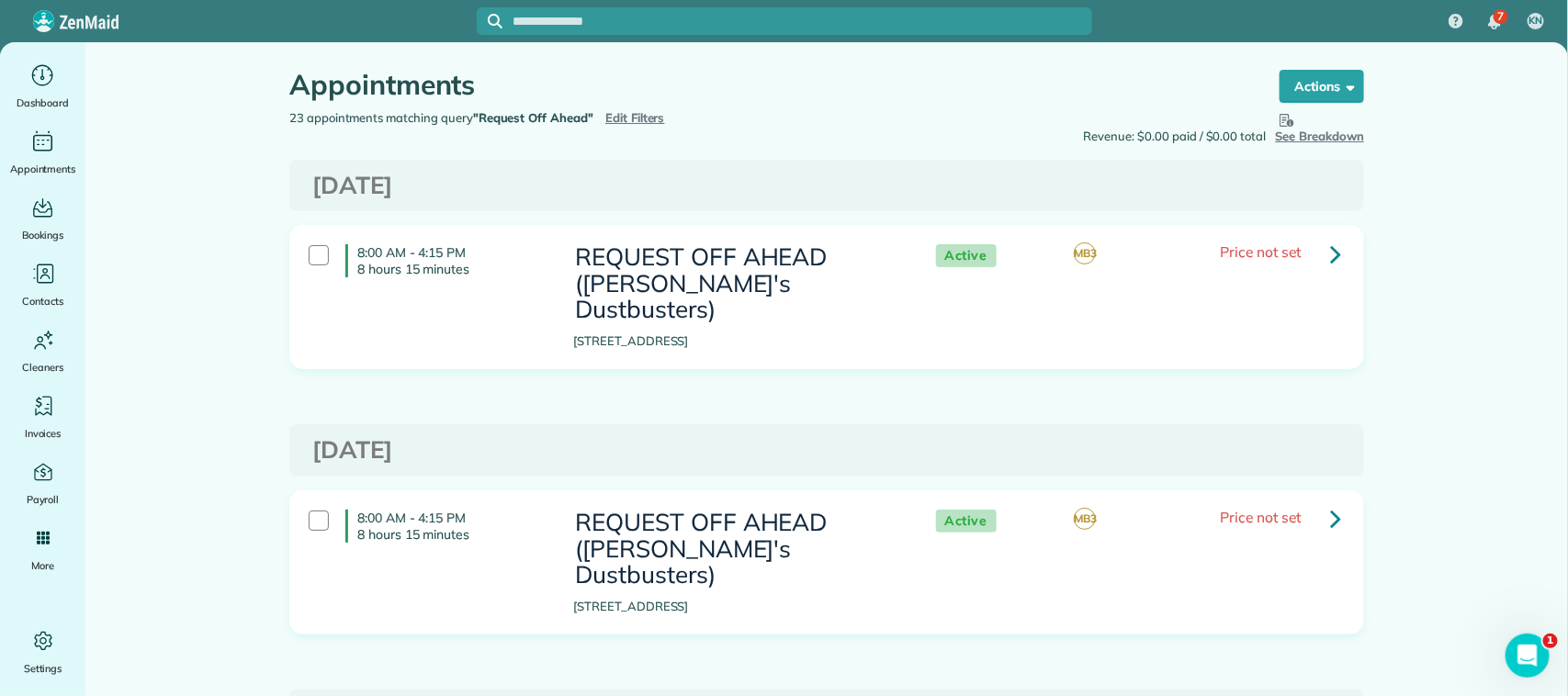
click at [1330, 258] on icon at bounding box center [1335, 254] width 11 height 32
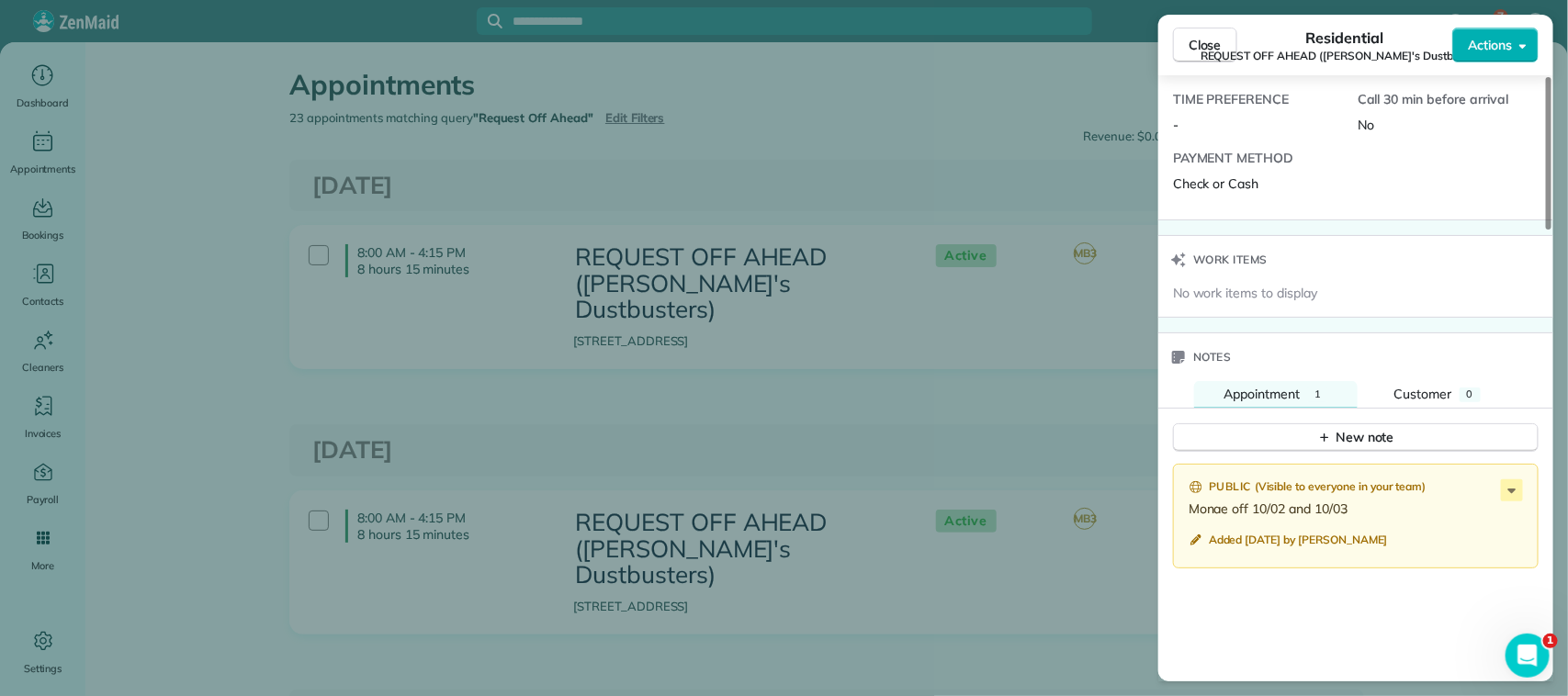
scroll to position [1339, 0]
click at [1189, 52] on span "Close" at bounding box center [1206, 44] width 33 height 19
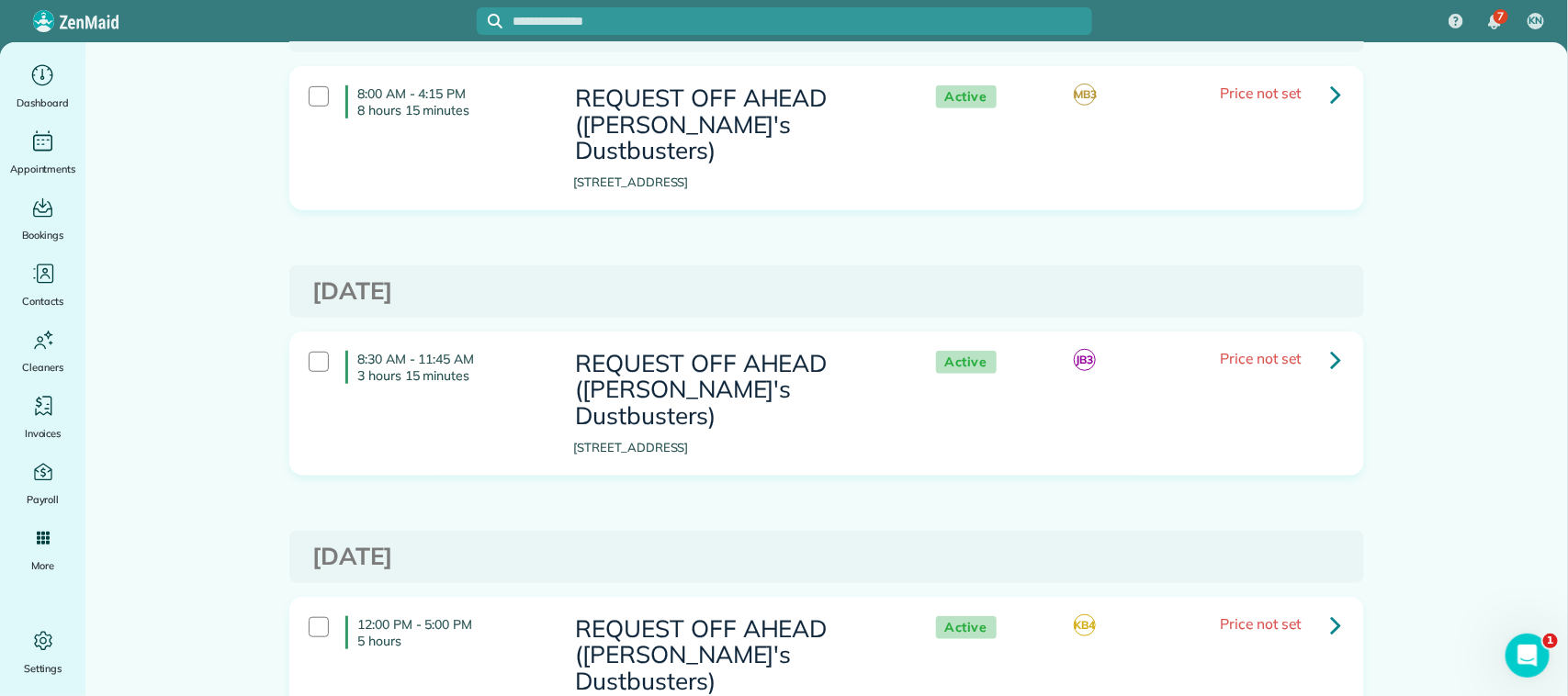
scroll to position [459, 0]
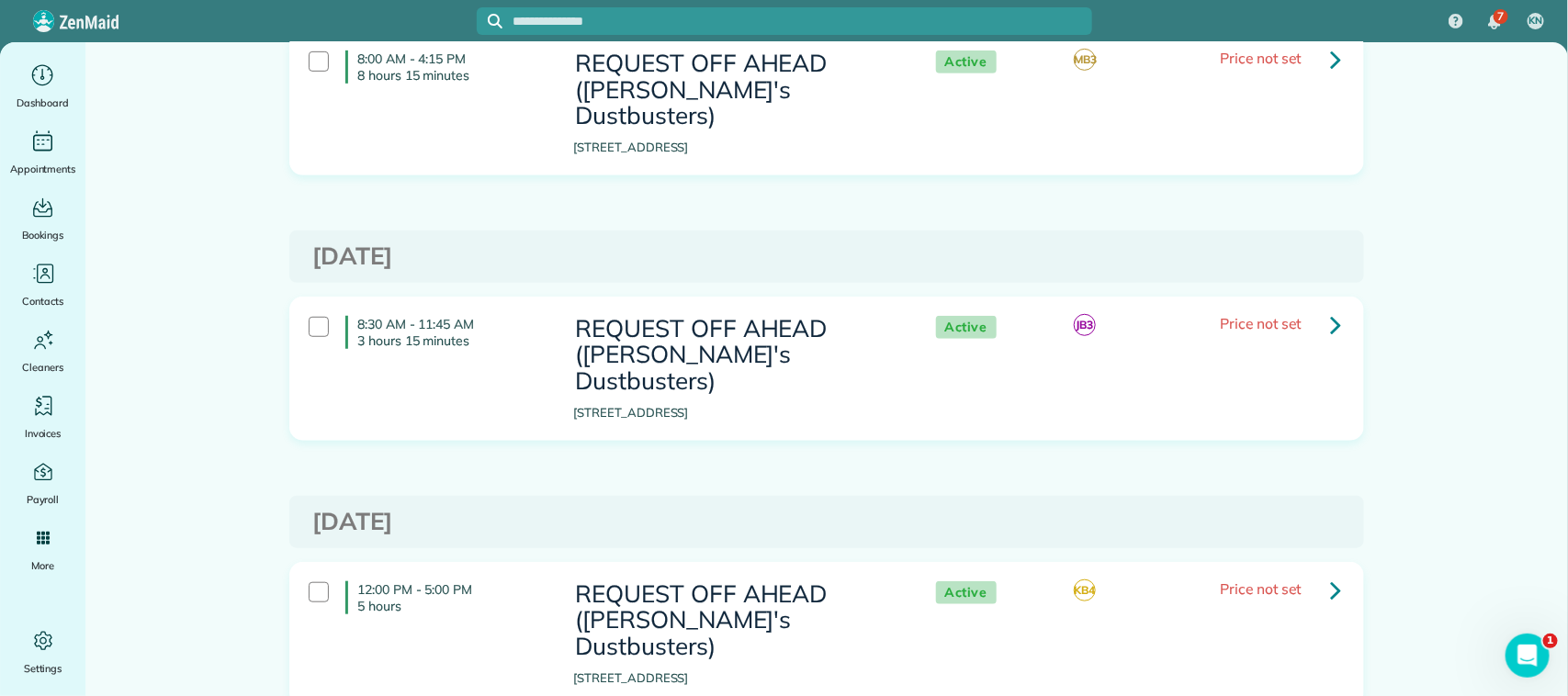
click at [1330, 308] on icon at bounding box center [1335, 324] width 11 height 32
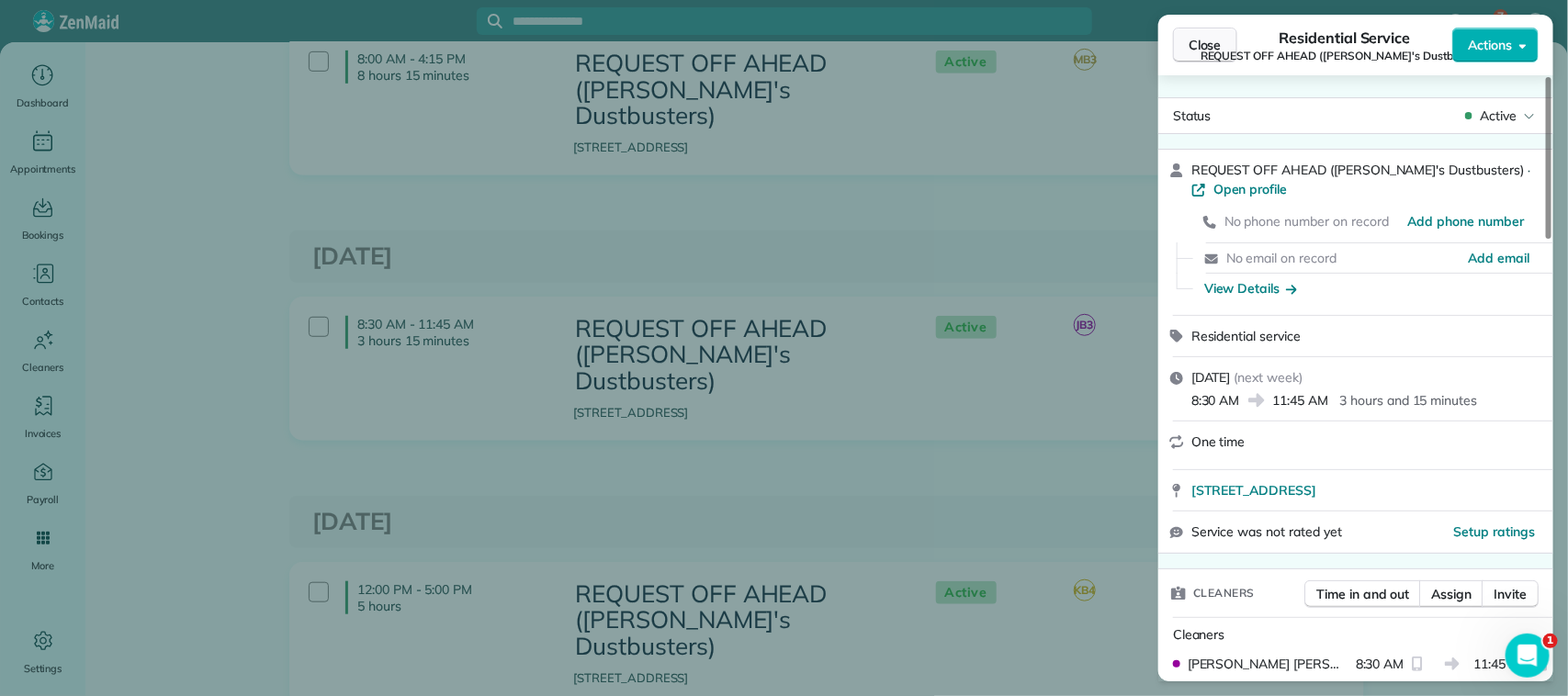
click at [1192, 43] on span "Close" at bounding box center [1206, 44] width 33 height 19
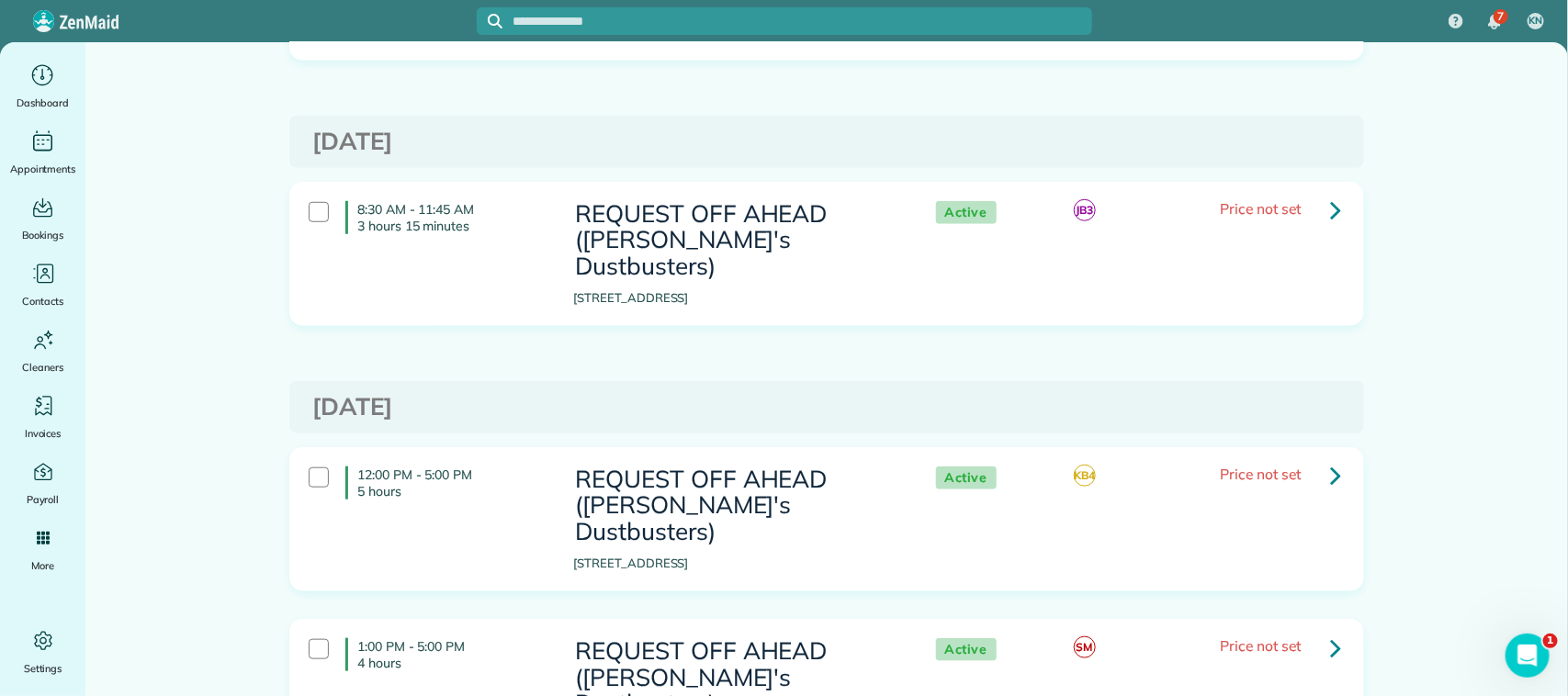
scroll to position [688, 0]
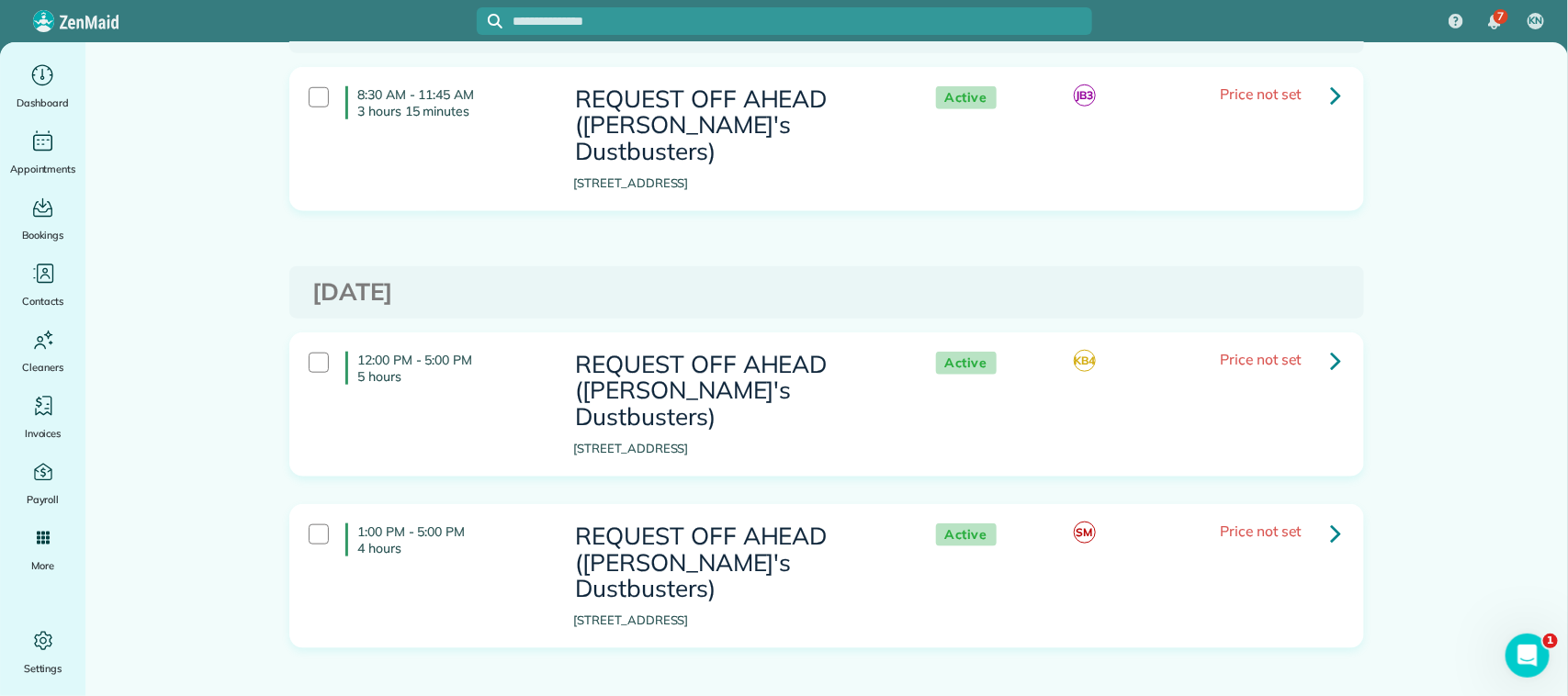
click at [1330, 345] on icon at bounding box center [1335, 360] width 11 height 32
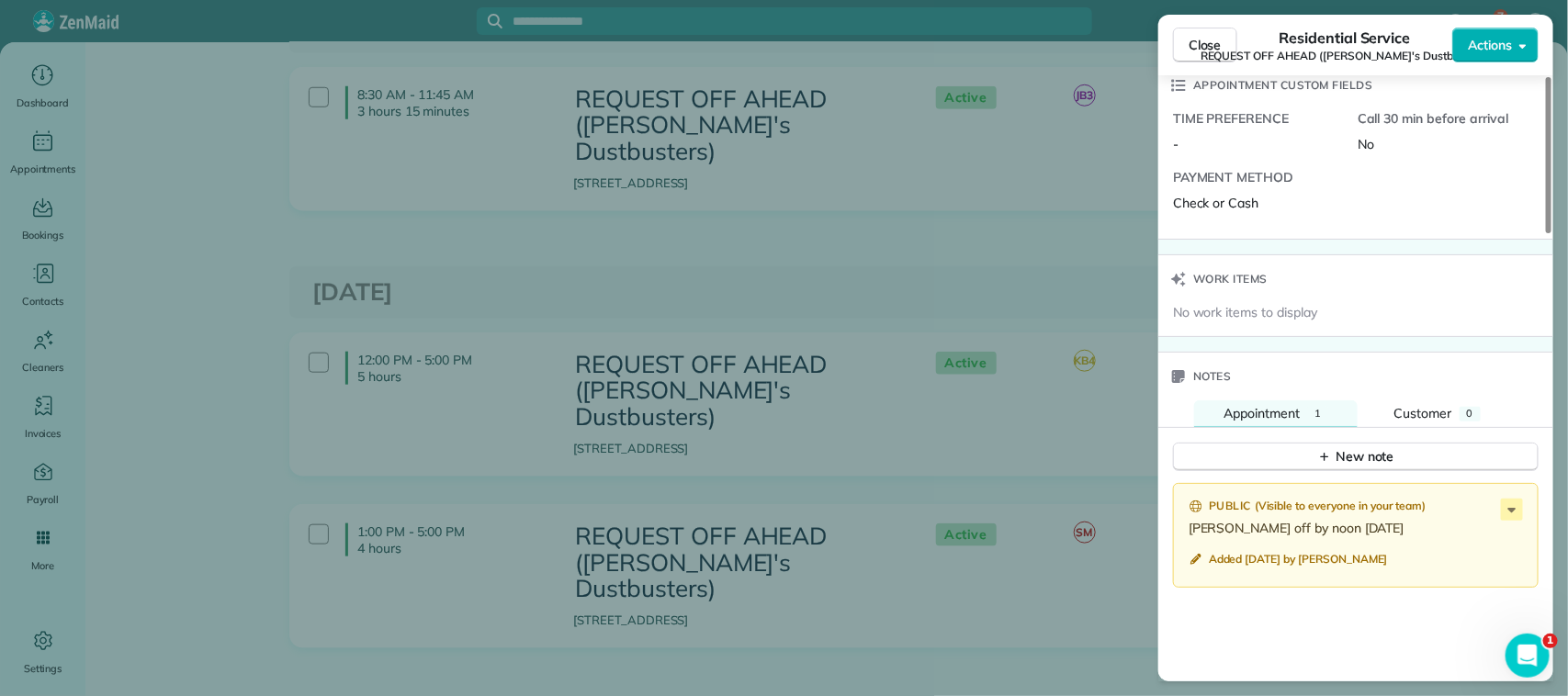
scroll to position [1377, 0]
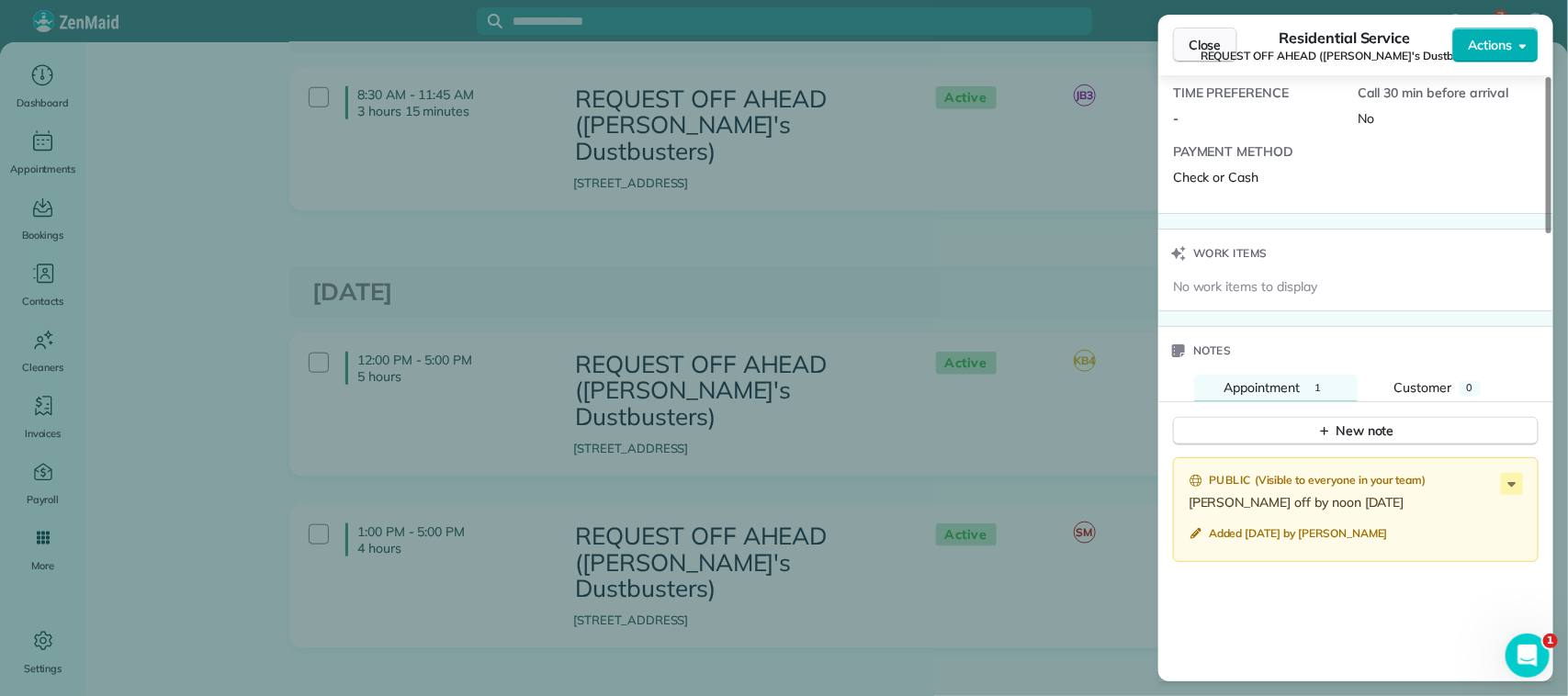
click at [1223, 48] on button "Close" at bounding box center [1205, 44] width 64 height 34
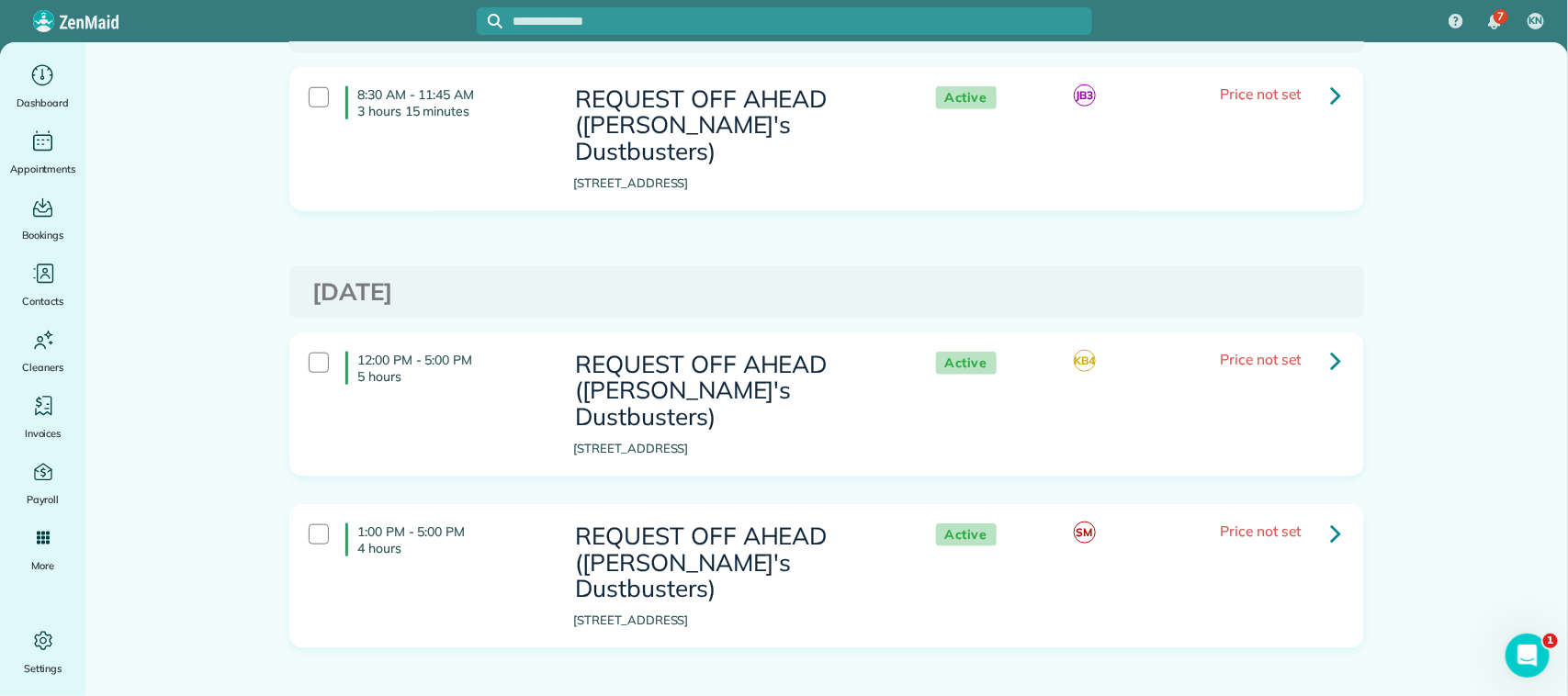
click at [1330, 517] on icon at bounding box center [1335, 533] width 11 height 32
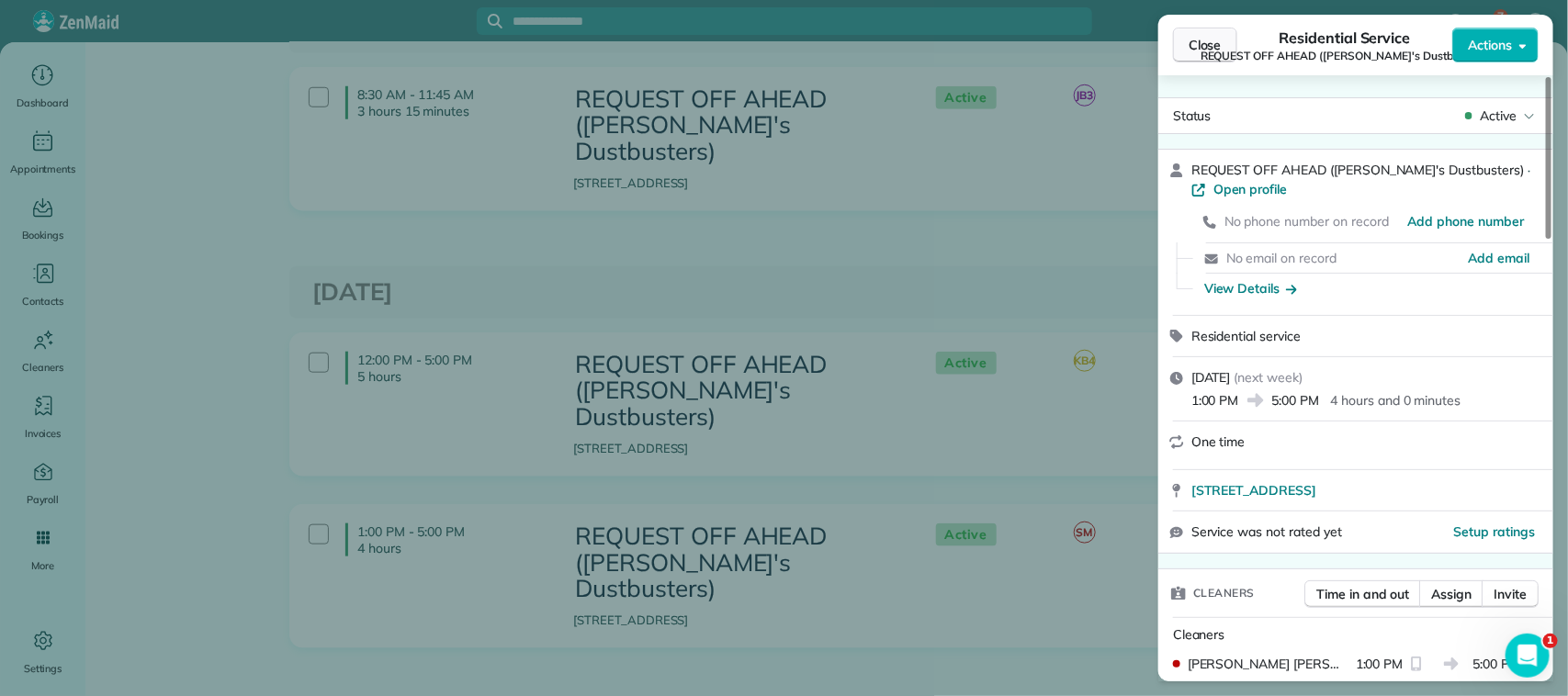
click at [1212, 57] on button "Close" at bounding box center [1205, 44] width 64 height 34
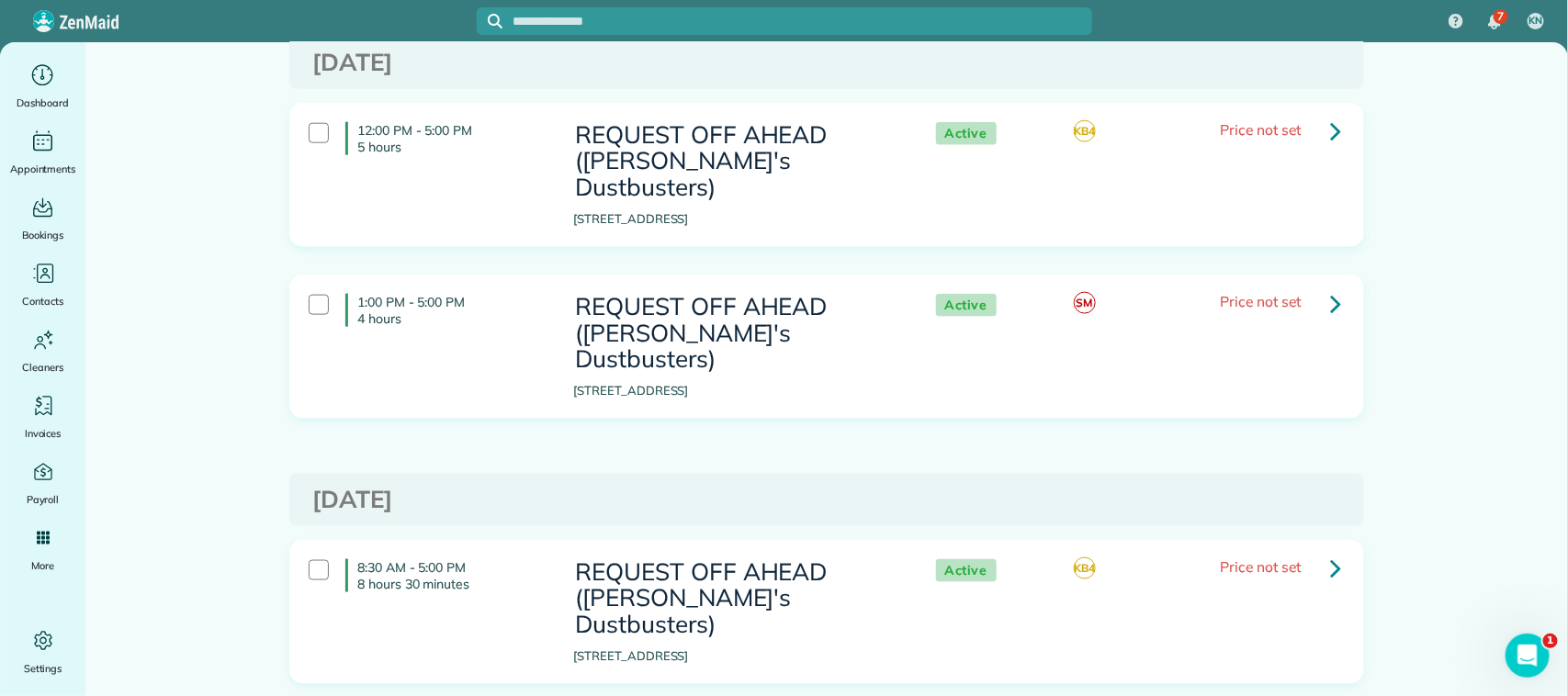
scroll to position [1033, 0]
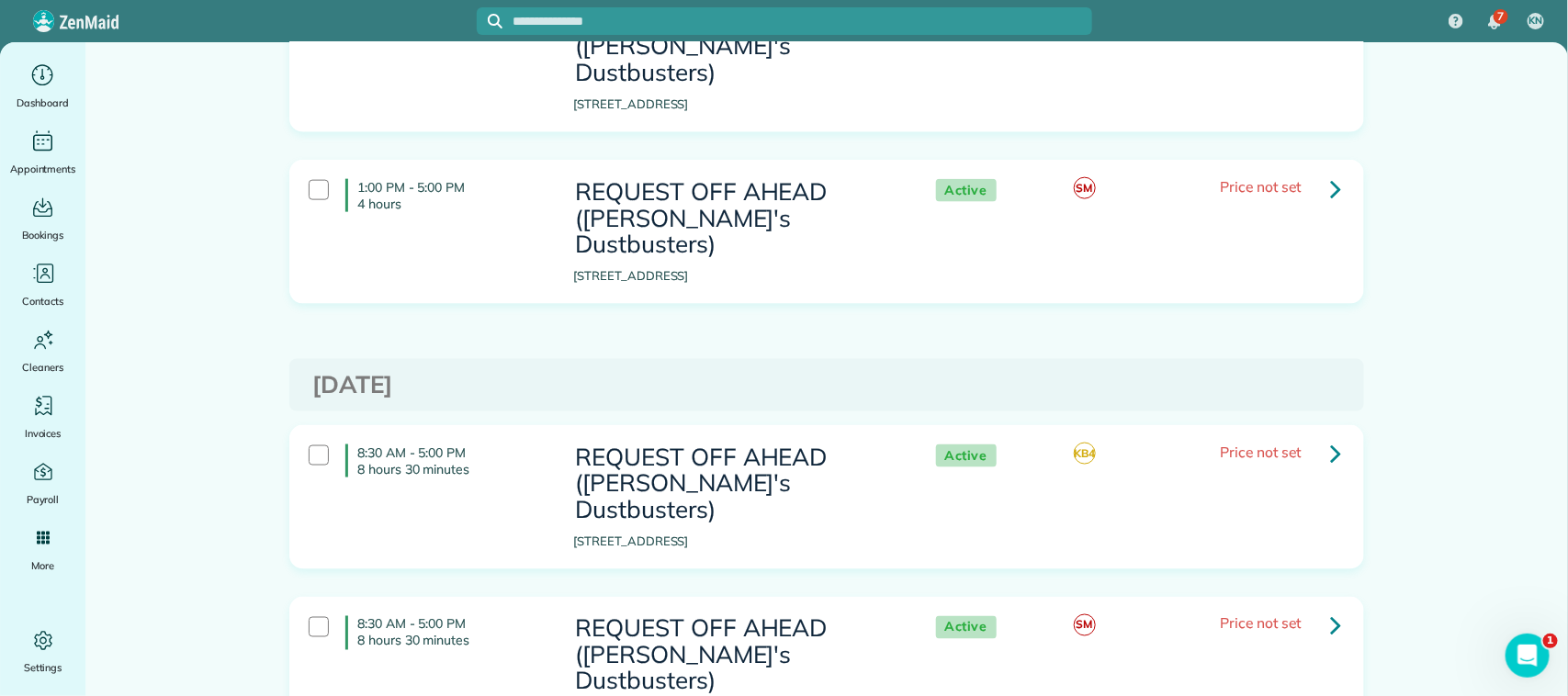
click at [1317, 435] on link at bounding box center [1335, 453] width 36 height 36
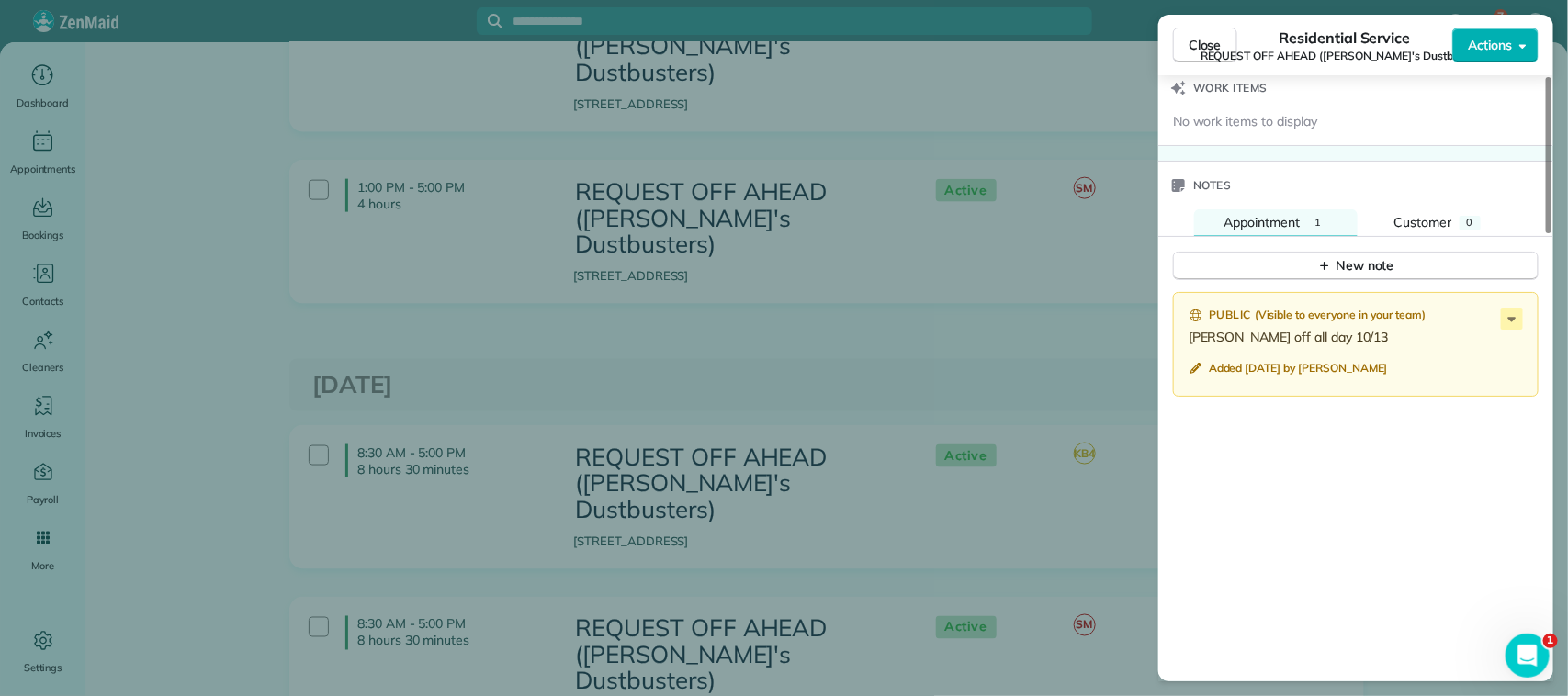
scroll to position [1491, 0]
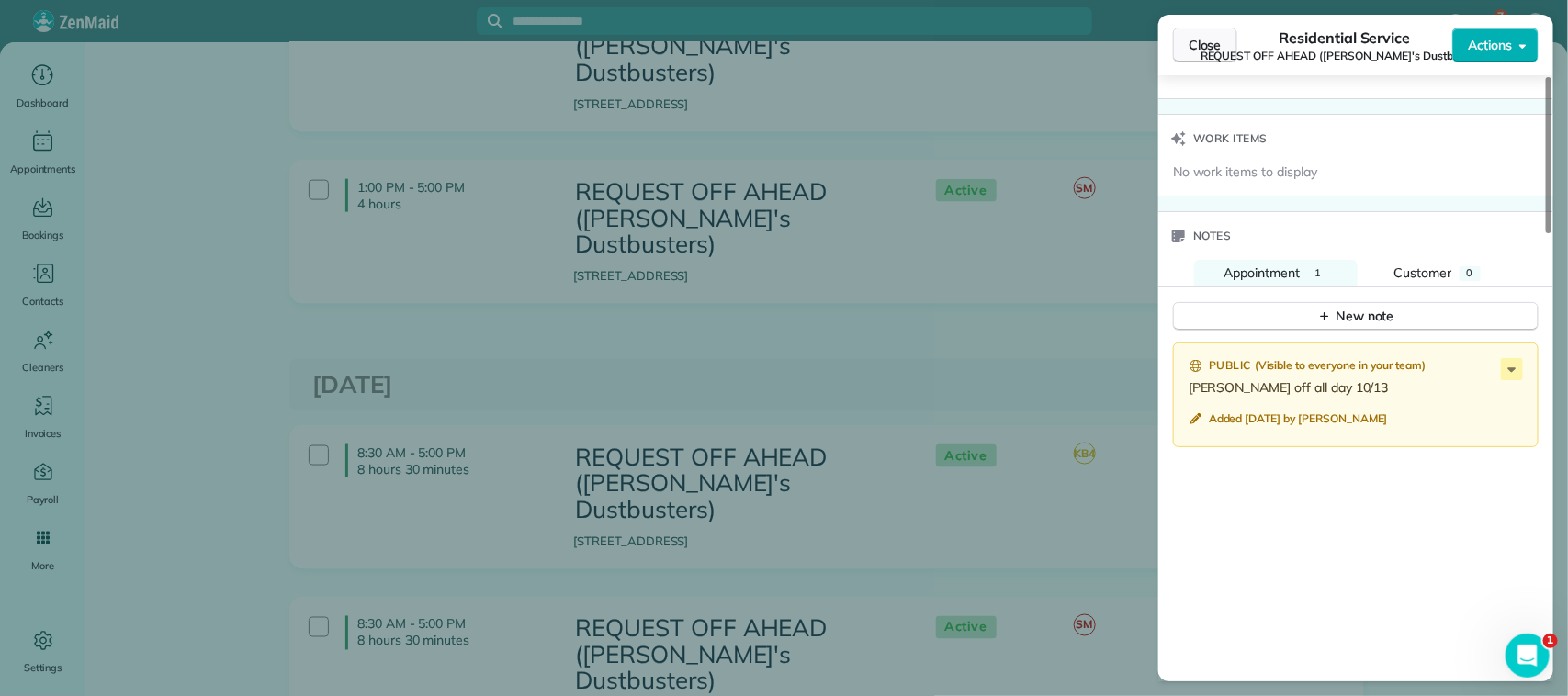
click at [1228, 42] on button "Close" at bounding box center [1205, 44] width 64 height 34
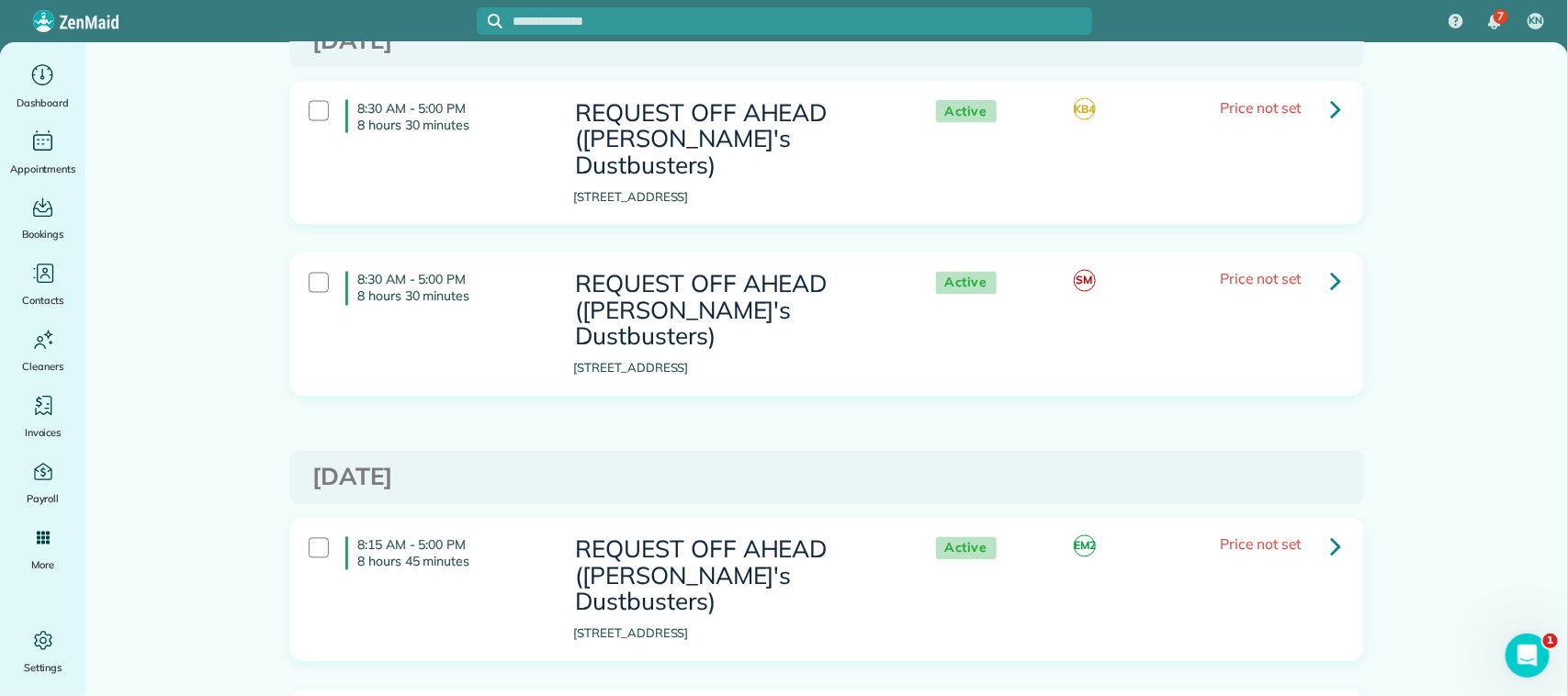
scroll to position [1491, 0]
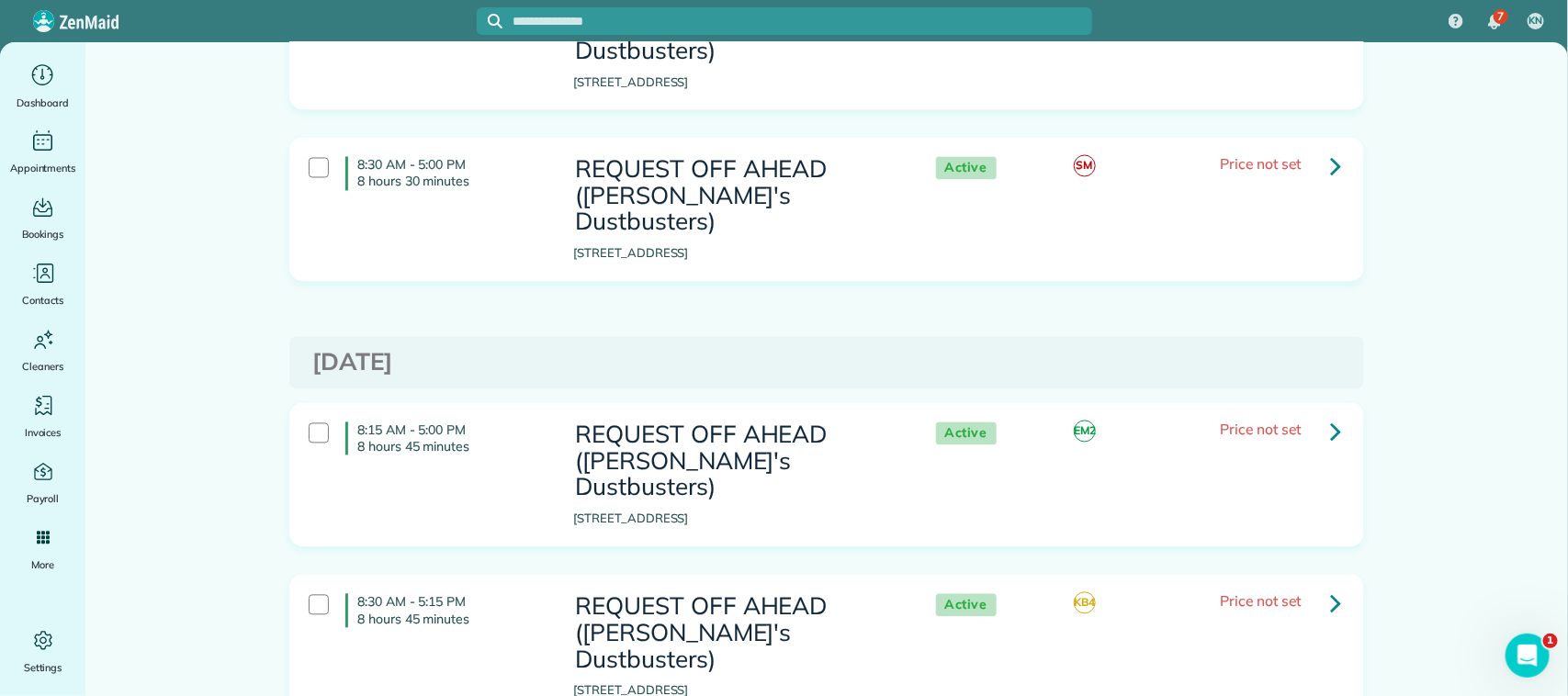
click at [1332, 415] on icon at bounding box center [1335, 431] width 11 height 32
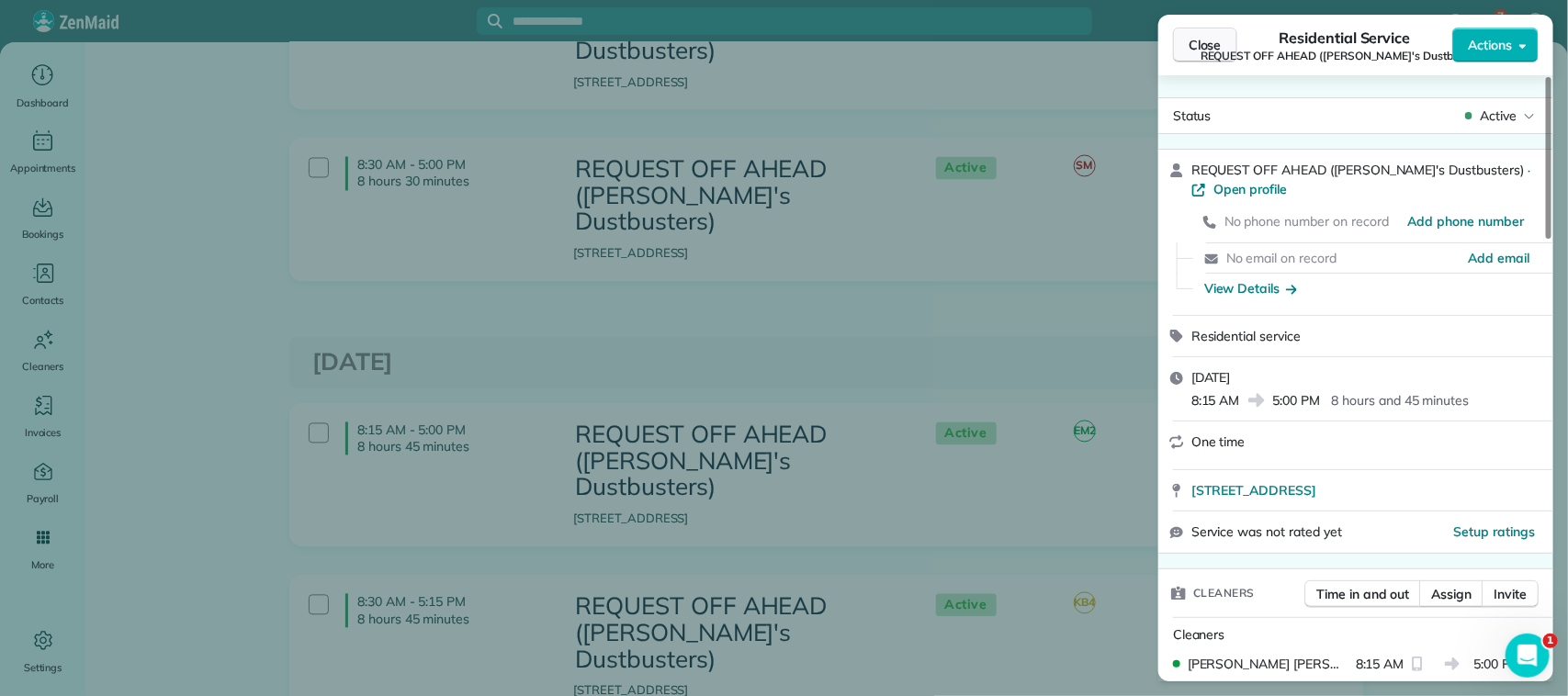
click at [1209, 46] on span "Close" at bounding box center [1206, 44] width 33 height 19
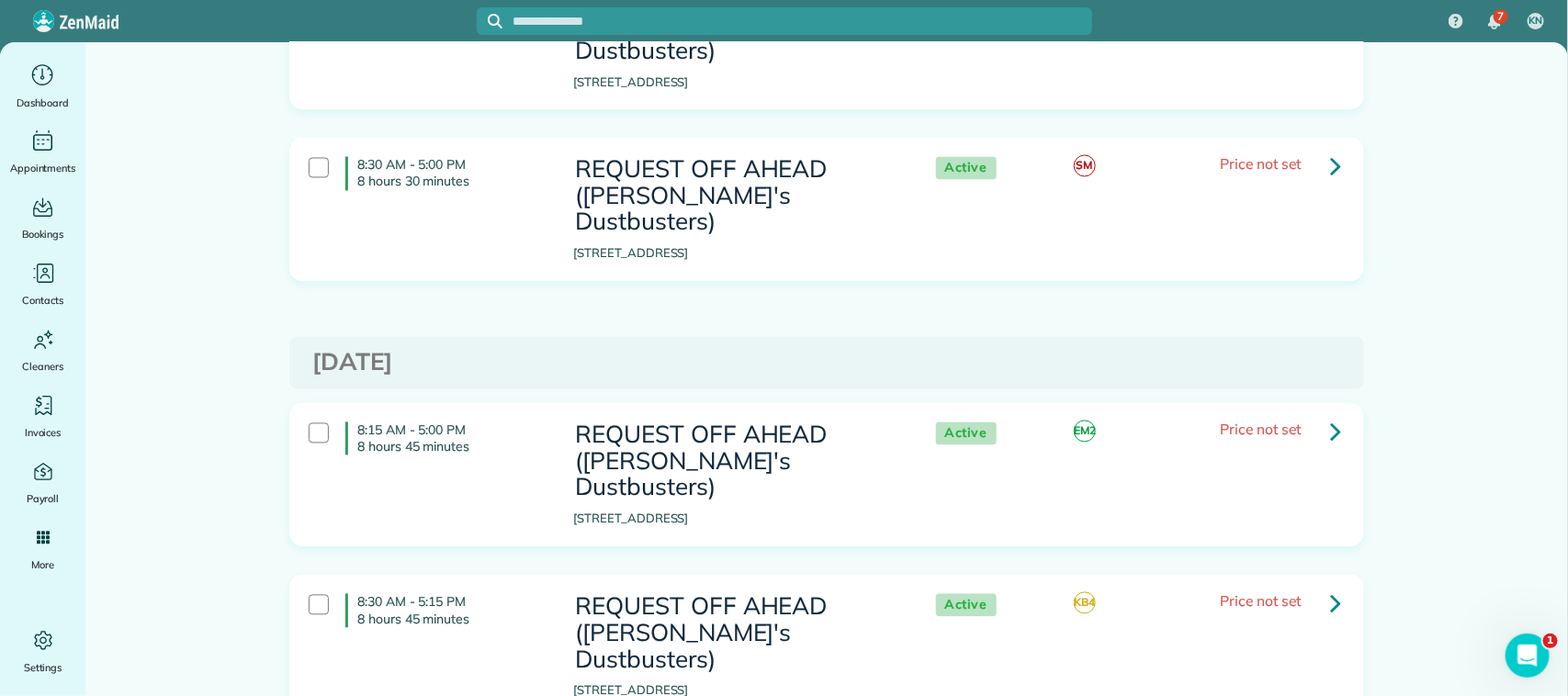
click at [1330, 588] on icon at bounding box center [1335, 603] width 11 height 32
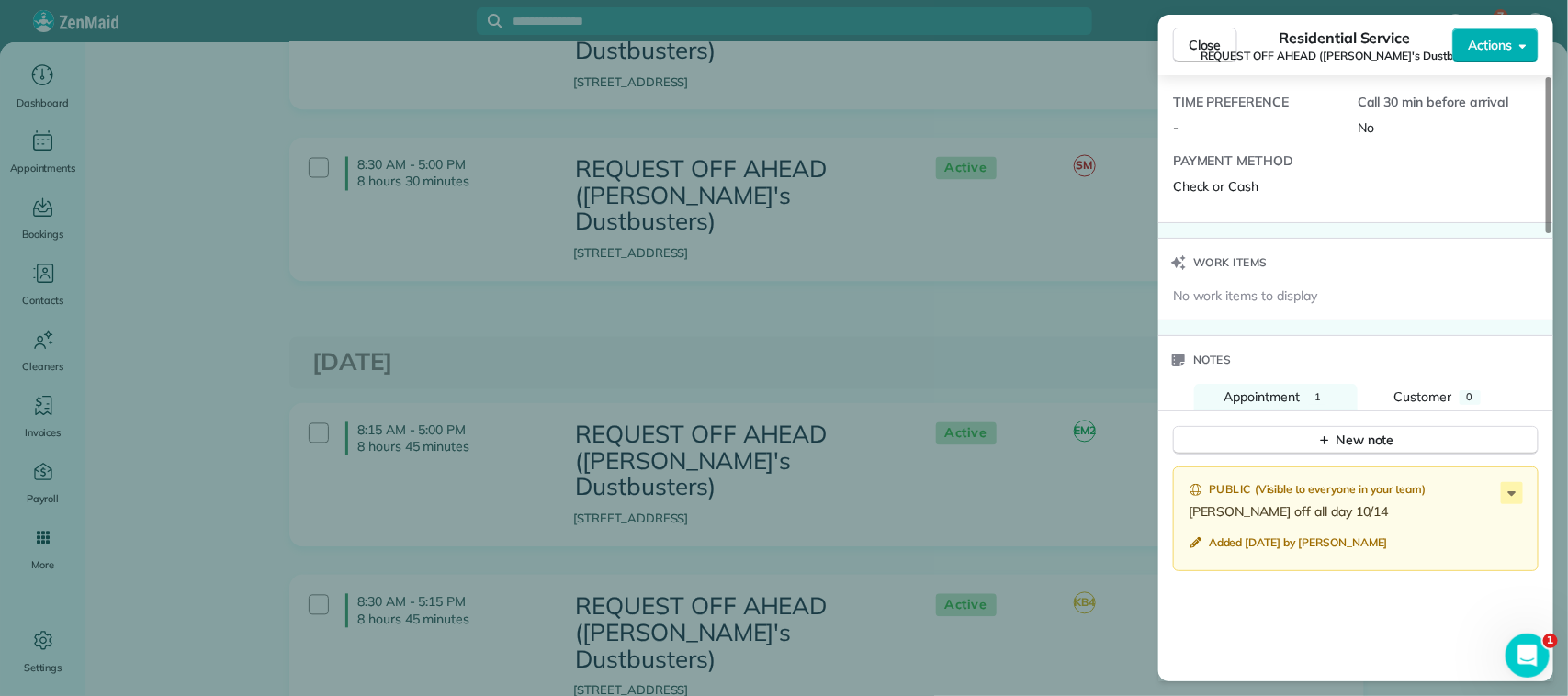
scroll to position [1491, 0]
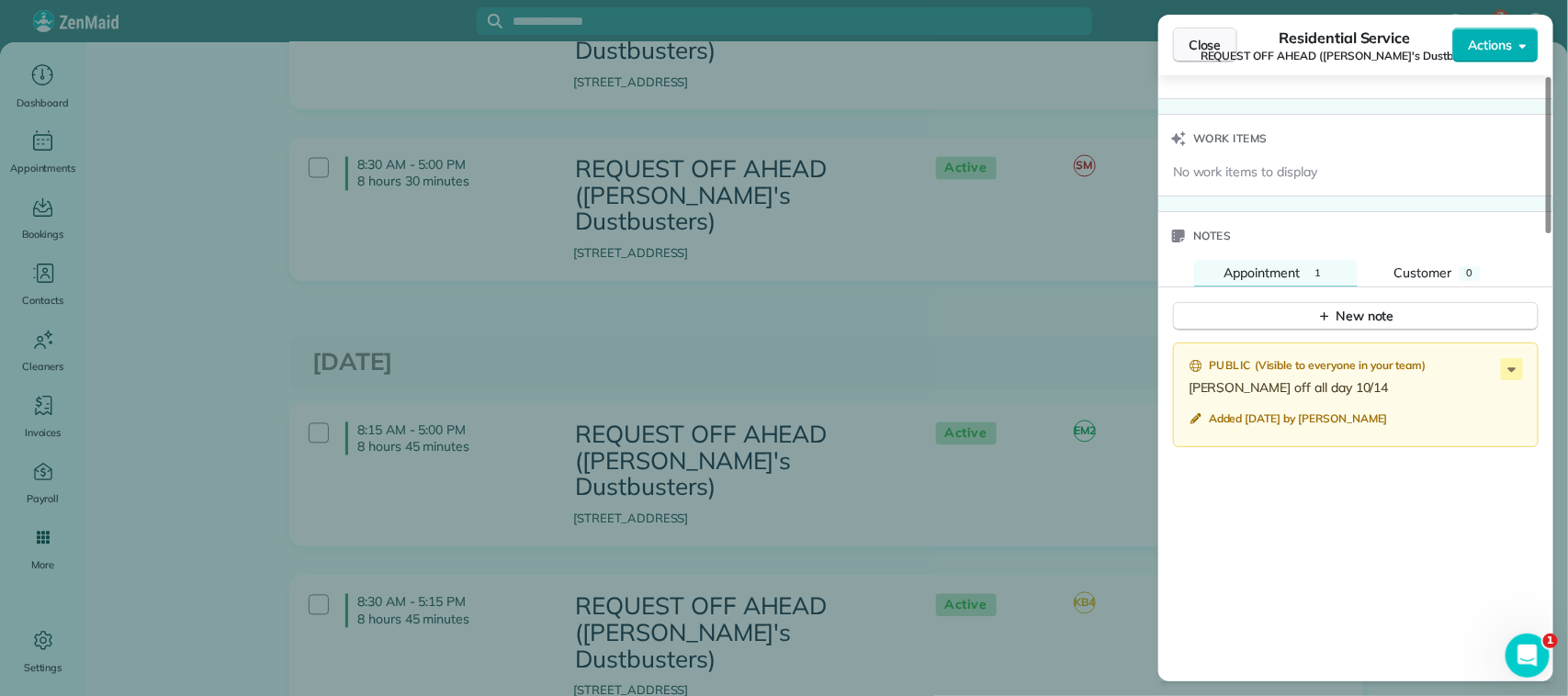
click at [1215, 55] on button "Close" at bounding box center [1205, 44] width 64 height 34
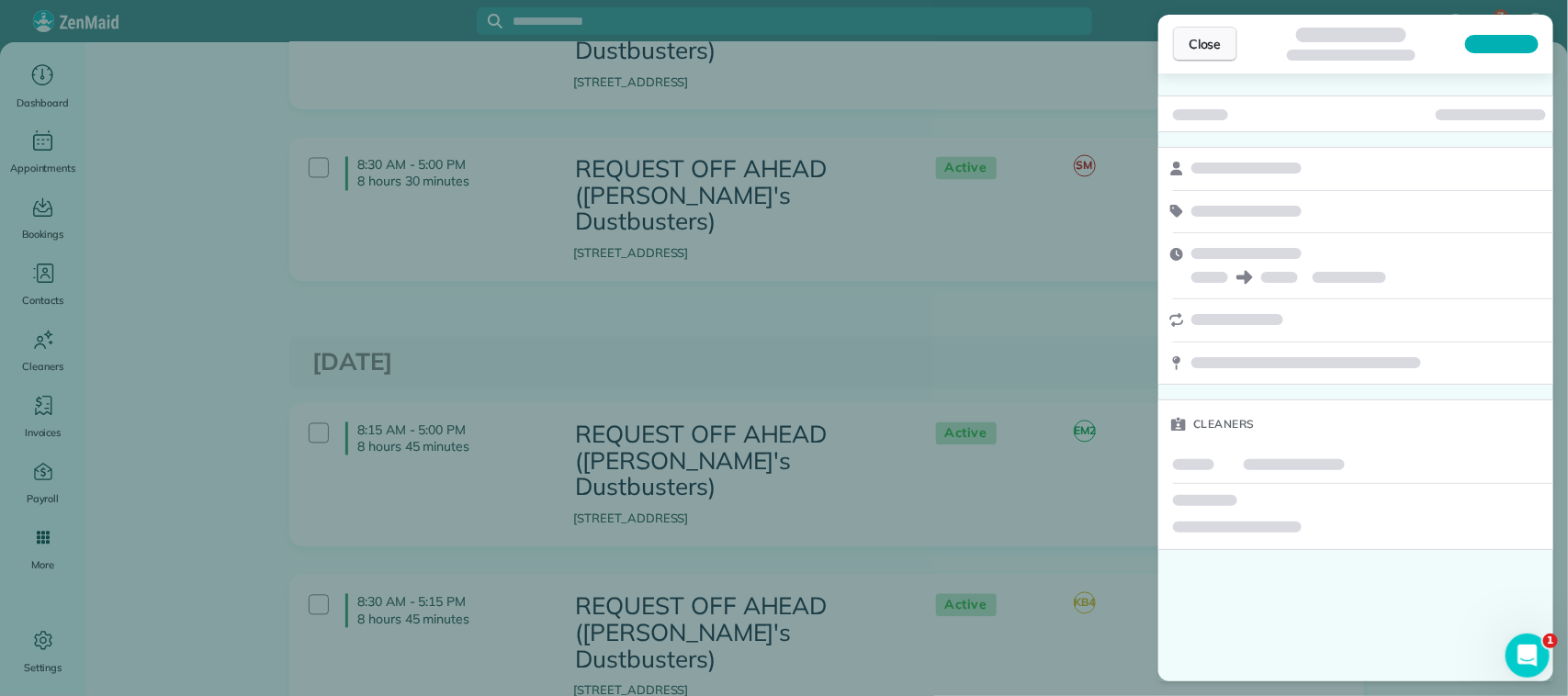
click at [1223, 41] on button "Close" at bounding box center [1205, 43] width 64 height 34
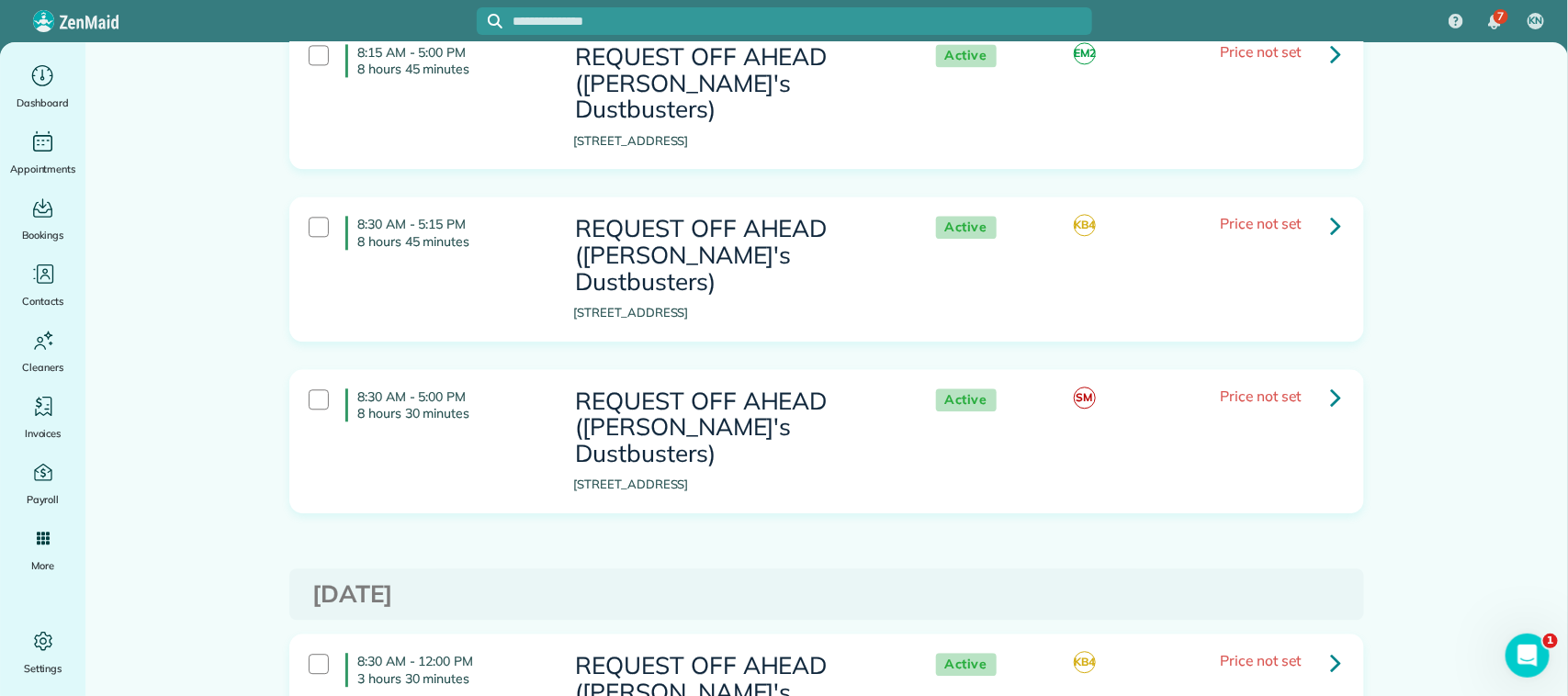
scroll to position [1951, 0]
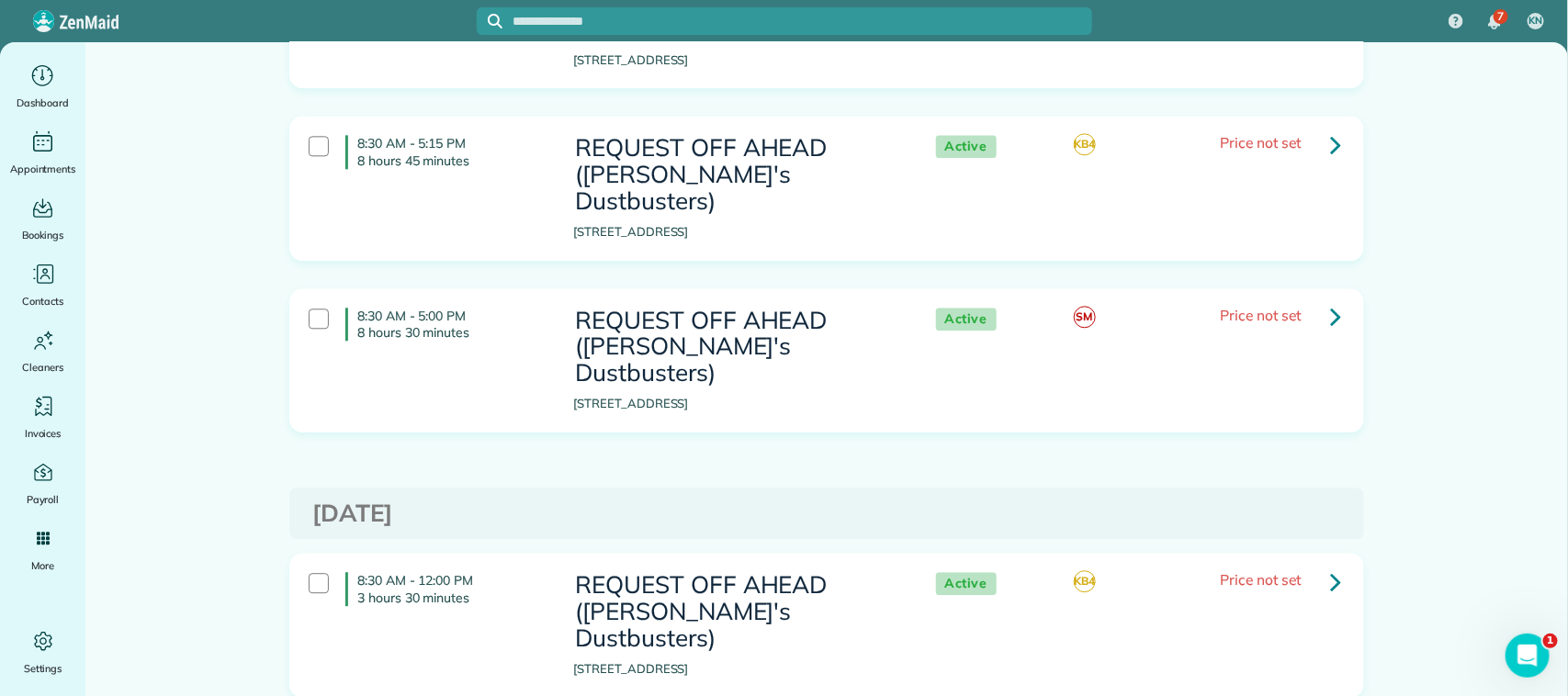
click at [1333, 563] on link at bounding box center [1335, 581] width 36 height 36
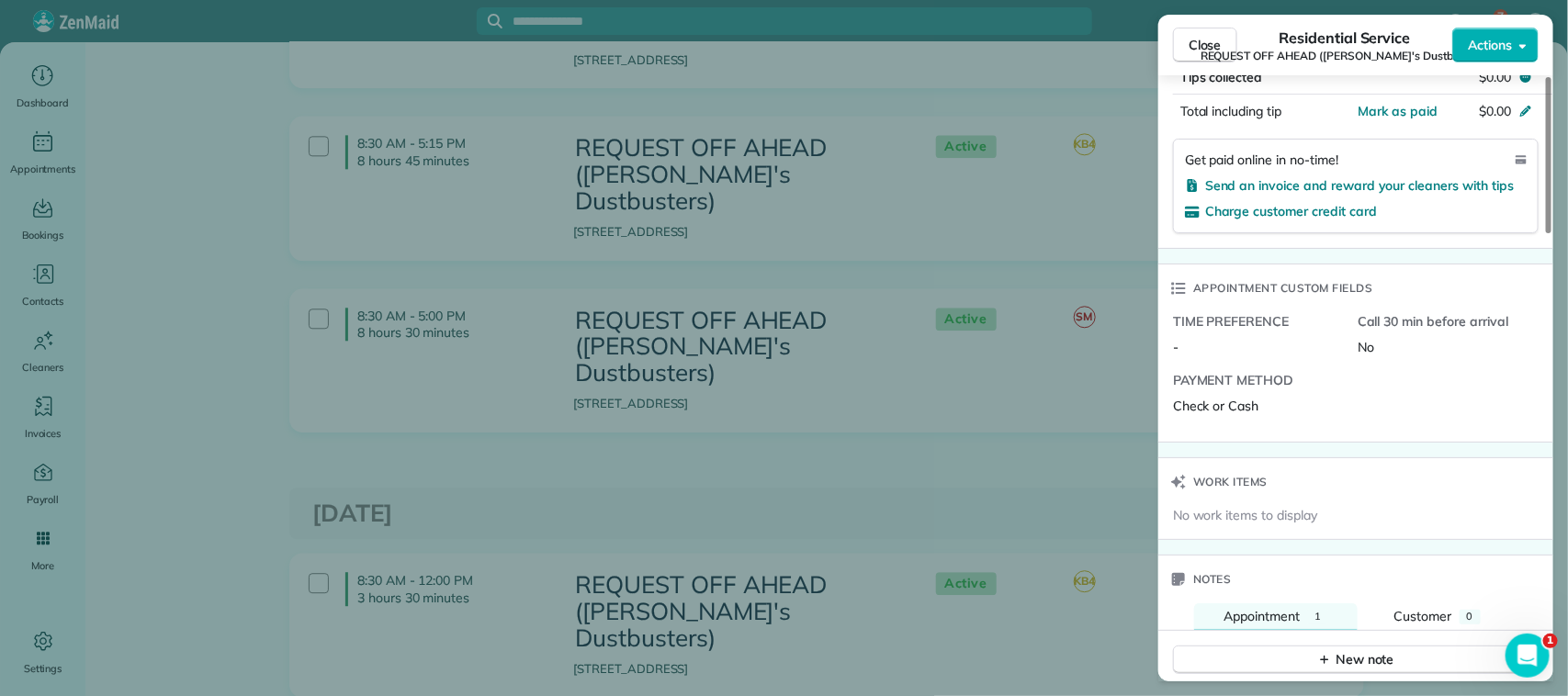
scroll to position [1263, 0]
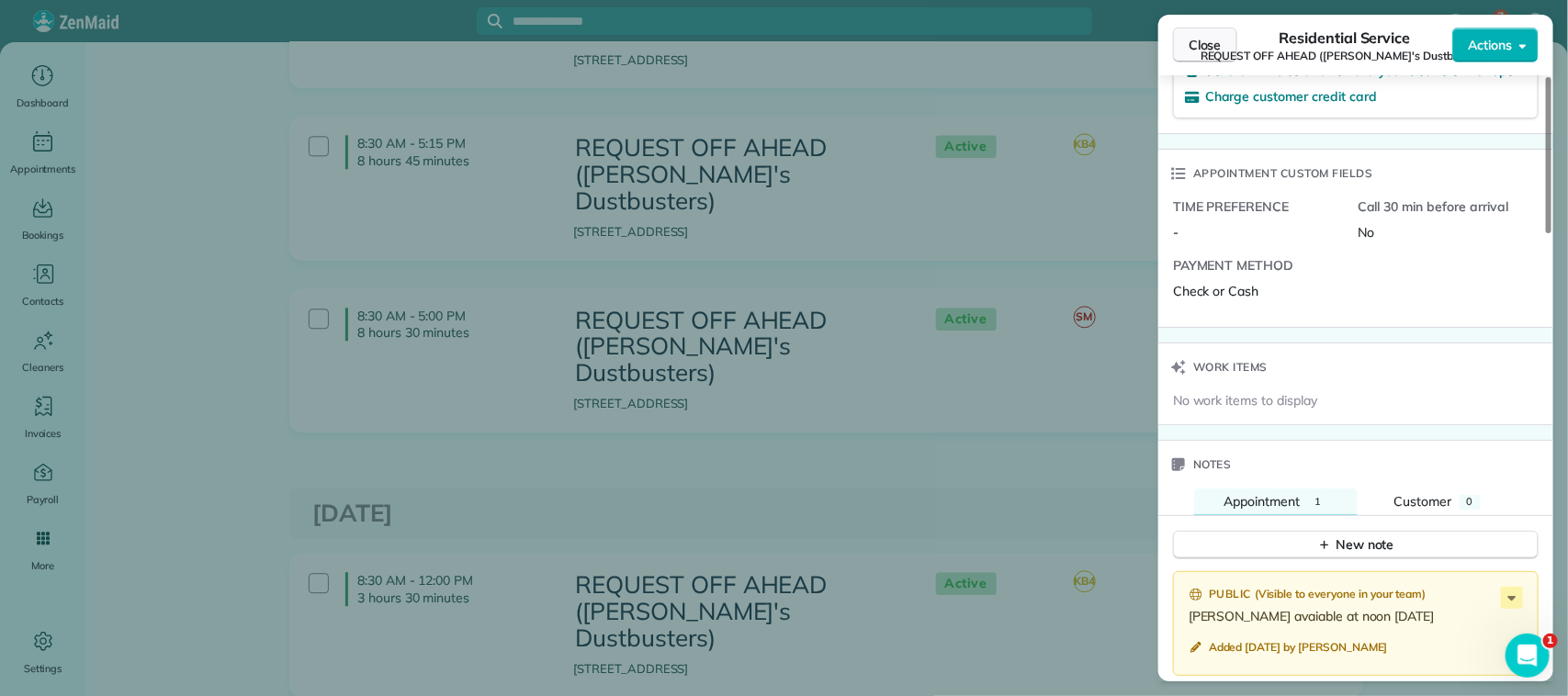
click at [1185, 51] on button "Close" at bounding box center [1205, 44] width 64 height 34
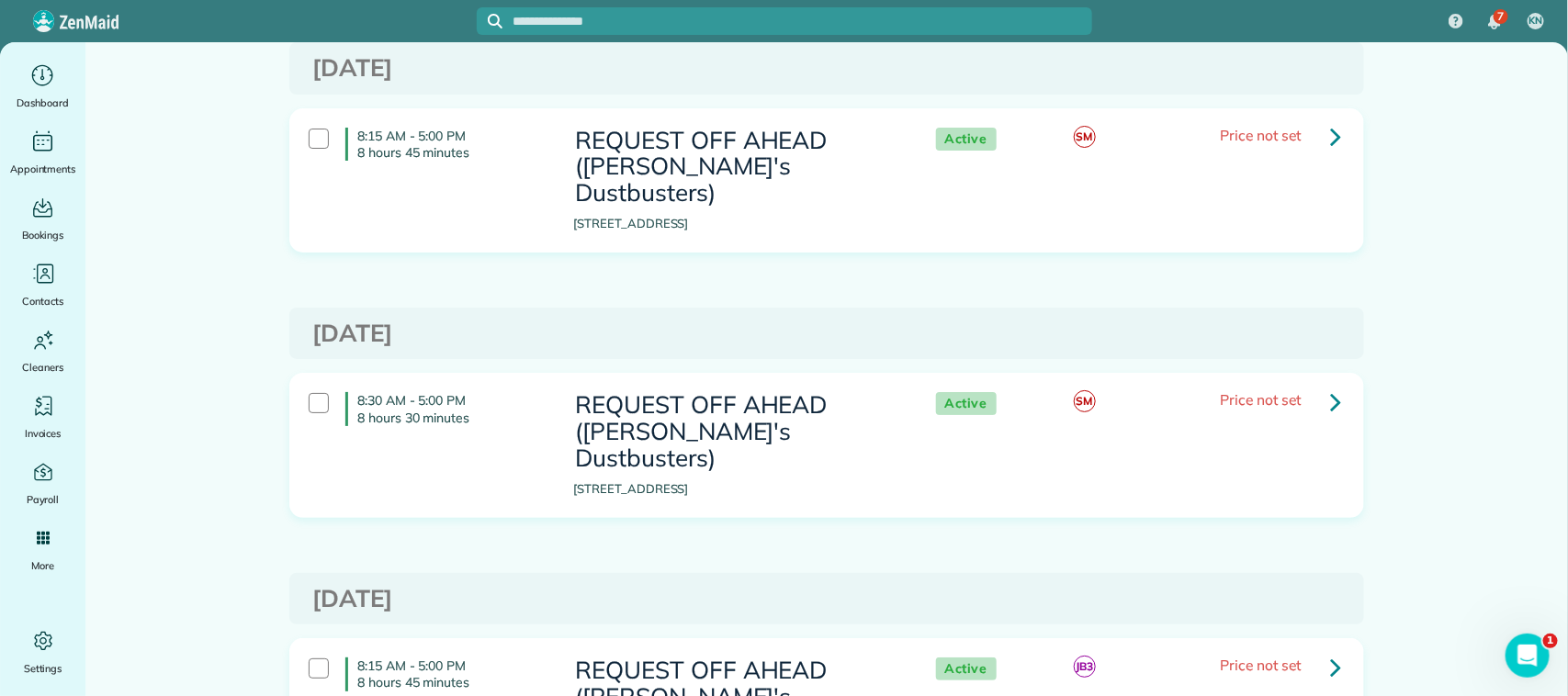
scroll to position [3213, 0]
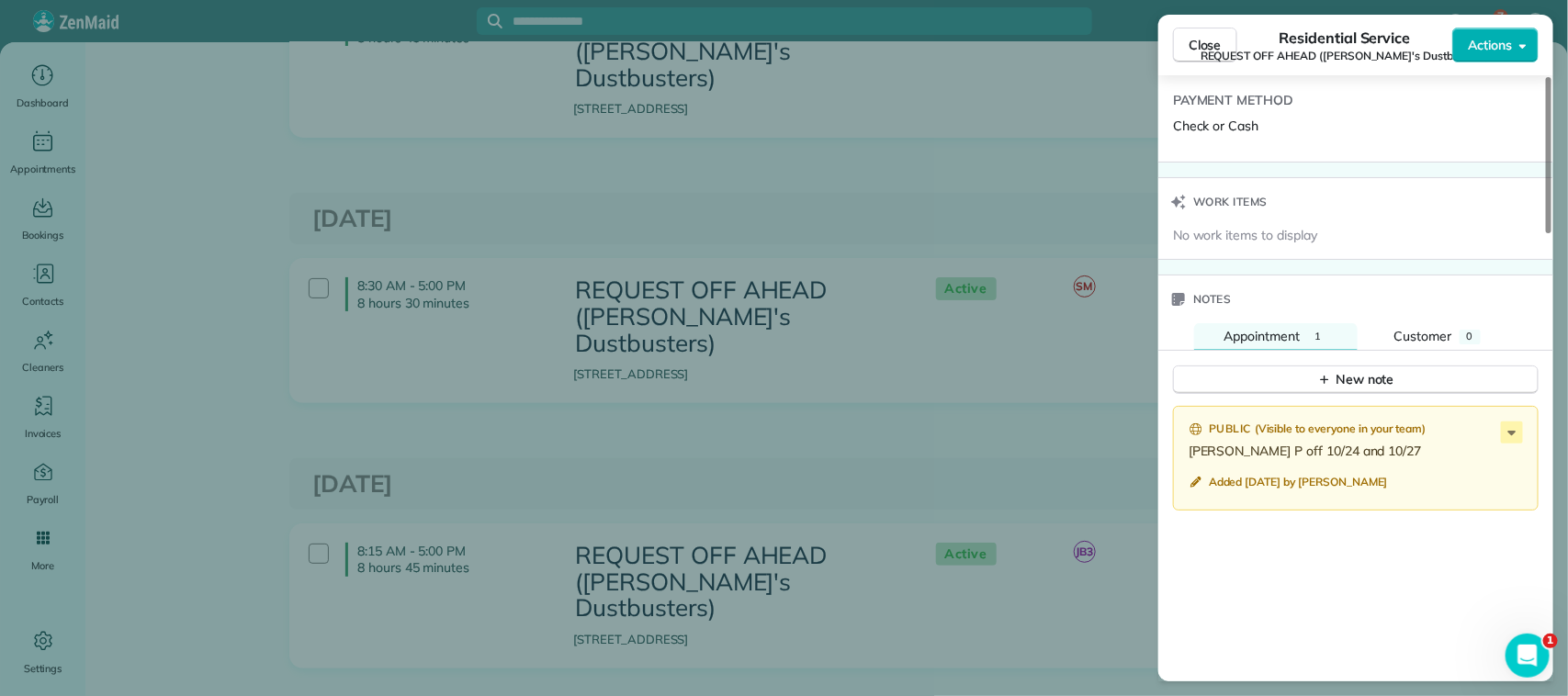
scroll to position [1377, 0]
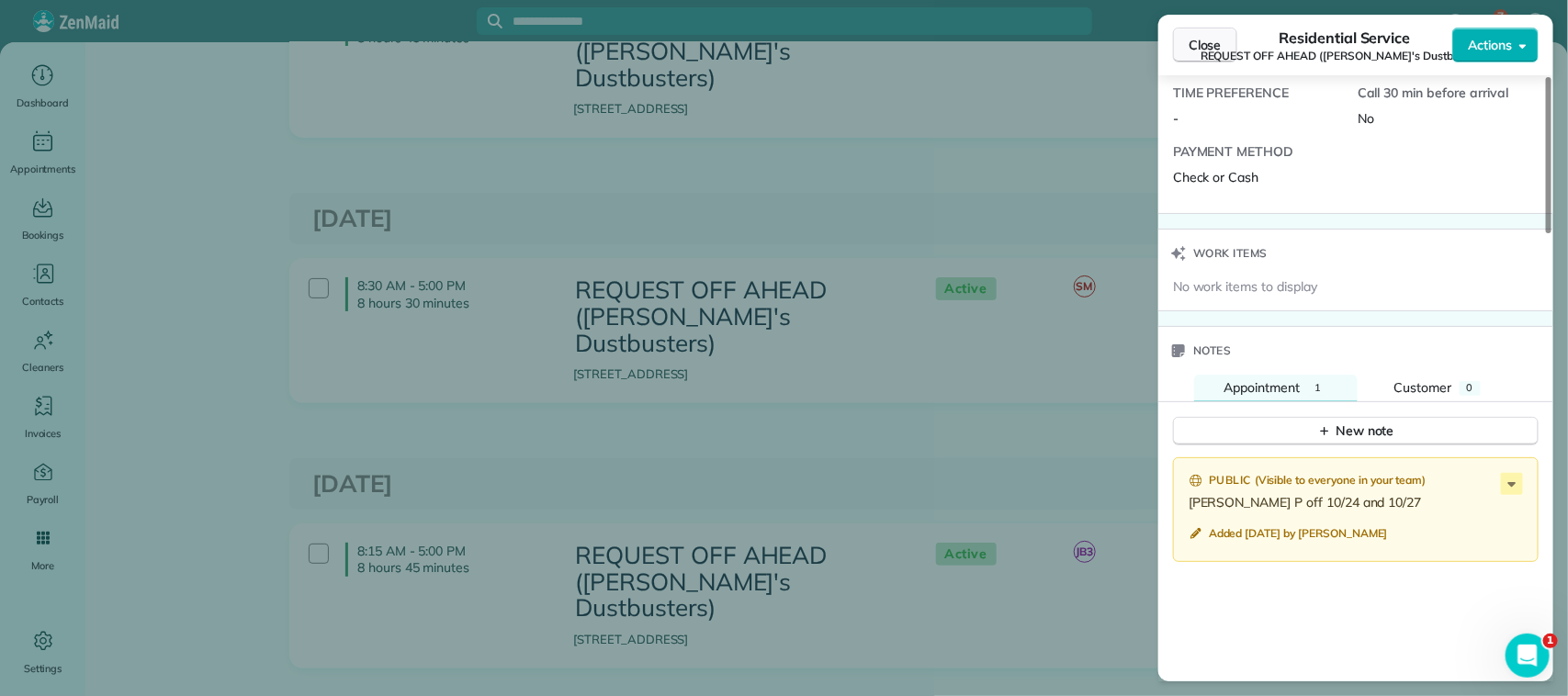
click at [1195, 52] on span "Close" at bounding box center [1206, 44] width 33 height 19
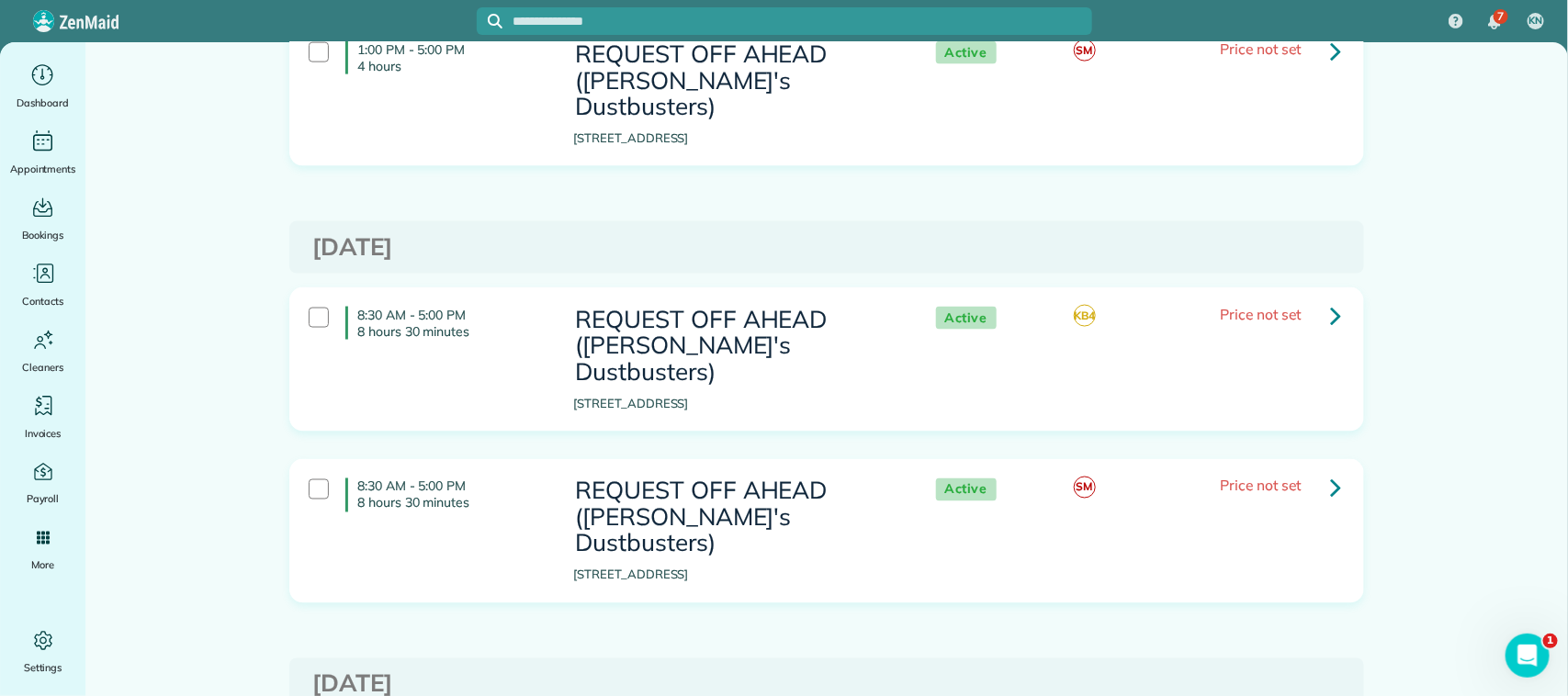
scroll to position [1100, 0]
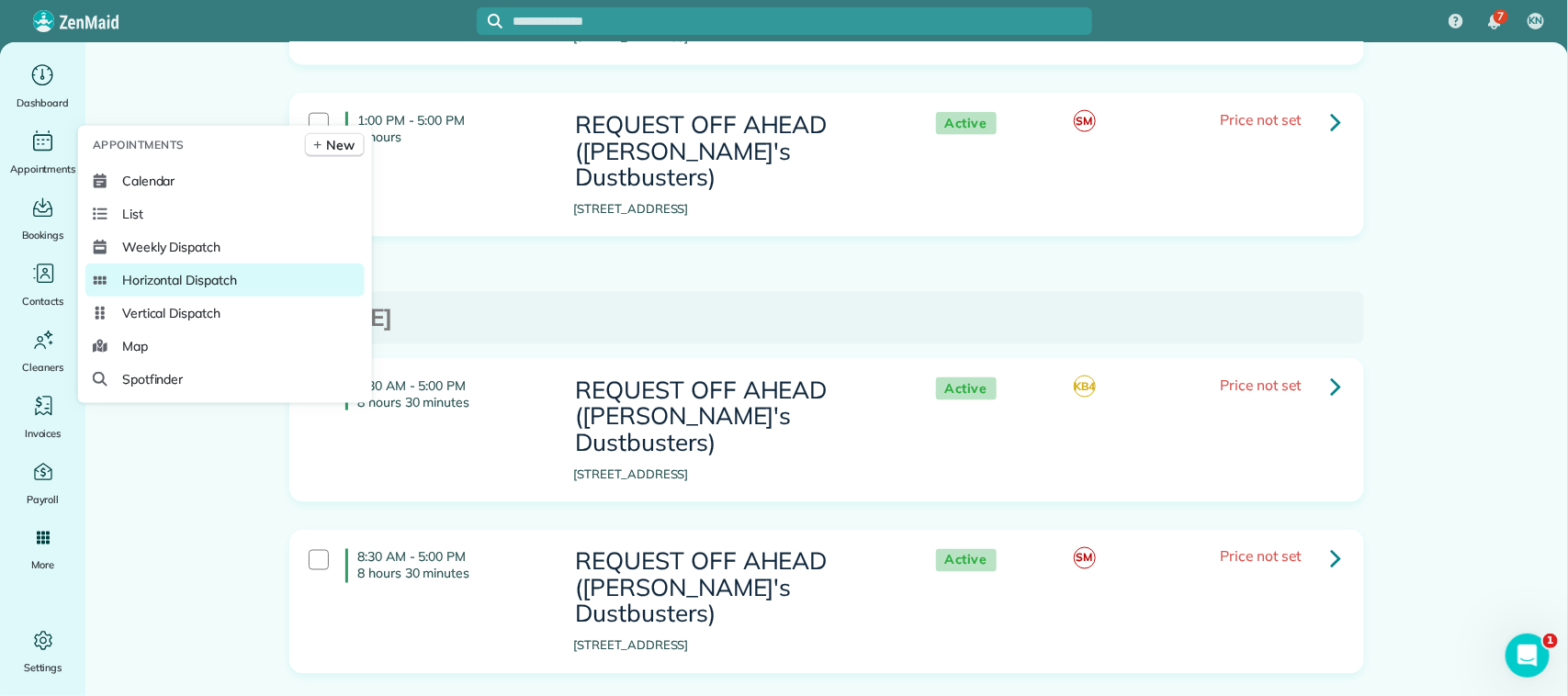
click at [231, 277] on span "Horizontal Dispatch" at bounding box center [179, 280] width 115 height 19
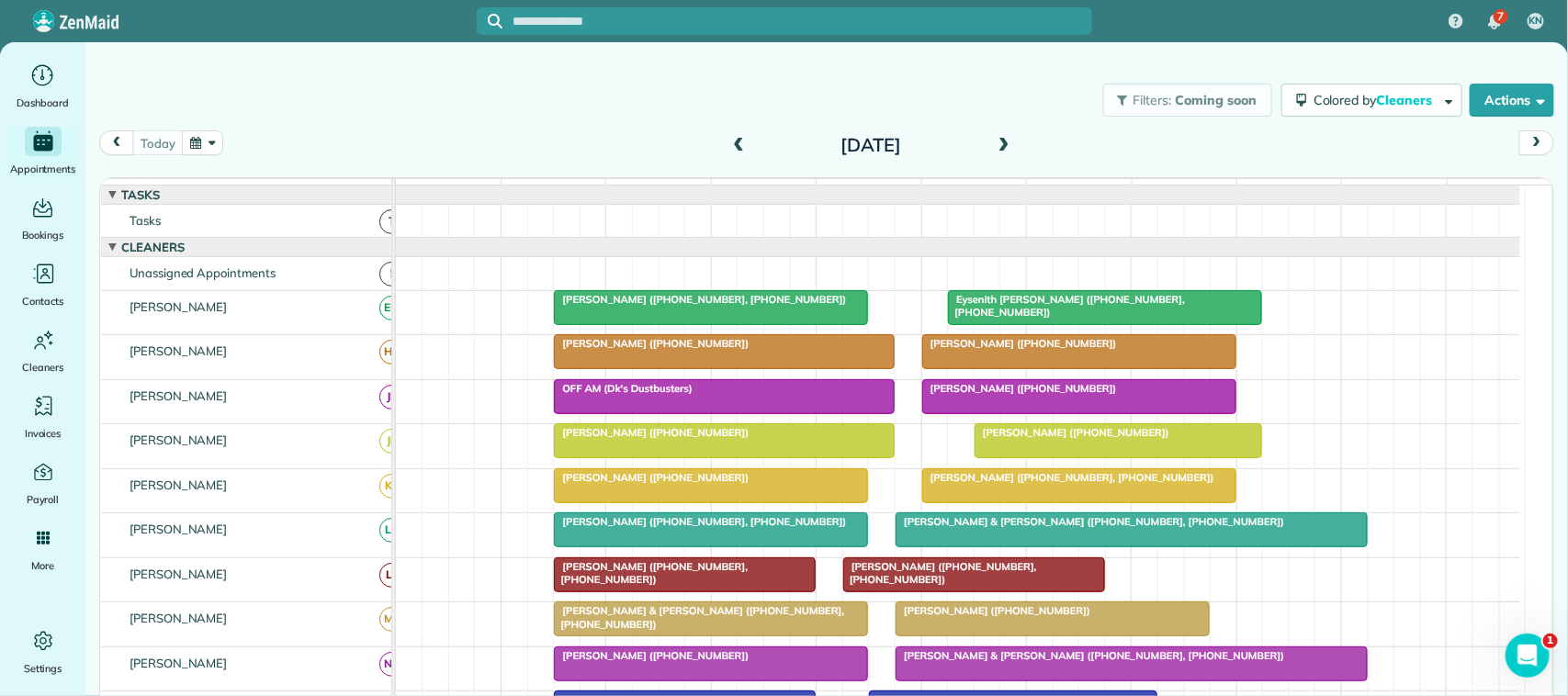
click at [204, 147] on button "button" at bounding box center [203, 142] width 42 height 25
click at [508, 136] on div "[DATE] [DATE]" at bounding box center [826, 147] width 1455 height 34
click at [207, 149] on button "button" at bounding box center [203, 142] width 42 height 25
click at [428, 158] on link "Next" at bounding box center [426, 154] width 50 height 46
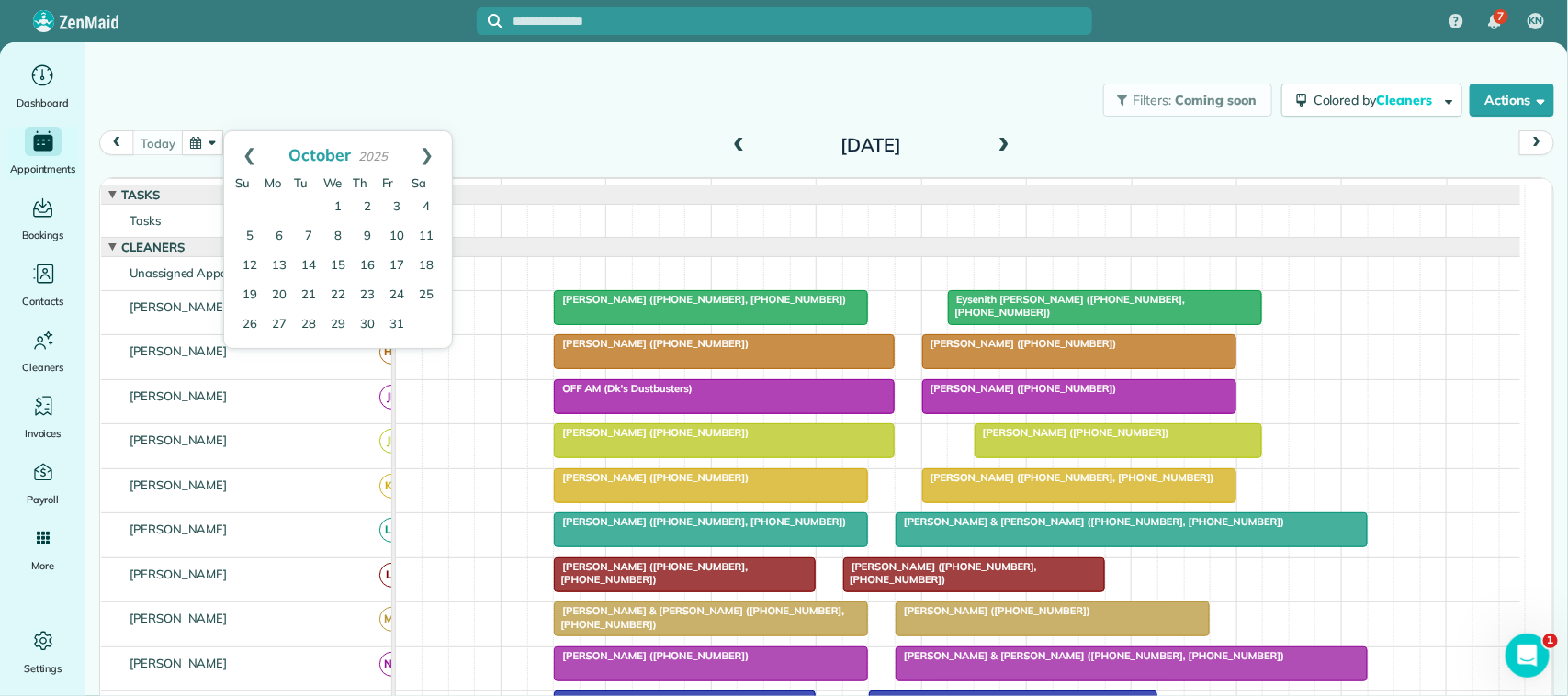
click at [428, 158] on link "Next" at bounding box center [426, 154] width 50 height 46
click at [279, 237] on link "3" at bounding box center [280, 237] width 30 height 30
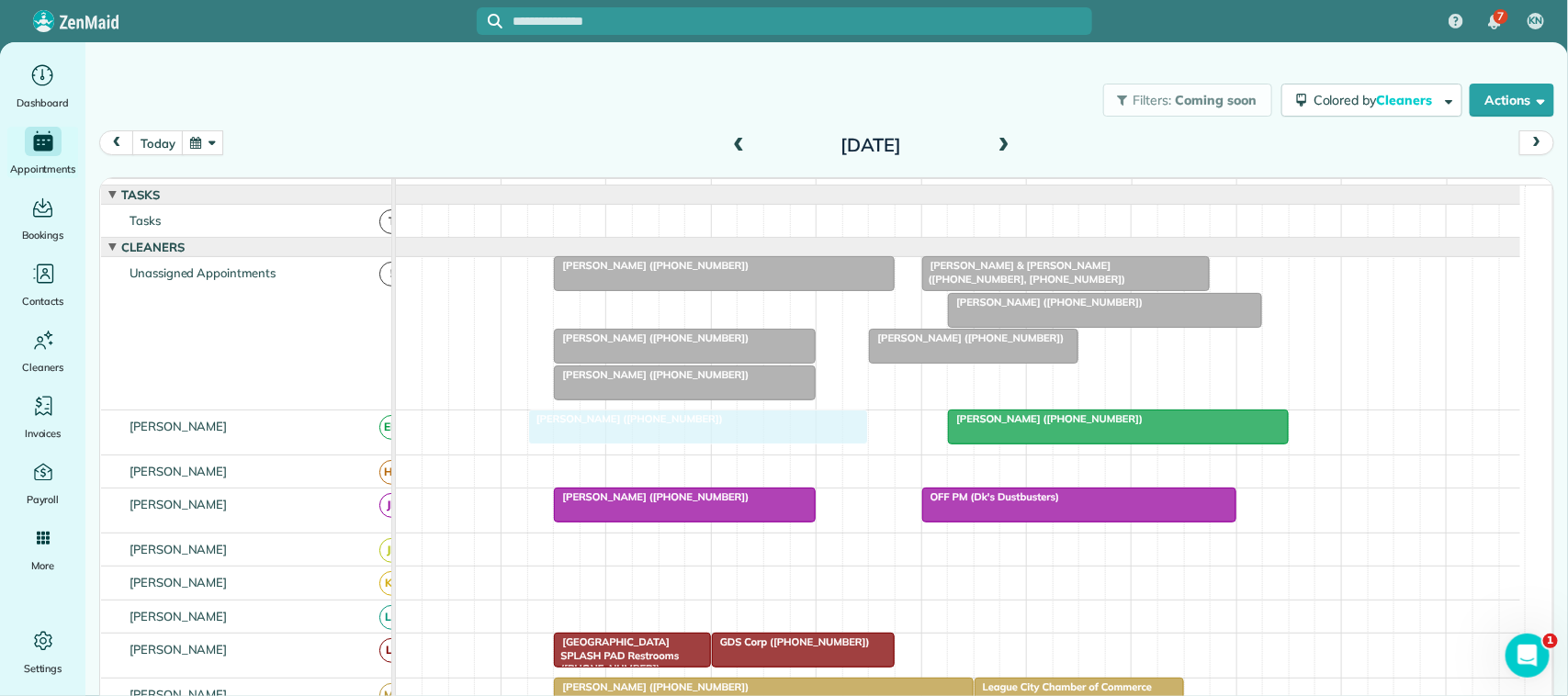
drag, startPoint x: 664, startPoint y: 315, endPoint x: 722, endPoint y: 455, distance: 151.5
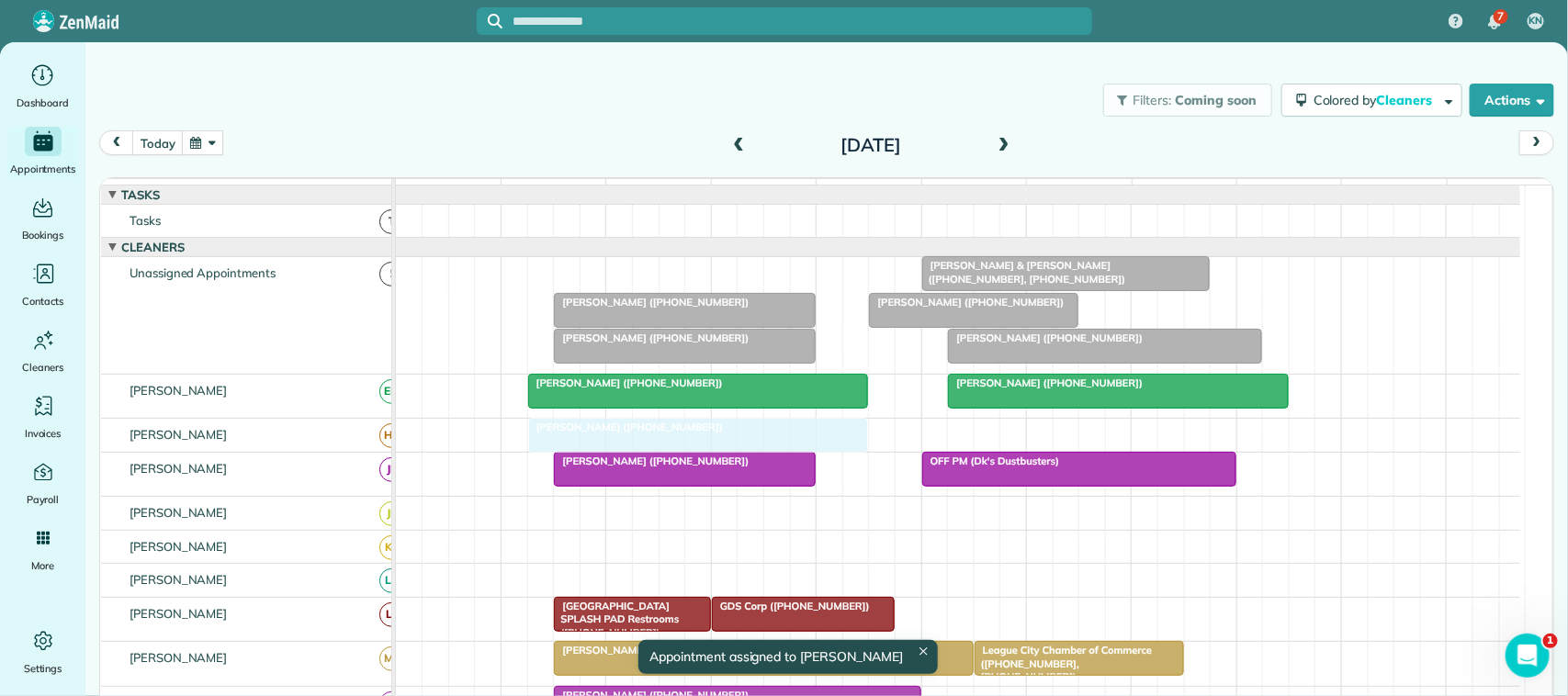
drag, startPoint x: 640, startPoint y: 287, endPoint x: 621, endPoint y: 434, distance: 148.2
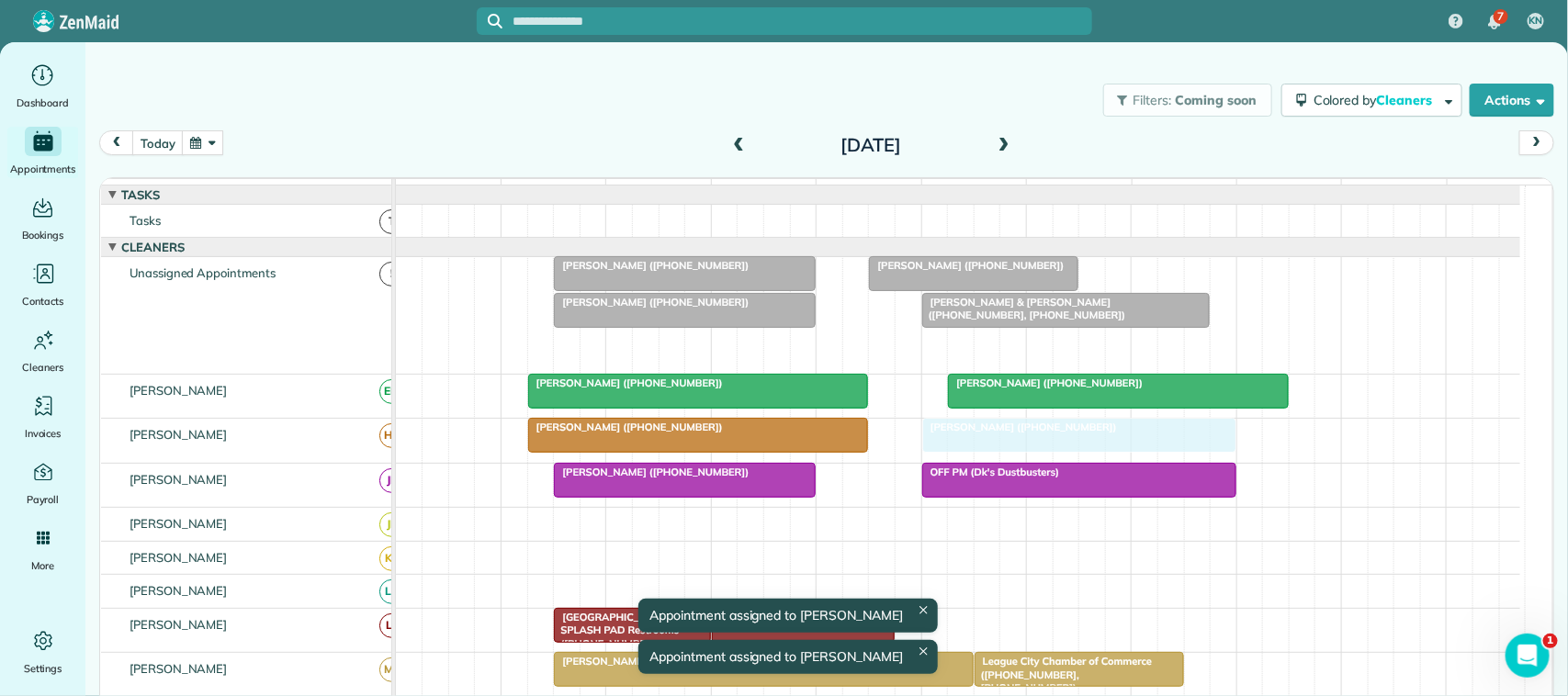
drag, startPoint x: 990, startPoint y: 364, endPoint x: 966, endPoint y: 451, distance: 90.2
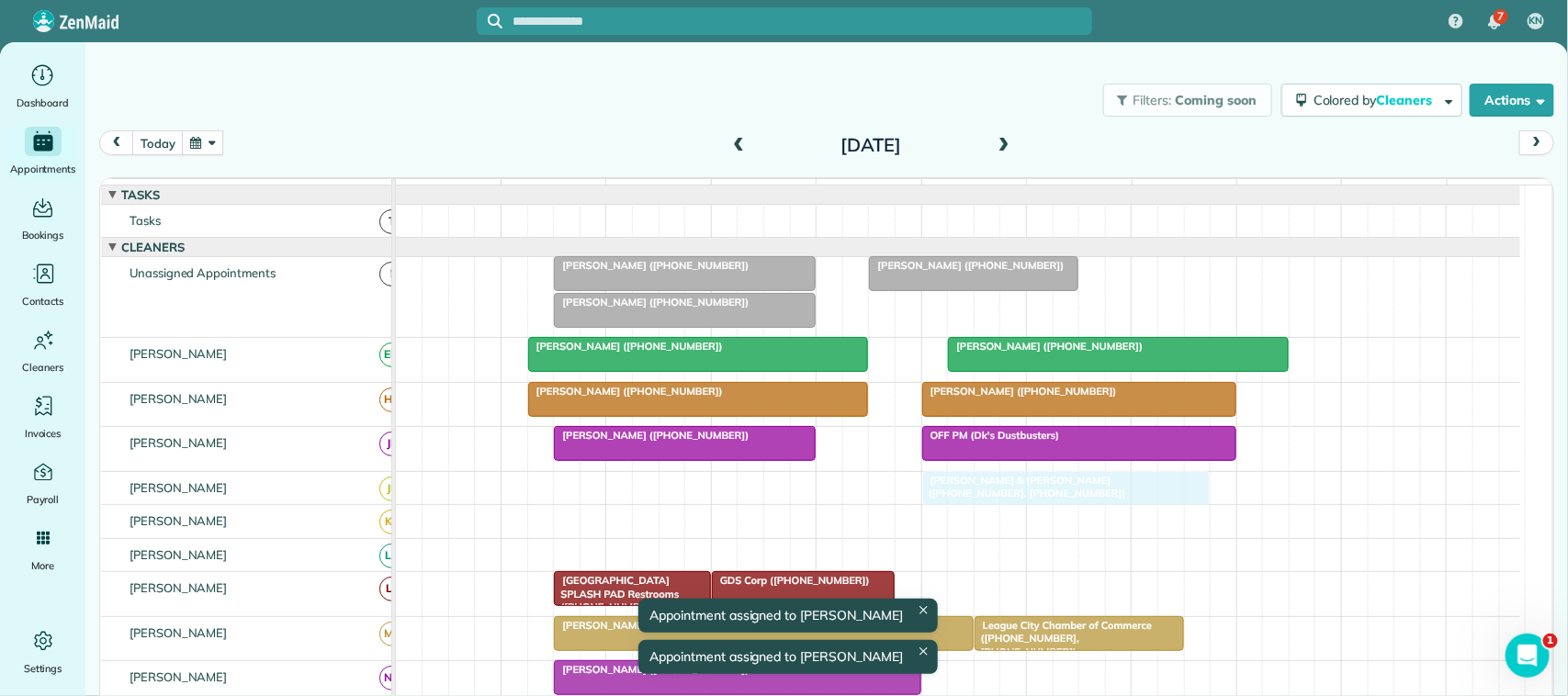
drag, startPoint x: 961, startPoint y: 329, endPoint x: 965, endPoint y: 491, distance: 162.0
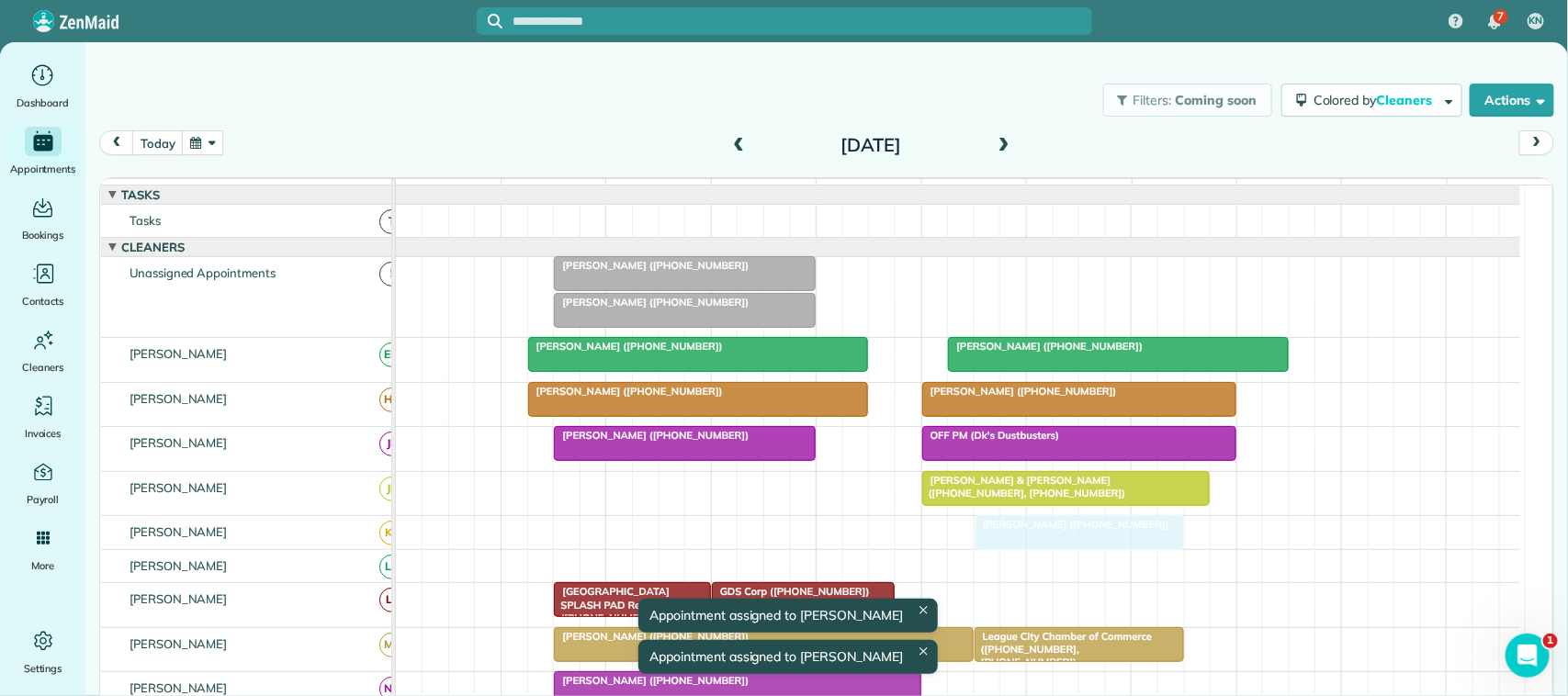
drag, startPoint x: 911, startPoint y: 303, endPoint x: 1008, endPoint y: 551, distance: 266.3
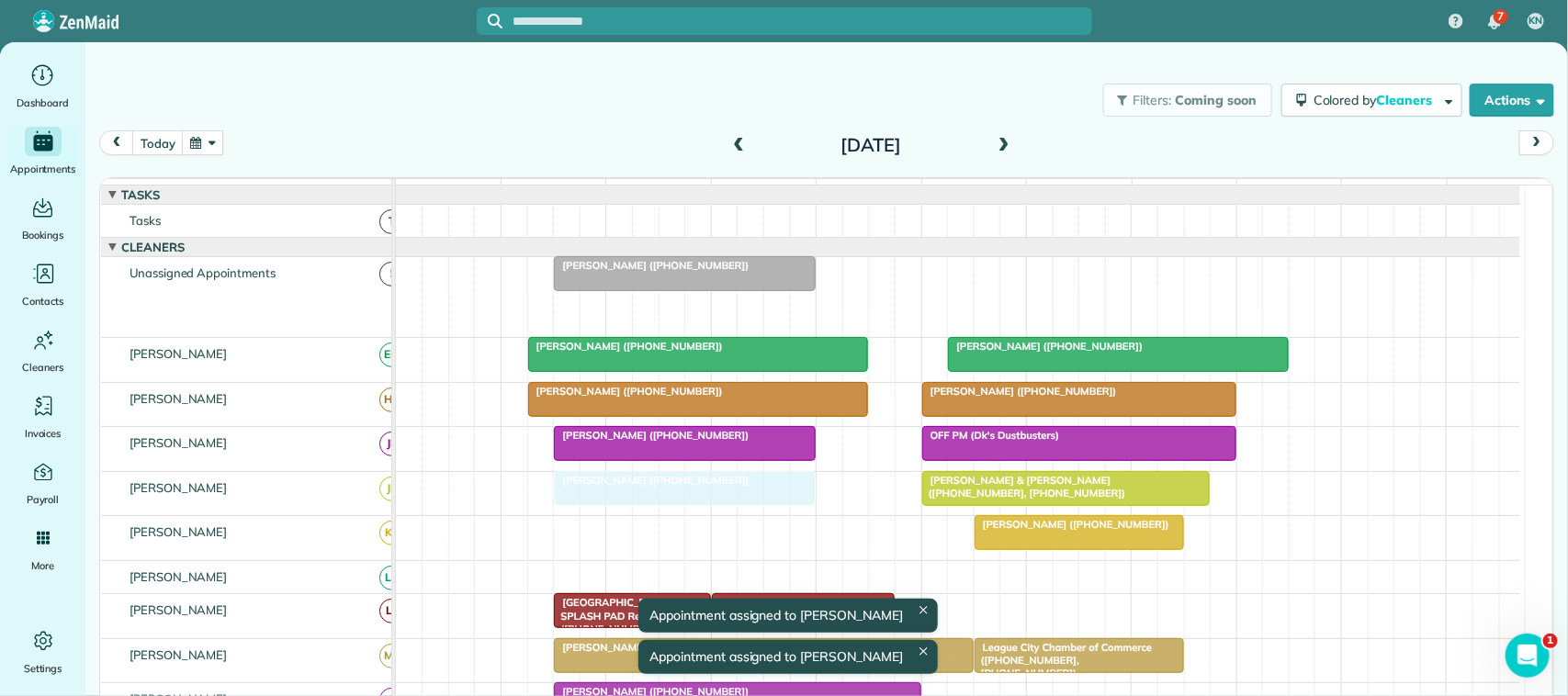
drag, startPoint x: 677, startPoint y: 334, endPoint x: 664, endPoint y: 501, distance: 167.5
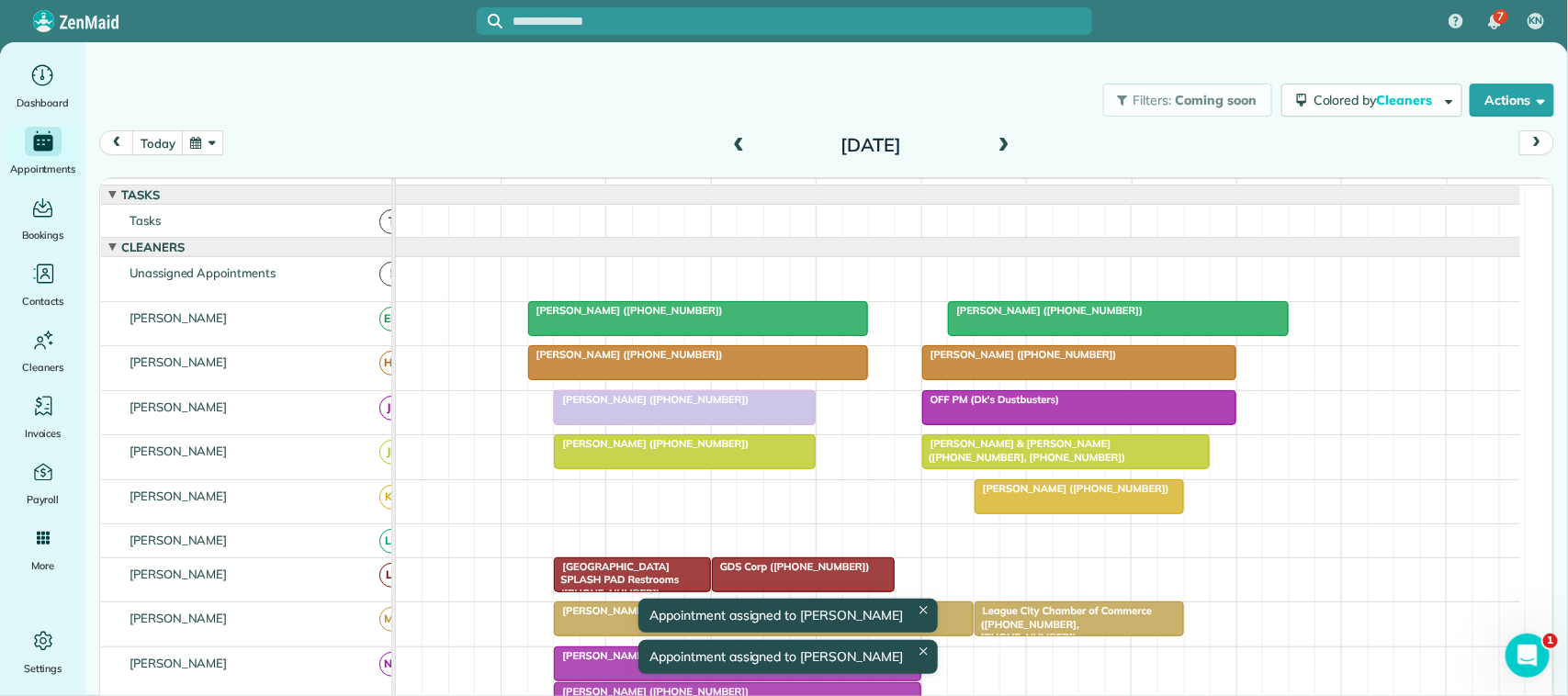
drag, startPoint x: 660, startPoint y: 298, endPoint x: 659, endPoint y: 424, distance: 126.0
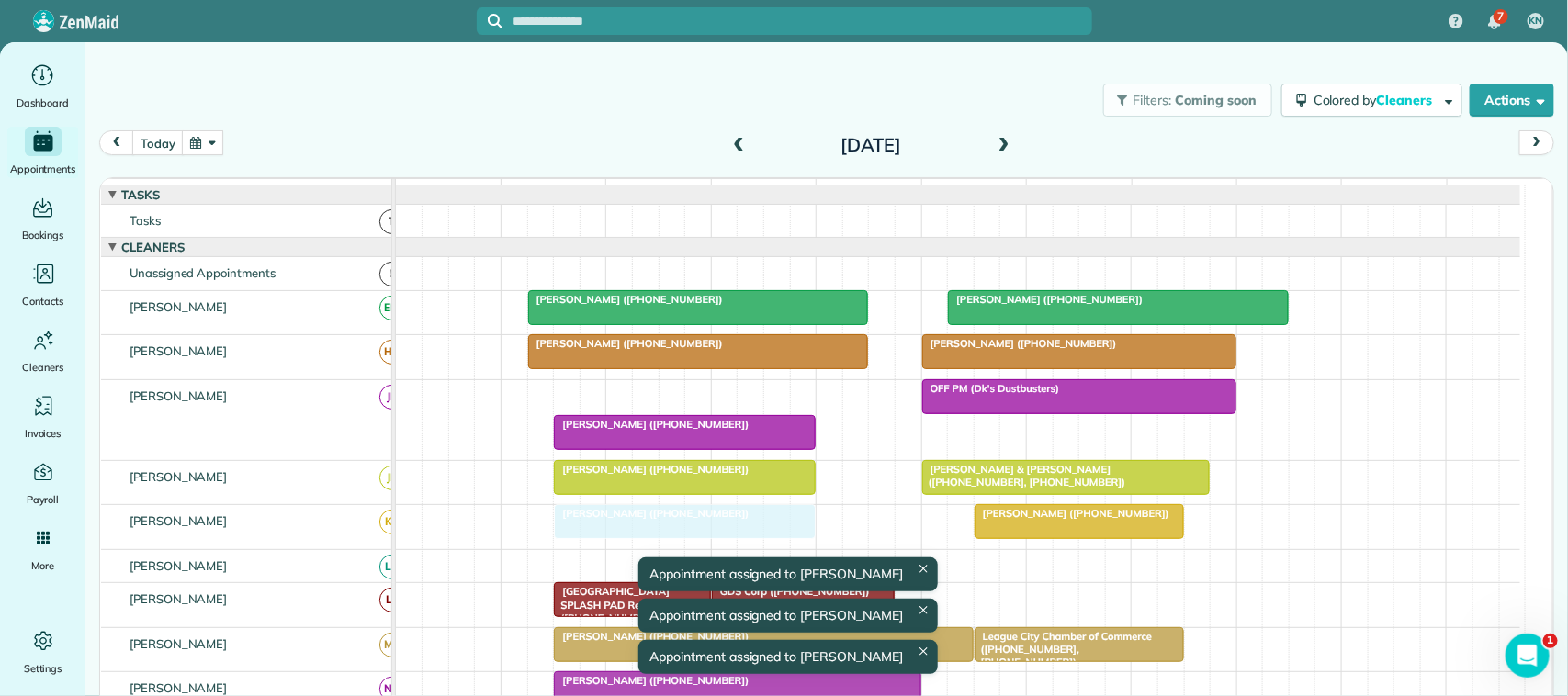
drag, startPoint x: 645, startPoint y: 406, endPoint x: 645, endPoint y: 522, distance: 116.0
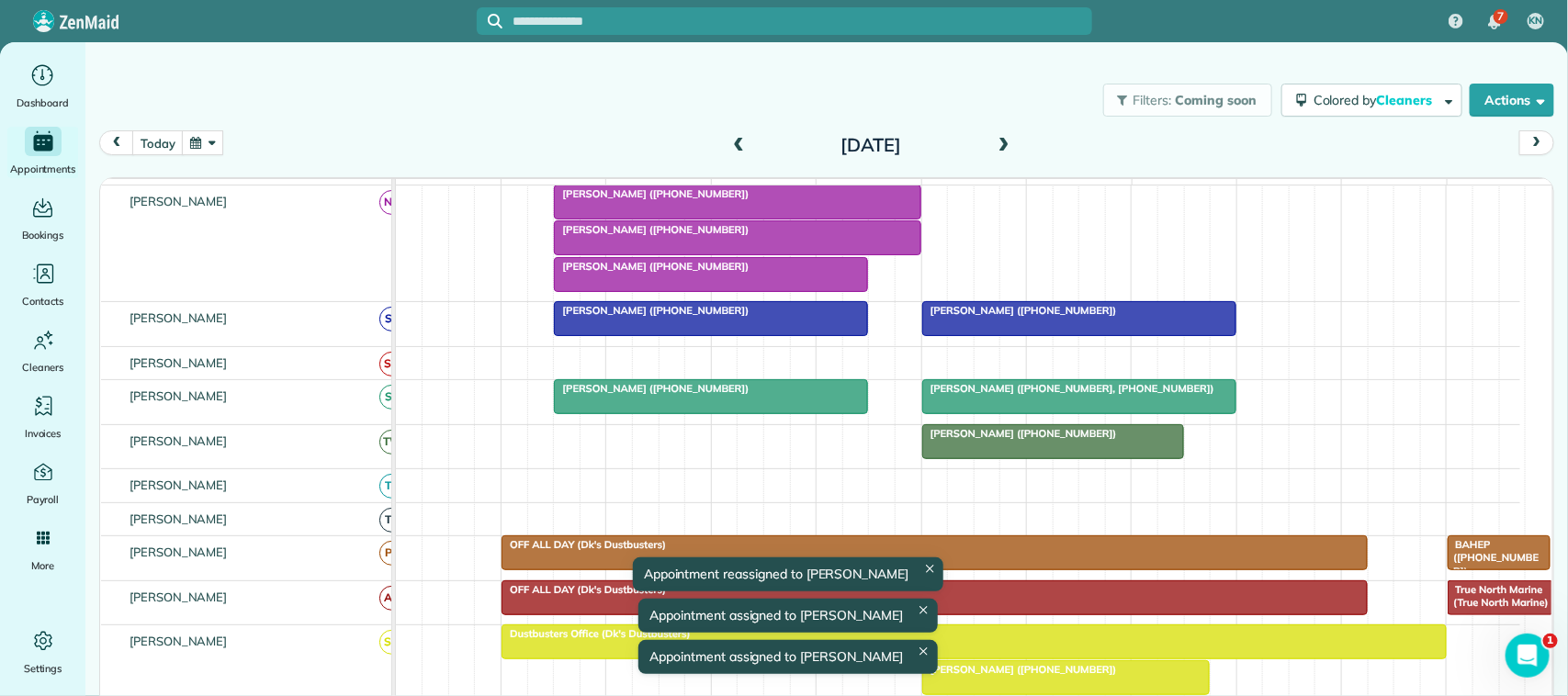
scroll to position [459, 0]
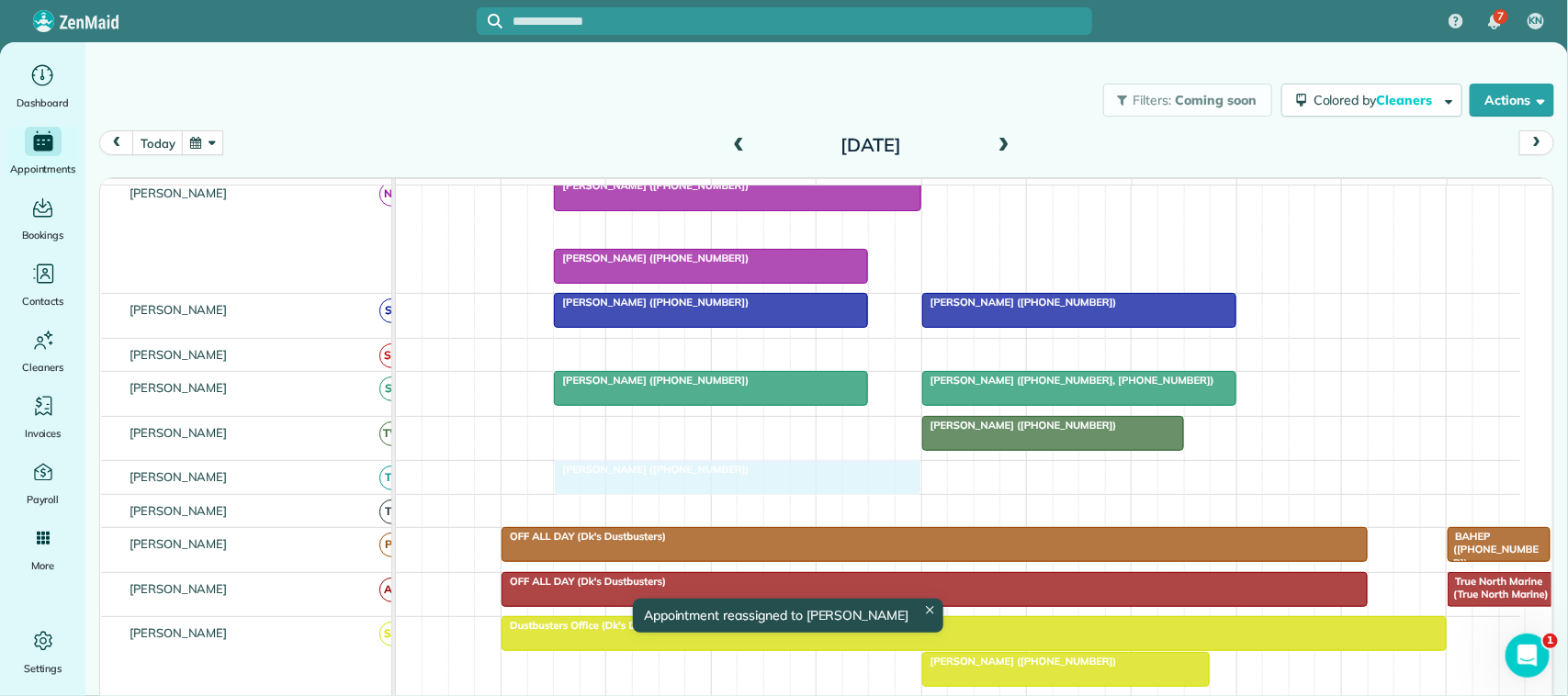
drag, startPoint x: 690, startPoint y: 253, endPoint x: 685, endPoint y: 492, distance: 239.1
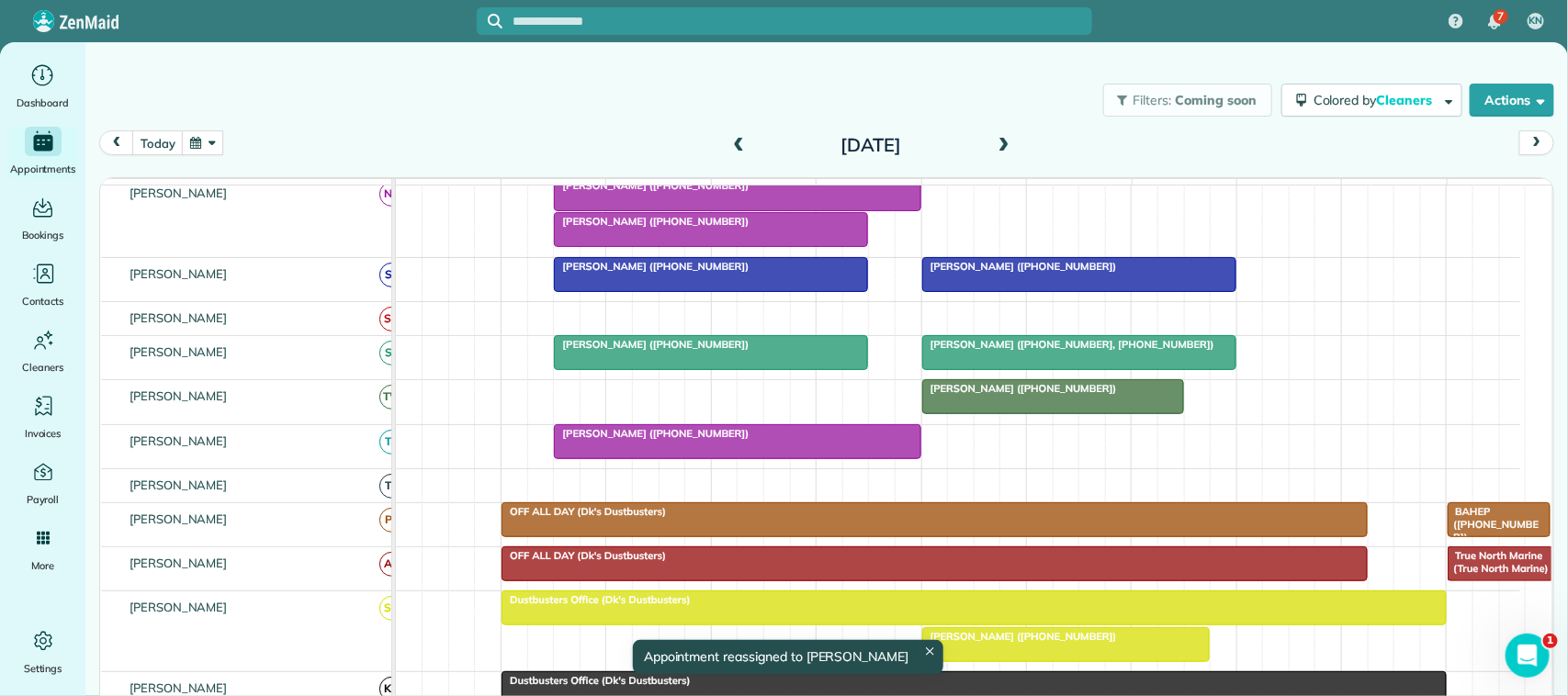
scroll to position [422, 0]
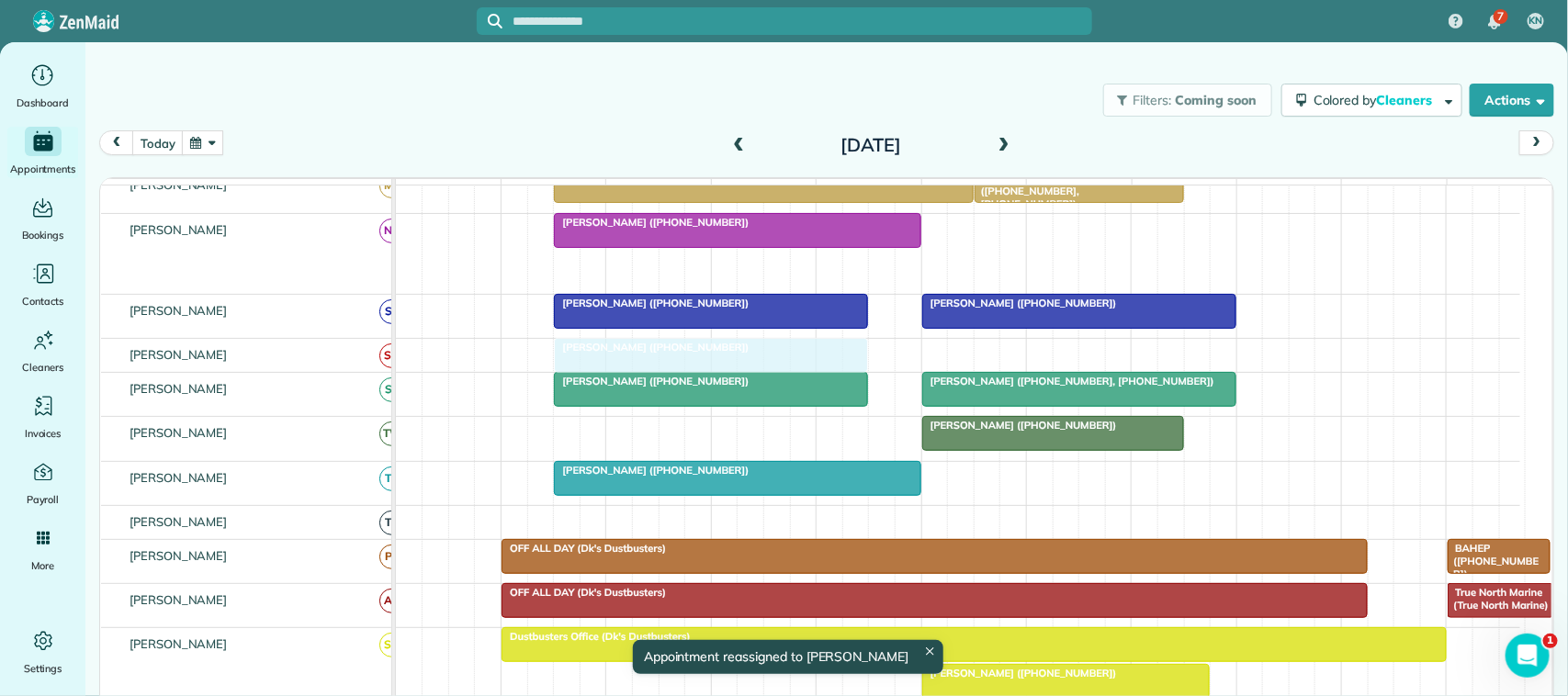
drag, startPoint x: 676, startPoint y: 289, endPoint x: 681, endPoint y: 364, distance: 75.2
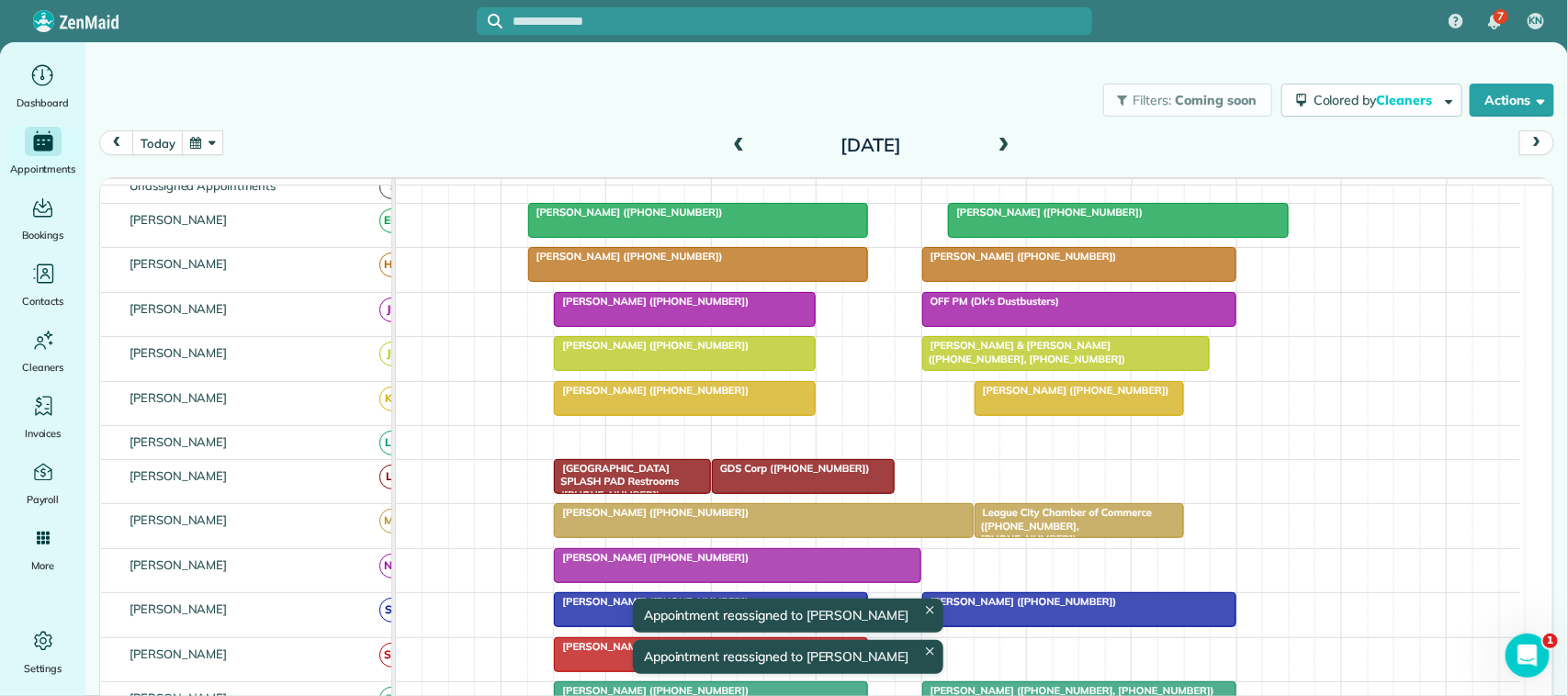
scroll to position [0, 0]
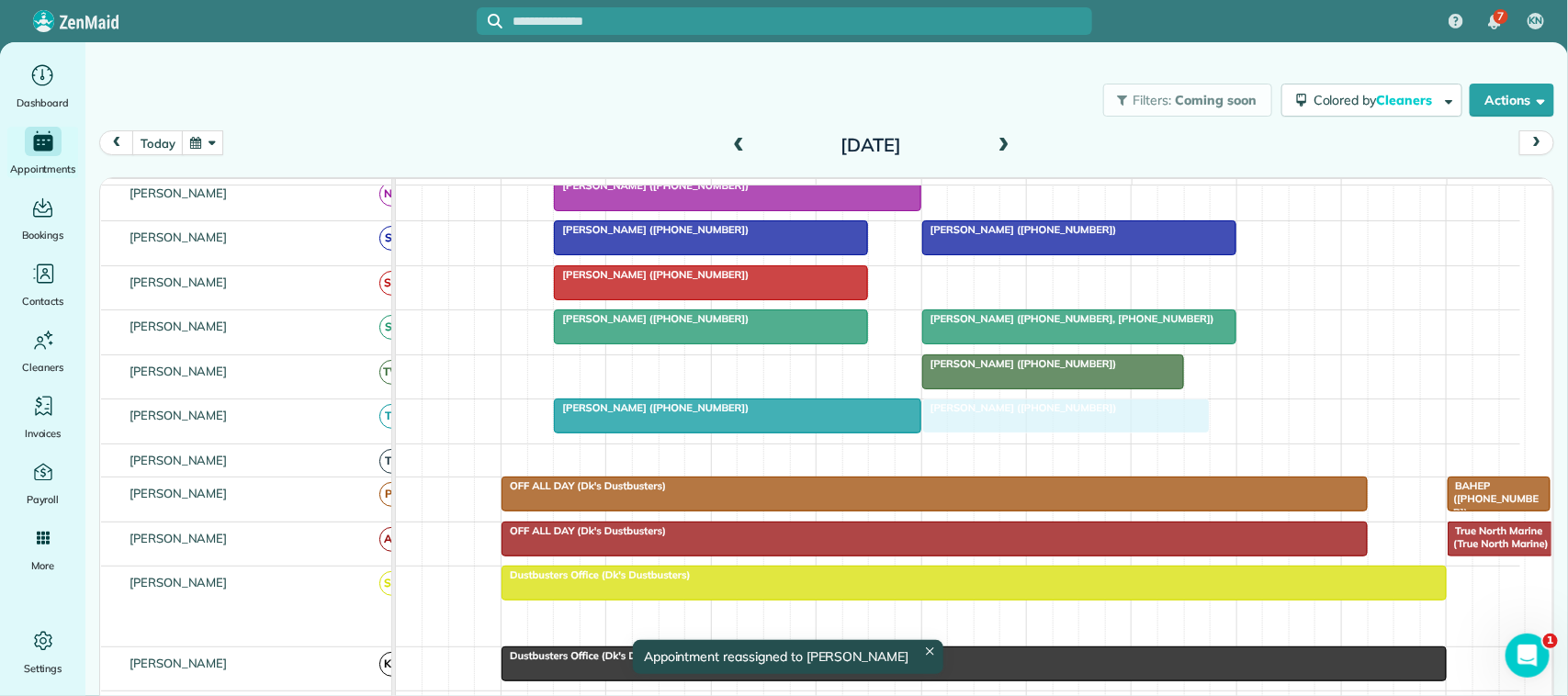
drag, startPoint x: 1012, startPoint y: 647, endPoint x: 1024, endPoint y: 456, distance: 191.4
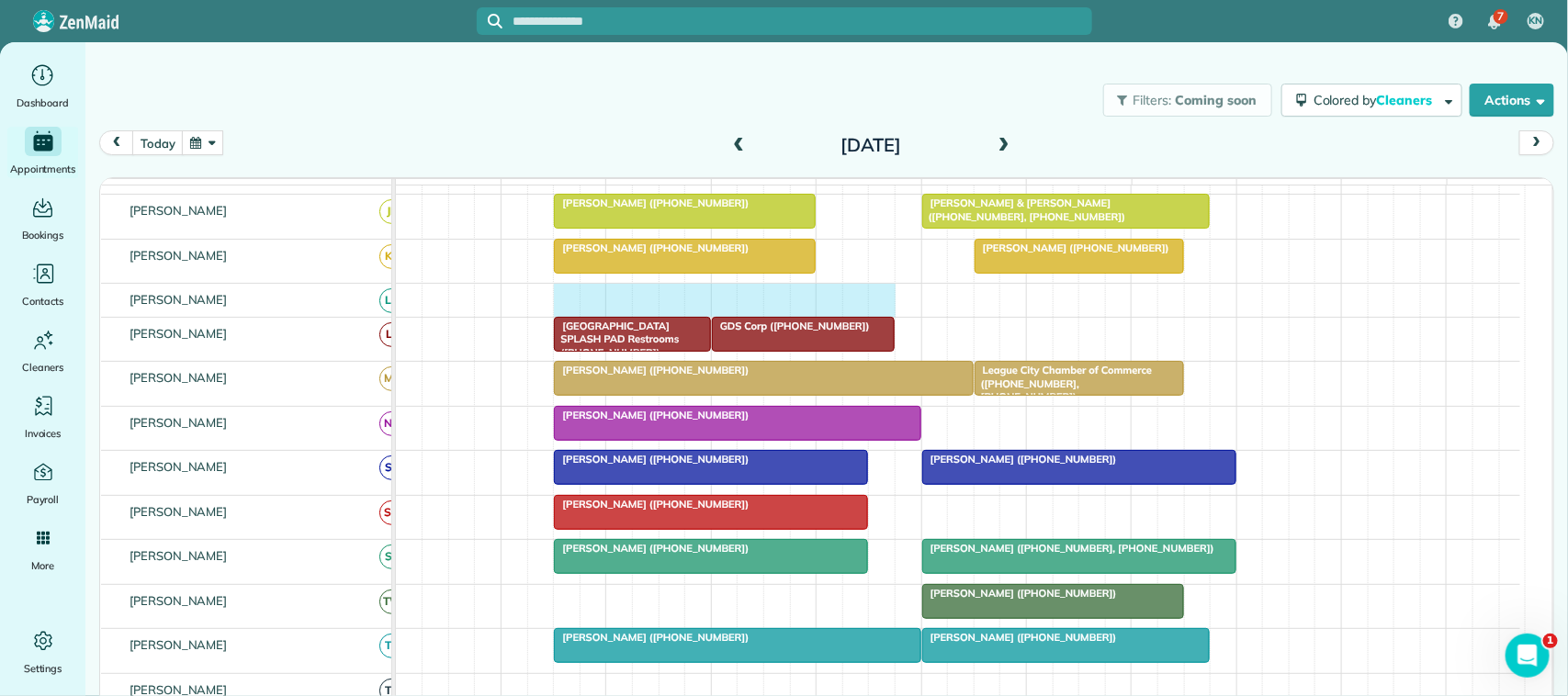
drag, startPoint x: 561, startPoint y: 319, endPoint x: 868, endPoint y: 314, distance: 307.0
click at [869, 314] on div at bounding box center [957, 299] width 1124 height 32
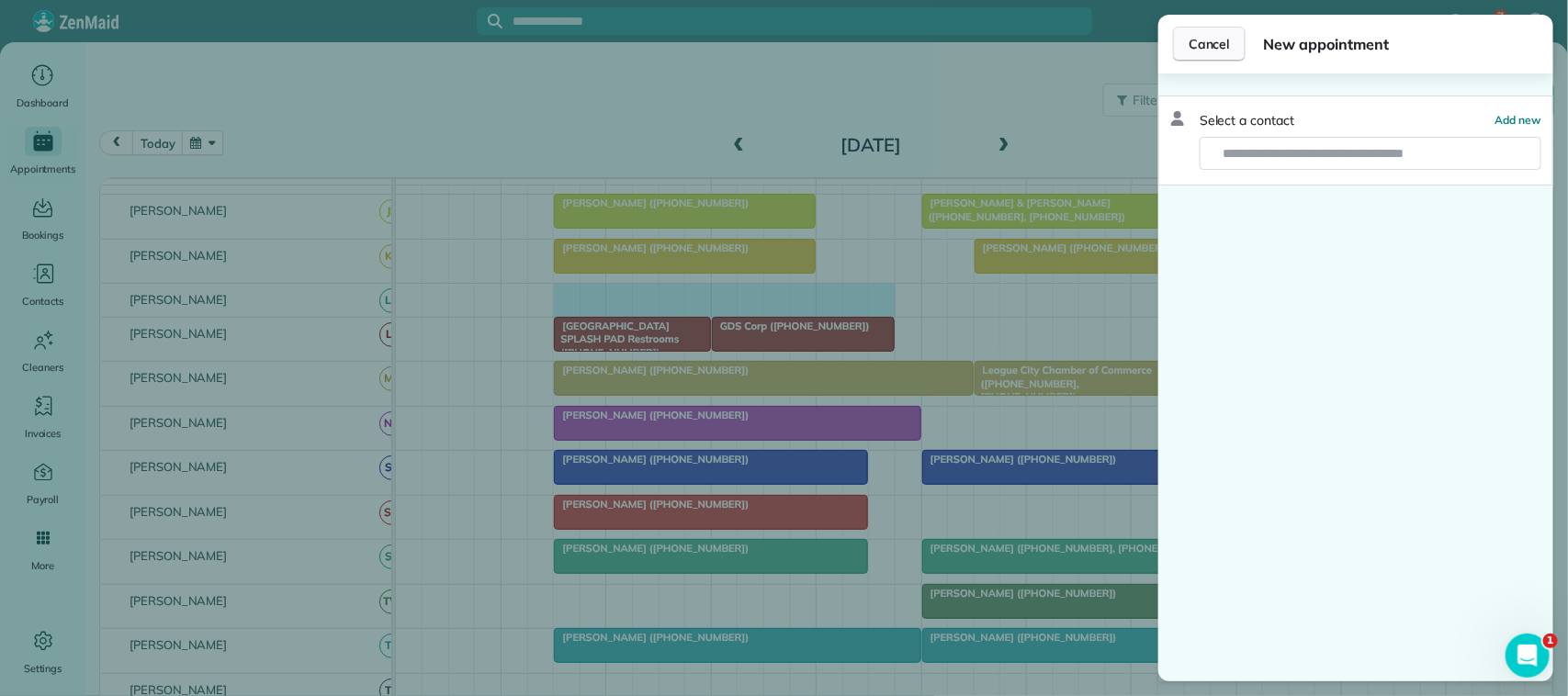
click at [1185, 43] on button "Cancel" at bounding box center [1209, 43] width 73 height 34
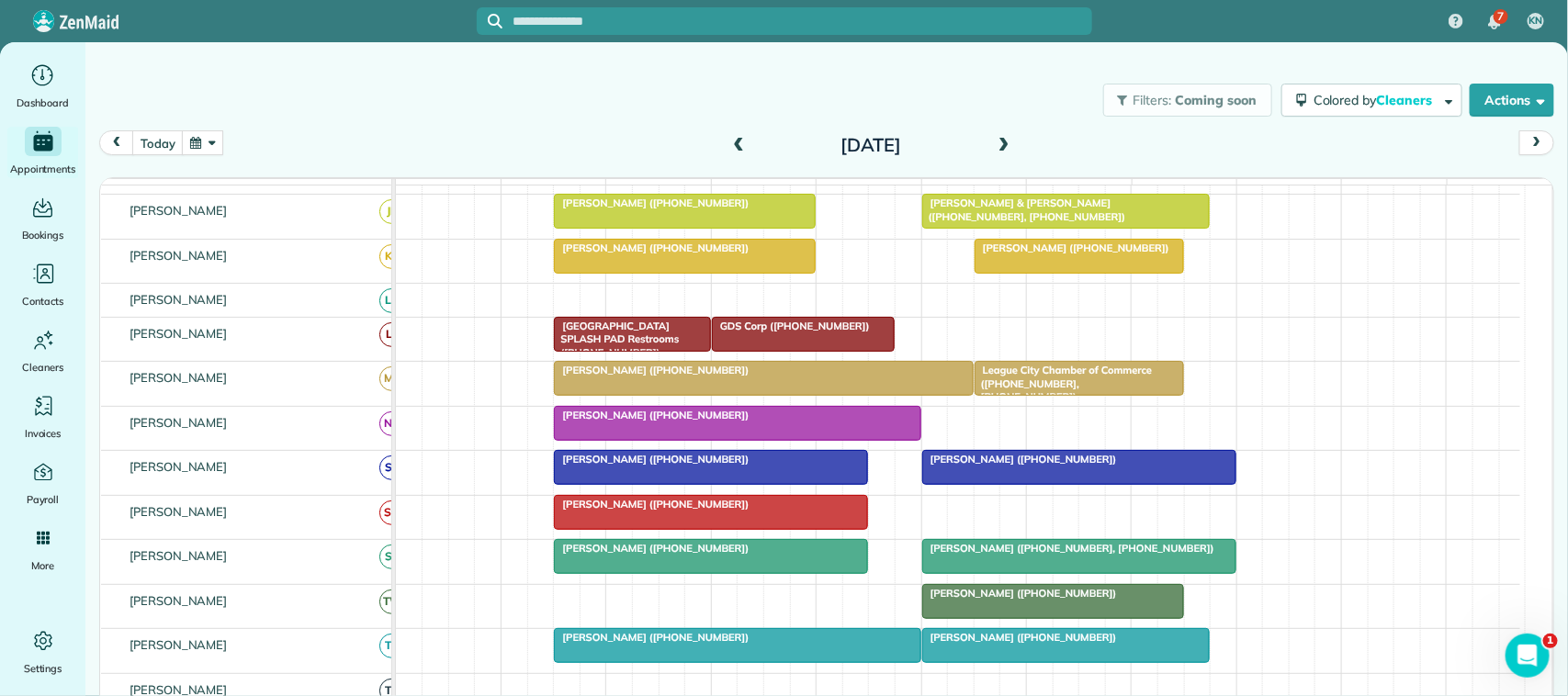
click at [998, 147] on span at bounding box center [1004, 146] width 21 height 17
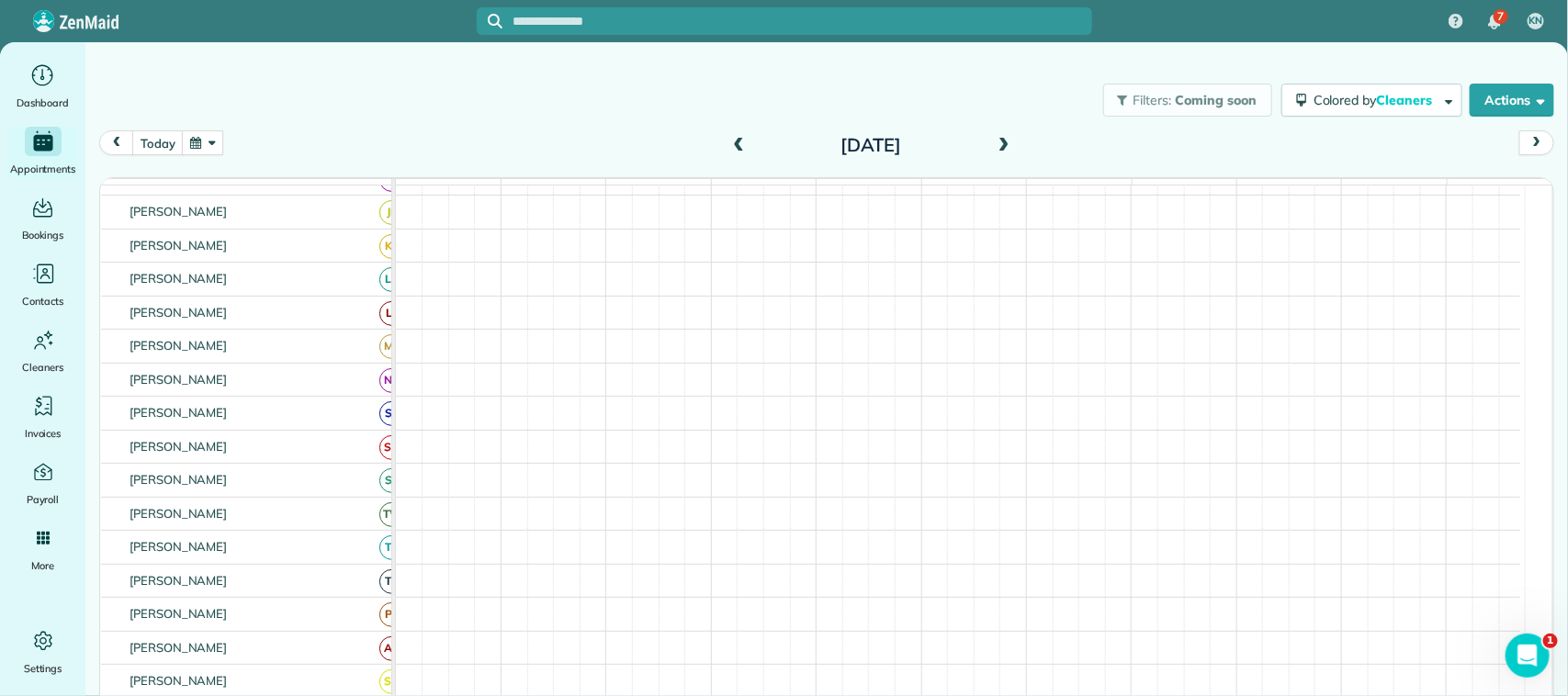
click at [998, 144] on span at bounding box center [1004, 146] width 21 height 17
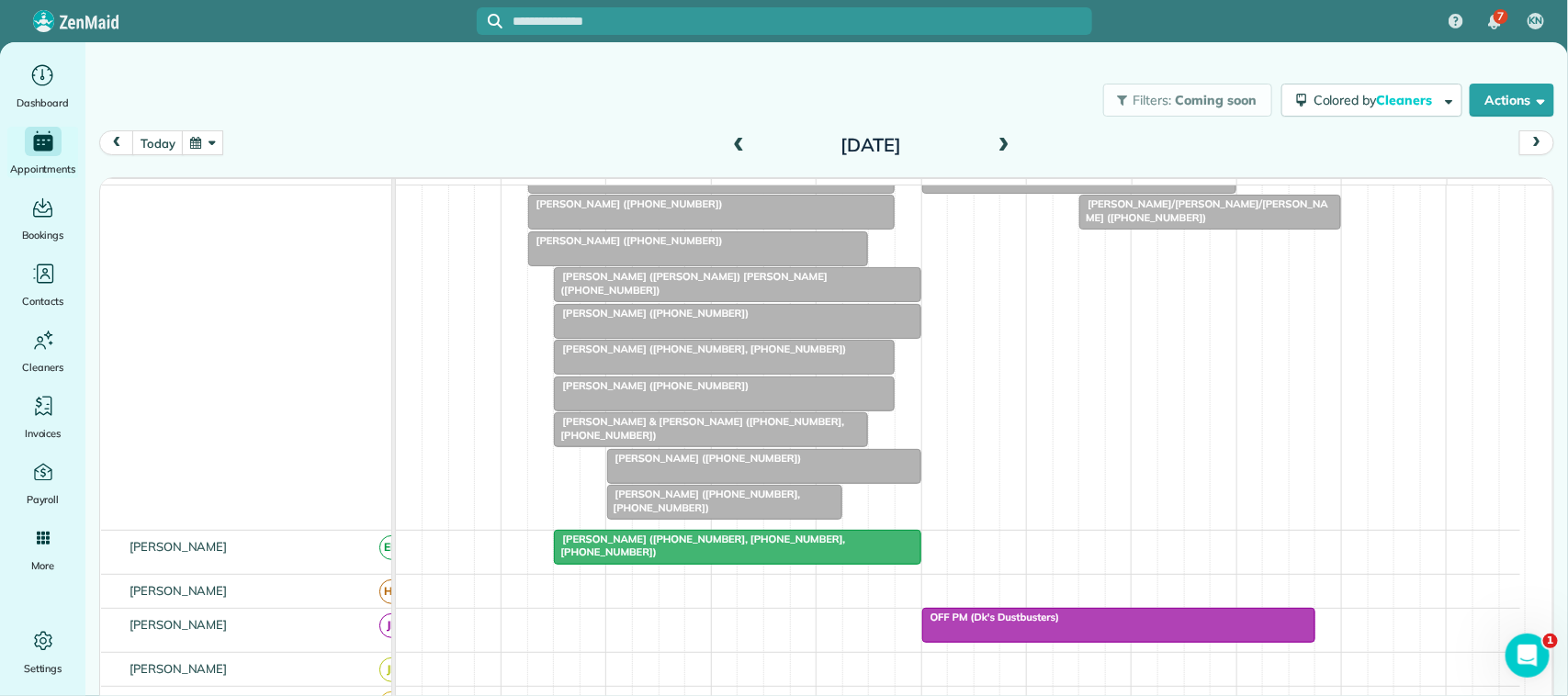
scroll to position [360, 0]
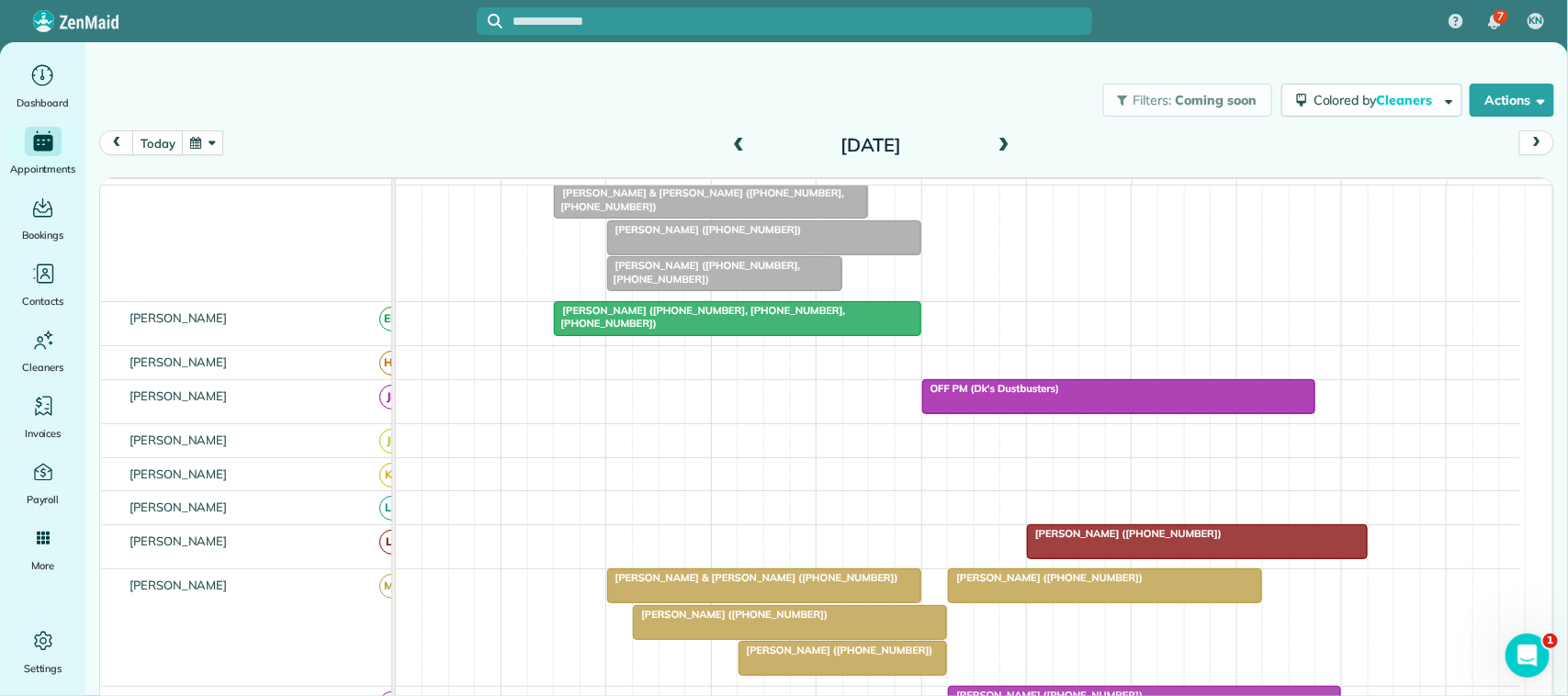
click at [746, 148] on div "[DATE]" at bounding box center [871, 145] width 294 height 30
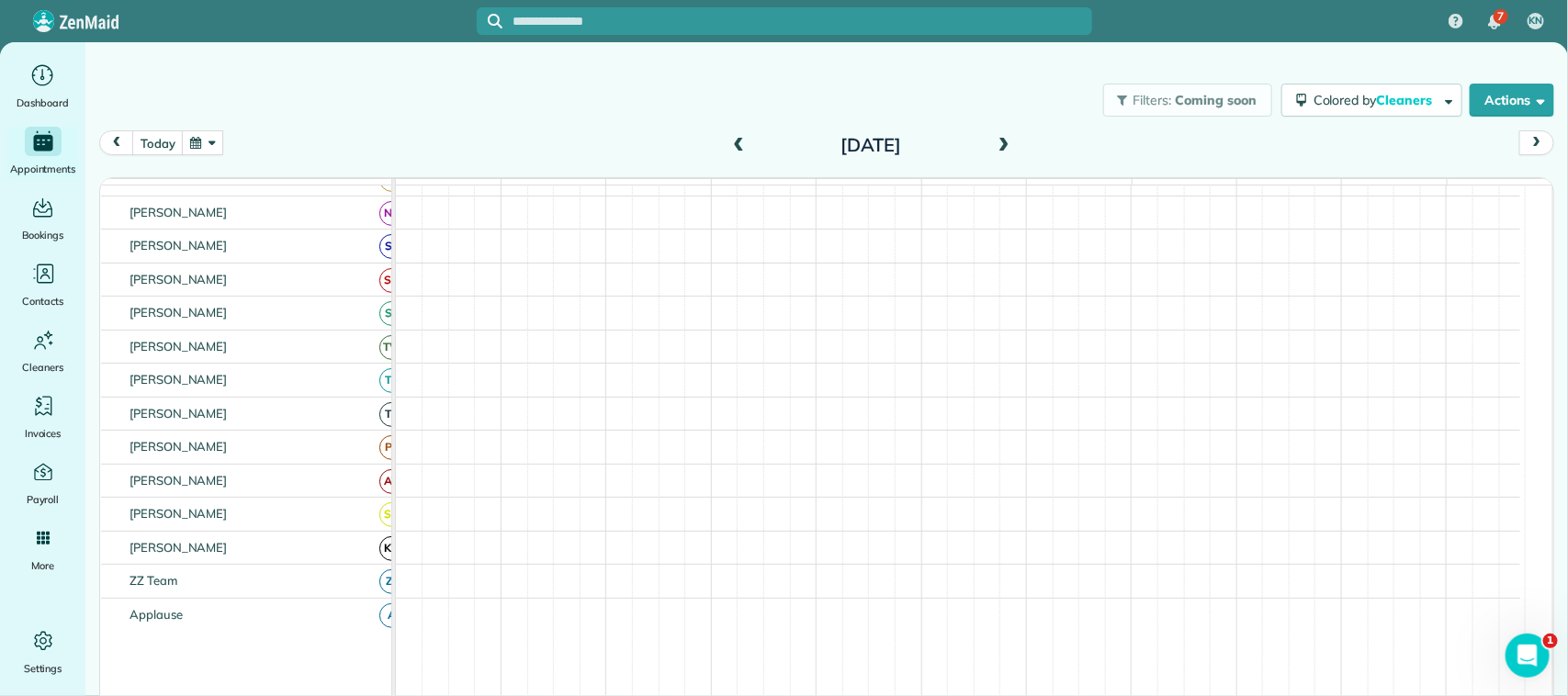
scroll to position [0, 0]
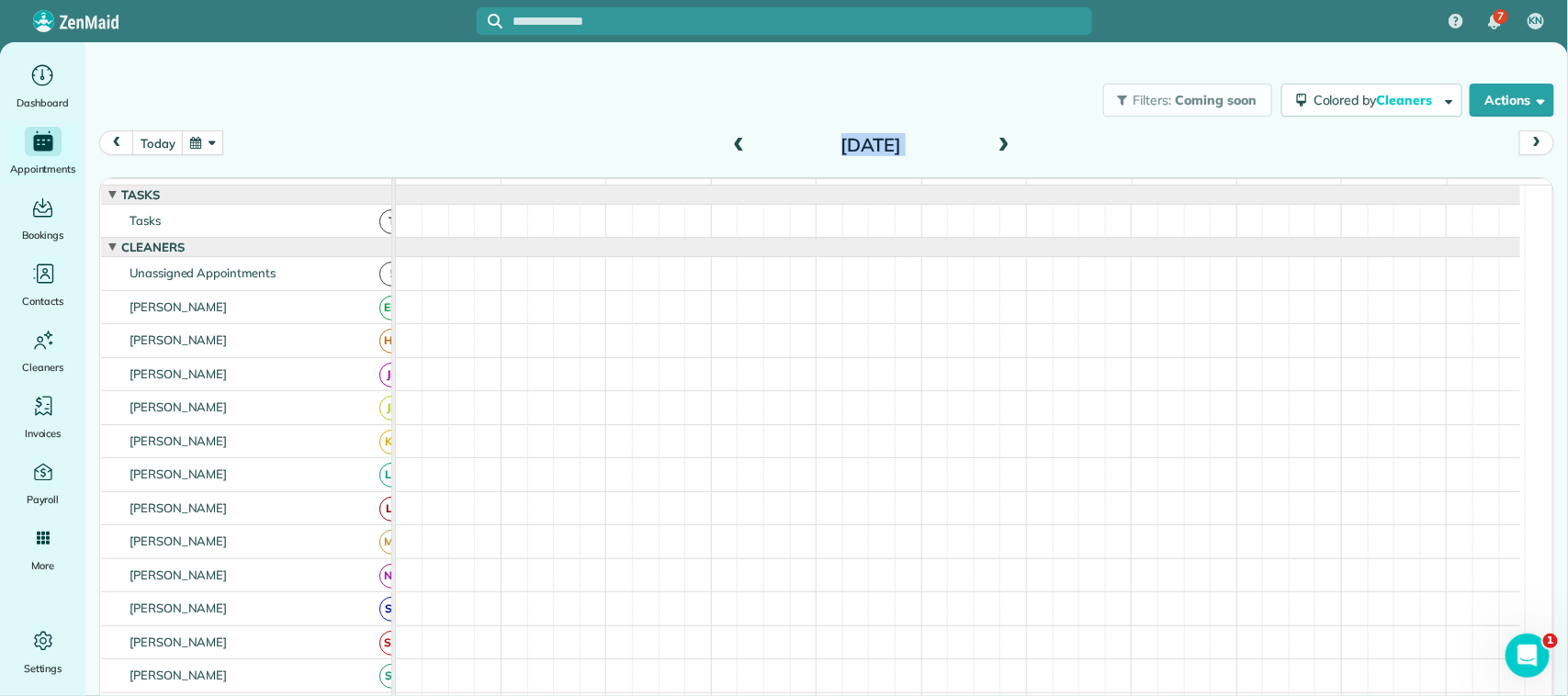
drag, startPoint x: 742, startPoint y: 141, endPoint x: 724, endPoint y: 144, distance: 18.2
click at [724, 144] on div "[DATE]" at bounding box center [871, 145] width 294 height 30
click at [728, 144] on span at bounding box center [738, 146] width 21 height 17
click at [696, 143] on div "[DATE] [DATE]" at bounding box center [826, 147] width 1455 height 34
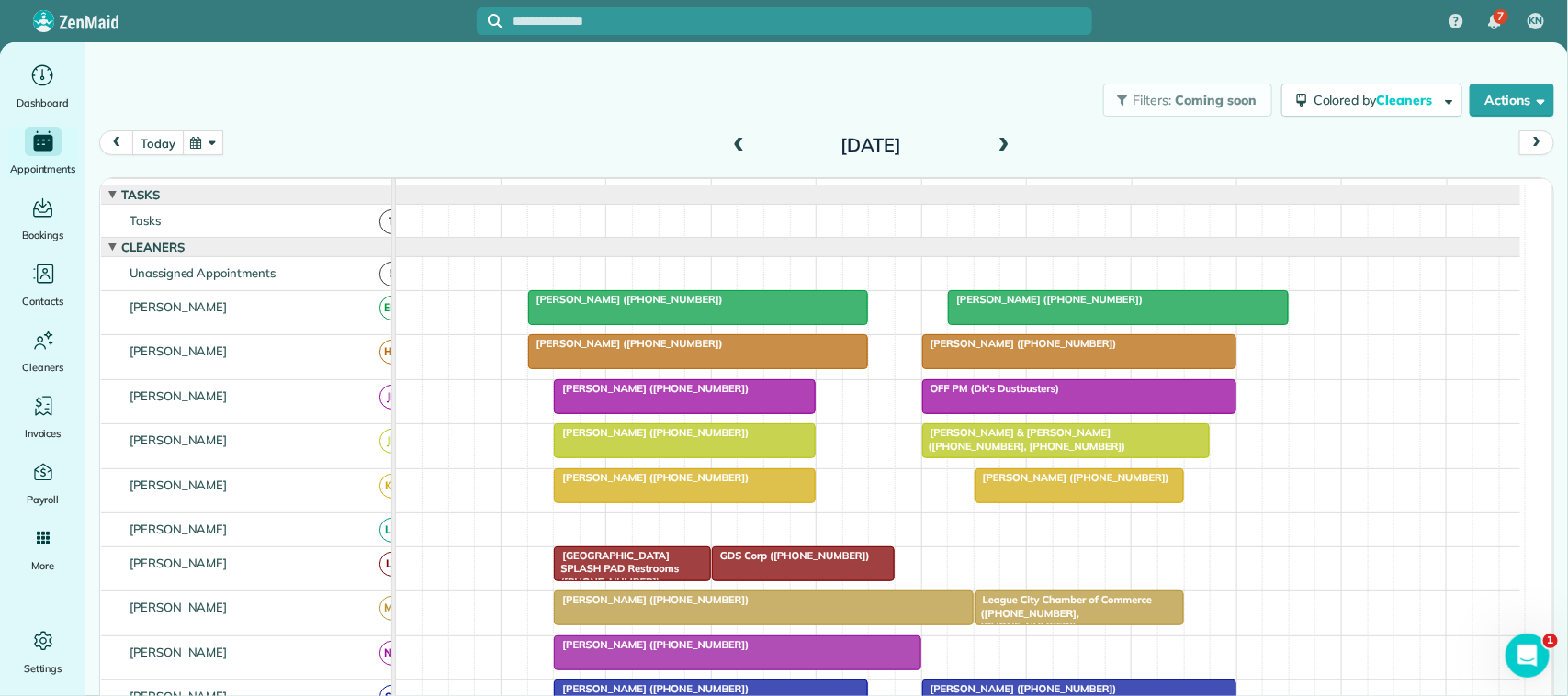
click at [145, 152] on button "today" at bounding box center [157, 142] width 50 height 25
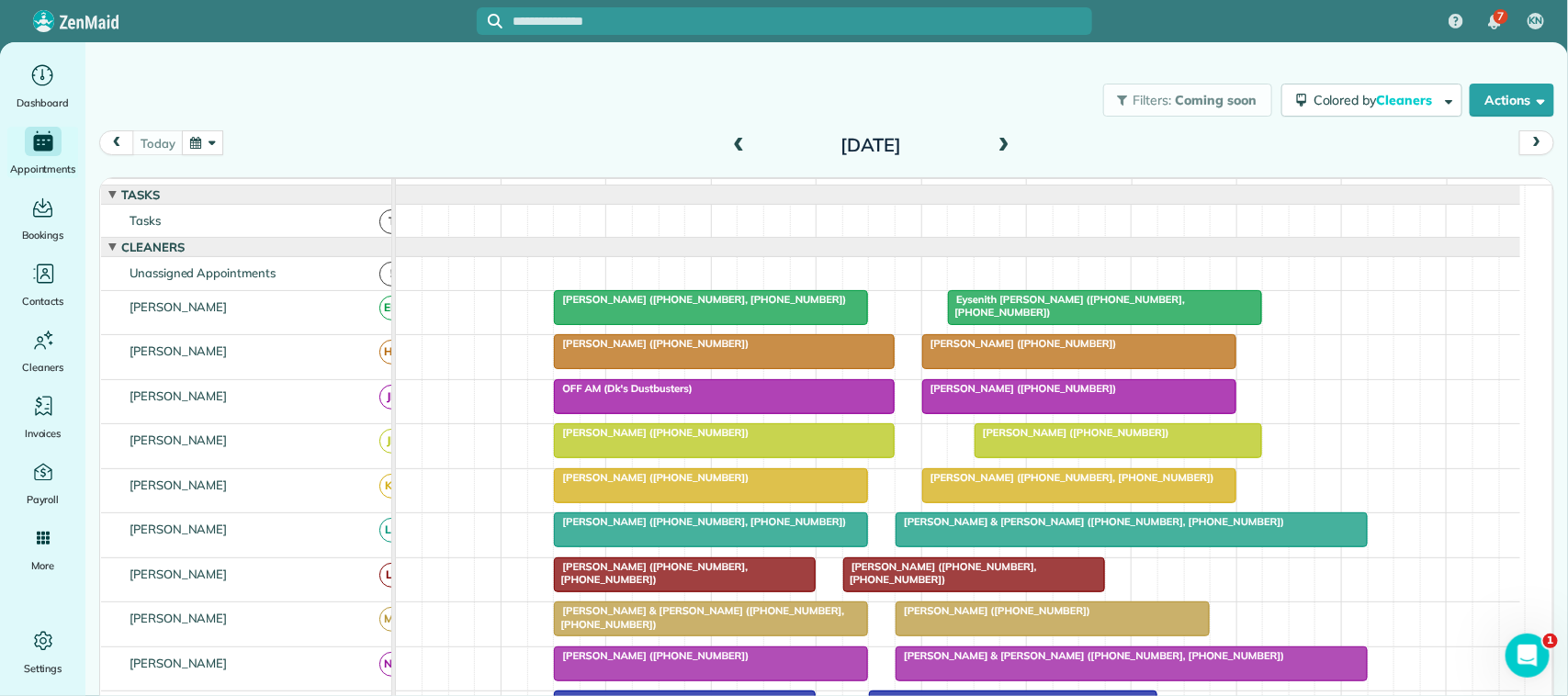
click at [190, 141] on button "button" at bounding box center [203, 142] width 42 height 25
click at [425, 153] on link "Next" at bounding box center [426, 154] width 50 height 46
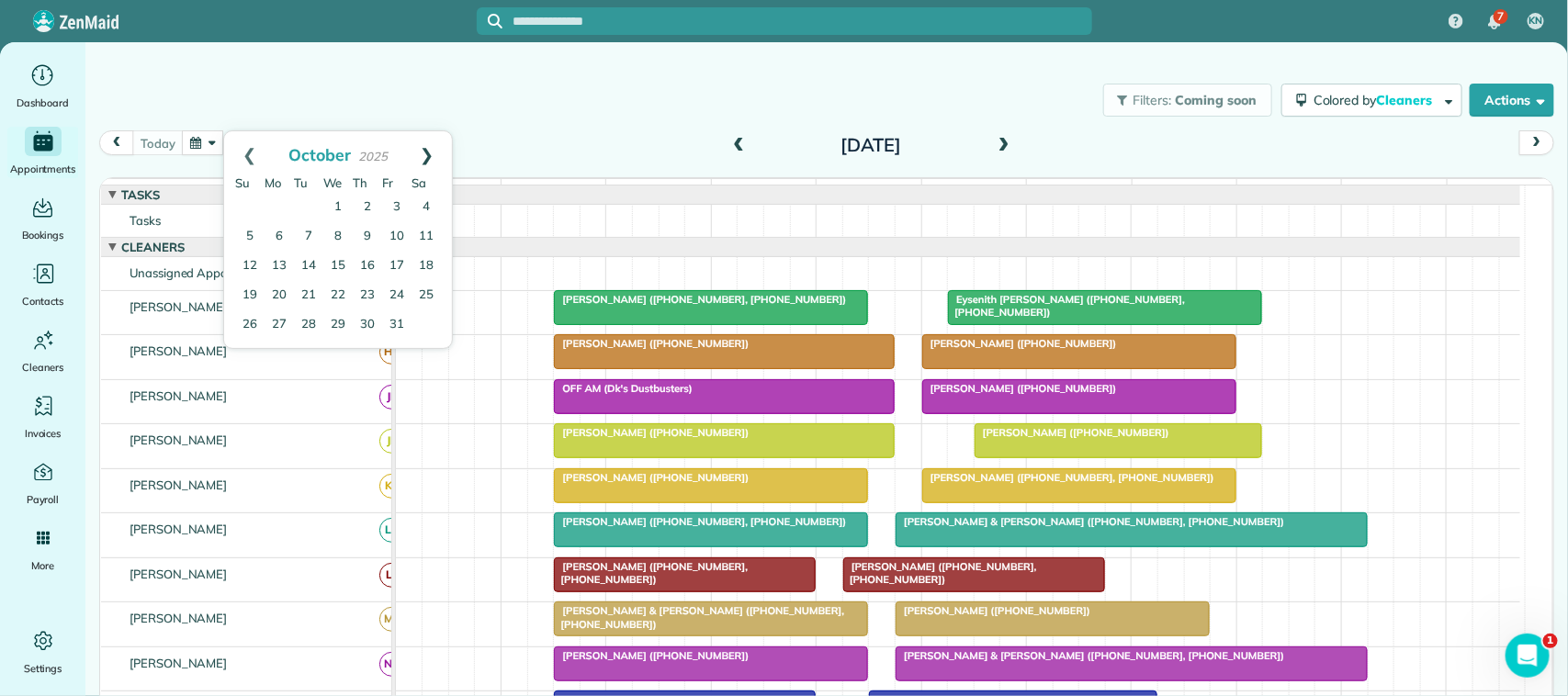
click at [425, 158] on link "Next" at bounding box center [426, 154] width 50 height 46
click at [307, 245] on link "4" at bounding box center [308, 237] width 30 height 30
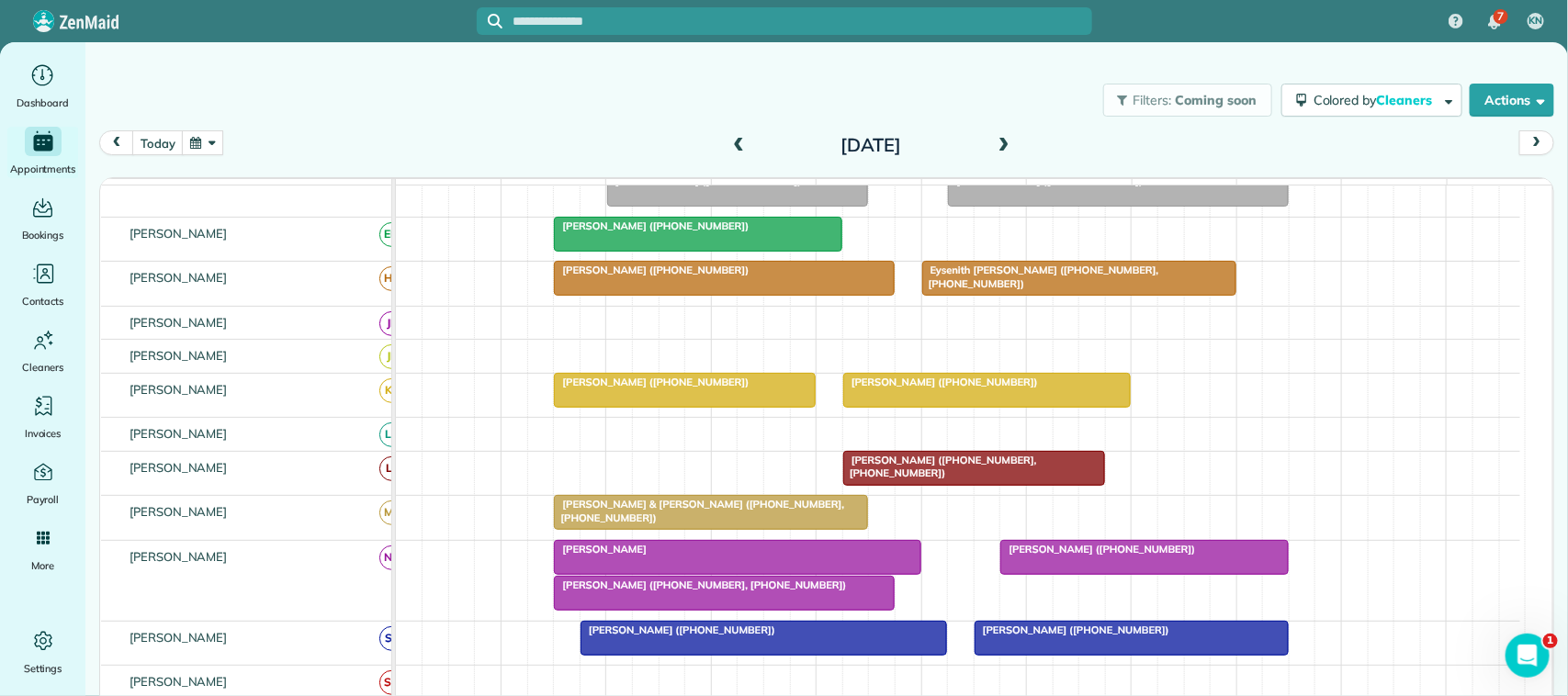
scroll to position [115, 0]
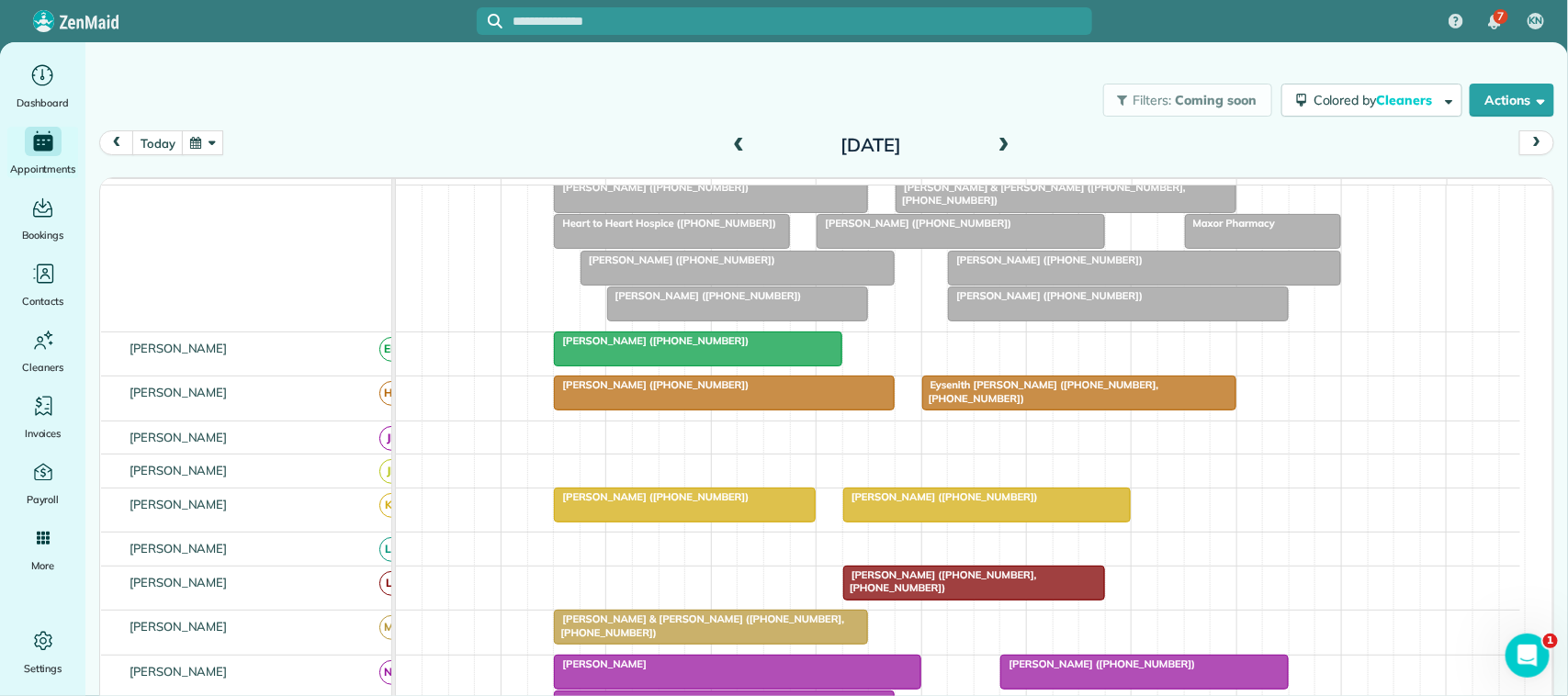
click at [728, 147] on span at bounding box center [738, 146] width 21 height 17
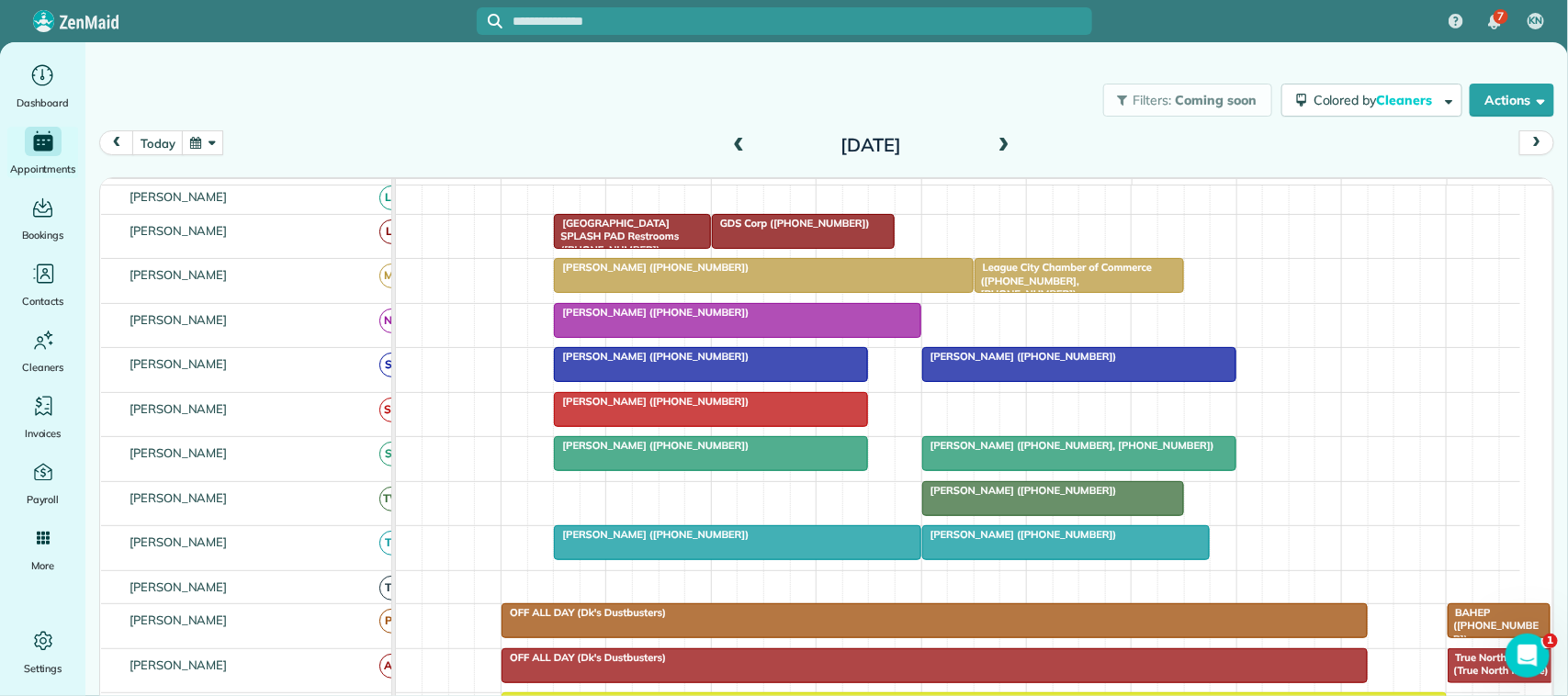
scroll to position [345, 0]
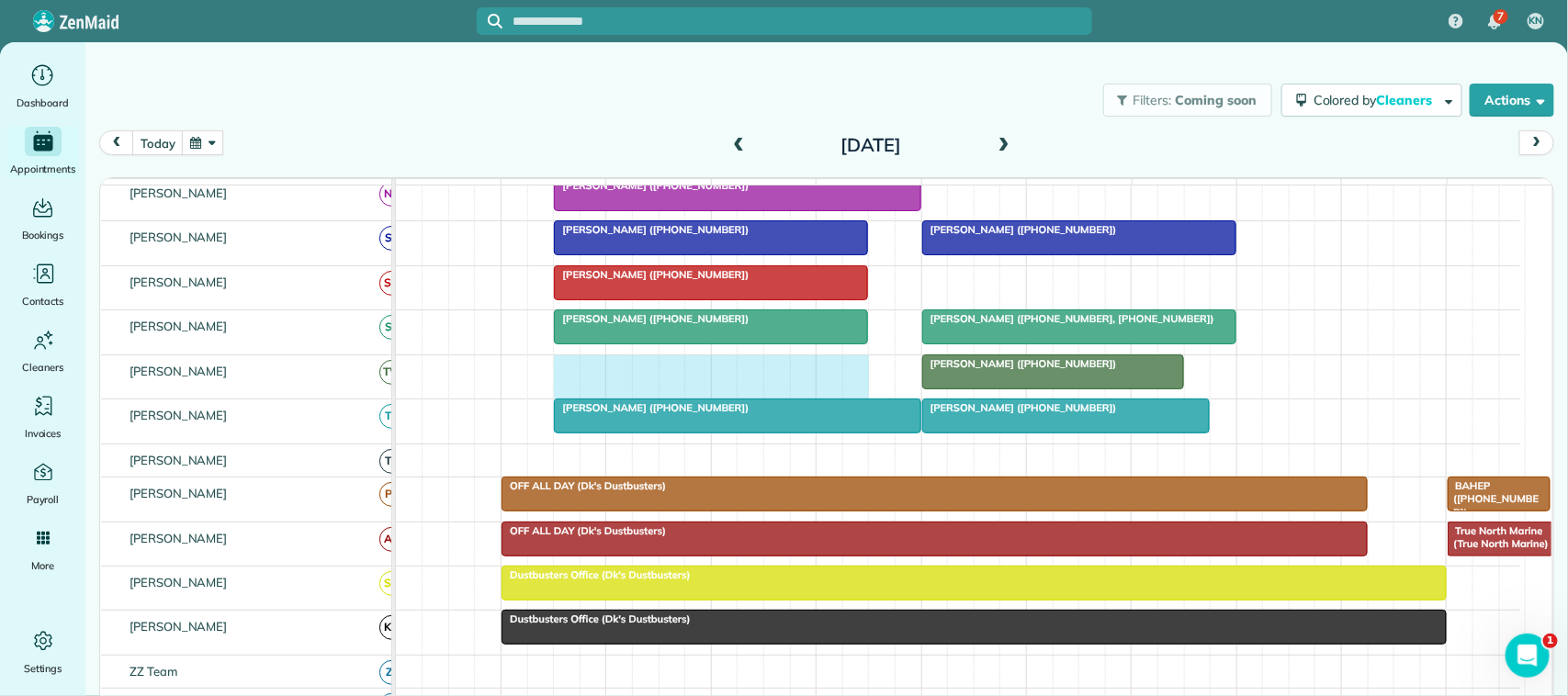
drag, startPoint x: 569, startPoint y: 395, endPoint x: 855, endPoint y: 388, distance: 286.1
click at [855, 388] on div "[PERSON_NAME] ([PHONE_NUMBER])" at bounding box center [957, 377] width 1124 height 43
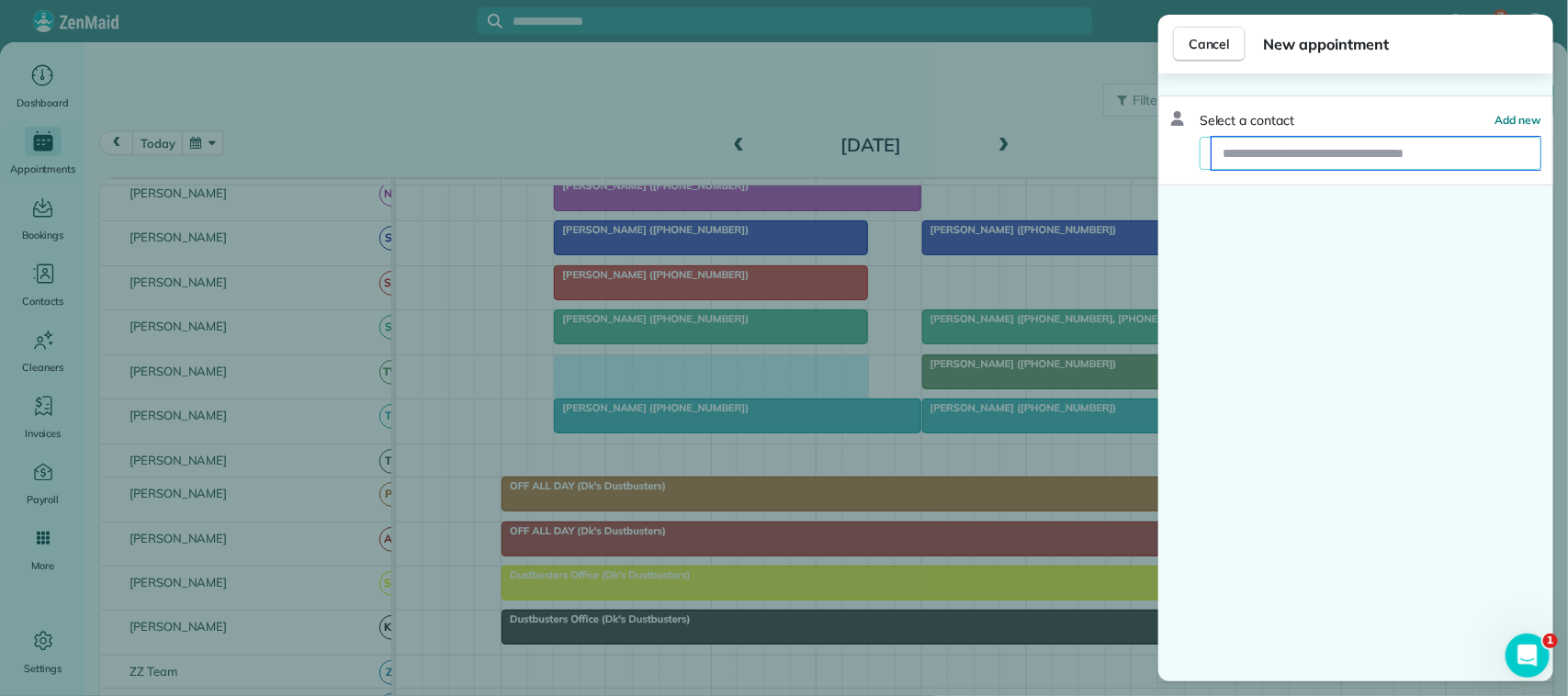
click at [1268, 157] on input "text" at bounding box center [1376, 154] width 329 height 33
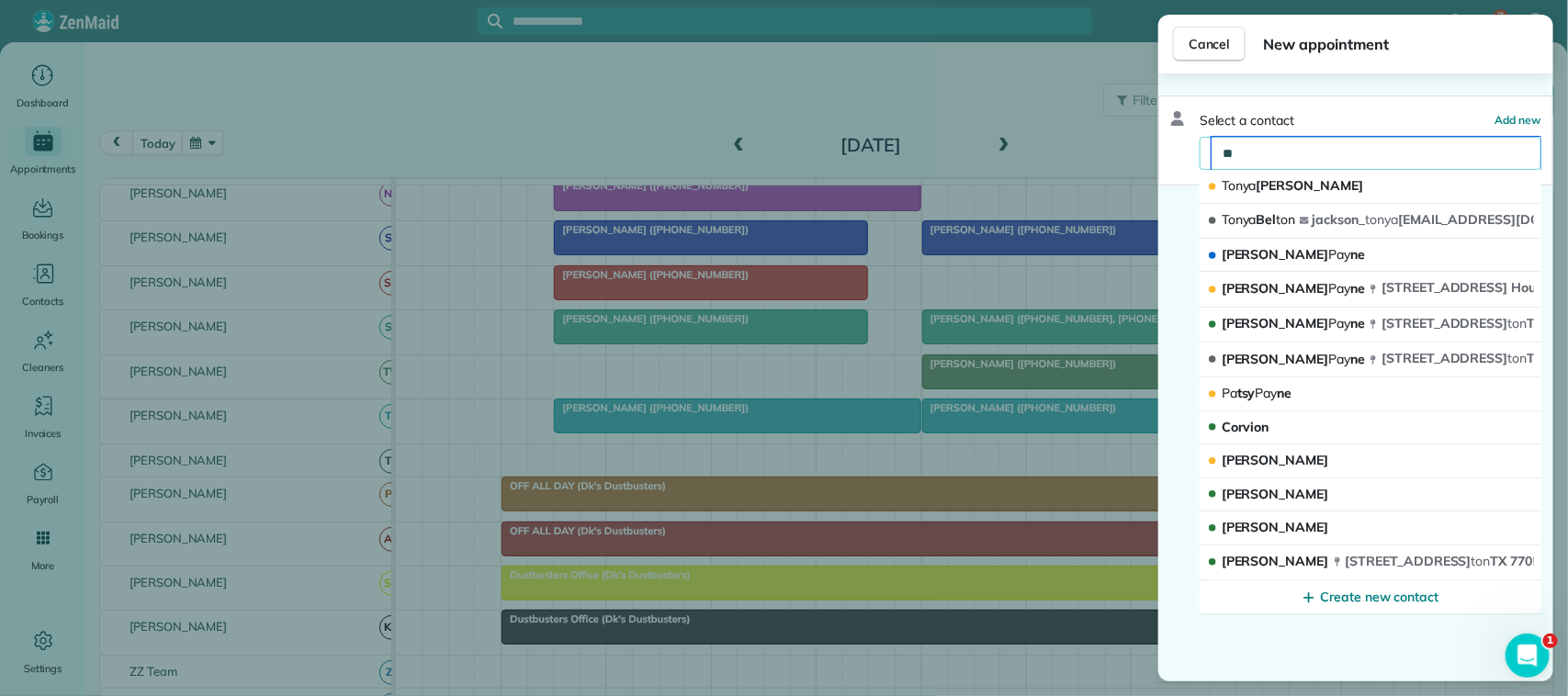
type input "*"
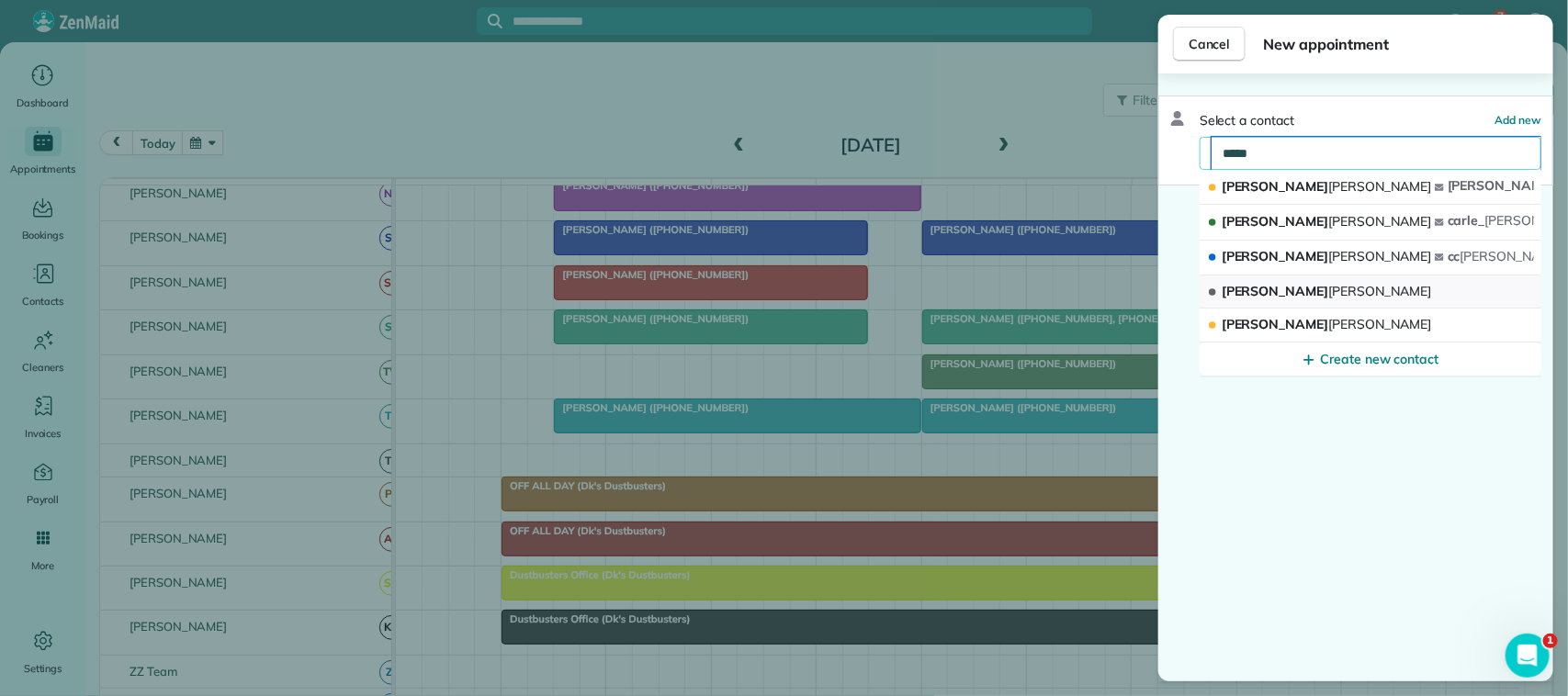
type input "*****"
click at [1310, 299] on button "[PERSON_NAME]" at bounding box center [1370, 292] width 342 height 34
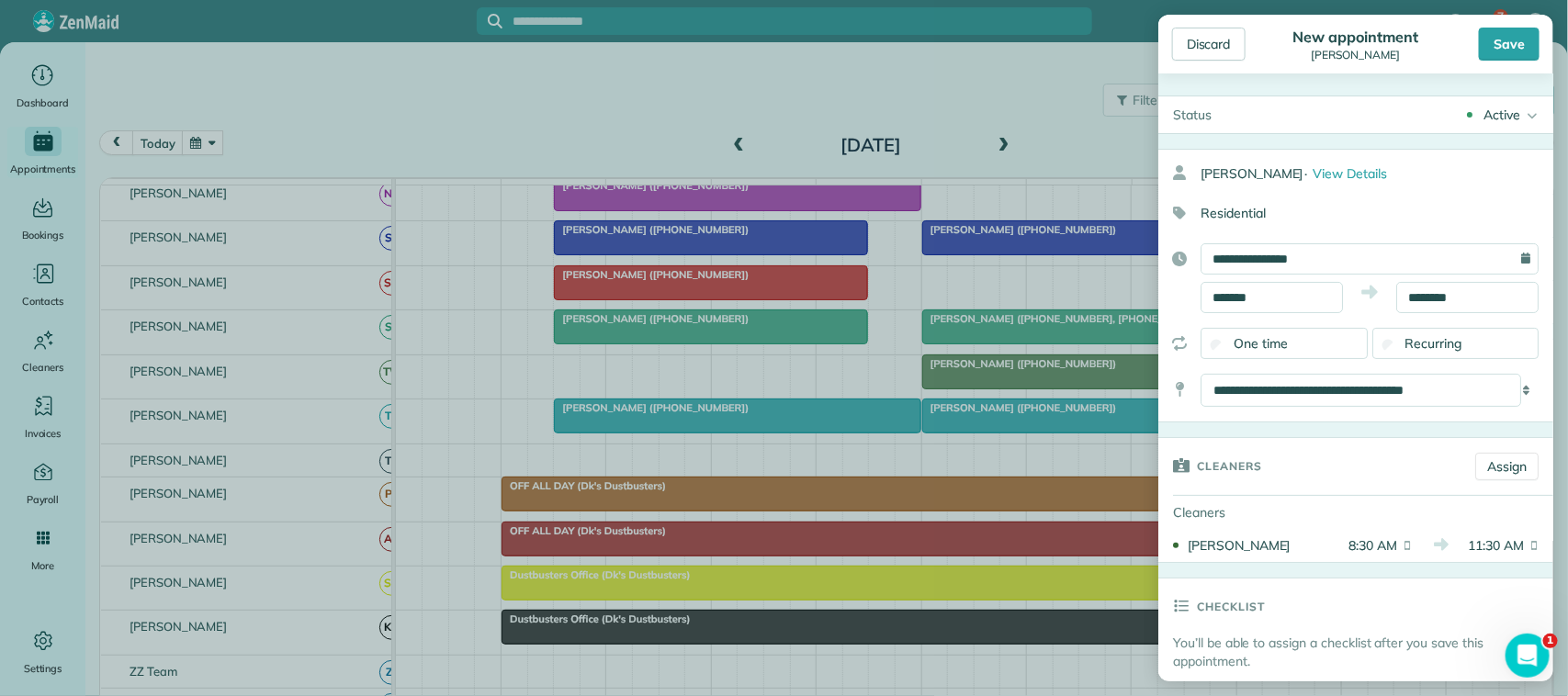
click at [1393, 351] on div "Recurring" at bounding box center [1456, 344] width 167 height 32
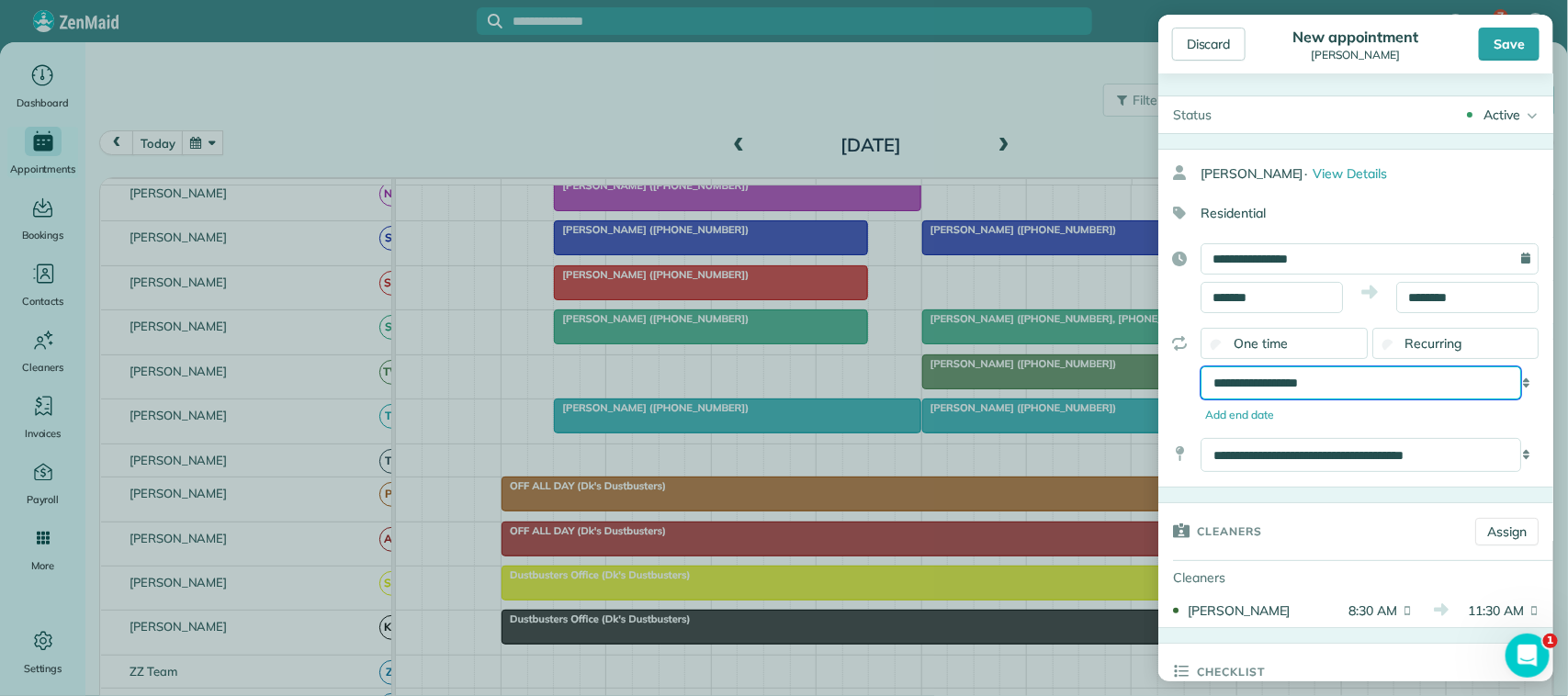
click at [1353, 384] on select "**********" at bounding box center [1360, 383] width 320 height 33
select select "**********"
click at [1201, 368] on select "**********" at bounding box center [1360, 383] width 320 height 33
click at [1518, 43] on div "Save" at bounding box center [1509, 44] width 61 height 33
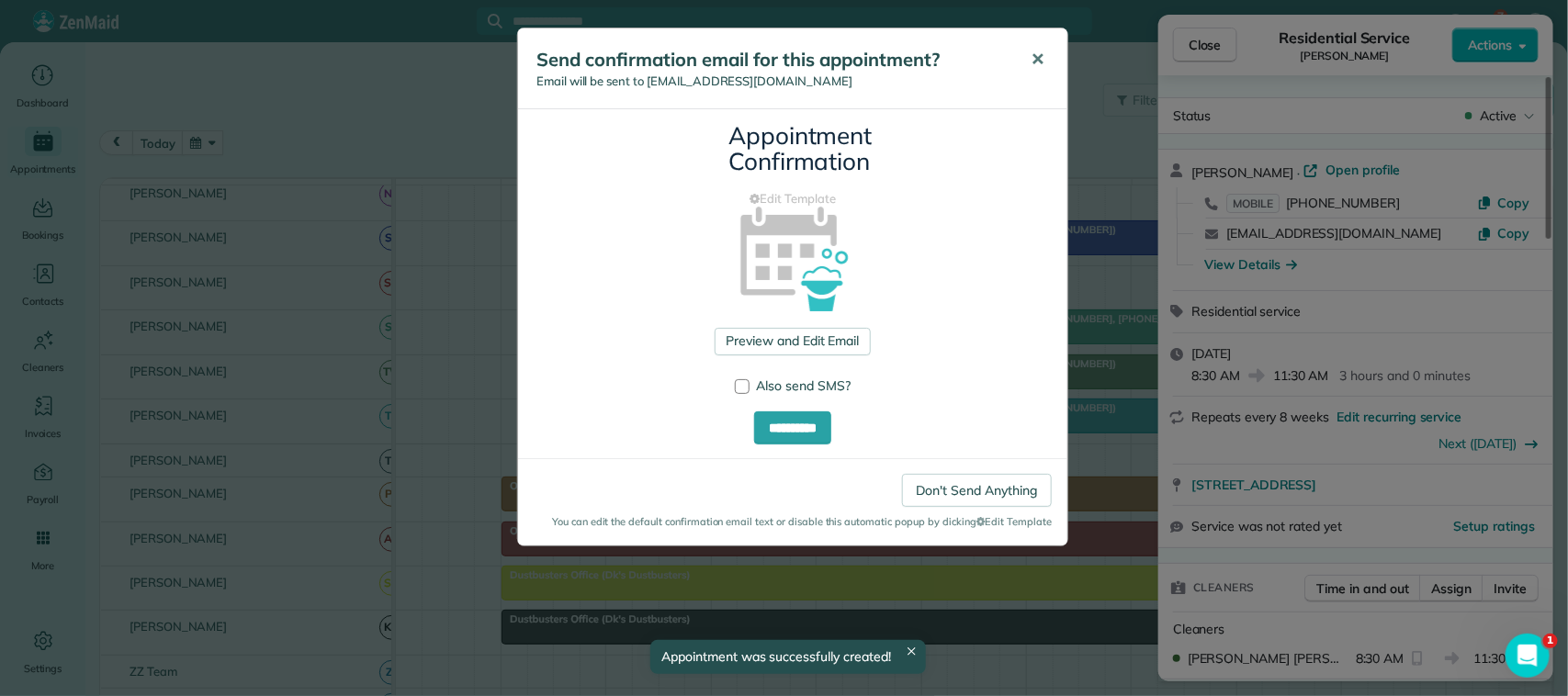
click at [1044, 64] on button "✕" at bounding box center [1037, 59] width 41 height 44
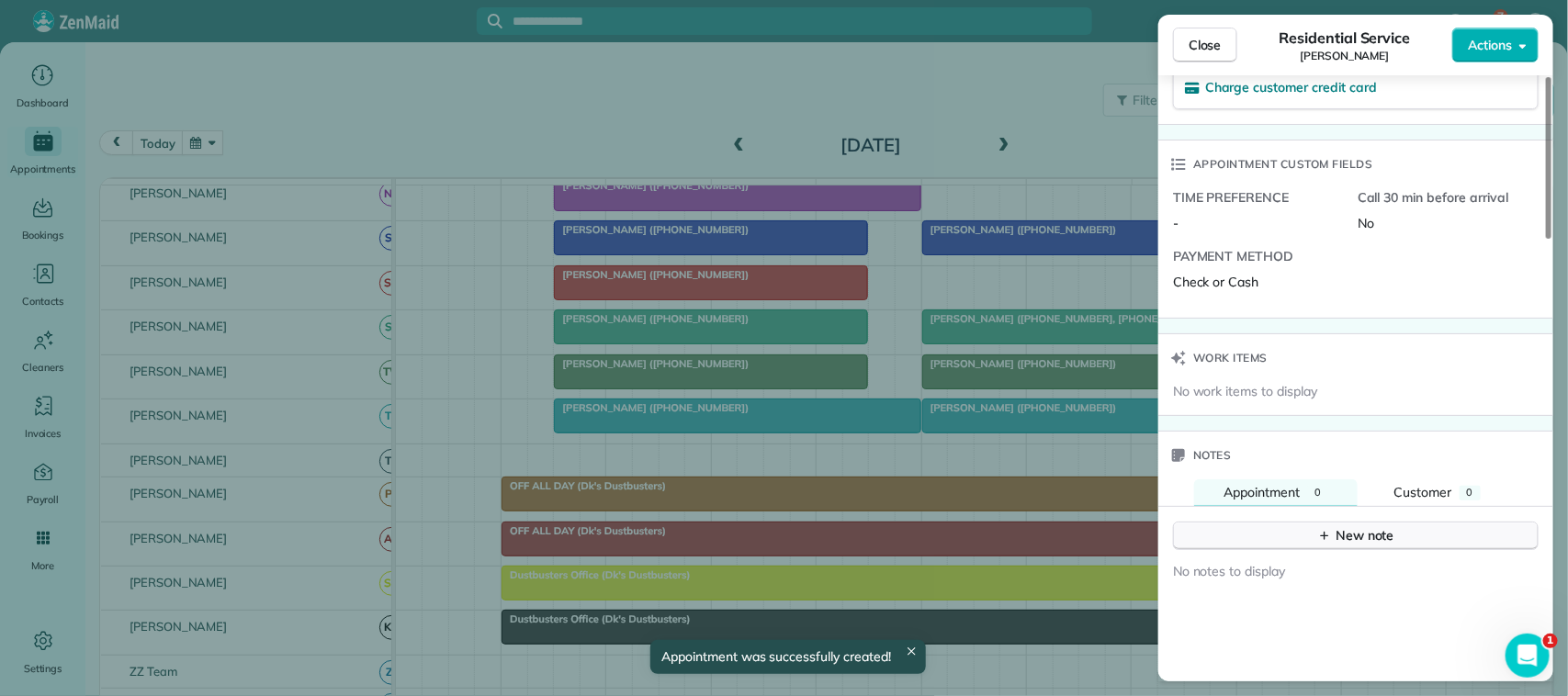
click at [1332, 545] on div "New note" at bounding box center [1355, 536] width 77 height 20
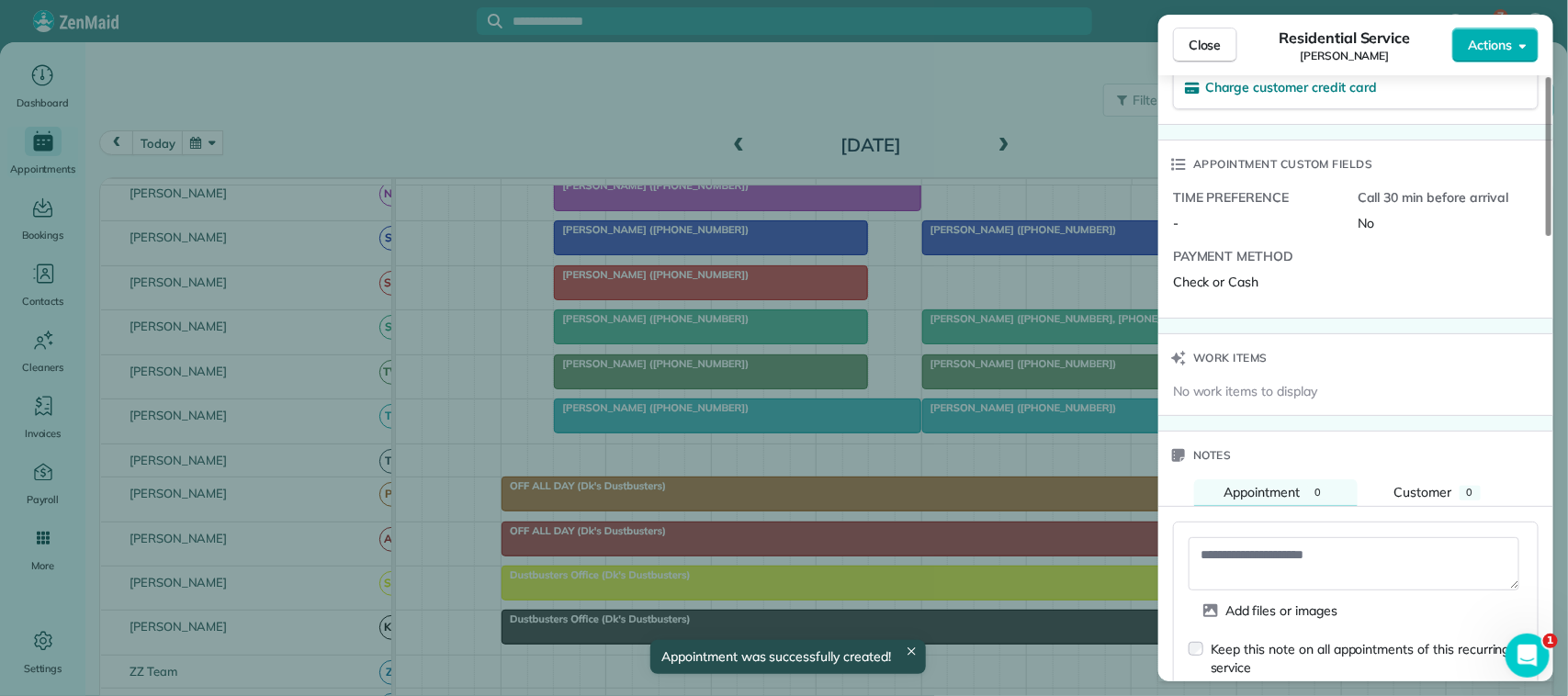
click at [1333, 551] on textarea at bounding box center [1354, 564] width 331 height 53
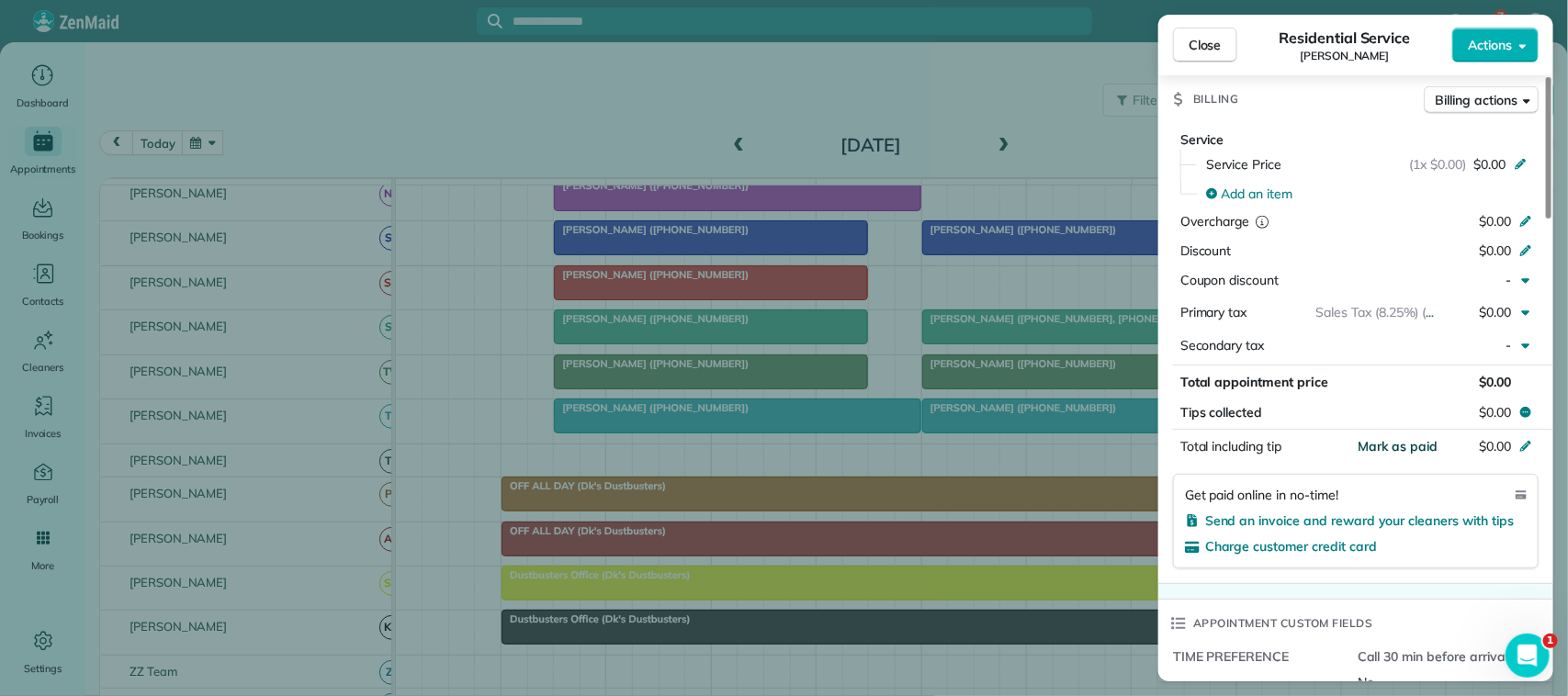
type textarea "**********"
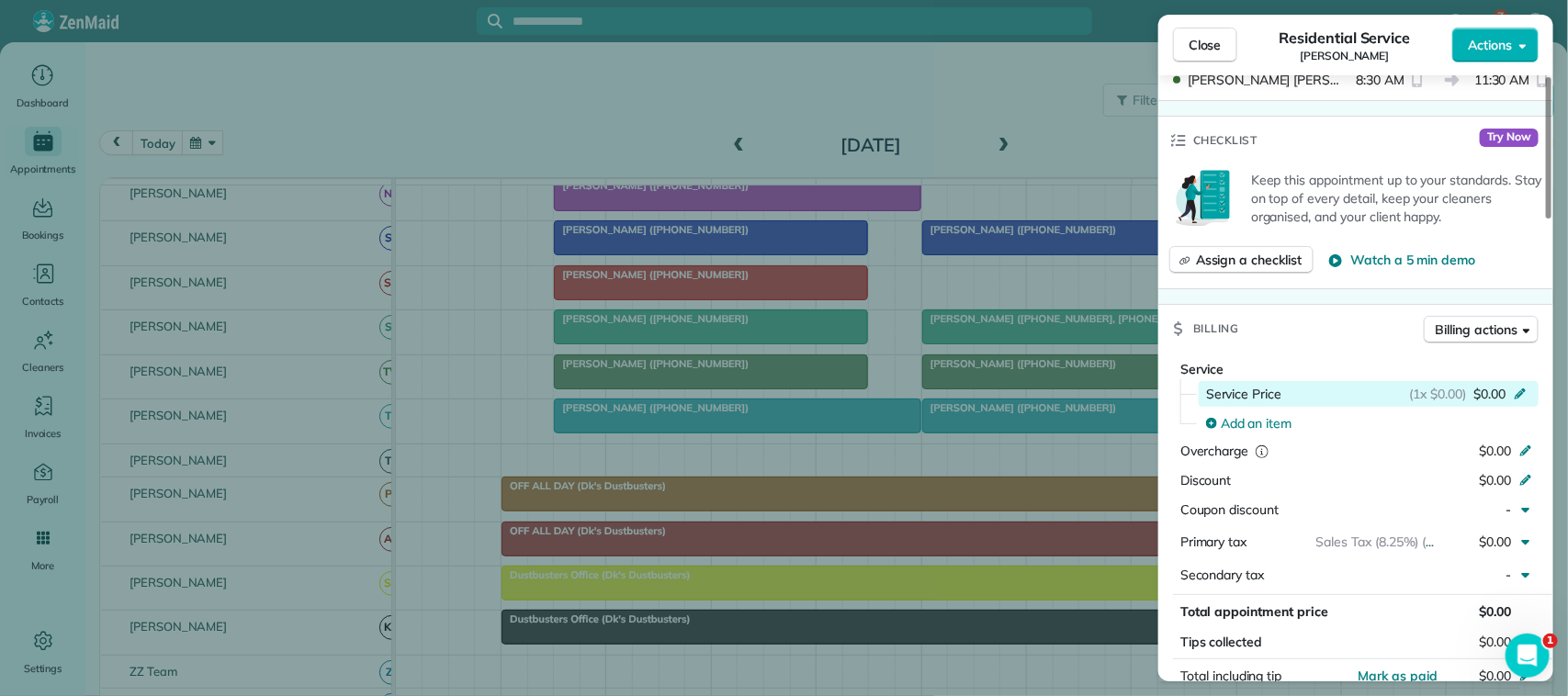
click at [1490, 393] on span "$0.00" at bounding box center [1489, 394] width 33 height 19
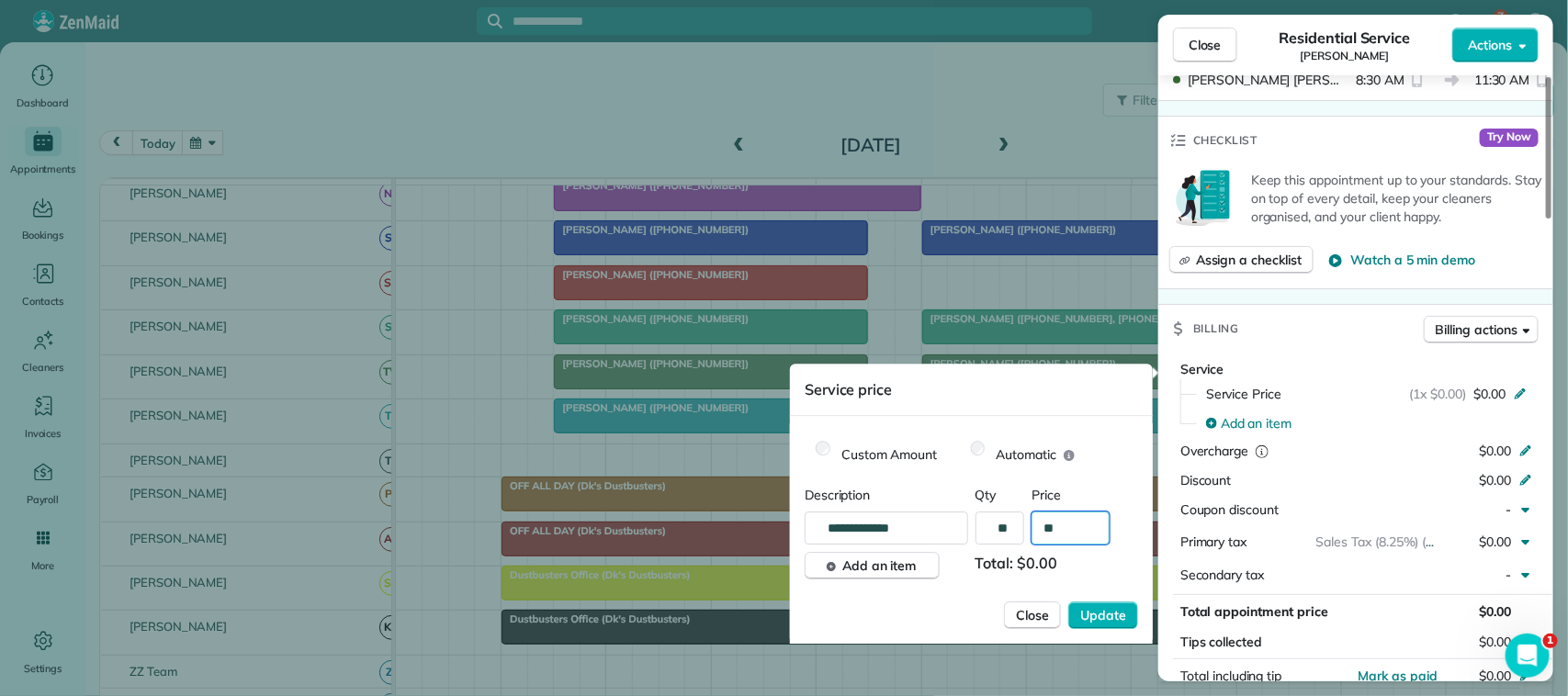
click at [1088, 529] on input "**" at bounding box center [1070, 528] width 78 height 33
type input "****"
click at [1098, 617] on span "Update" at bounding box center [1103, 614] width 46 height 19
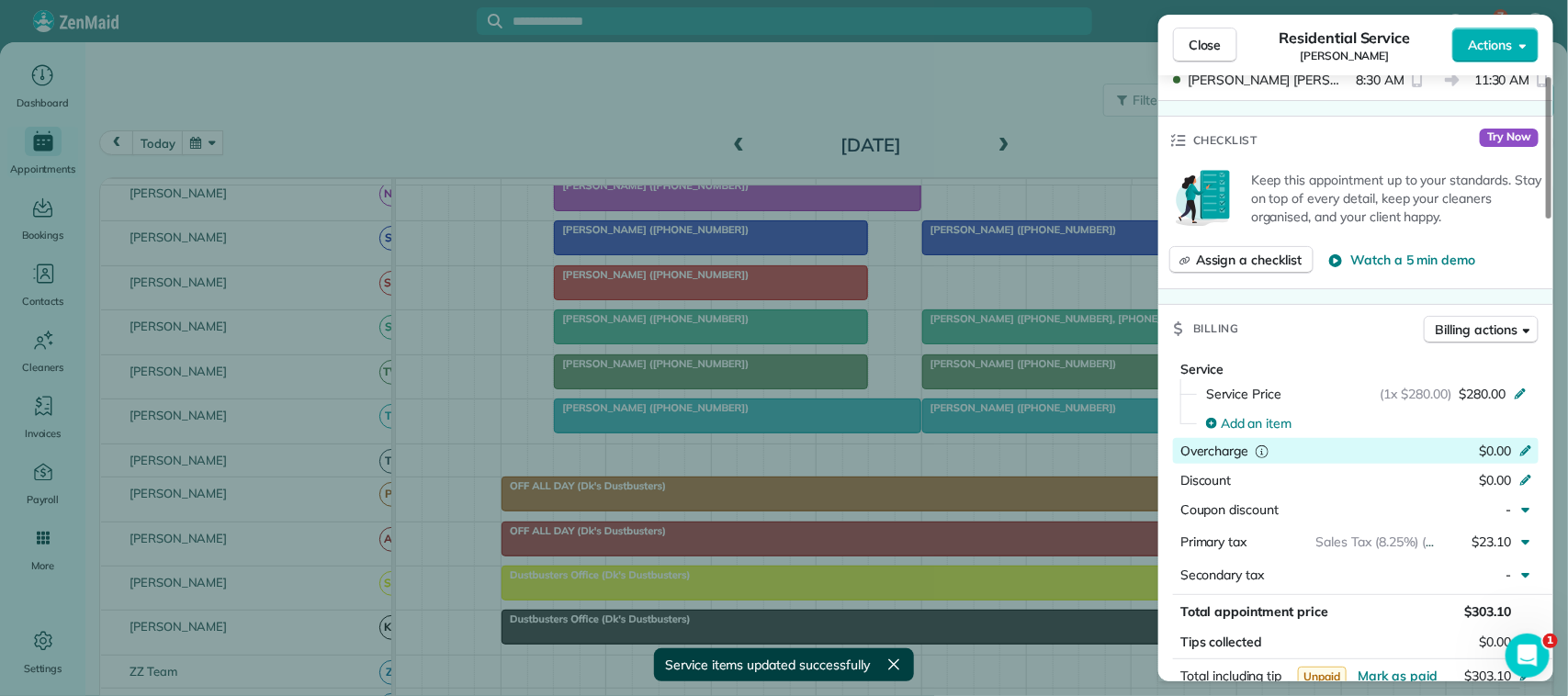
scroll to position [808, 0]
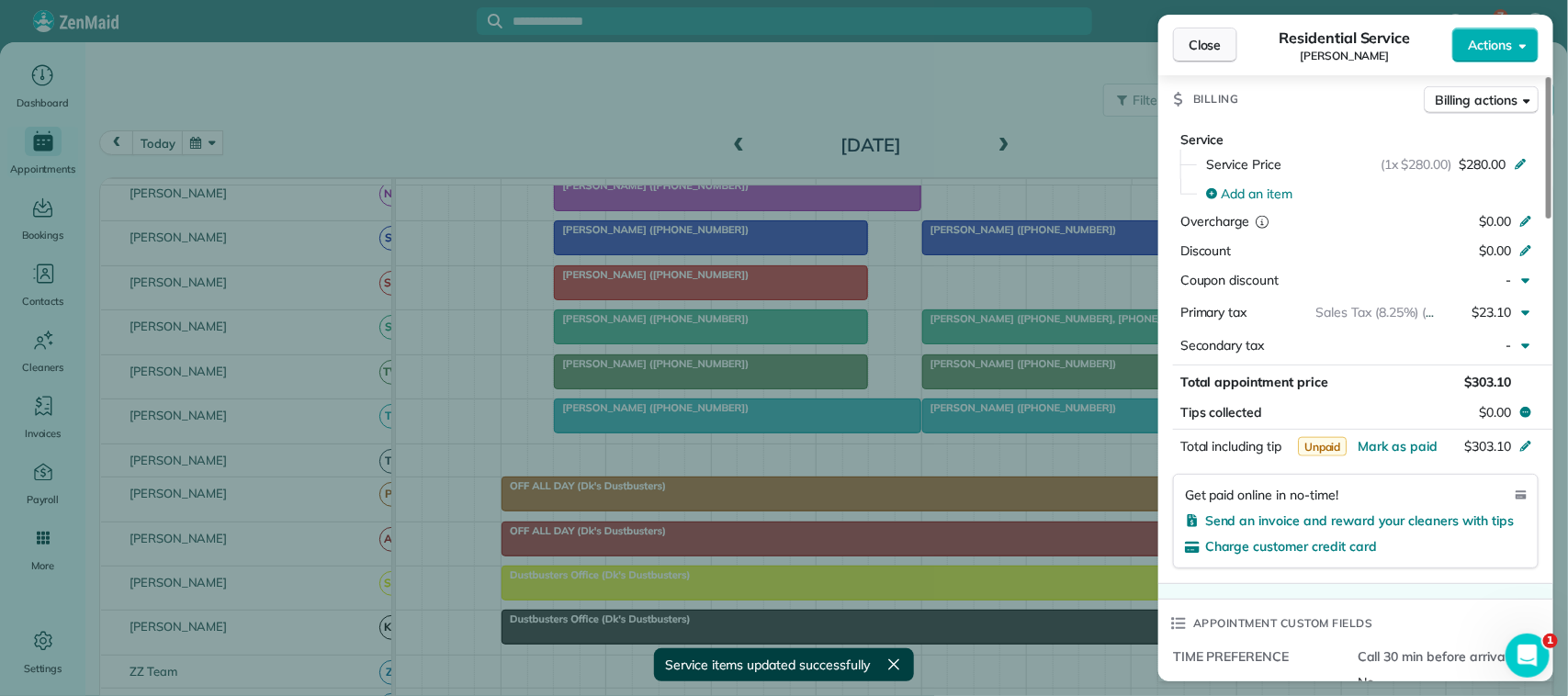
click at [1229, 55] on button "Close" at bounding box center [1205, 44] width 64 height 34
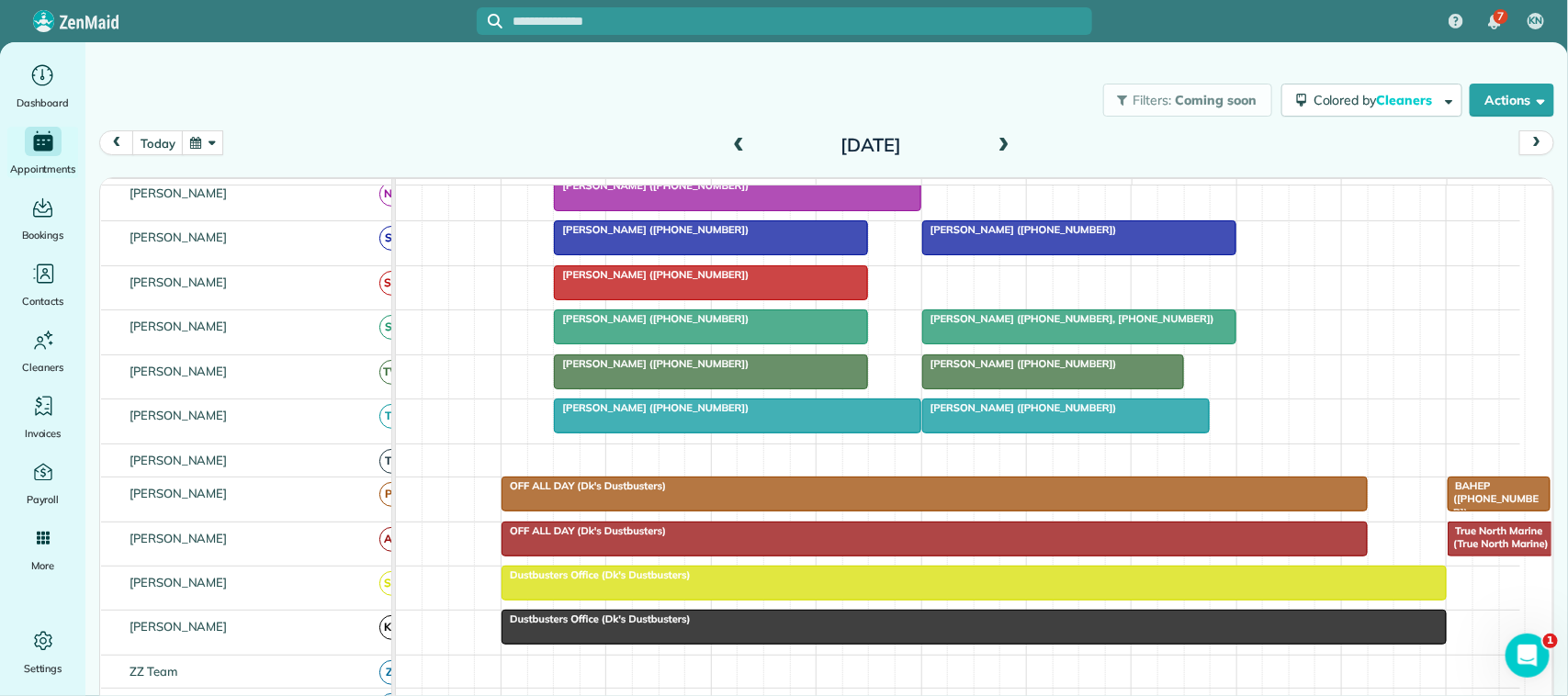
click at [204, 158] on div "[DATE] [DATE]" at bounding box center [826, 147] width 1455 height 34
click at [223, 145] on button "button" at bounding box center [203, 142] width 42 height 25
click at [434, 145] on link "Next" at bounding box center [426, 154] width 50 height 46
click at [429, 149] on link "Next" at bounding box center [426, 154] width 50 height 46
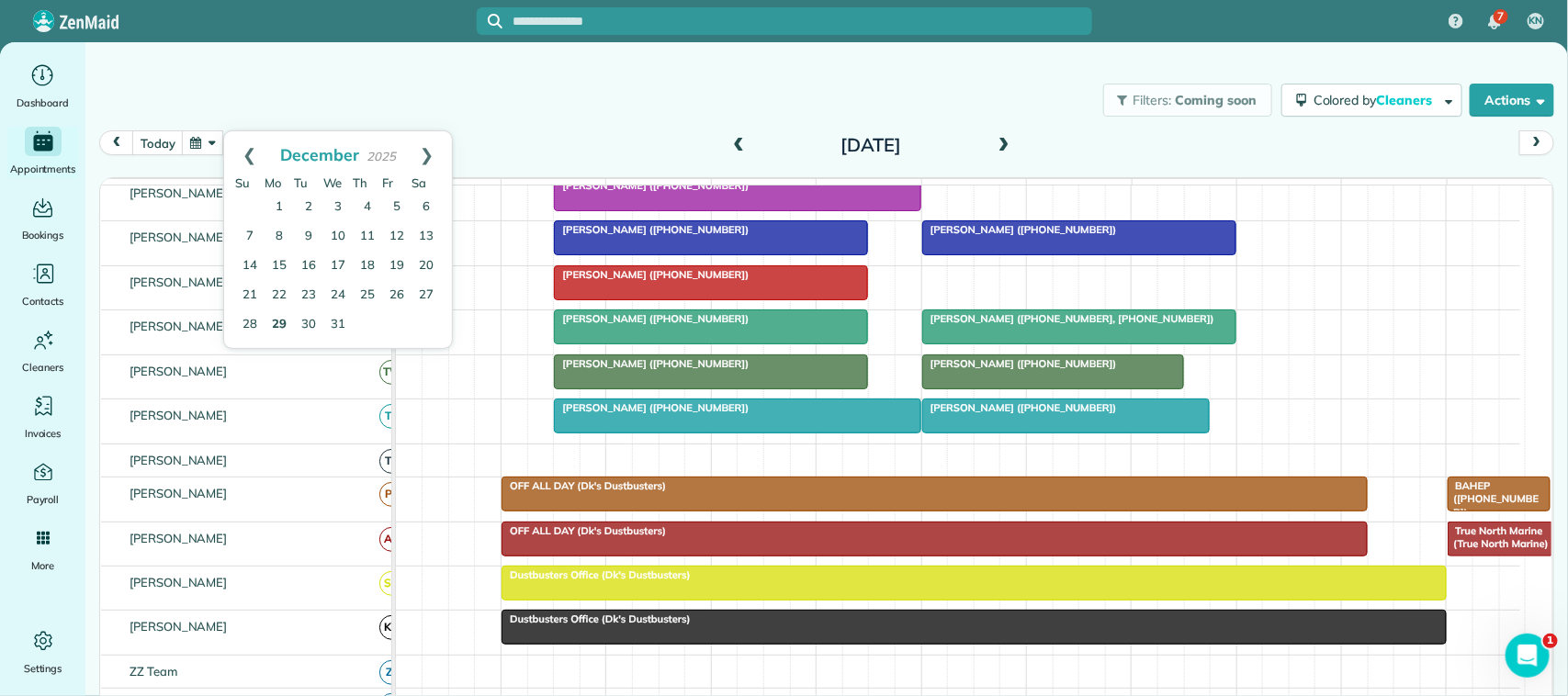
click at [282, 320] on link "29" at bounding box center [280, 325] width 30 height 30
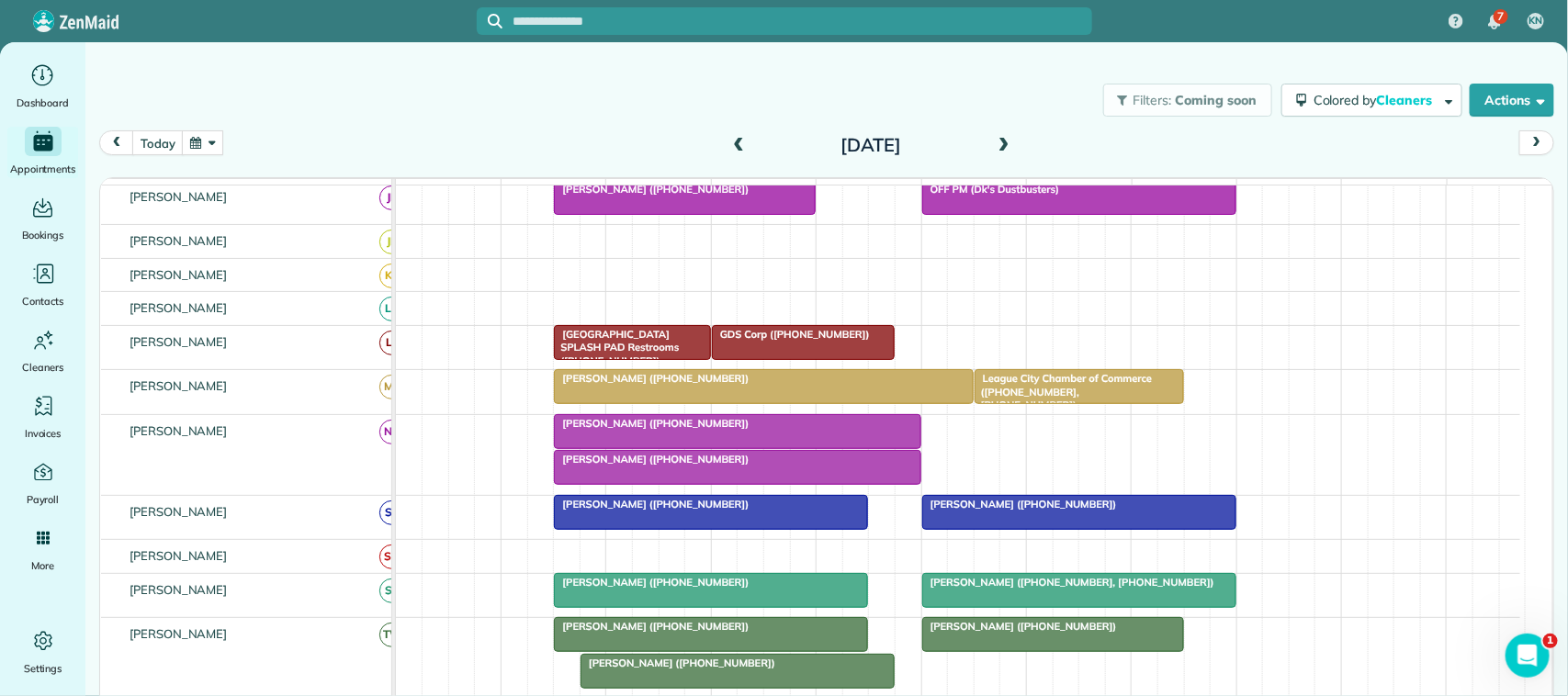
scroll to position [428, 0]
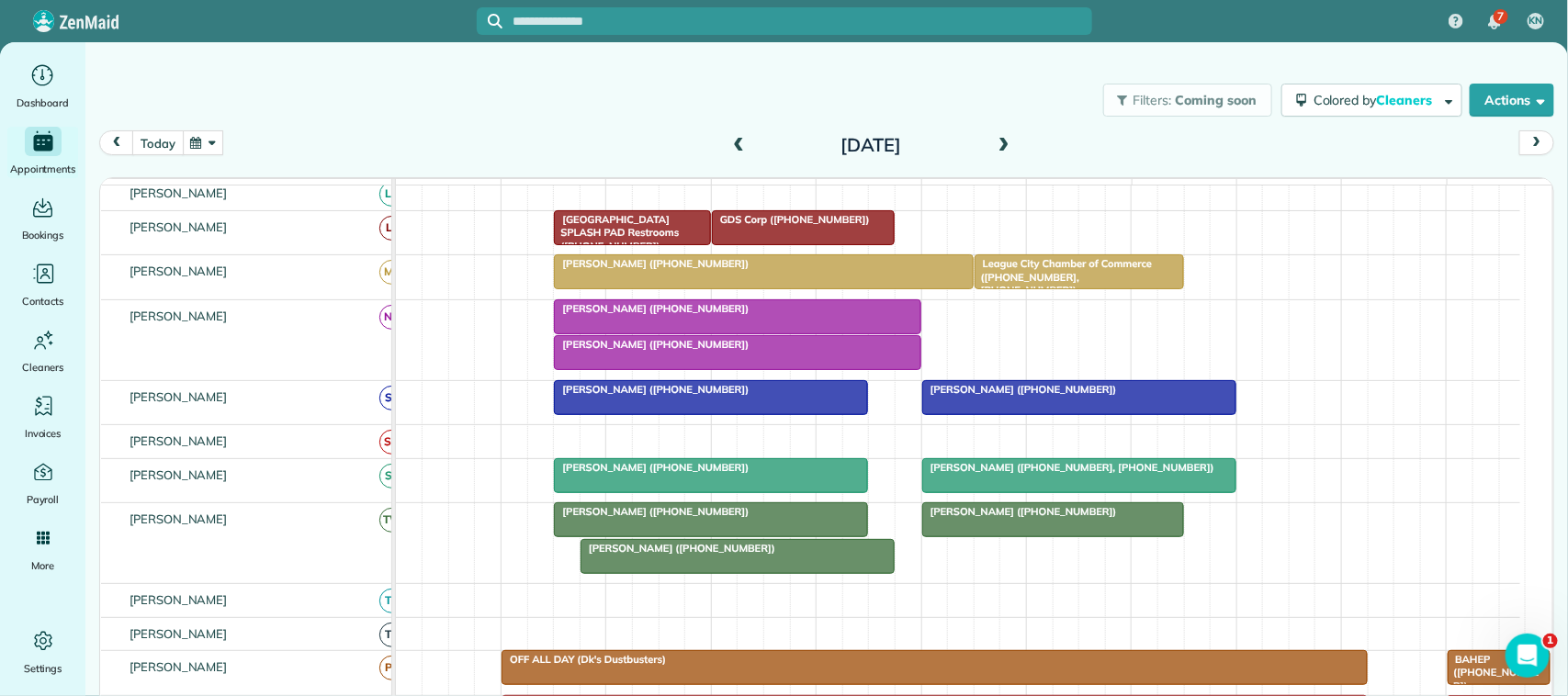
click at [166, 143] on button "today" at bounding box center [157, 142] width 50 height 25
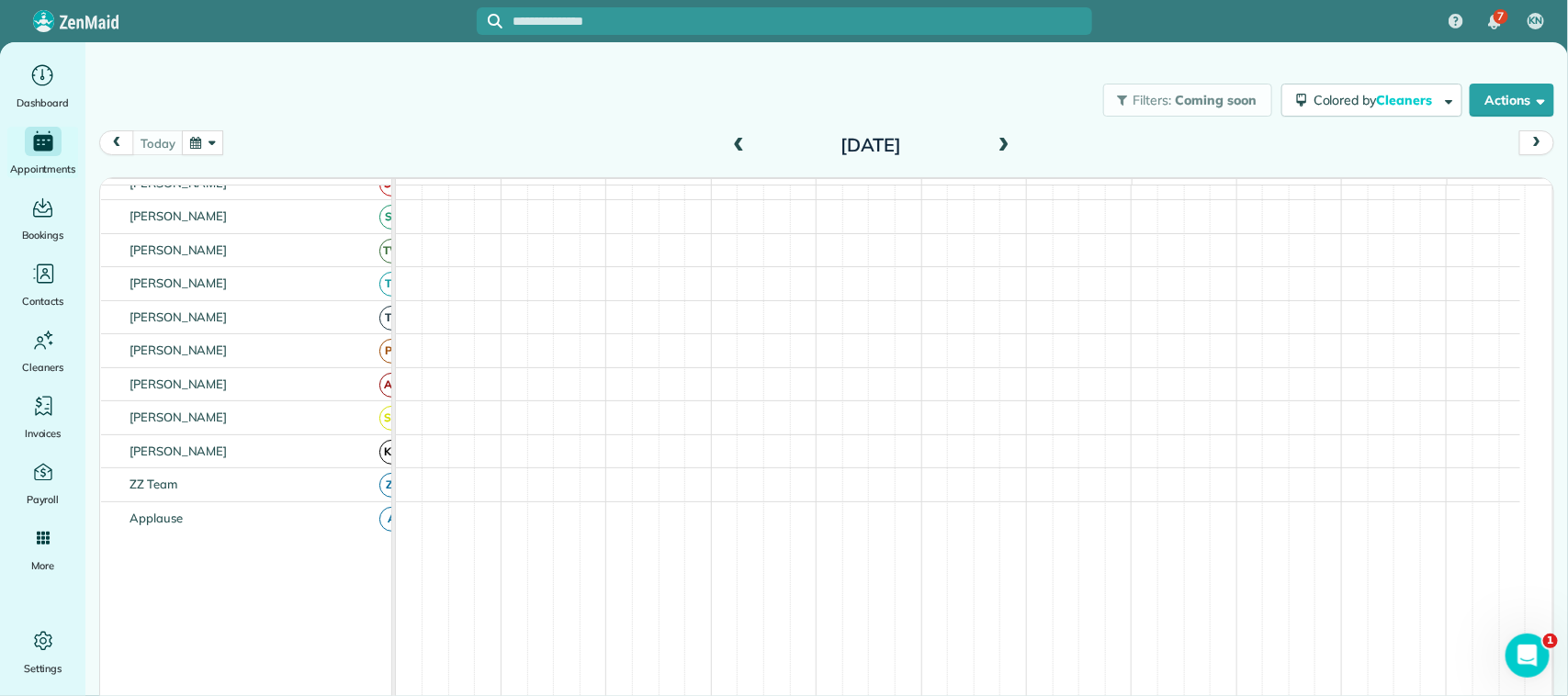
scroll to position [281, 0]
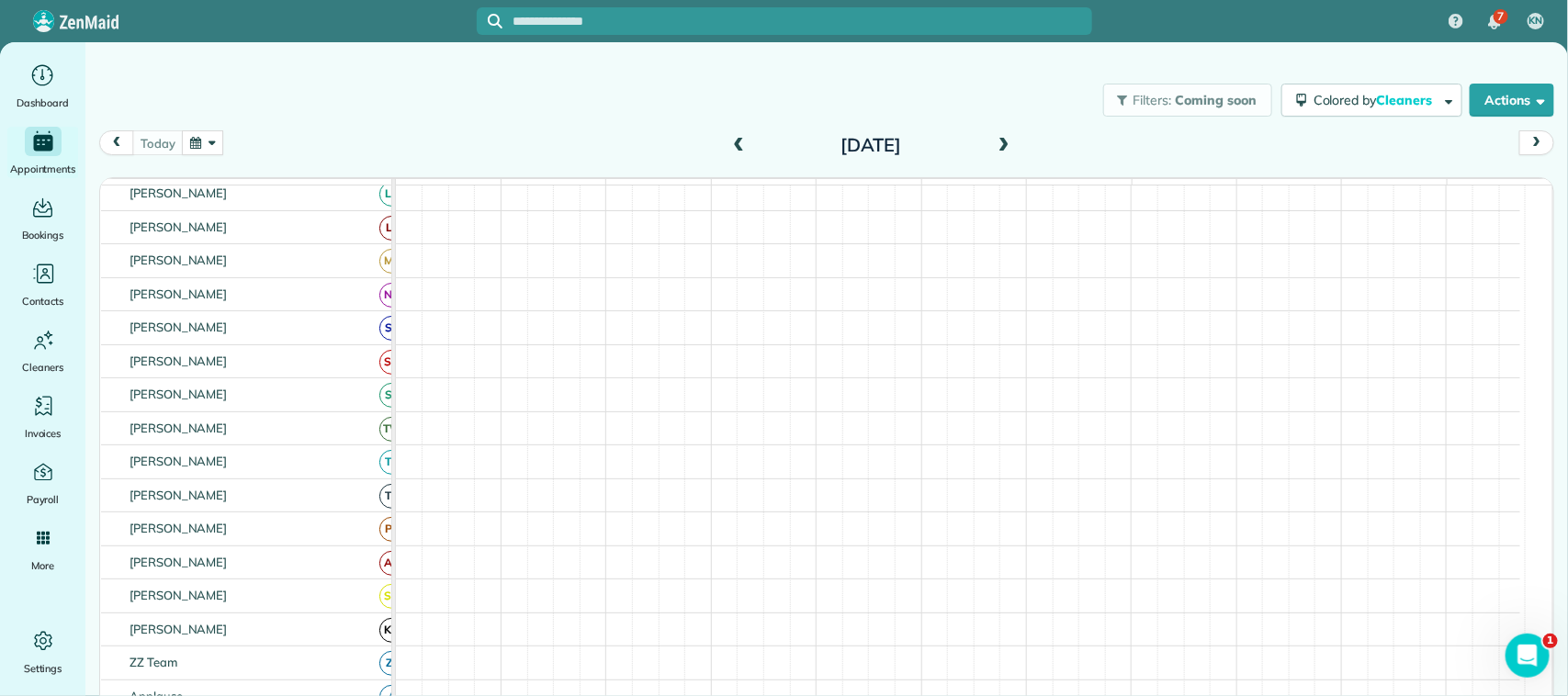
click at [319, 144] on div "[DATE] [DATE]" at bounding box center [826, 147] width 1455 height 34
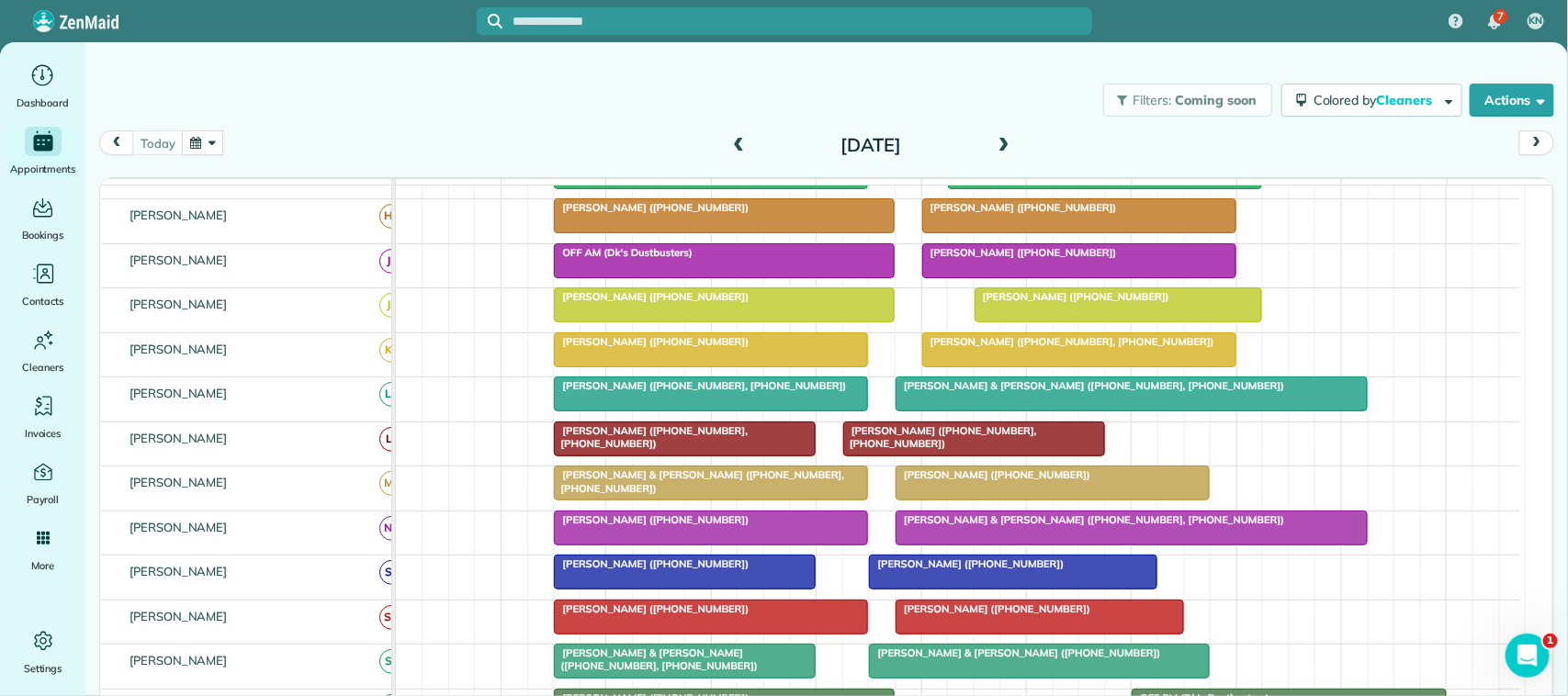
scroll to position [117, 0]
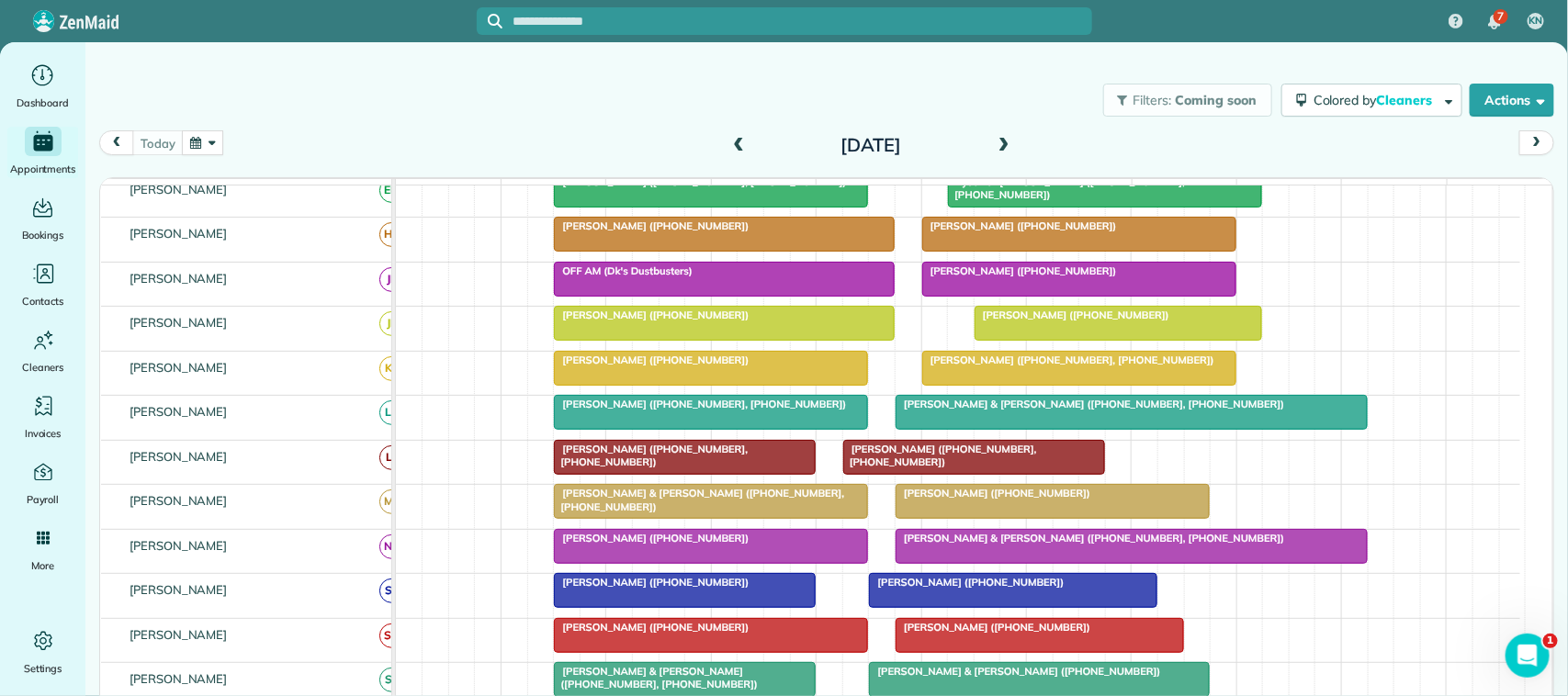
click at [225, 153] on div "[DATE] [DATE]" at bounding box center [826, 147] width 1455 height 34
click at [217, 149] on button "button" at bounding box center [203, 142] width 42 height 25
click at [427, 152] on link "Next" at bounding box center [426, 154] width 50 height 46
click at [542, 157] on div "[DATE] [DATE]" at bounding box center [826, 147] width 1455 height 34
click at [217, 147] on button "button" at bounding box center [203, 142] width 42 height 25
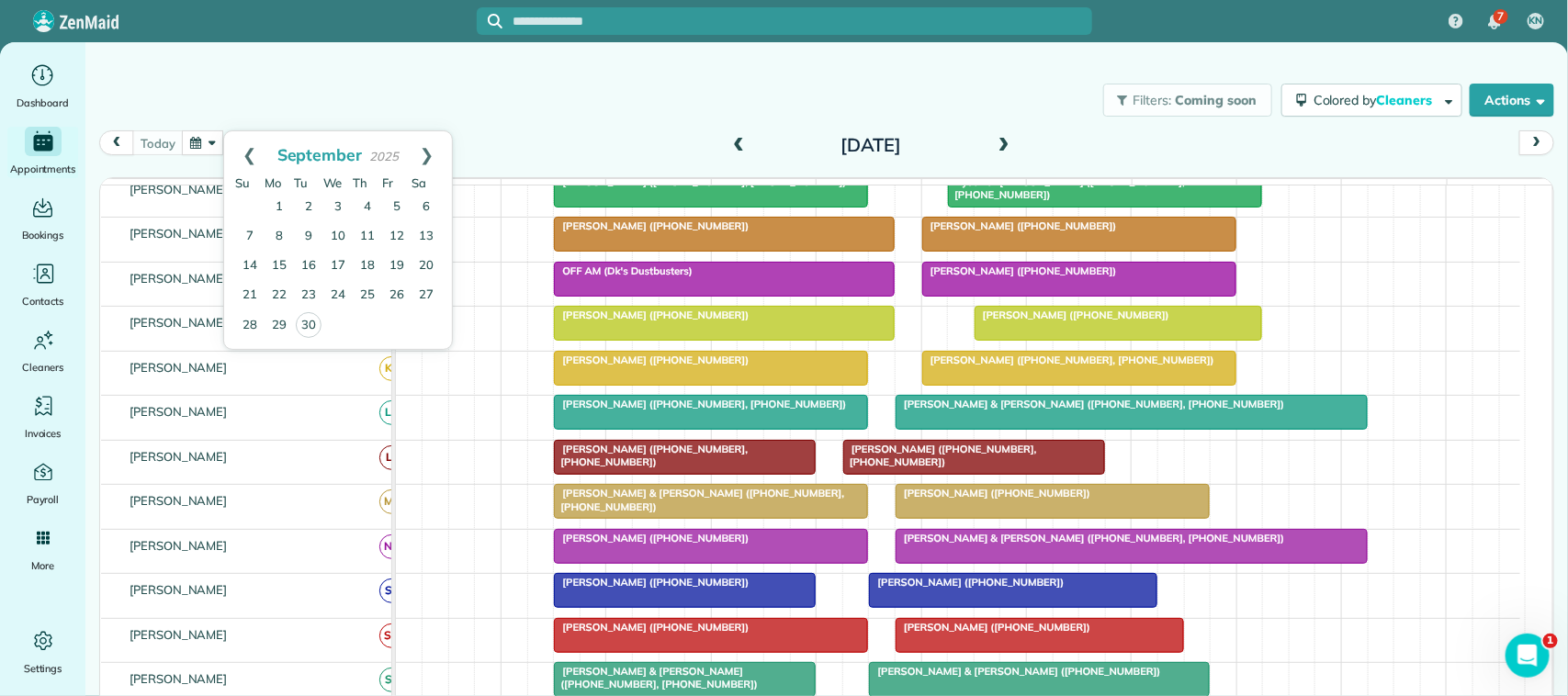
click at [475, 155] on div "[DATE] [DATE]" at bounding box center [826, 147] width 1455 height 34
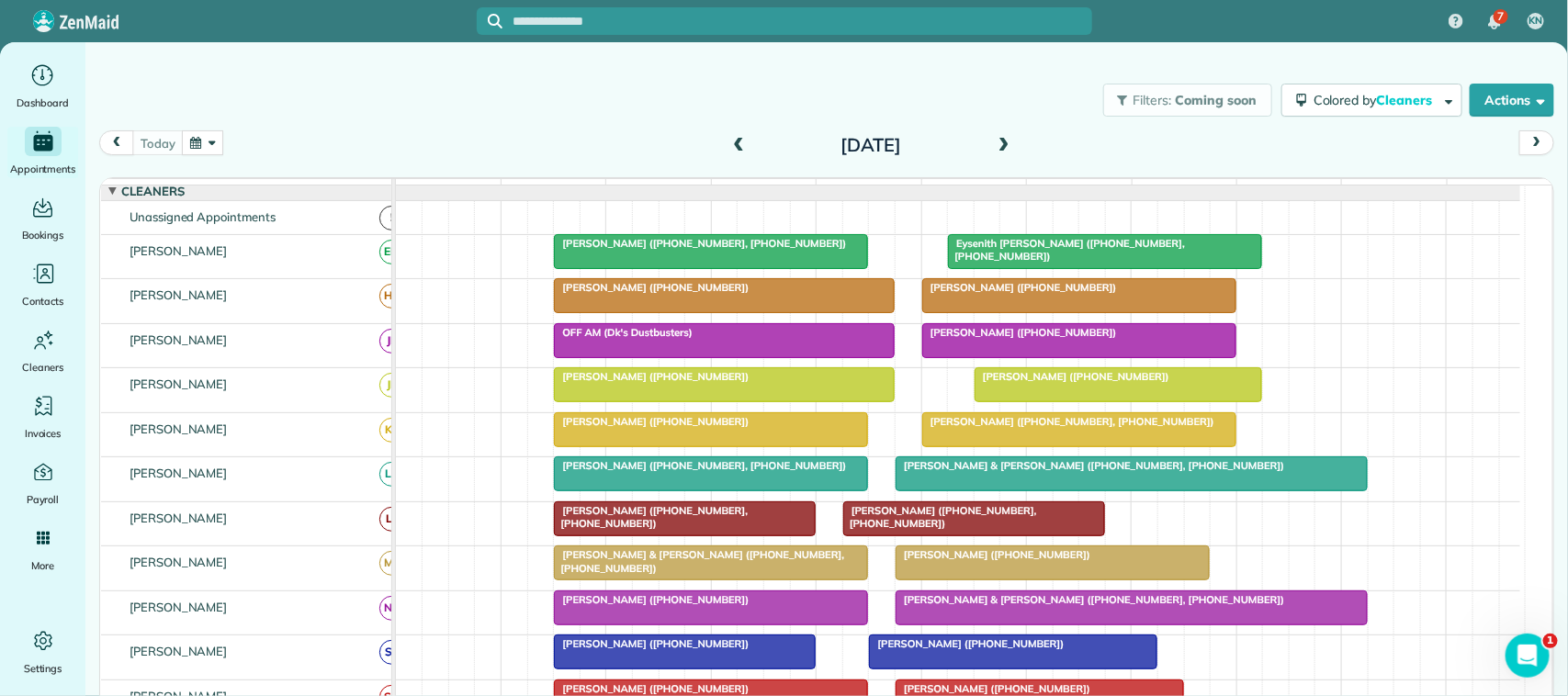
scroll to position [0, 0]
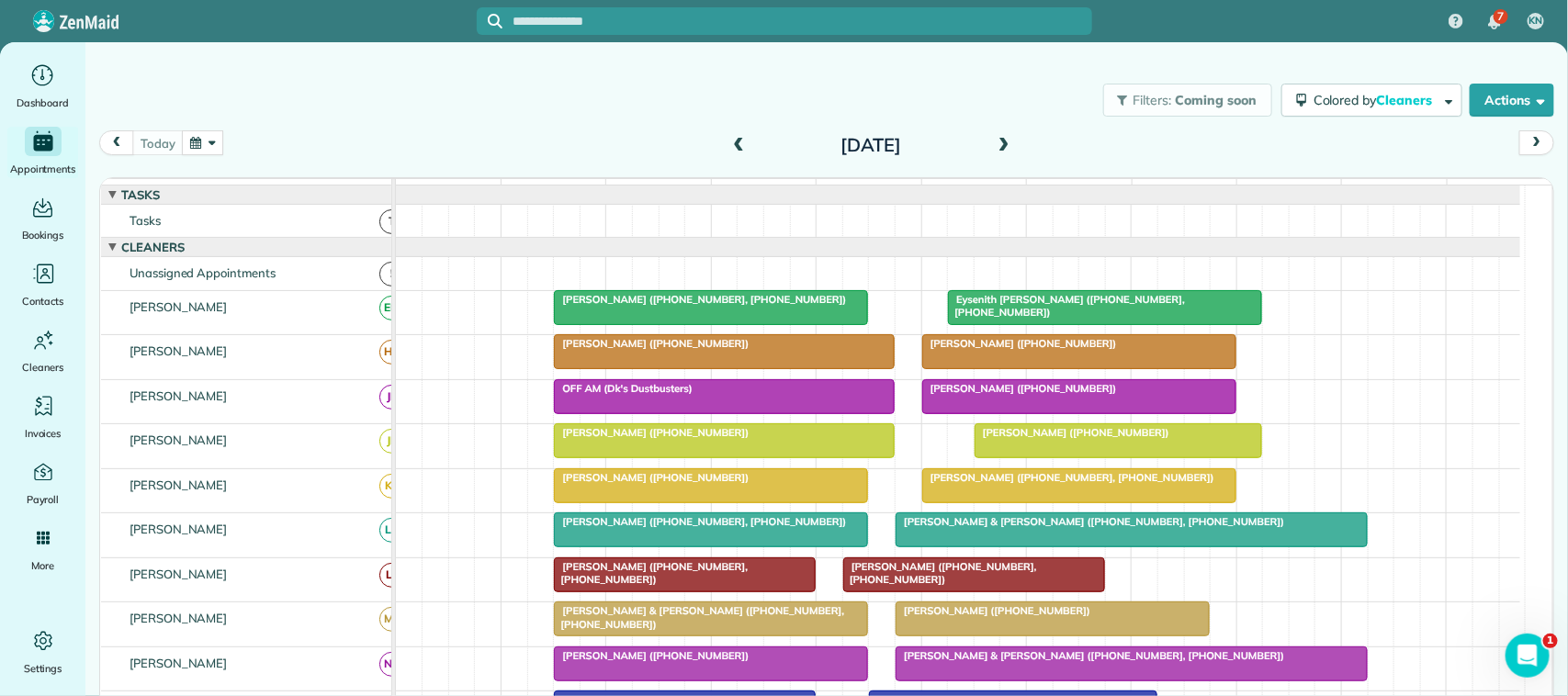
click at [263, 149] on div "[DATE] [DATE]" at bounding box center [826, 147] width 1455 height 34
click at [196, 143] on button "button" at bounding box center [203, 142] width 42 height 25
click at [221, 111] on div "Filters: Coming soon Colored by Cleaners Color by Cleaner Color by Team Color b…" at bounding box center [826, 100] width 1482 height 61
